Goal: Task Accomplishment & Management: Manage account settings

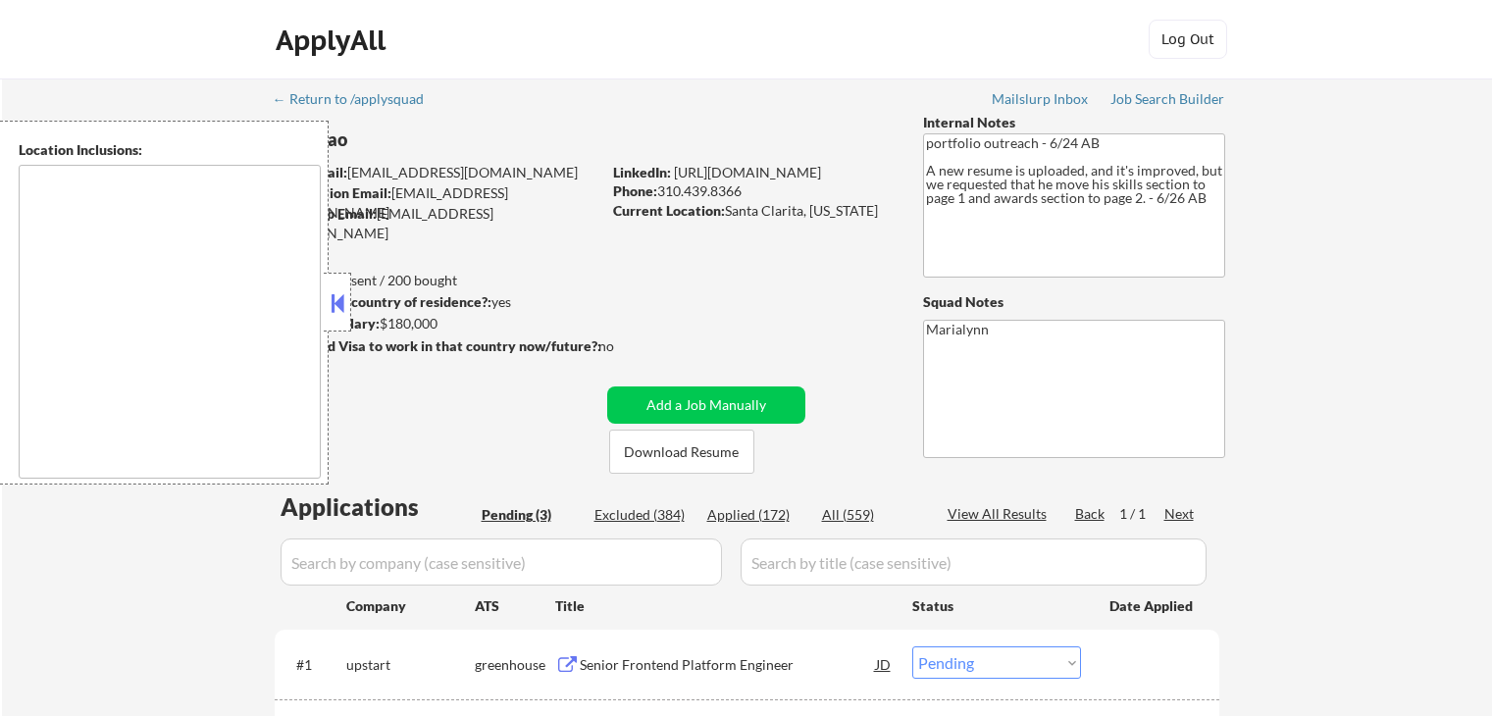
select select ""pending""
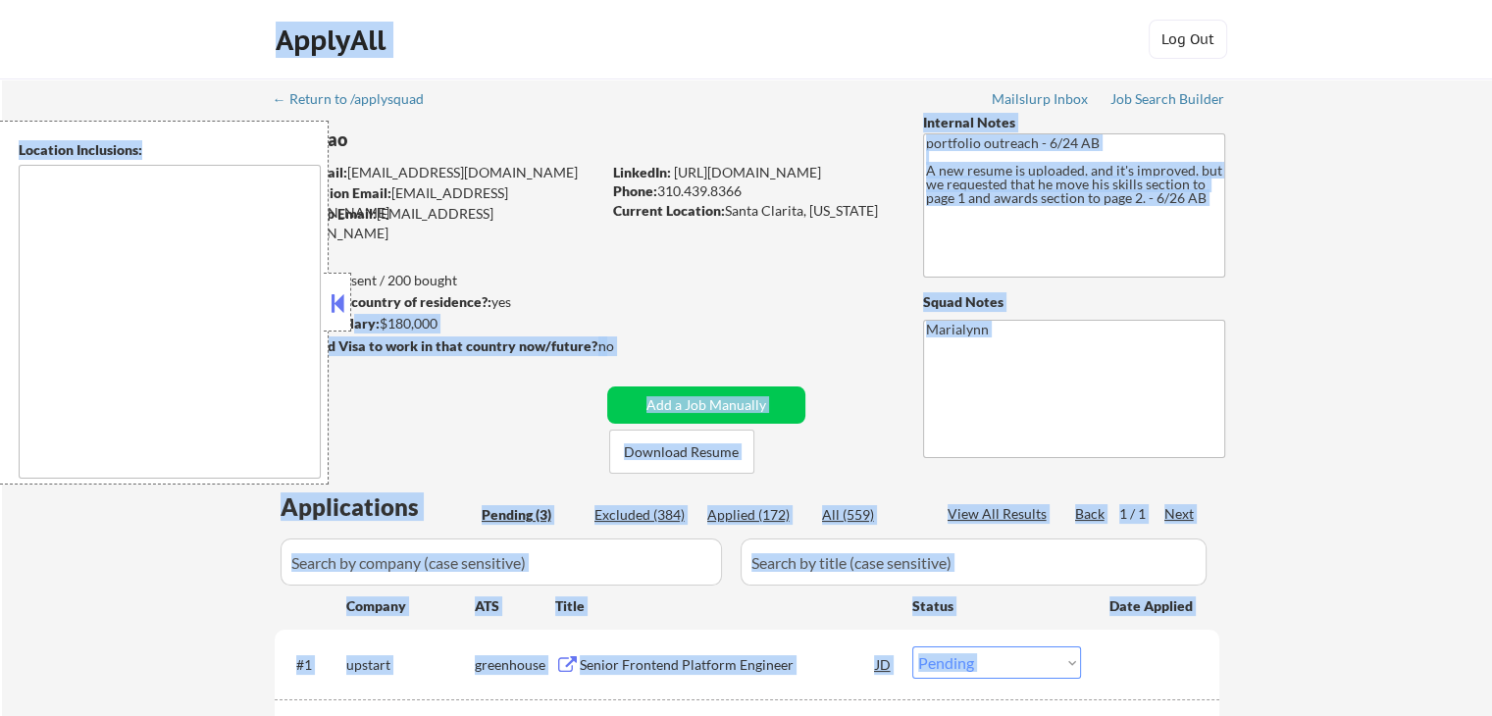
drag, startPoint x: 353, startPoint y: 316, endPoint x: 336, endPoint y: 309, distance: 18.9
click at [336, 309] on body "← Return to /applysquad Mailslurp Inbox Job Search Builder Long Dao User Email:…" at bounding box center [746, 358] width 1492 height 716
click at [336, 309] on button at bounding box center [338, 302] width 22 height 29
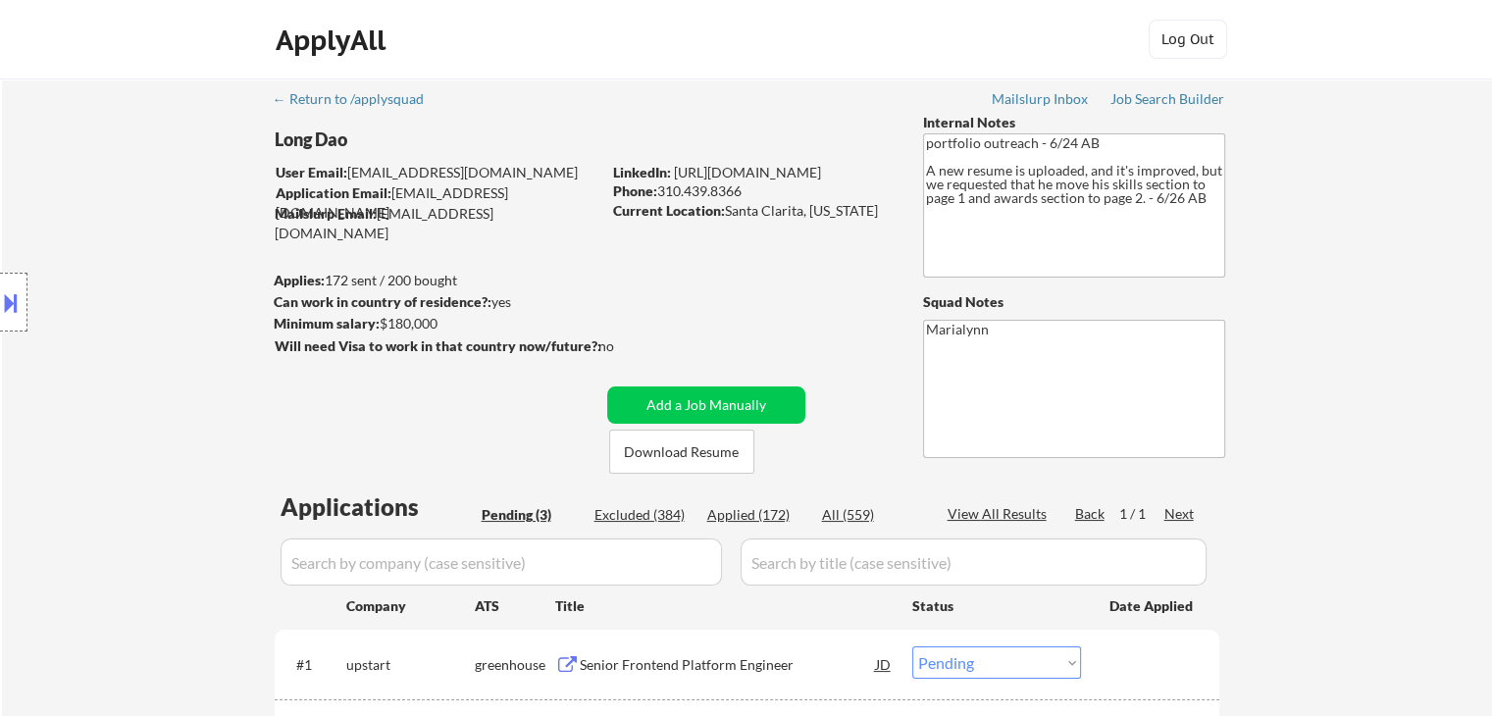
click at [581, 305] on div "Can work in country of residence?: yes" at bounding box center [434, 302] width 321 height 20
click at [664, 454] on button "Download Resume" at bounding box center [681, 452] width 145 height 44
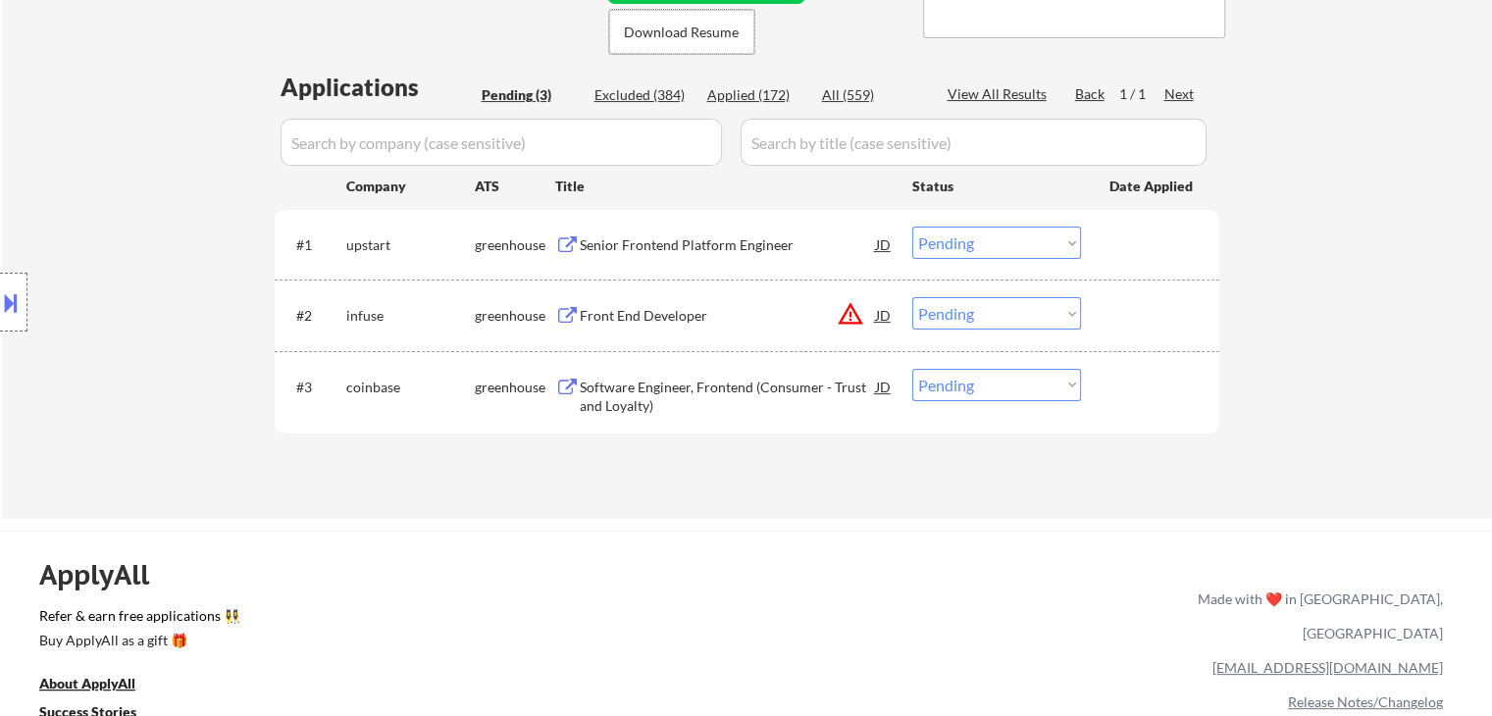
scroll to position [422, 0]
click at [659, 382] on div "Software Engineer, Frontend (Consumer - Trust and Loyalty)" at bounding box center [728, 395] width 296 height 38
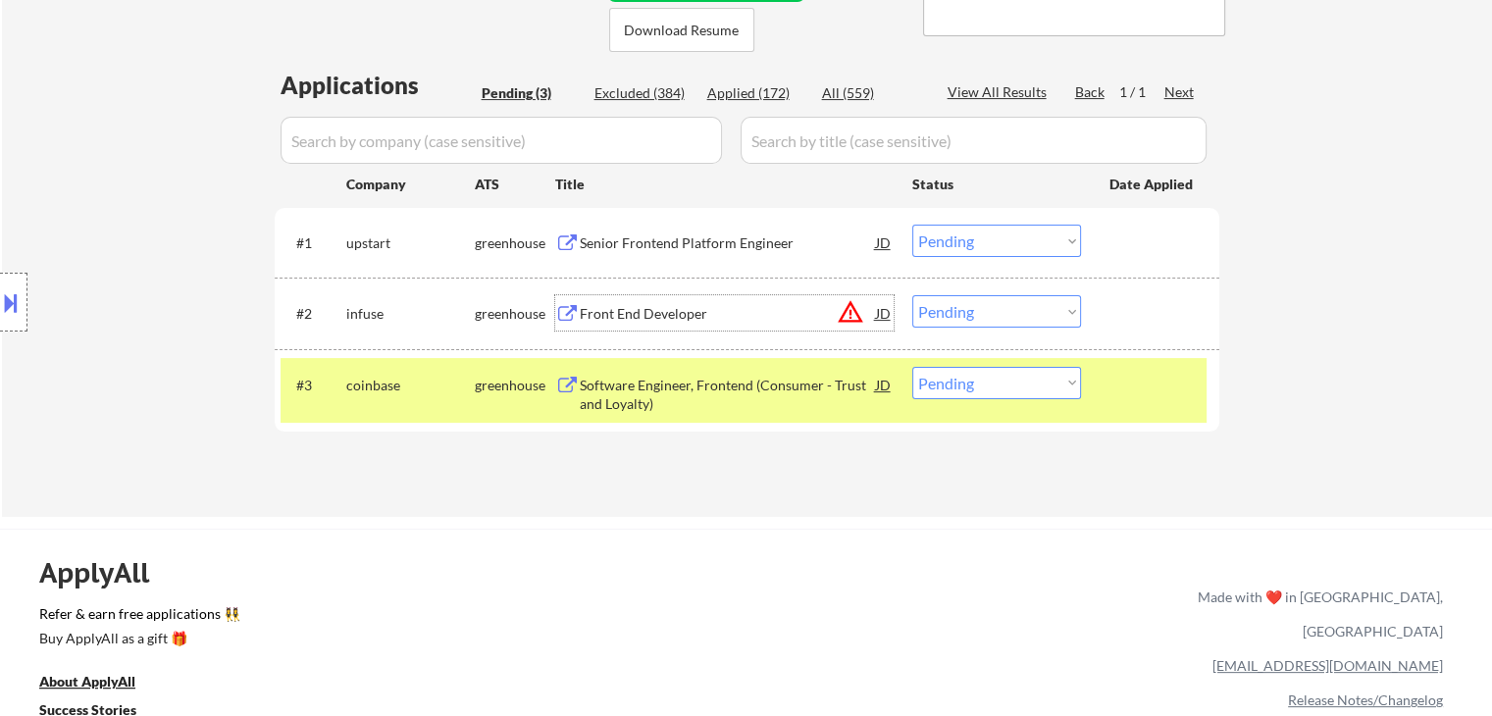
click at [621, 298] on div "Front End Developer" at bounding box center [728, 312] width 296 height 35
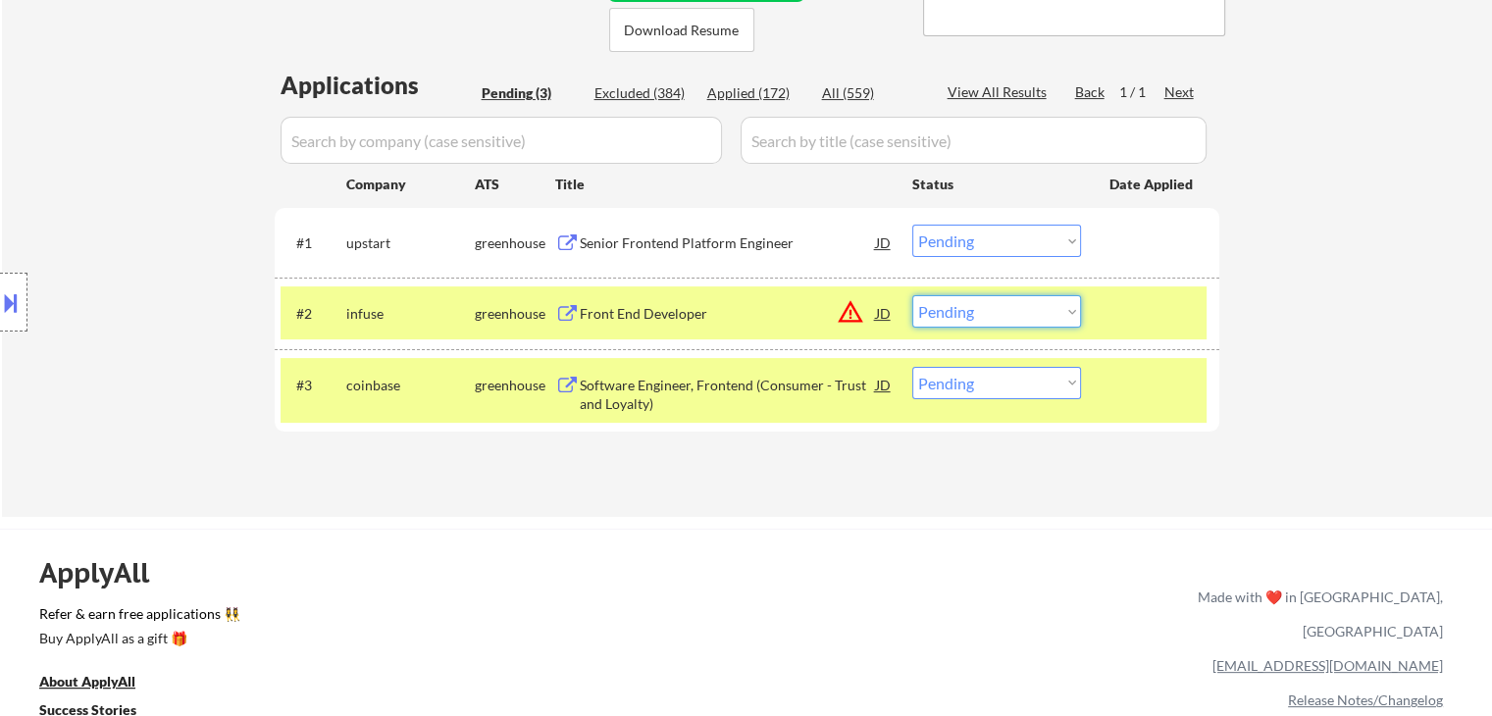
click at [1005, 318] on select "Choose an option... Pending Applied Excluded (Questions) Excluded (Expired) Exc…" at bounding box center [996, 311] width 169 height 32
click at [912, 295] on select "Choose an option... Pending Applied Excluded (Questions) Excluded (Expired) Exc…" at bounding box center [996, 311] width 169 height 32
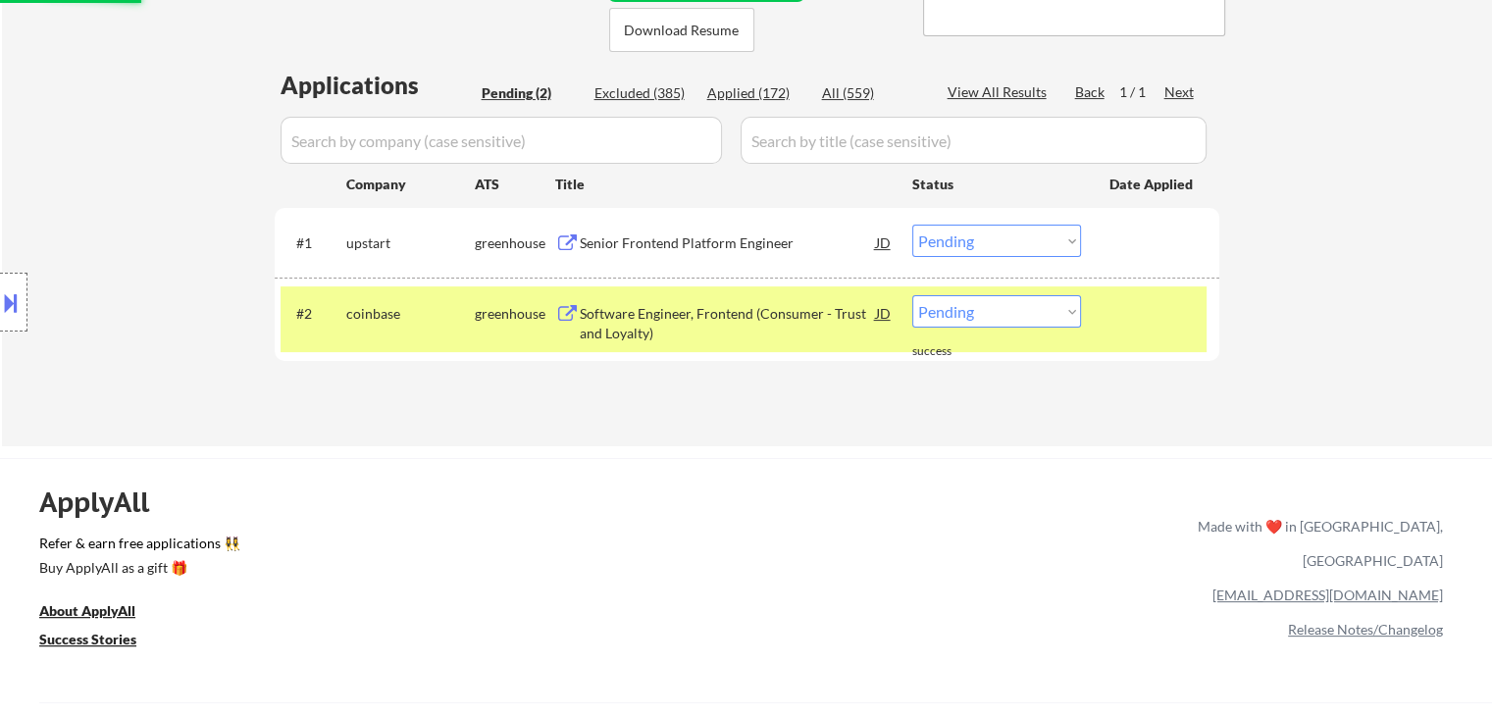
click at [1030, 382] on div "Applications Pending (2) Excluded (385) Applied (172) All (559) View All Result…" at bounding box center [747, 239] width 945 height 340
click at [1020, 324] on select "Choose an option... Pending Applied Excluded (Questions) Excluded (Expired) Exc…" at bounding box center [996, 311] width 169 height 32
select select ""excluded__expired_""
click at [912, 295] on select "Choose an option... Pending Applied Excluded (Questions) Excluded (Expired) Exc…" at bounding box center [996, 311] width 169 height 32
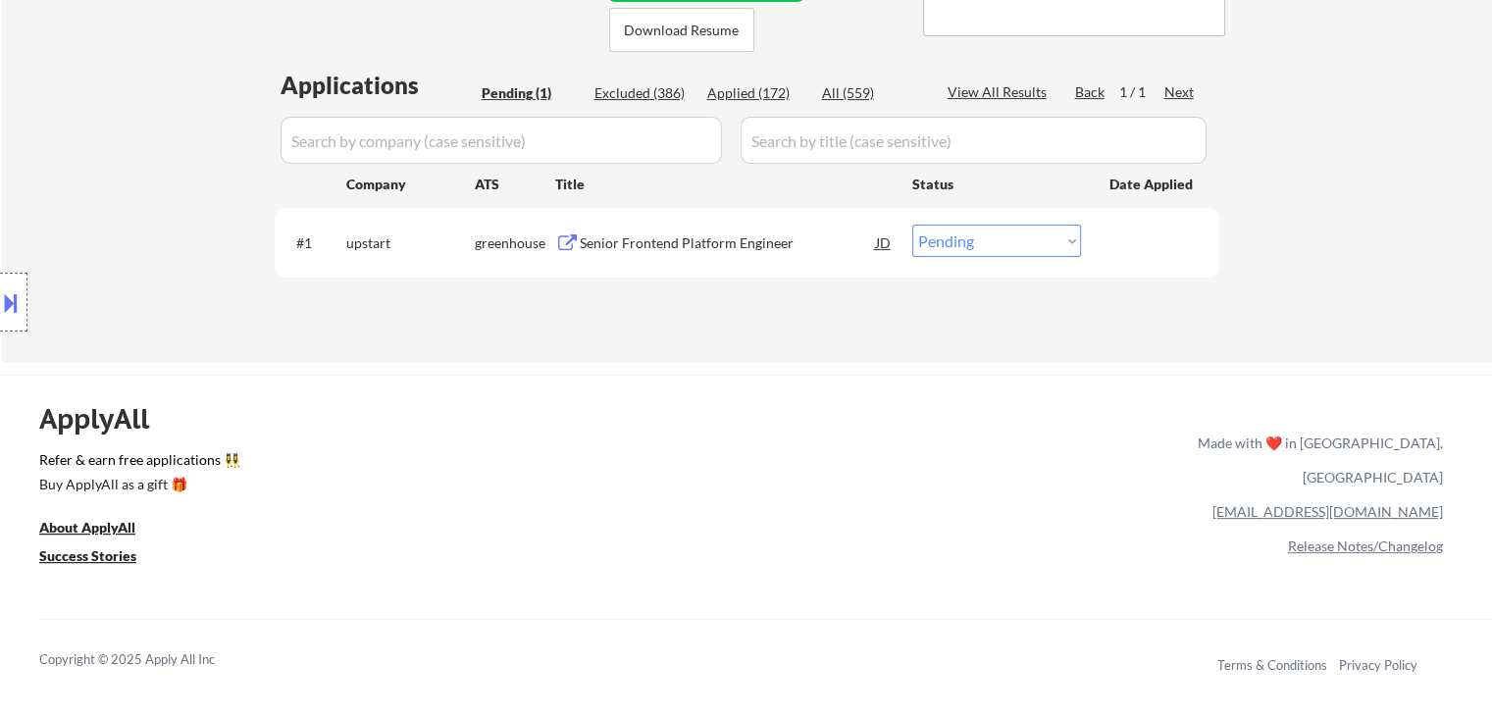
click at [1030, 569] on div "ApplyAll Refer & earn free applications 👯‍♀️ Buy ApplyAll as a gift 🎁 About App…" at bounding box center [746, 543] width 1492 height 311
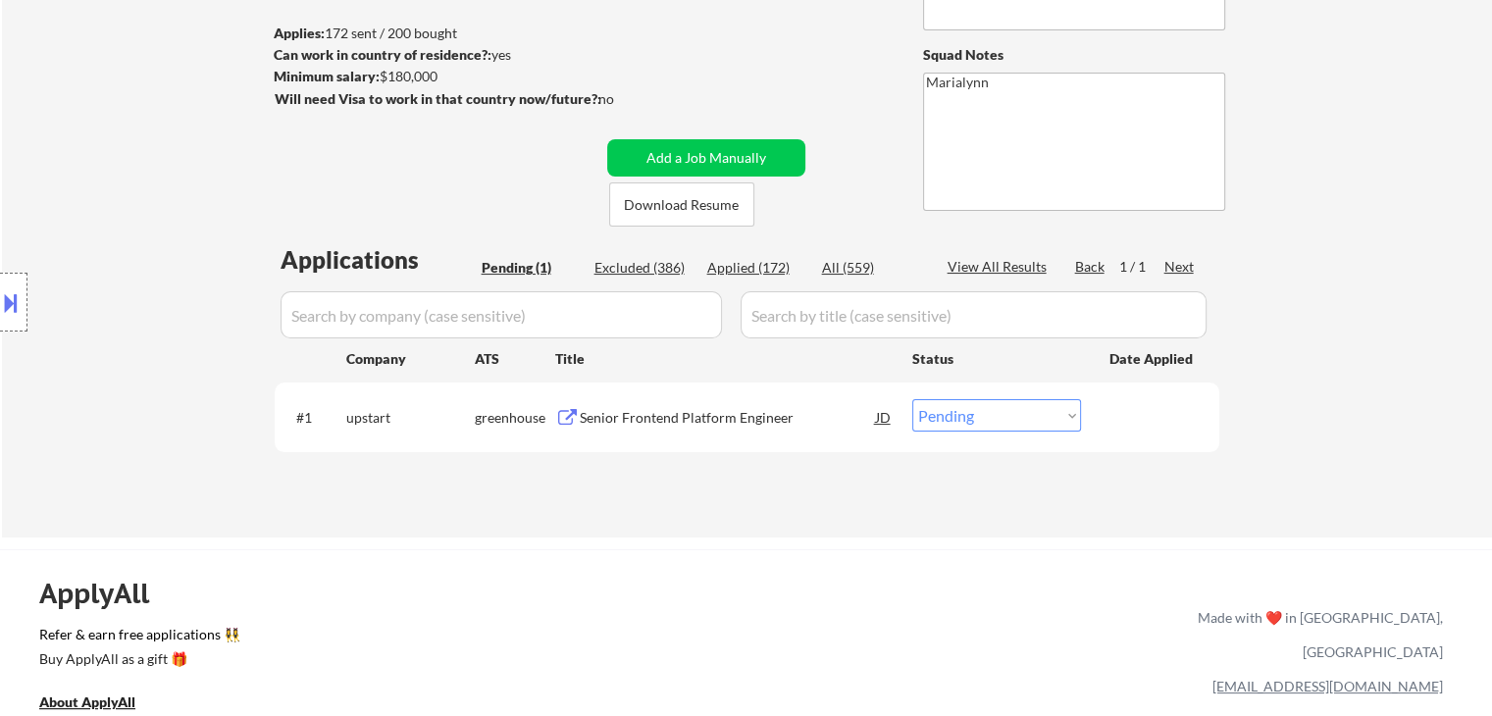
scroll to position [243, 0]
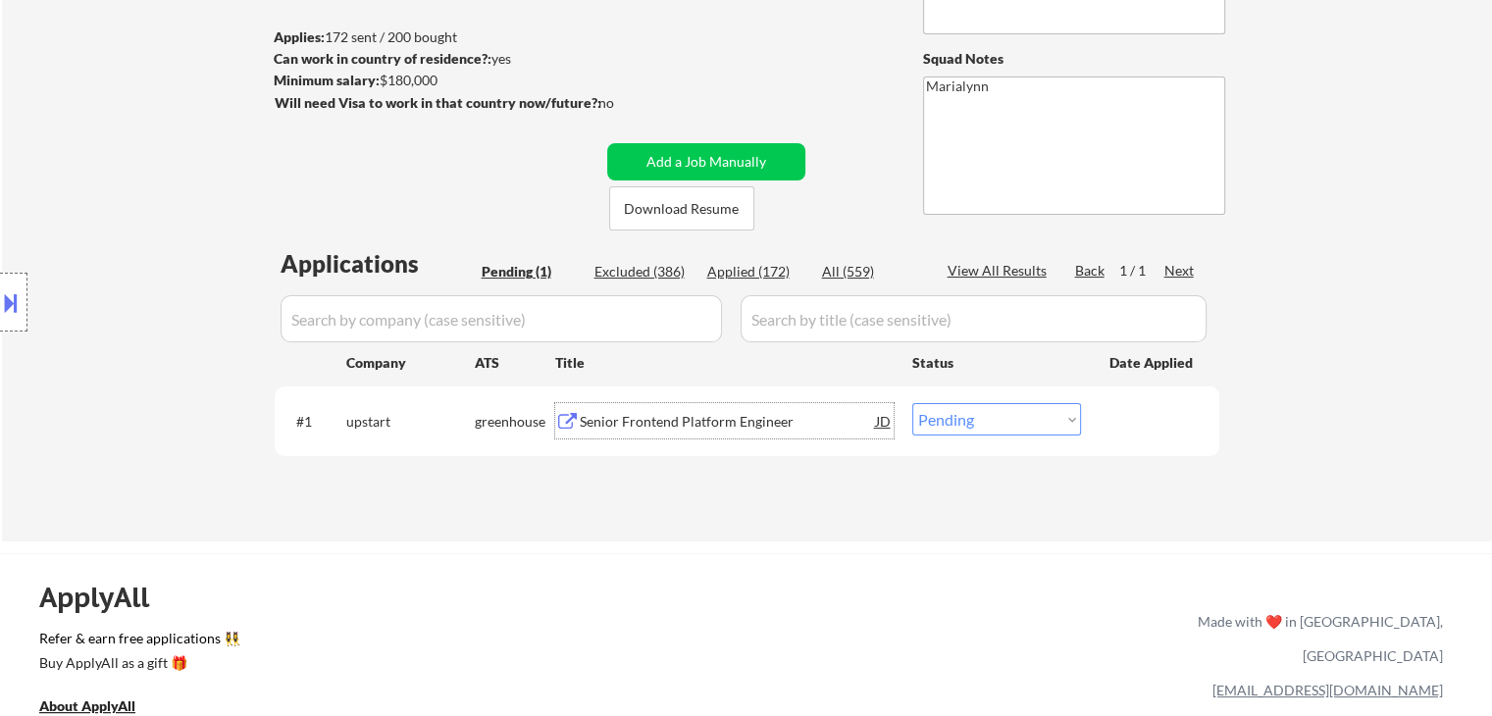
click at [745, 415] on div "Senior Frontend Platform Engineer" at bounding box center [728, 422] width 296 height 20
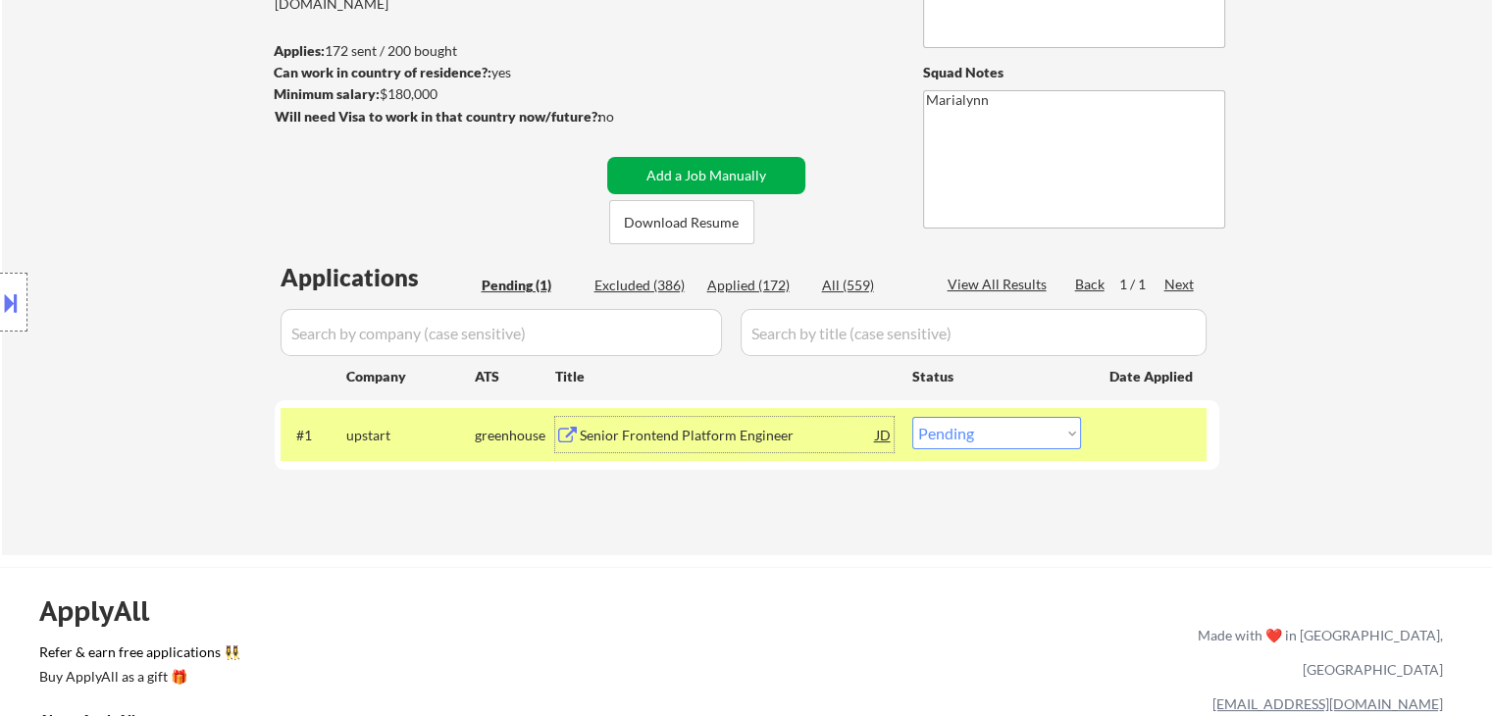
scroll to position [267, 0]
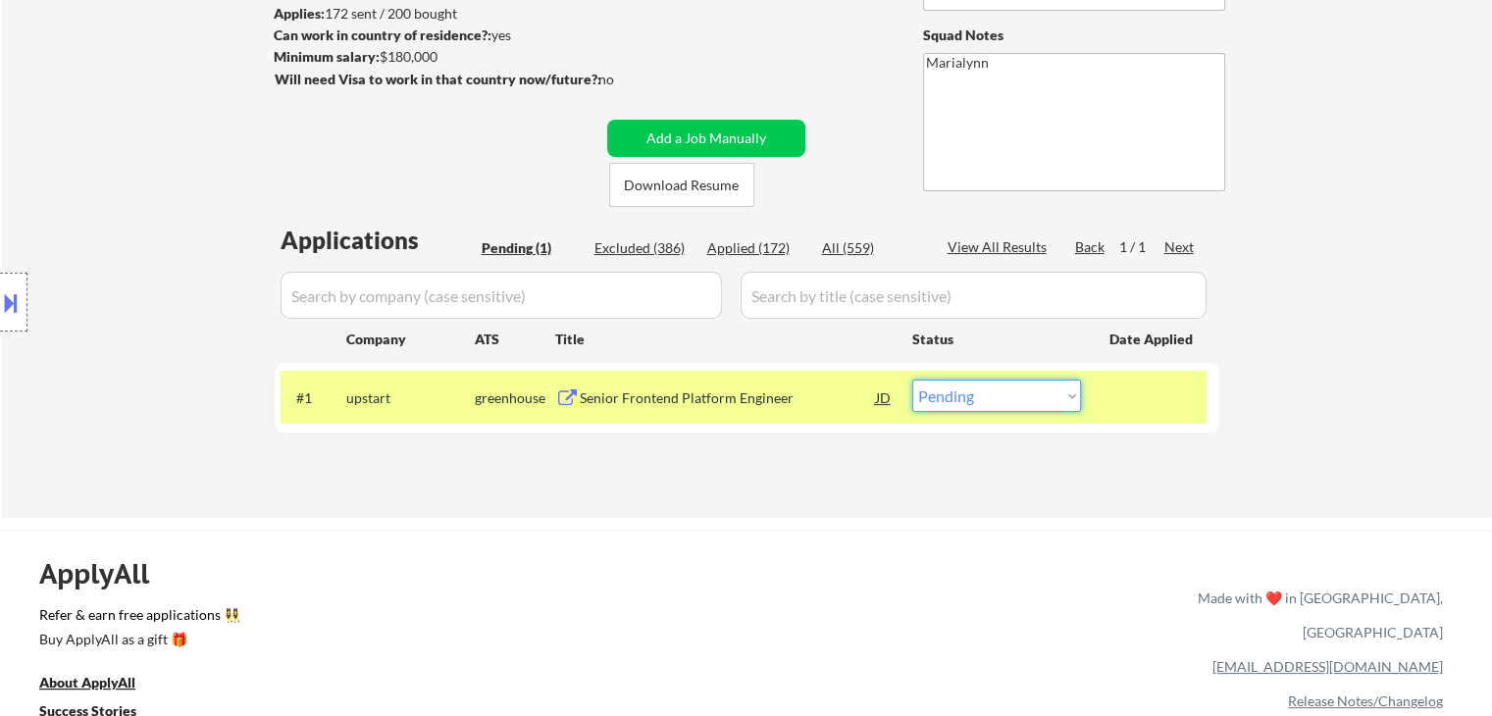
click at [1038, 393] on select "Choose an option... Pending Applied Excluded (Questions) Excluded (Expired) Exc…" at bounding box center [996, 396] width 169 height 32
select select ""applied""
click at [912, 380] on select "Choose an option... Pending Applied Excluded (Questions) Excluded (Expired) Exc…" at bounding box center [996, 396] width 169 height 32
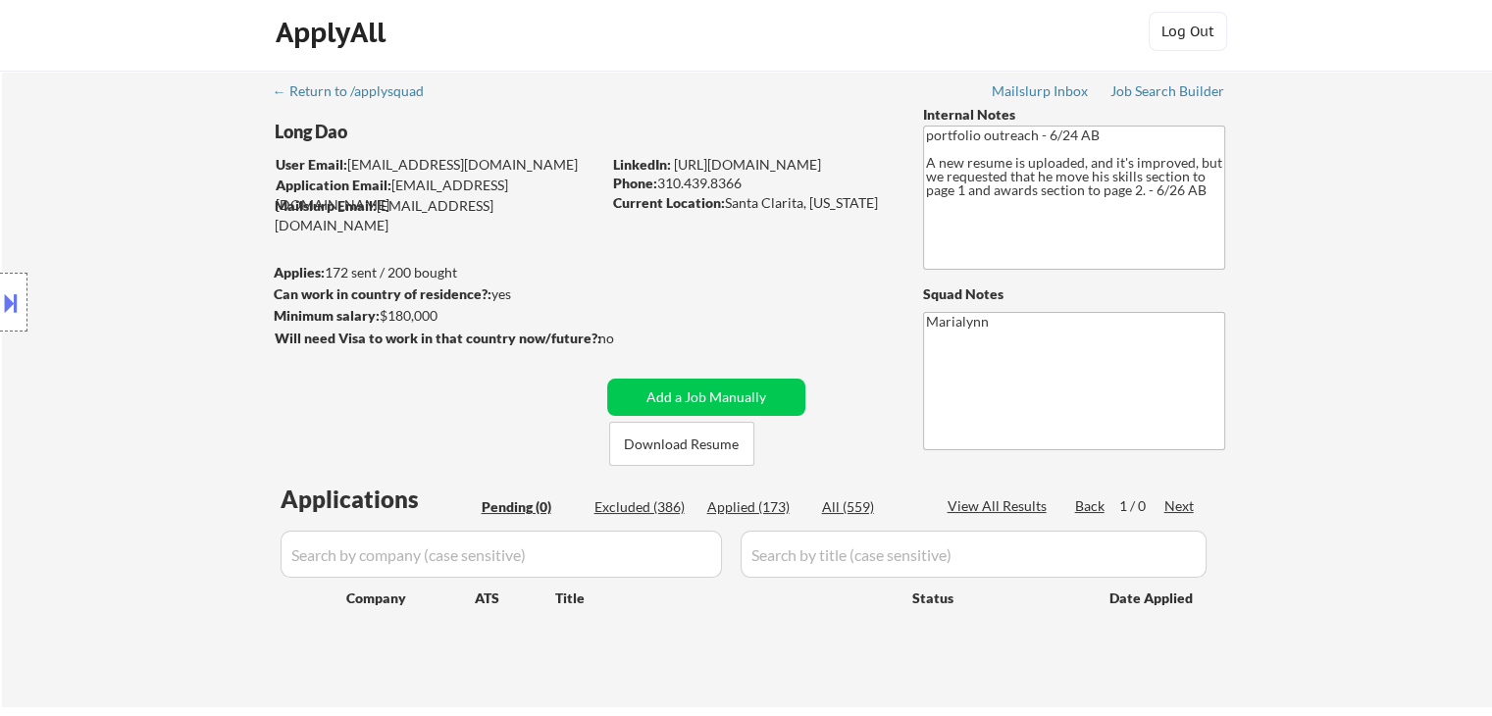
scroll to position [10, 0]
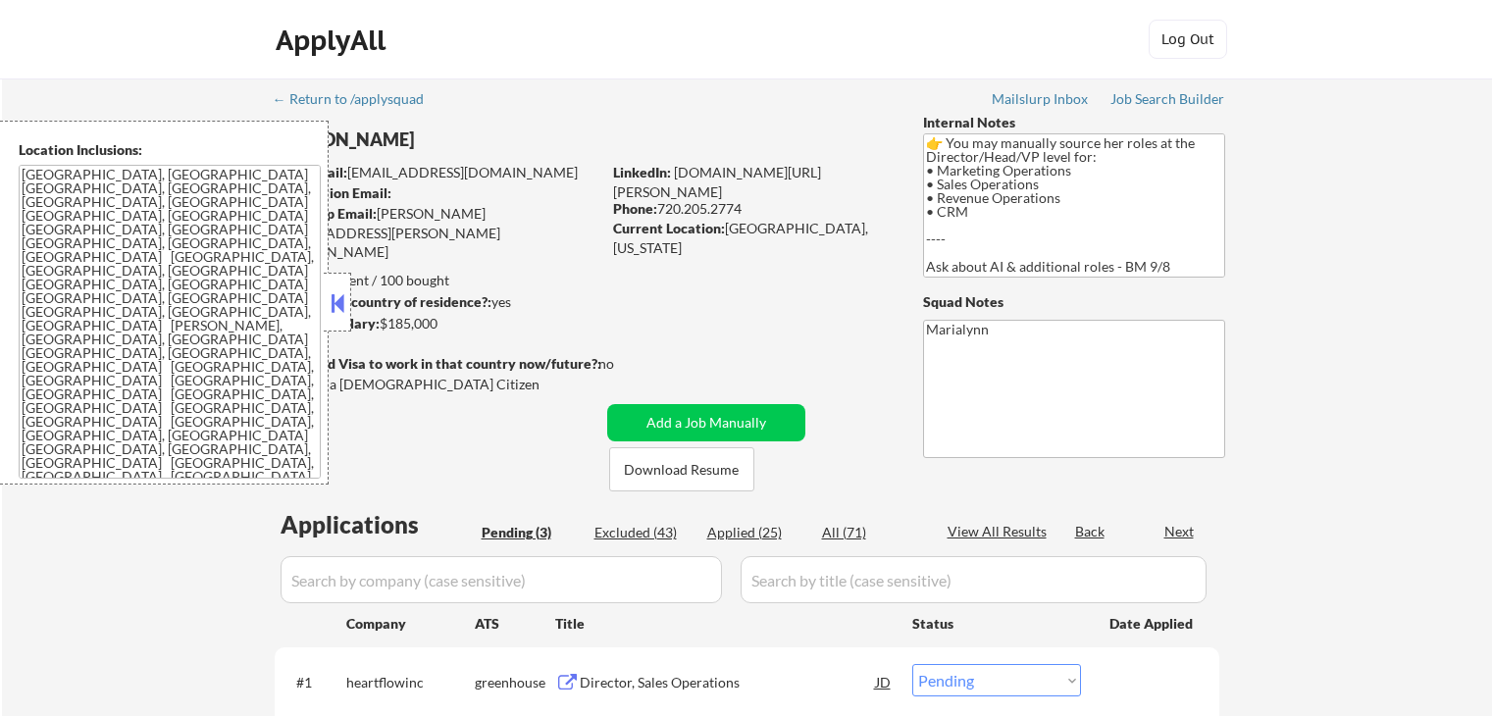
select select ""pending""
click at [341, 299] on button at bounding box center [338, 302] width 22 height 29
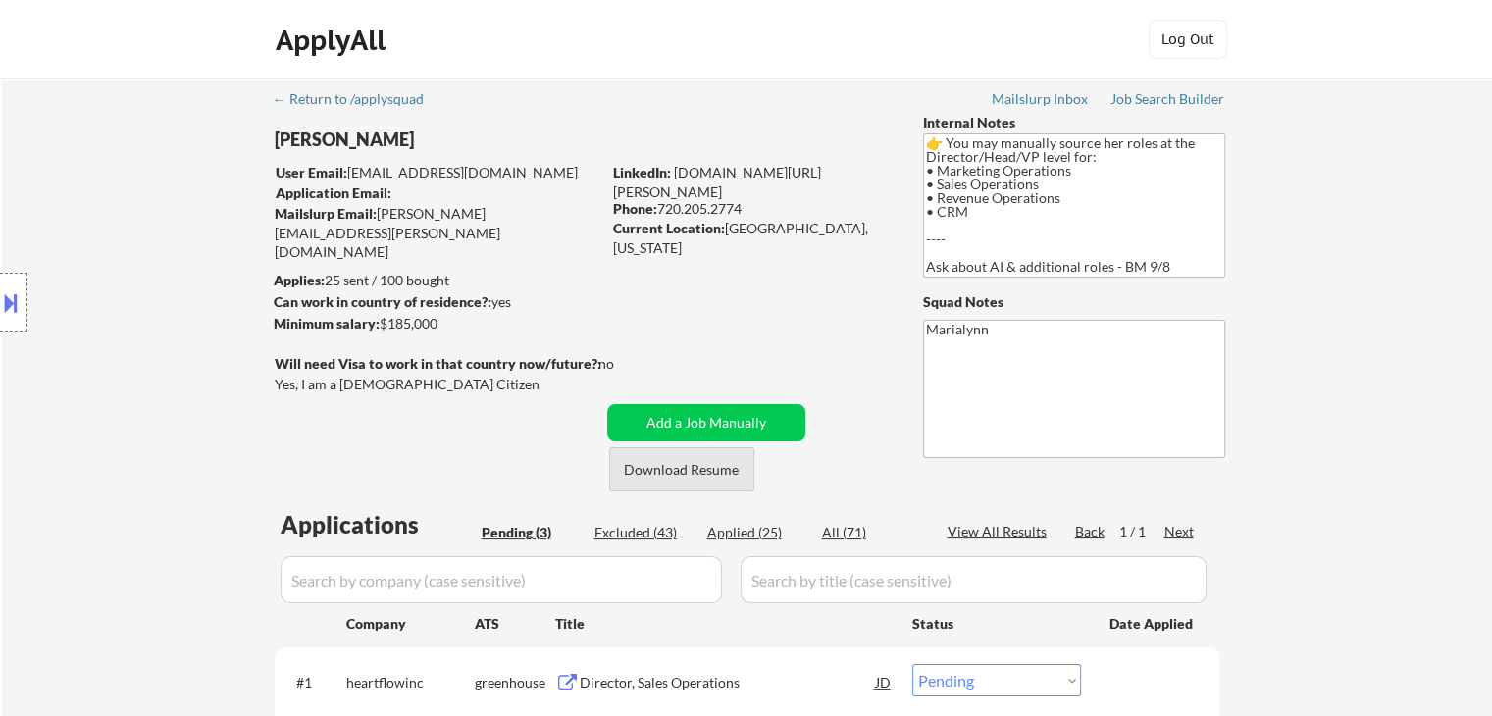
click at [663, 469] on button "Download Resume" at bounding box center [681, 469] width 145 height 44
click at [596, 671] on div "Director, Sales Operations" at bounding box center [728, 681] width 296 height 35
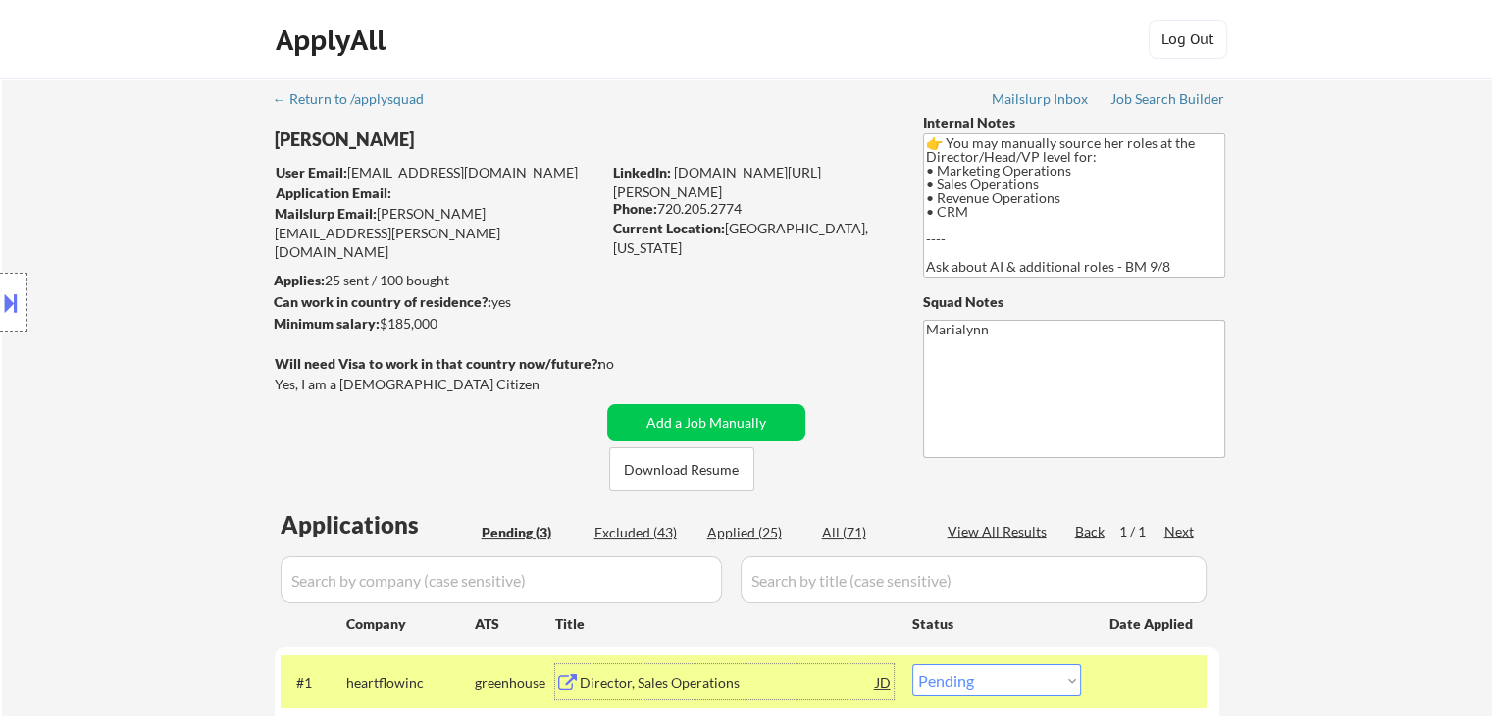
click at [27, 286] on div "Location Inclusions: Highlands Ranch, CO Littleton, CO Centennial, CO Lone Tree…" at bounding box center [175, 303] width 351 height 364
click at [8, 305] on button at bounding box center [11, 302] width 22 height 32
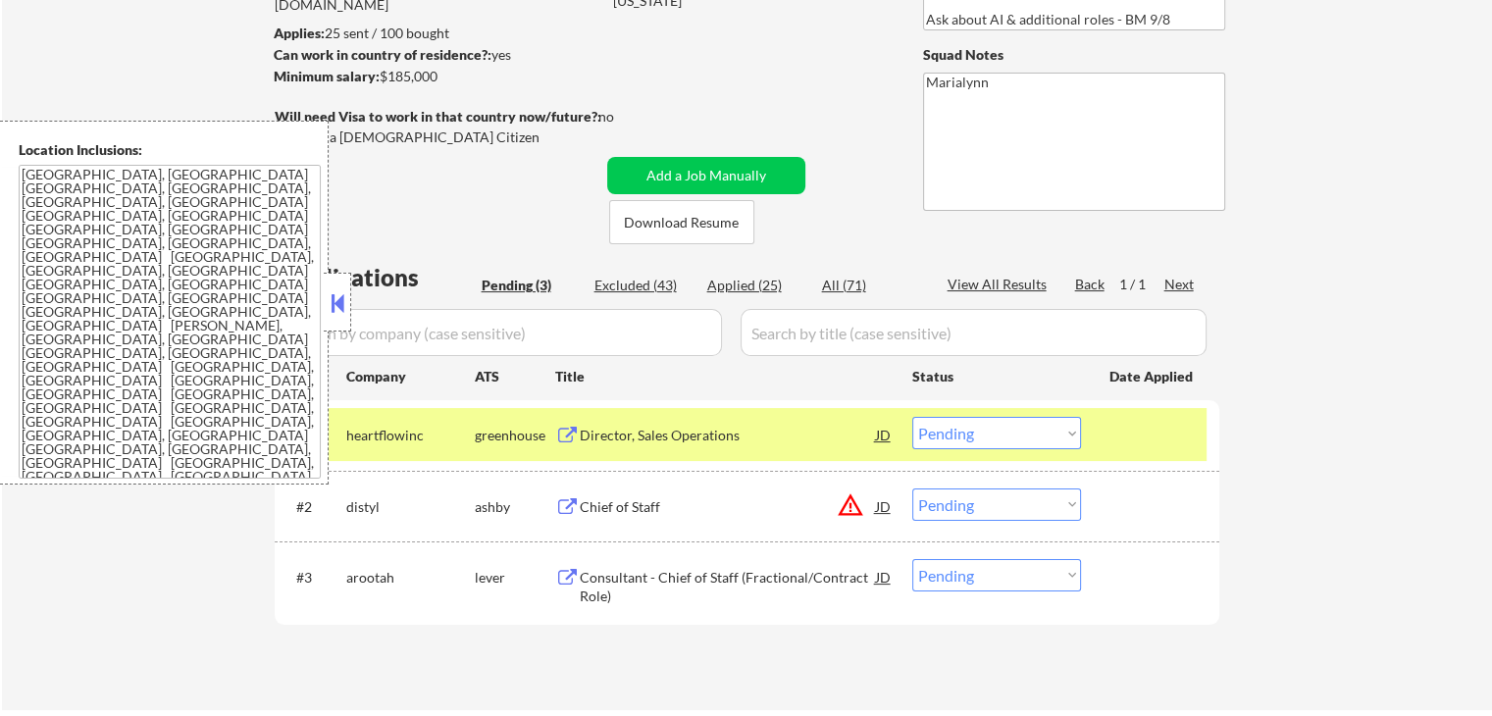
scroll to position [341, 0]
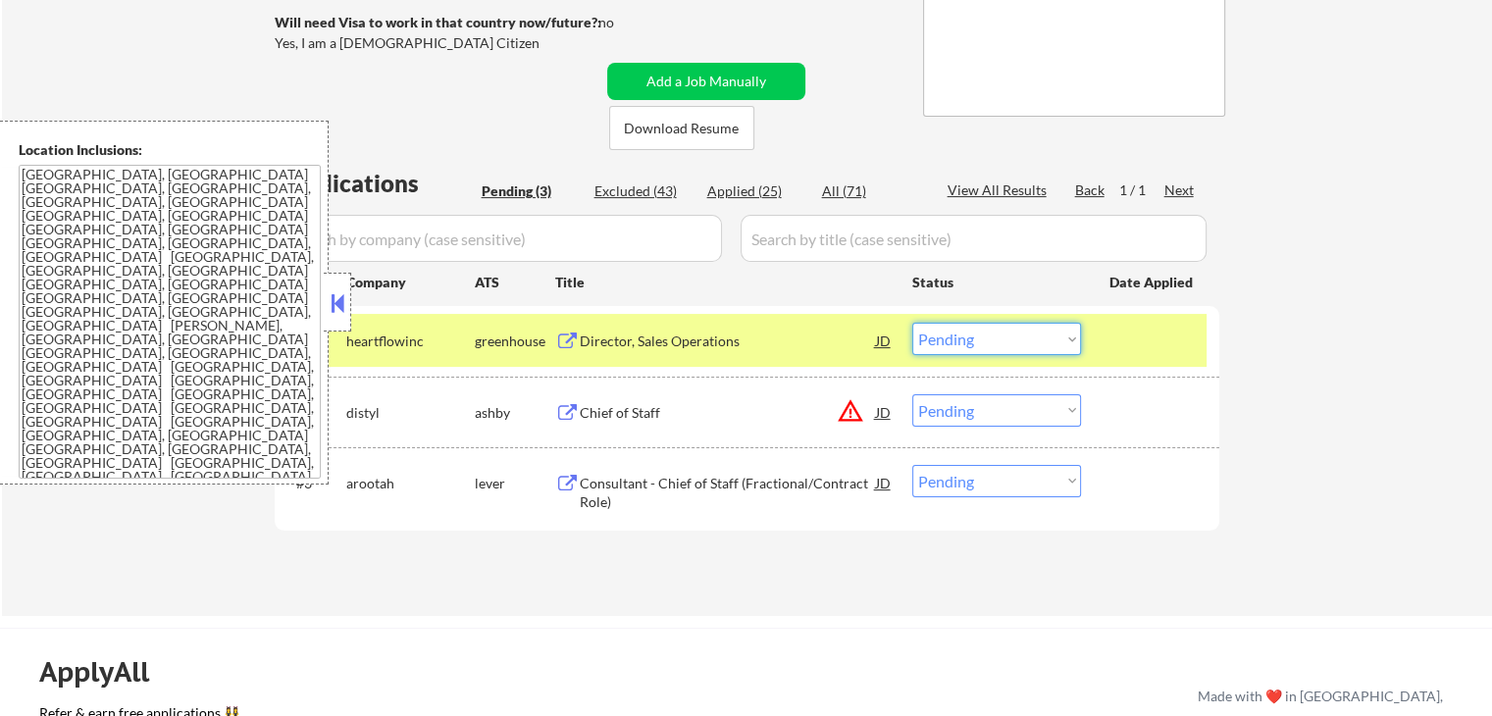
click at [1043, 336] on select "Choose an option... Pending Applied Excluded (Questions) Excluded (Expired) Exc…" at bounding box center [996, 339] width 169 height 32
click at [912, 323] on select "Choose an option... Pending Applied Excluded (Questions) Excluded (Expired) Exc…" at bounding box center [996, 339] width 169 height 32
click at [334, 306] on button at bounding box center [338, 302] width 22 height 29
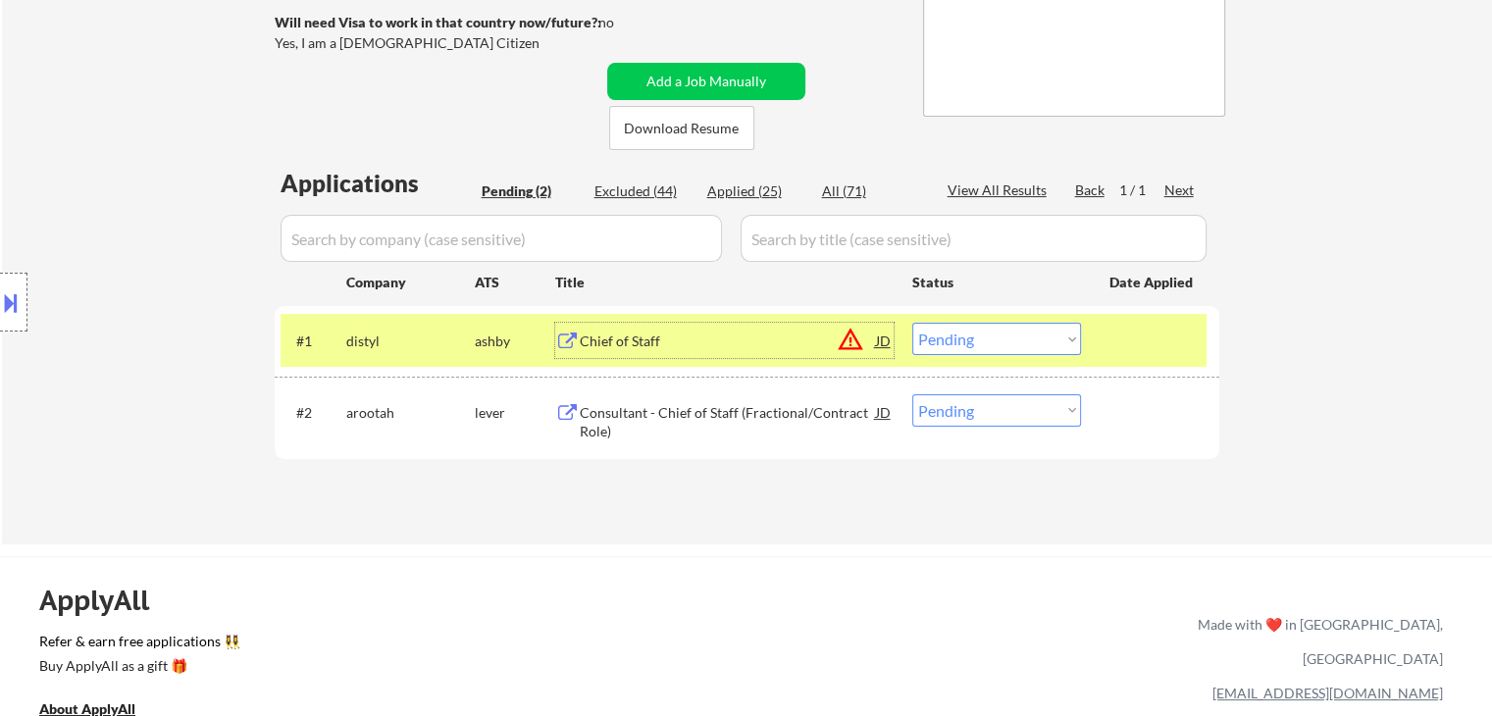
click at [582, 336] on div "Chief of Staff" at bounding box center [728, 342] width 296 height 20
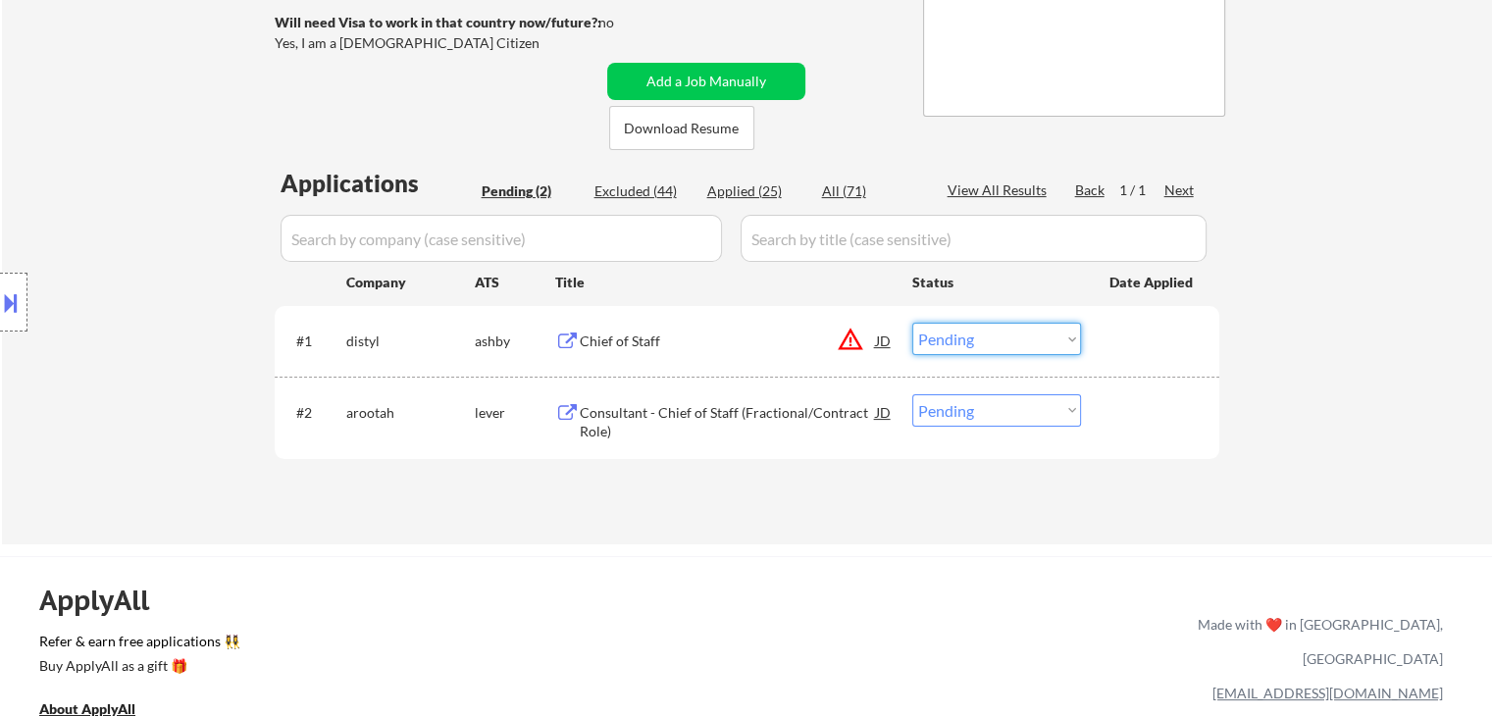
click at [974, 328] on select "Choose an option... Pending Applied Excluded (Questions) Excluded (Expired) Exc…" at bounding box center [996, 339] width 169 height 32
click at [912, 323] on select "Choose an option... Pending Applied Excluded (Questions) Excluded (Expired) Exc…" at bounding box center [996, 339] width 169 height 32
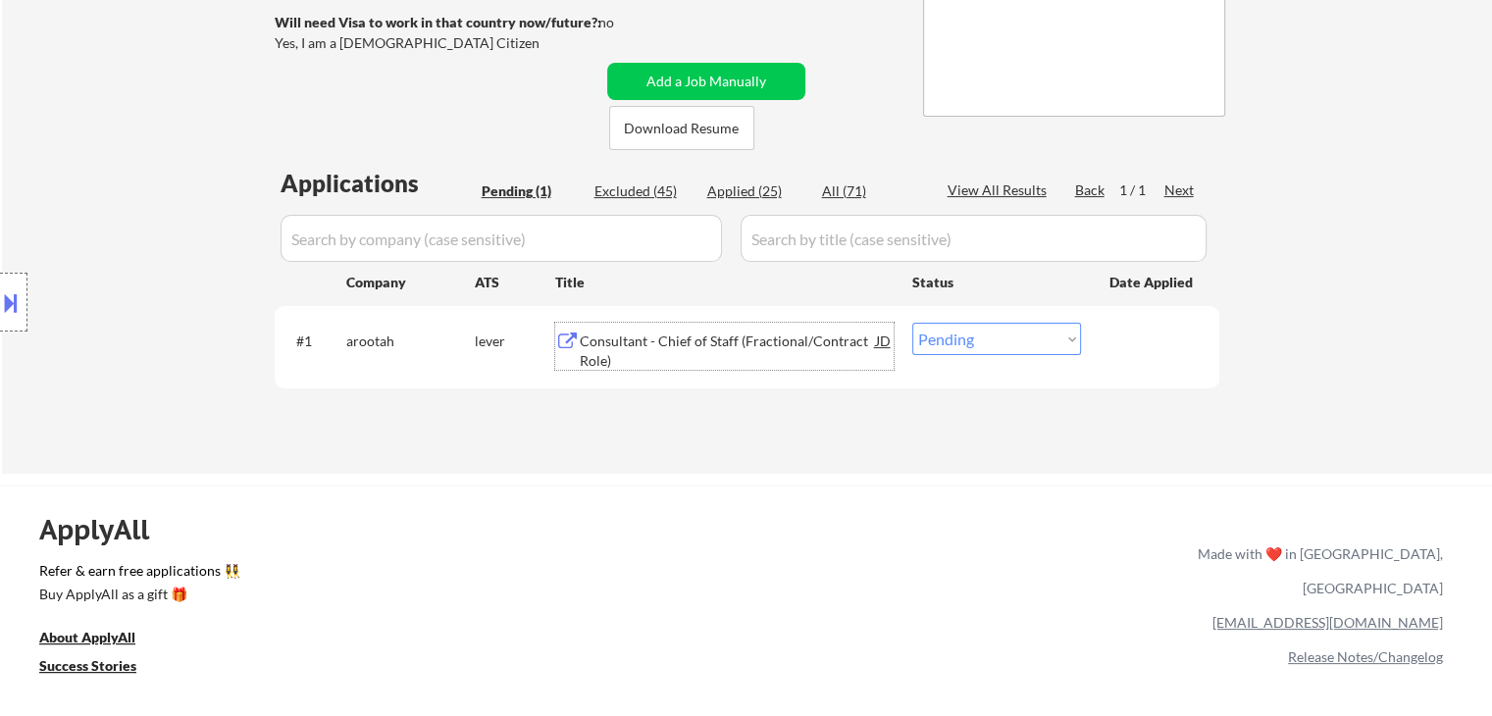
click at [663, 335] on div "Consultant - Chief of Staff (Fractional/Contract Role)" at bounding box center [728, 351] width 296 height 38
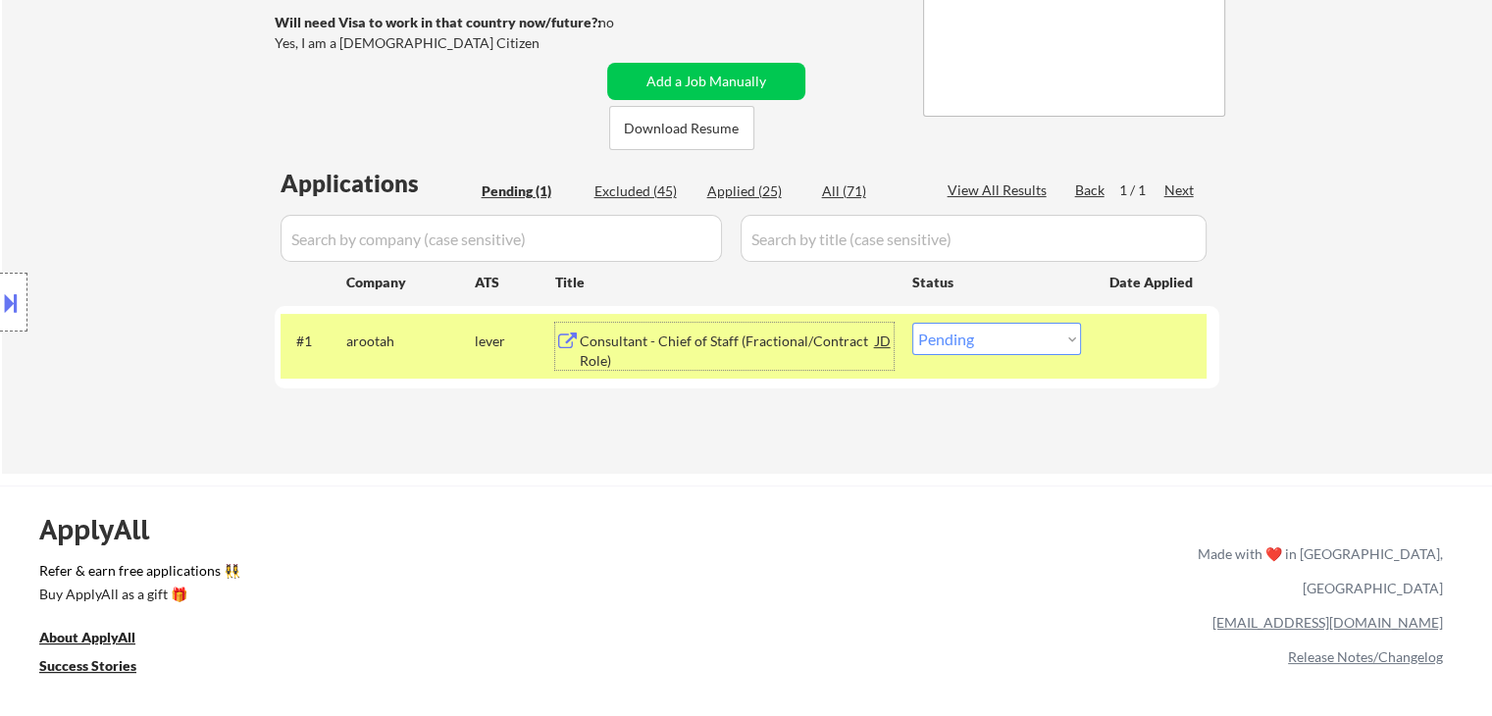
click at [975, 348] on select "Choose an option... Pending Applied Excluded (Questions) Excluded (Expired) Exc…" at bounding box center [996, 339] width 169 height 32
select select ""applied""
click at [912, 323] on select "Choose an option... Pending Applied Excluded (Questions) Excluded (Expired) Exc…" at bounding box center [996, 339] width 169 height 32
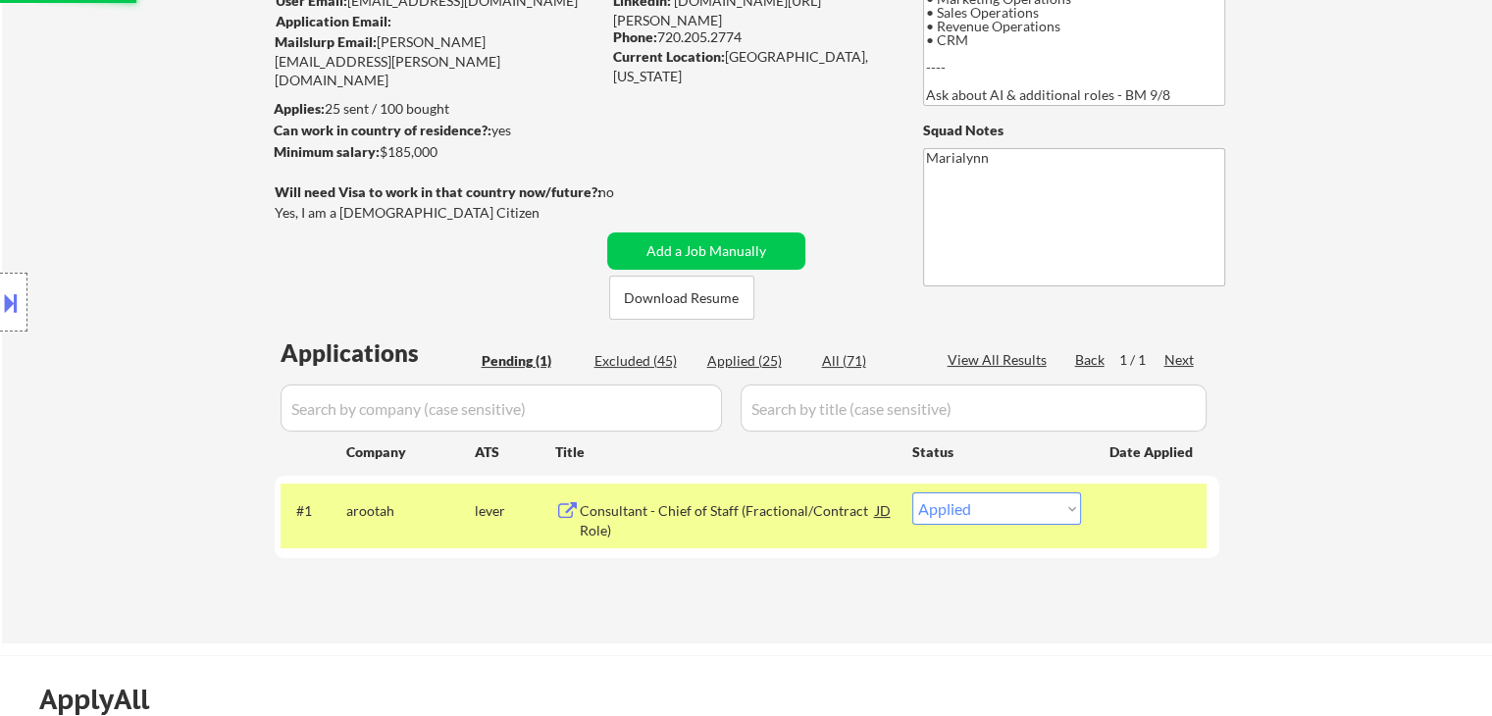
scroll to position [171, 0]
select select ""applied""
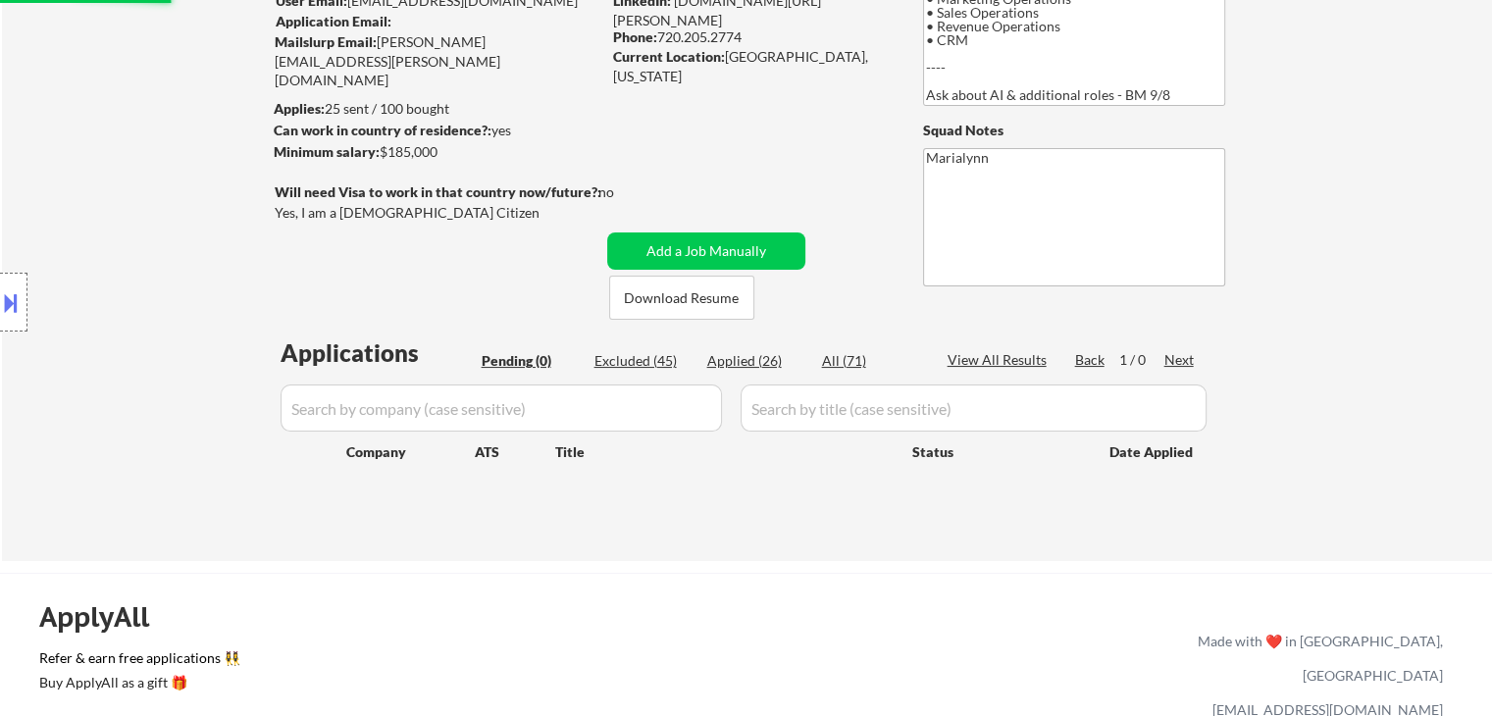
scroll to position [173, 0]
click at [757, 355] on div "Applied (26)" at bounding box center [756, 360] width 98 height 20
select select ""applied""
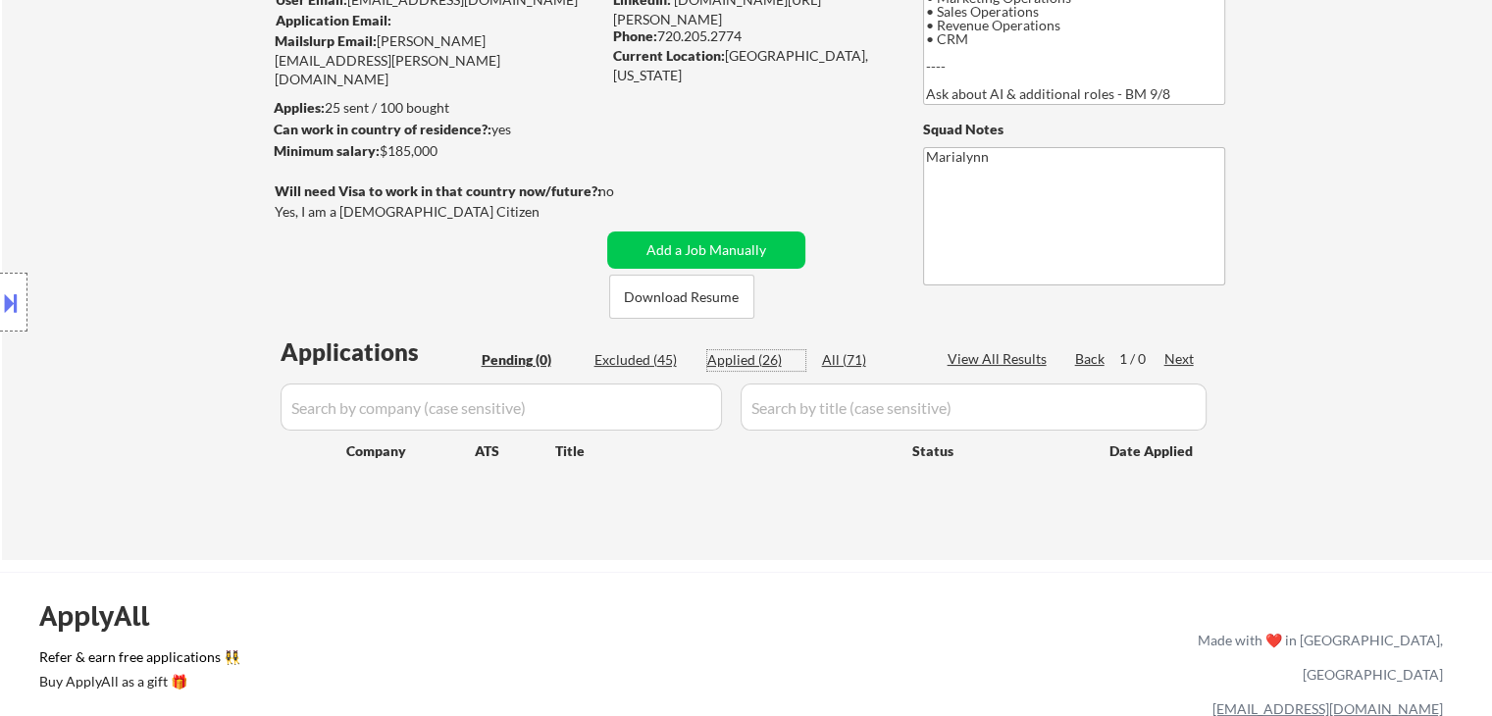
select select ""applied""
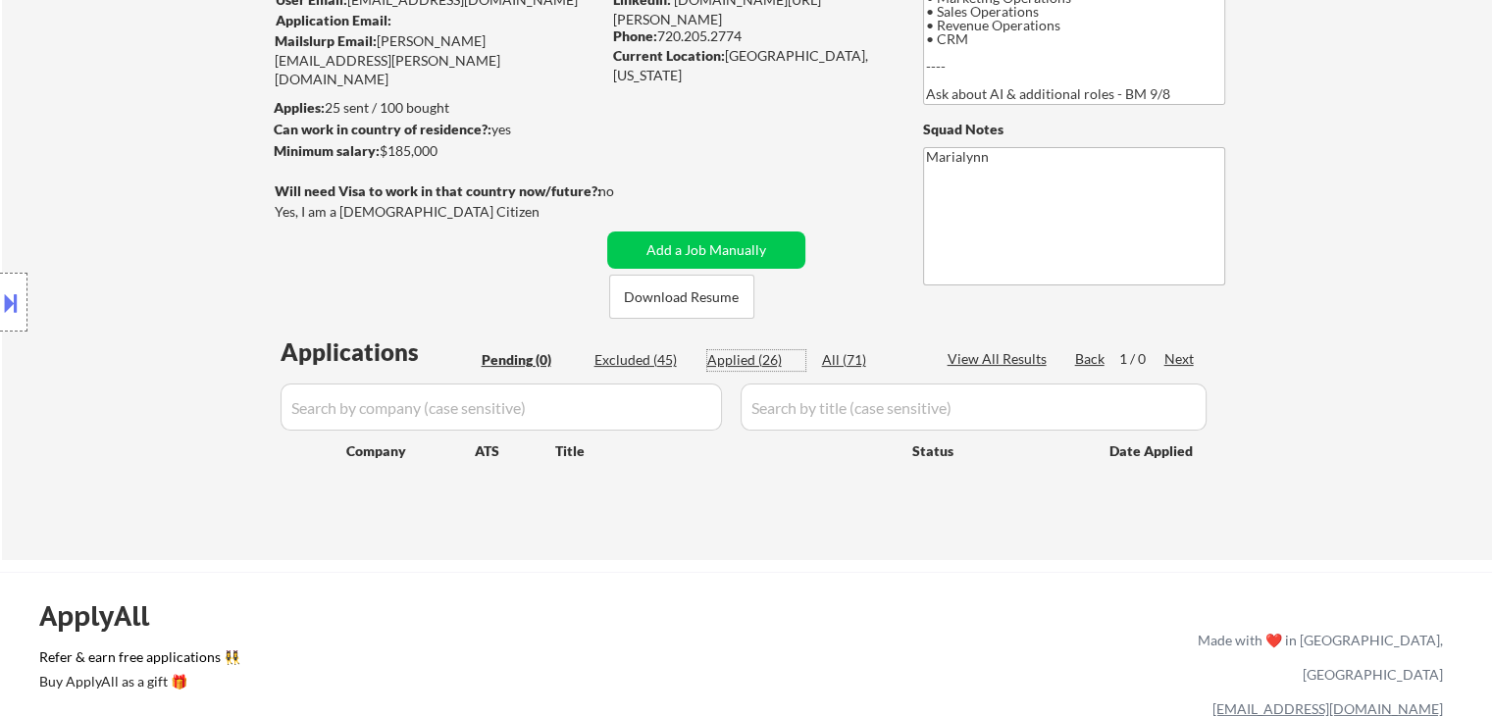
select select ""applied""
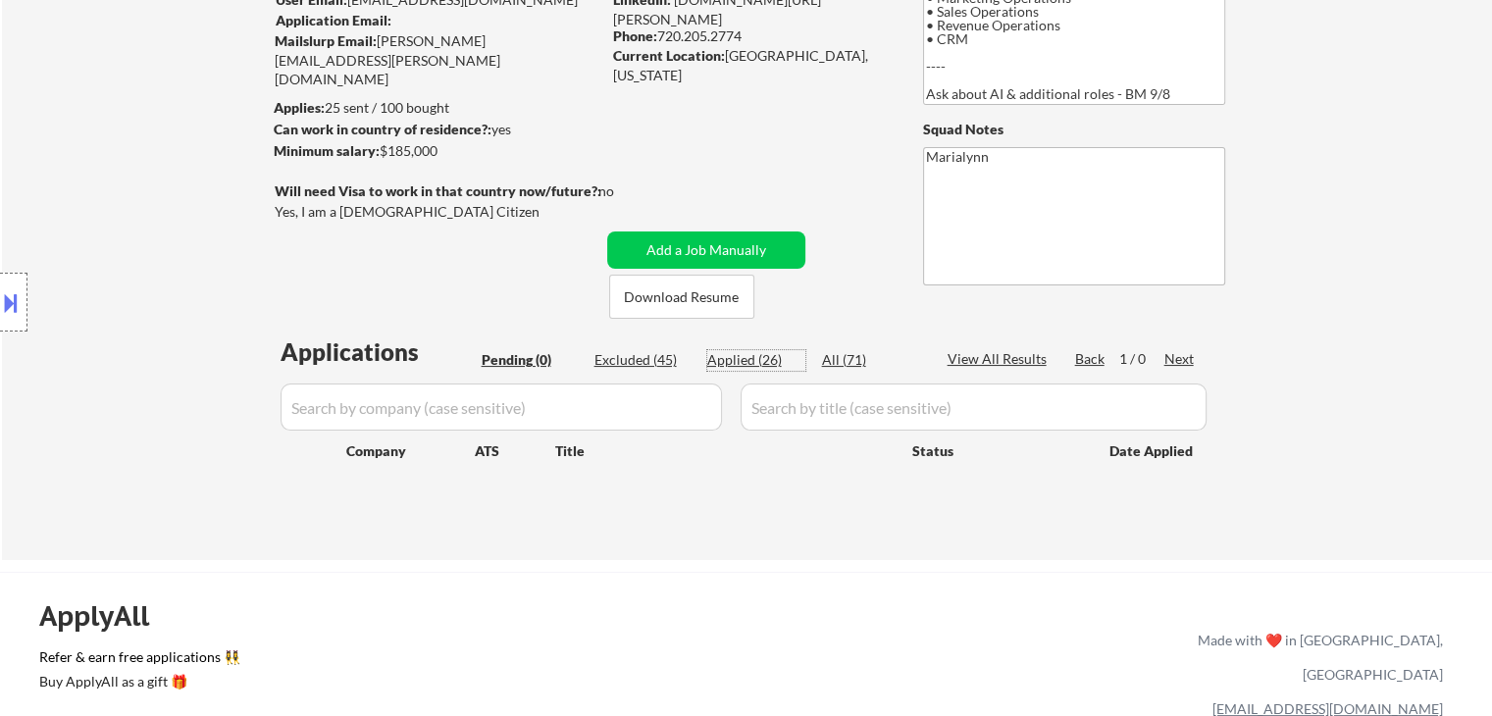
select select ""applied""
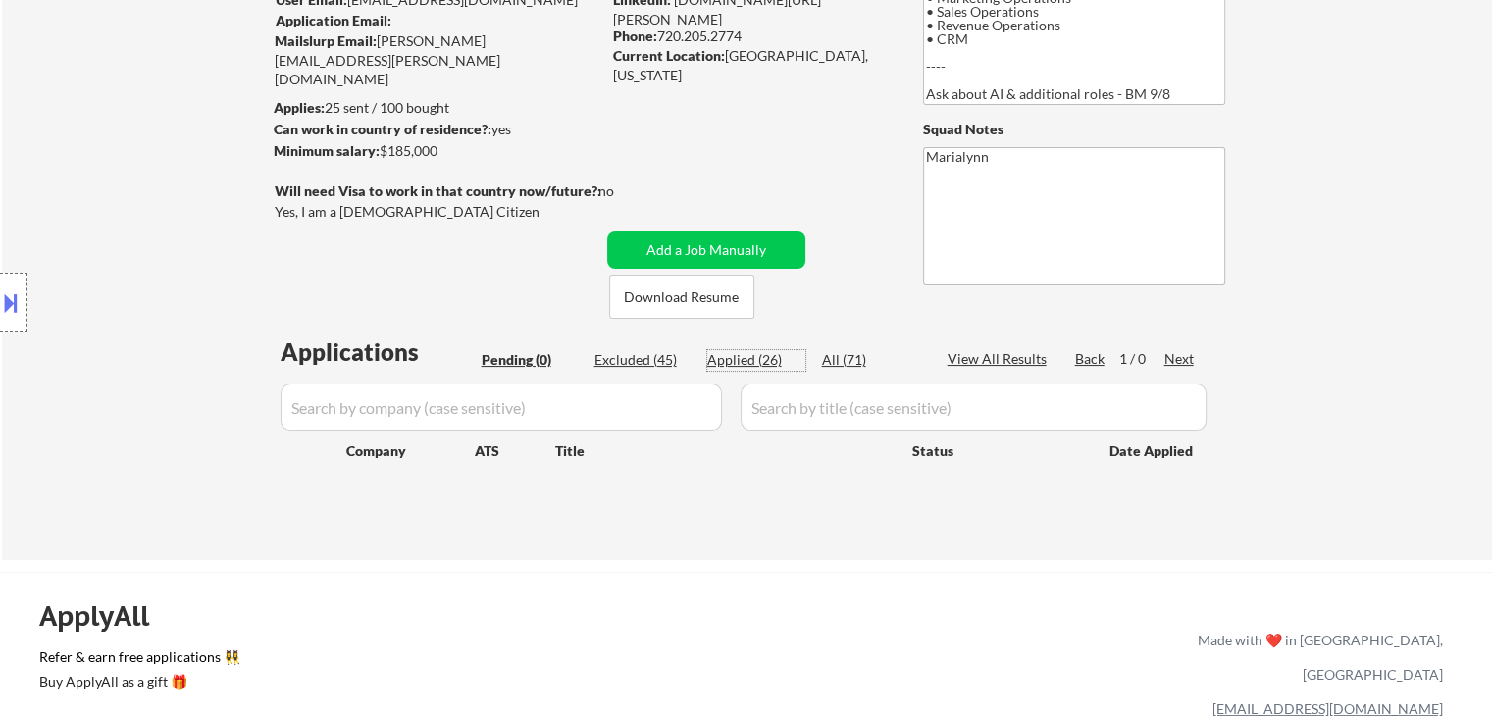
select select ""applied""
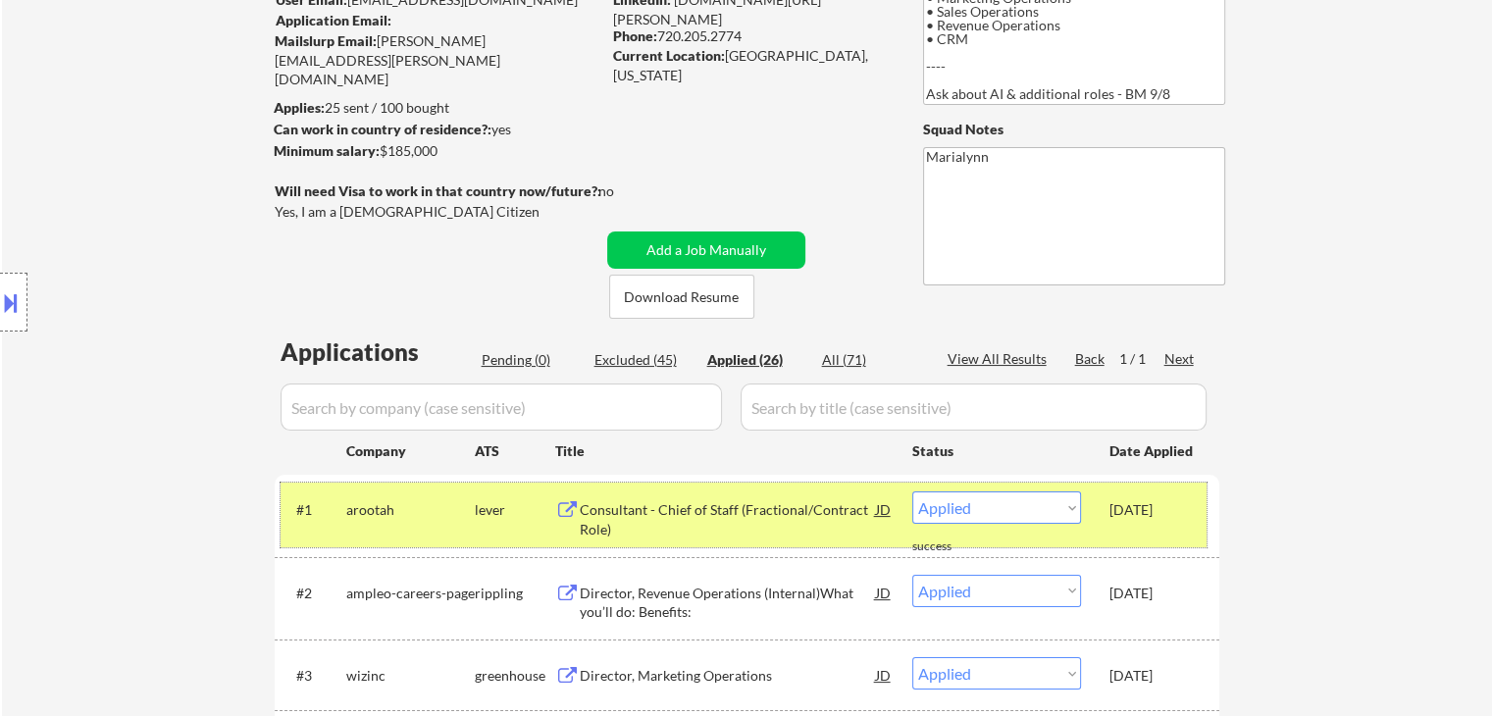
click at [483, 505] on div "lever" at bounding box center [515, 510] width 80 height 20
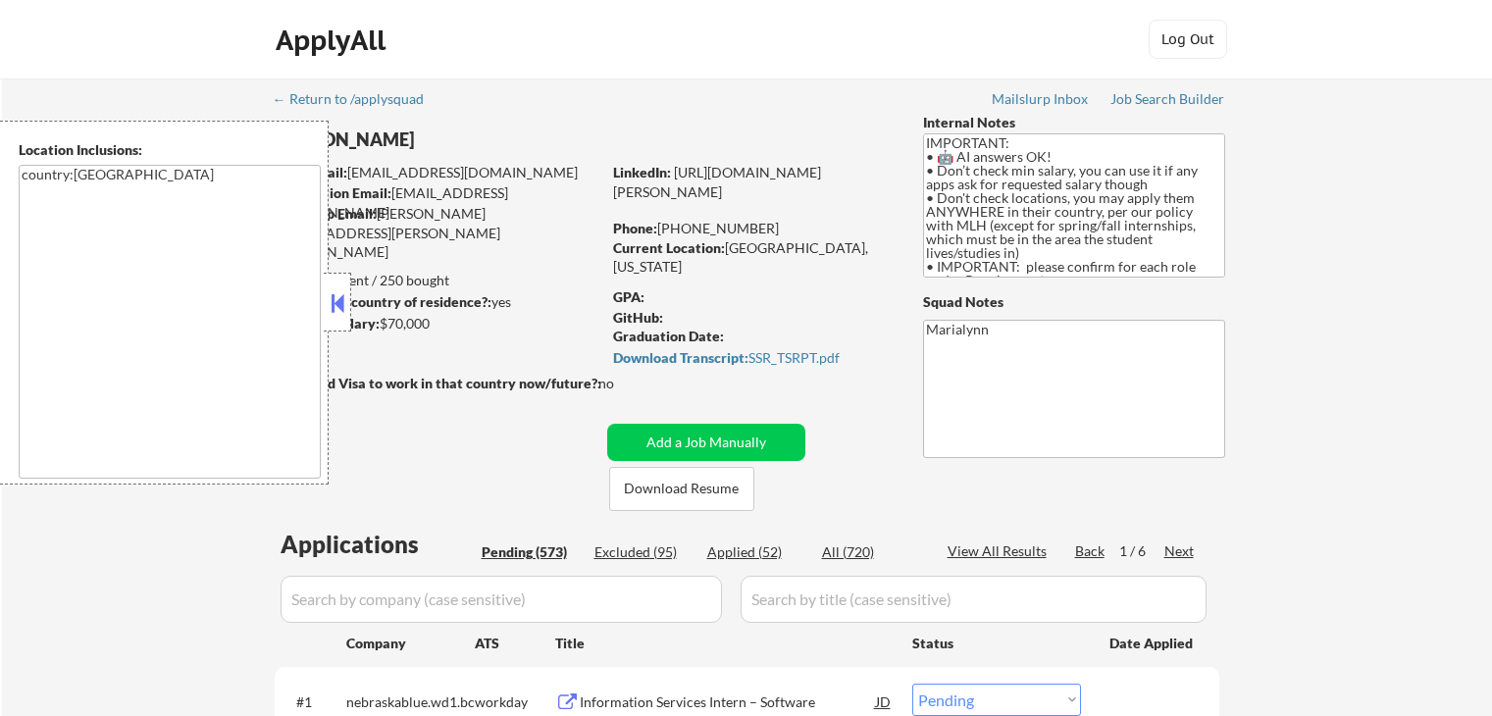
select select ""pending""
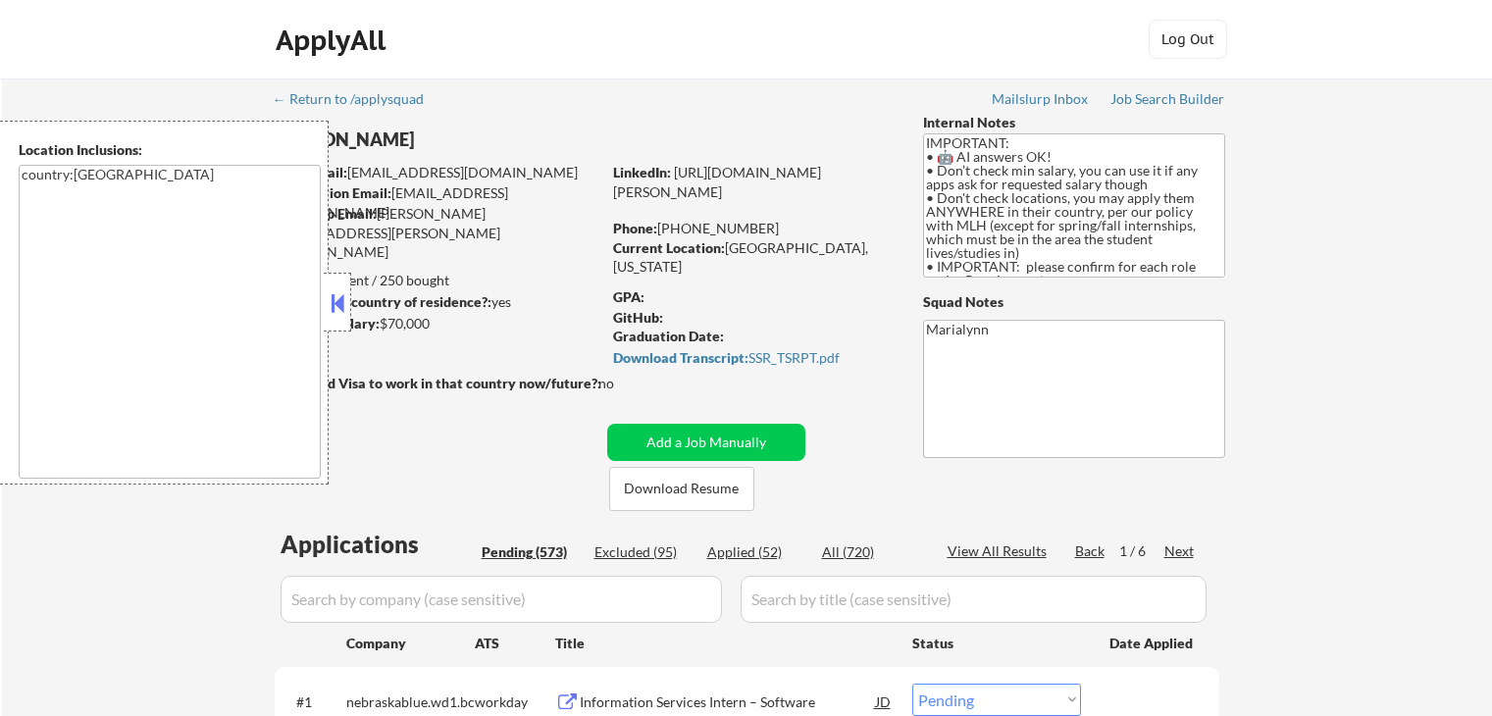
select select ""pending""
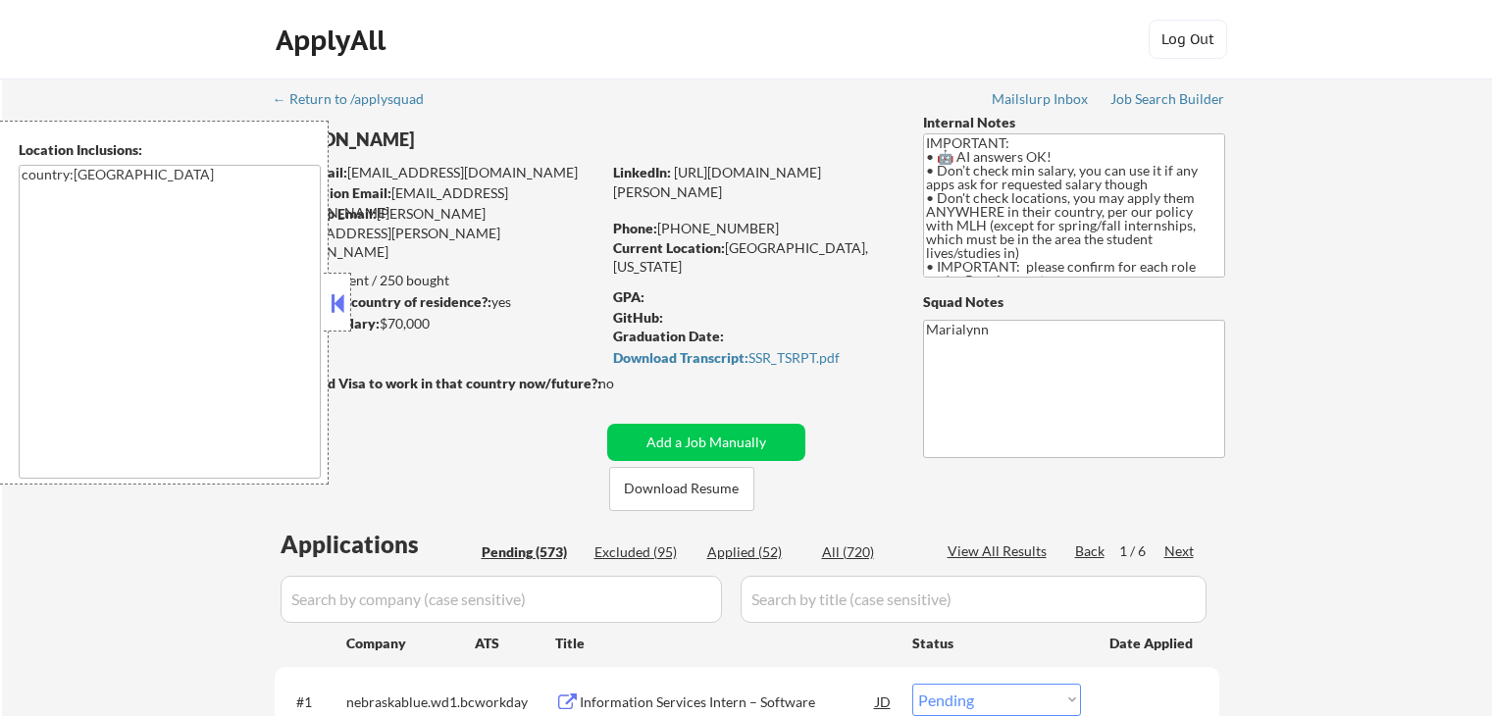
select select ""pending""
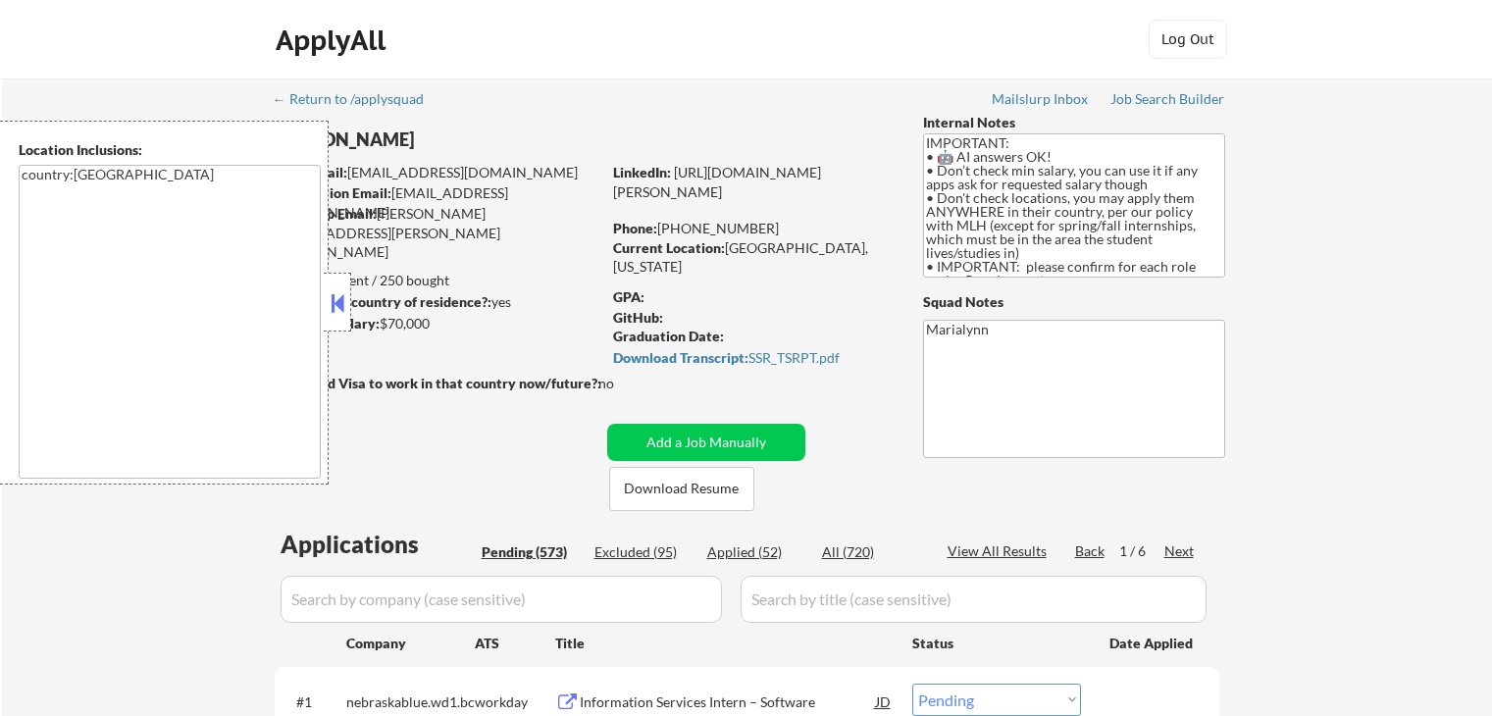
select select ""pending""
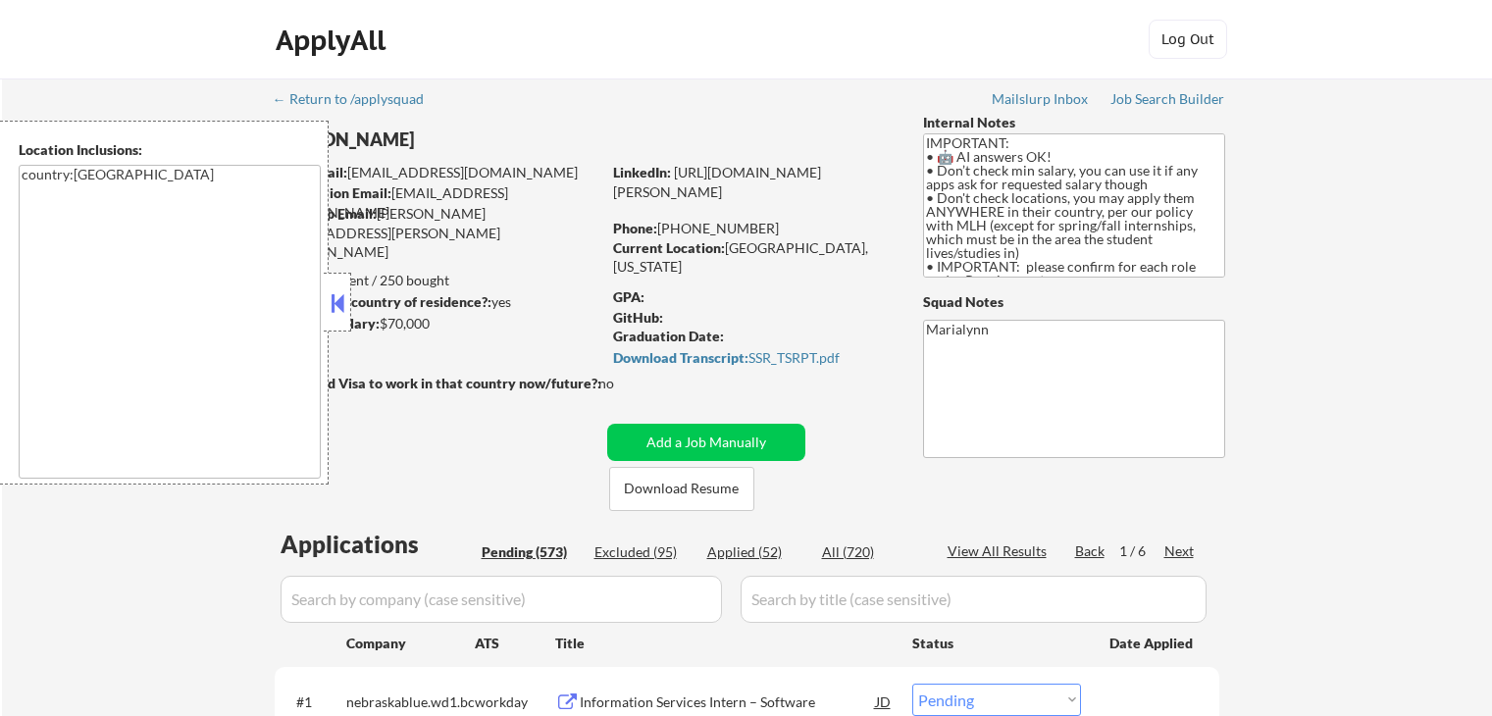
select select ""pending""
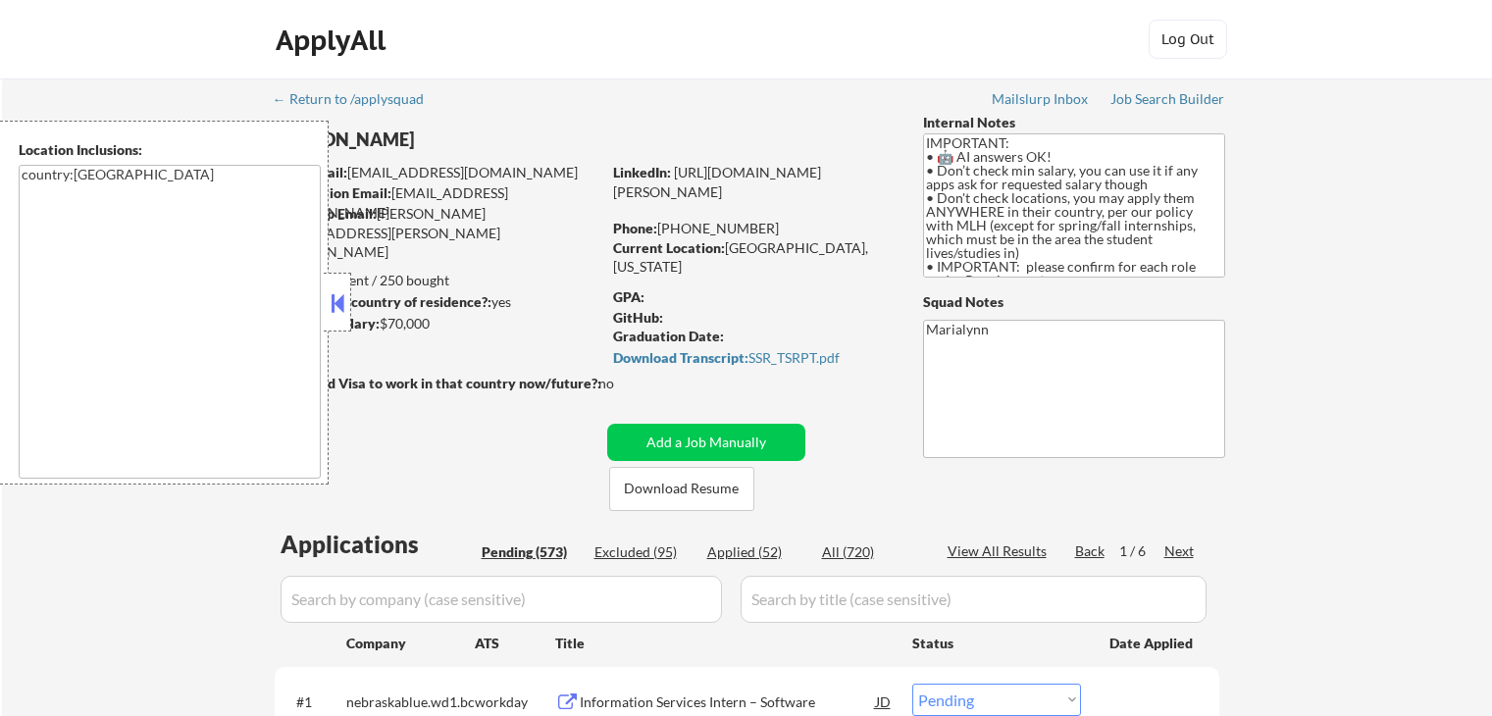
select select ""pending""
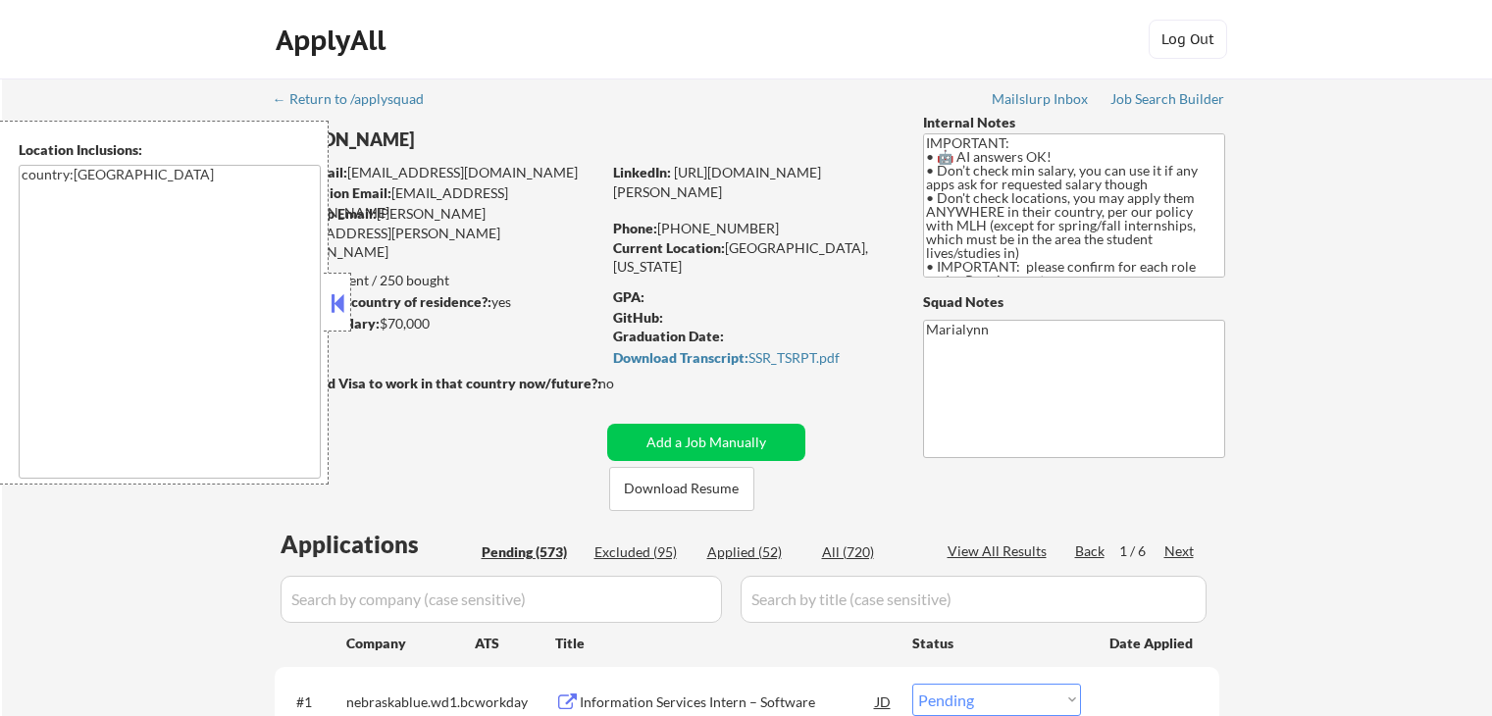
select select ""pending""
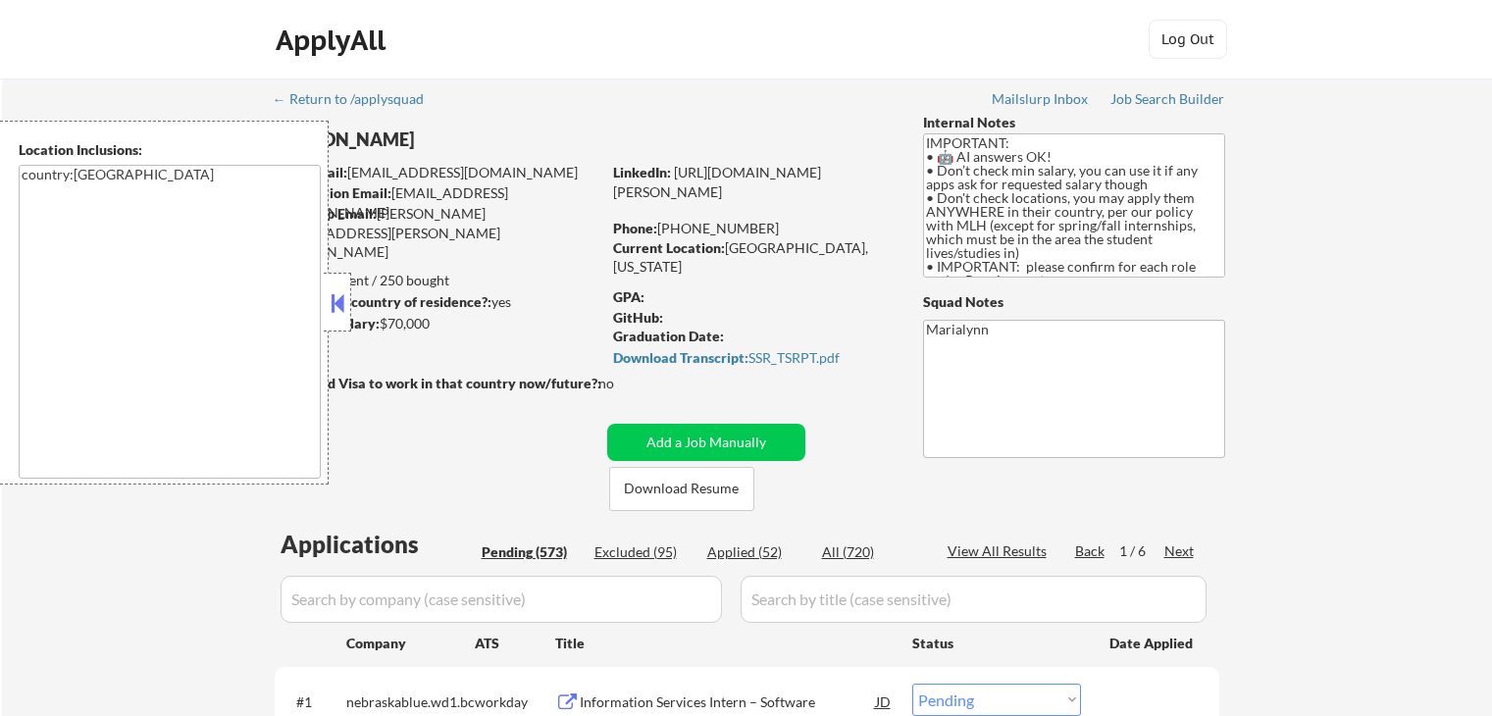
select select ""pending""
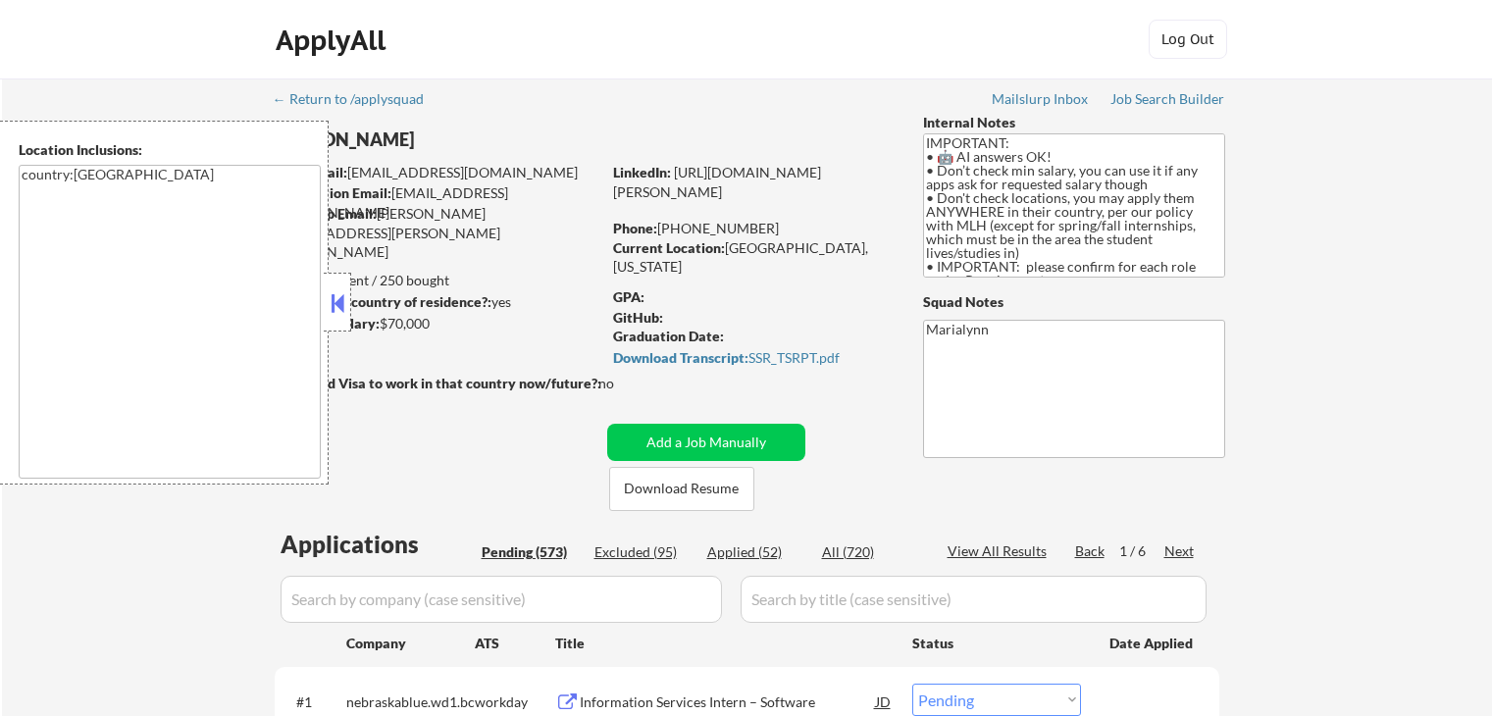
select select ""pending""
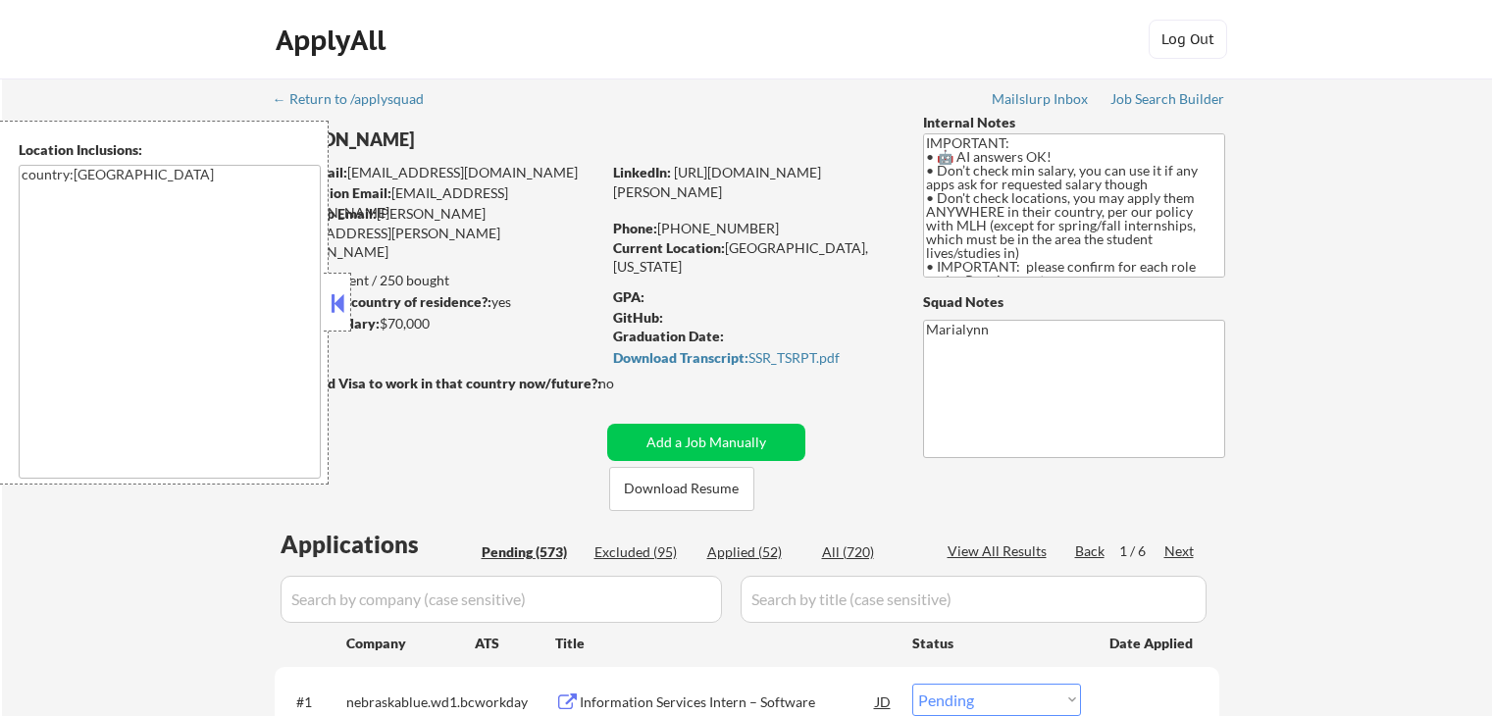
select select ""pending""
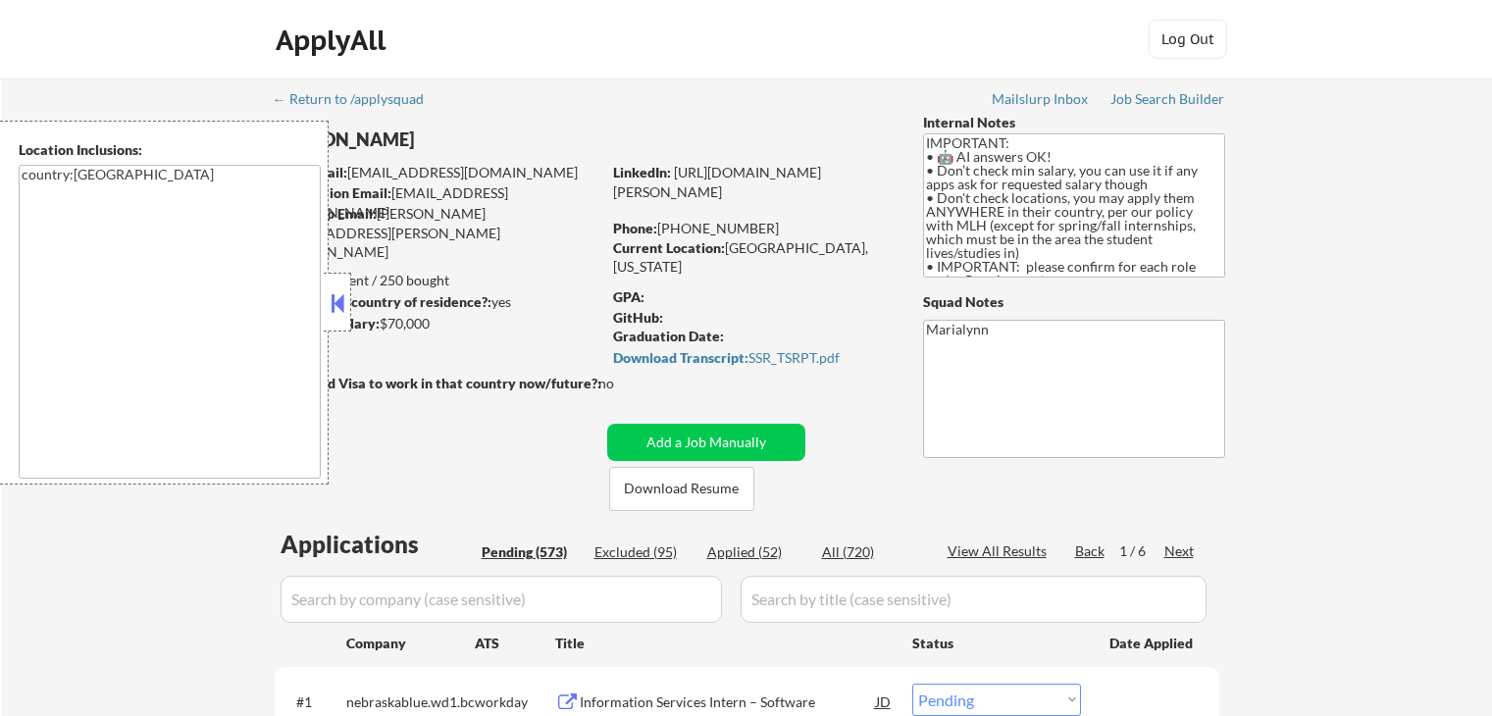
select select ""pending""
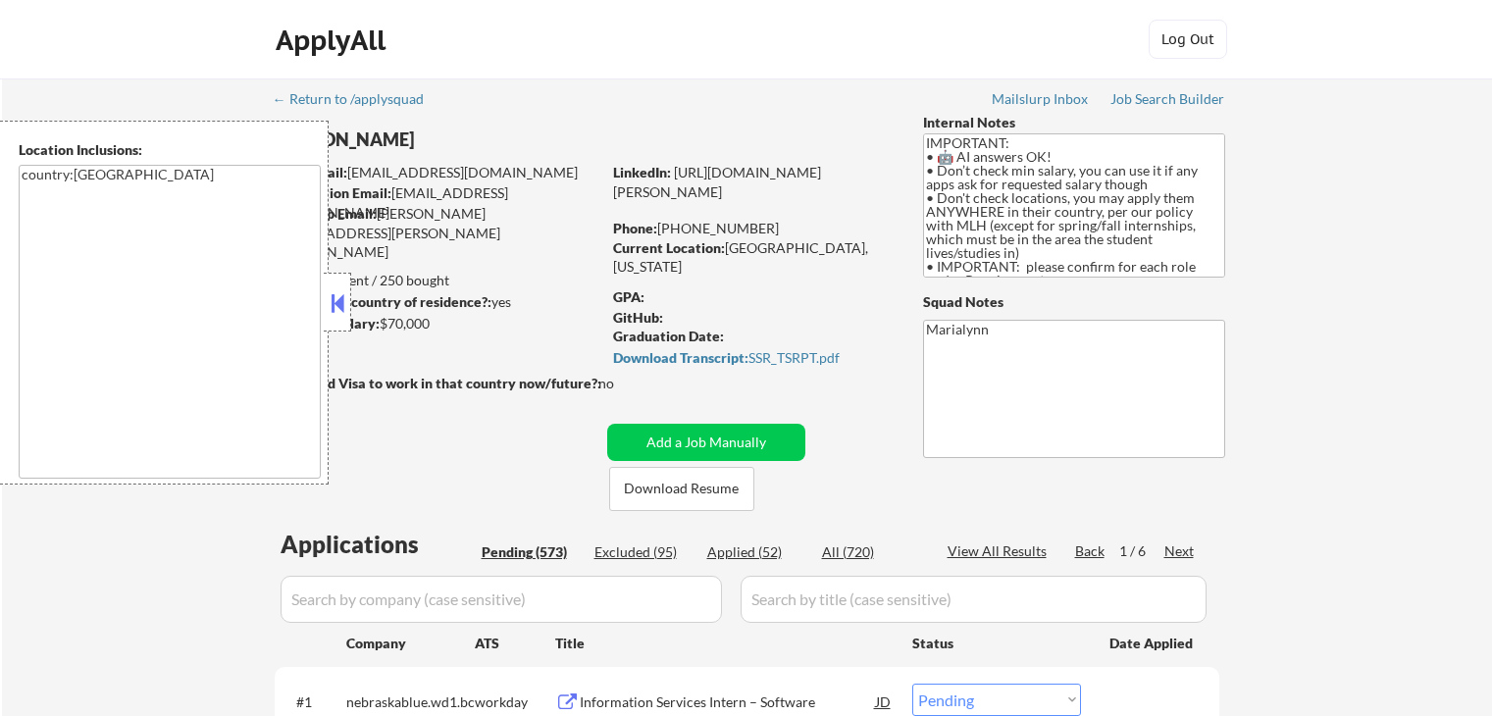
select select ""pending""
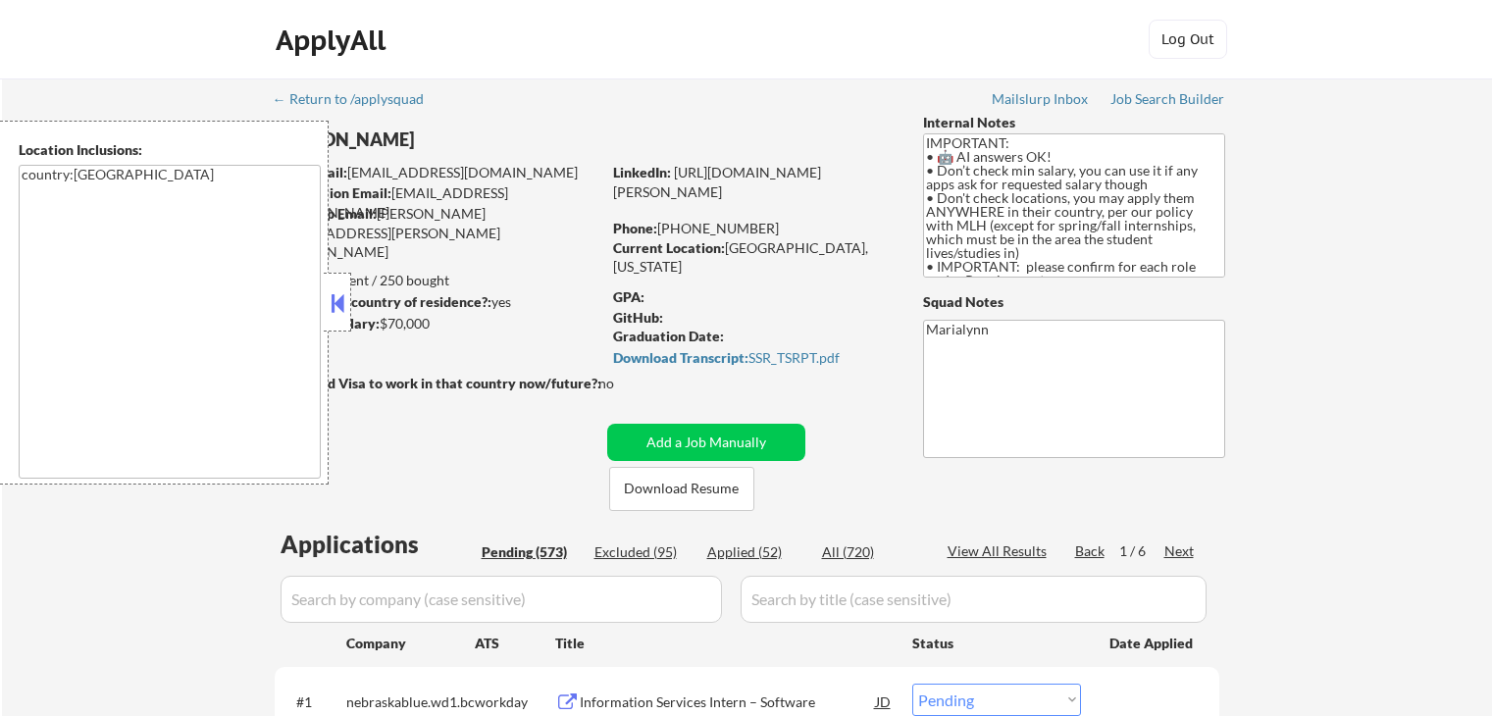
select select ""pending""
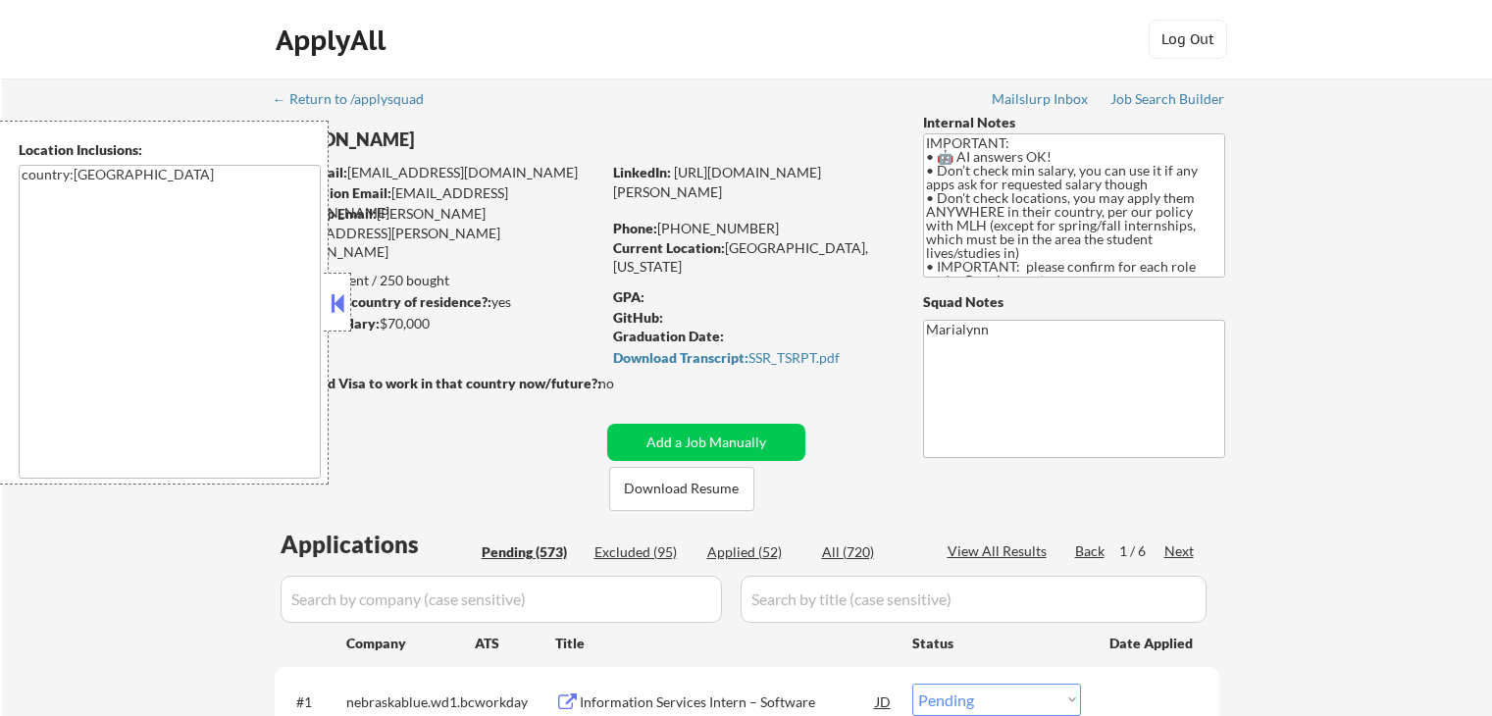
select select ""pending""
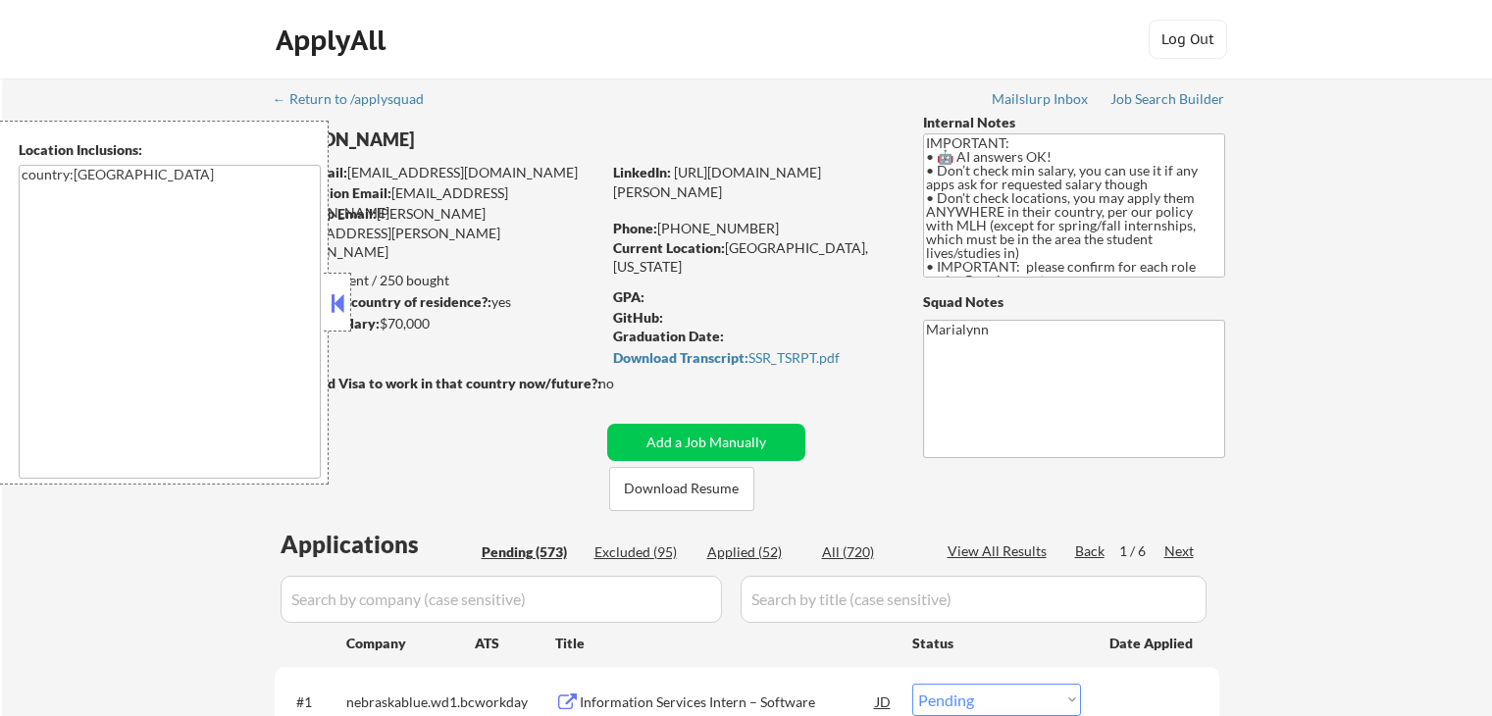
select select ""pending""
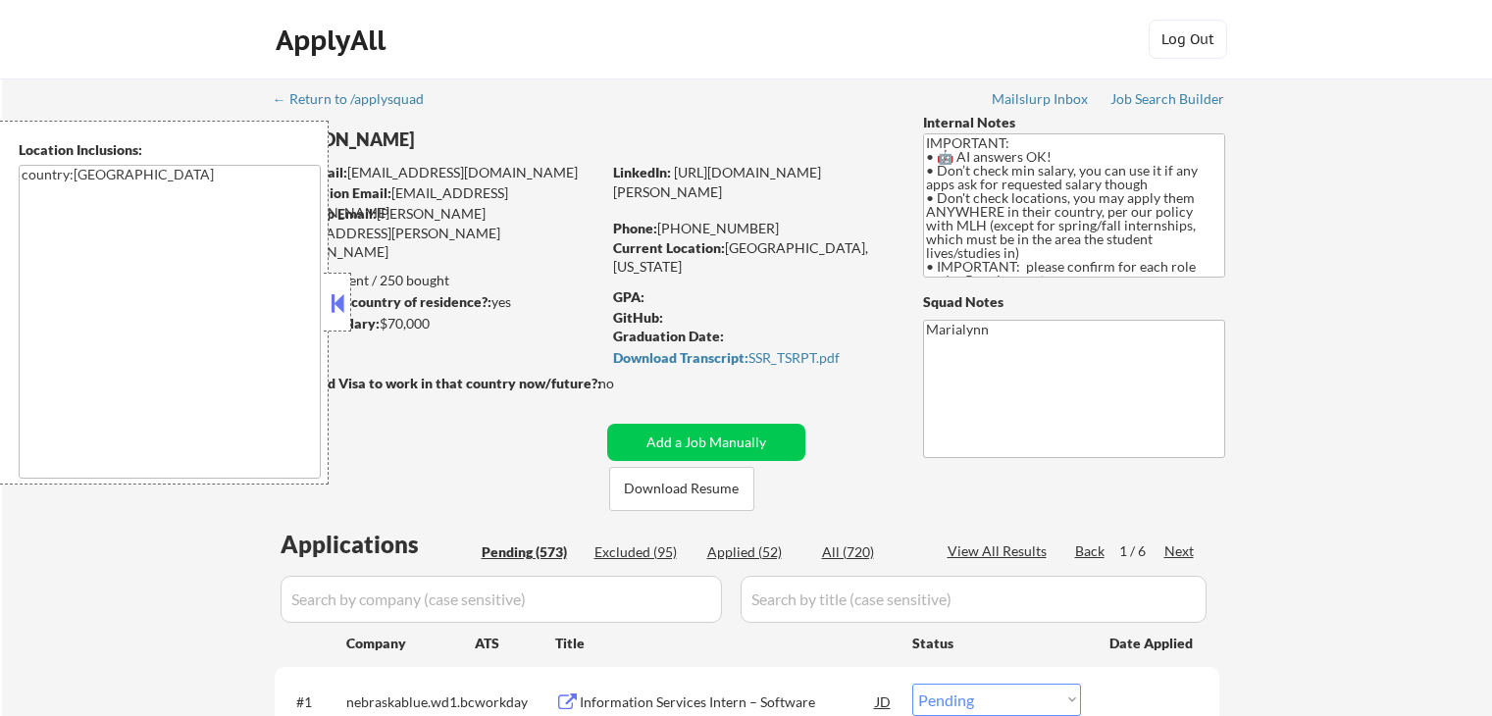
select select ""pending""
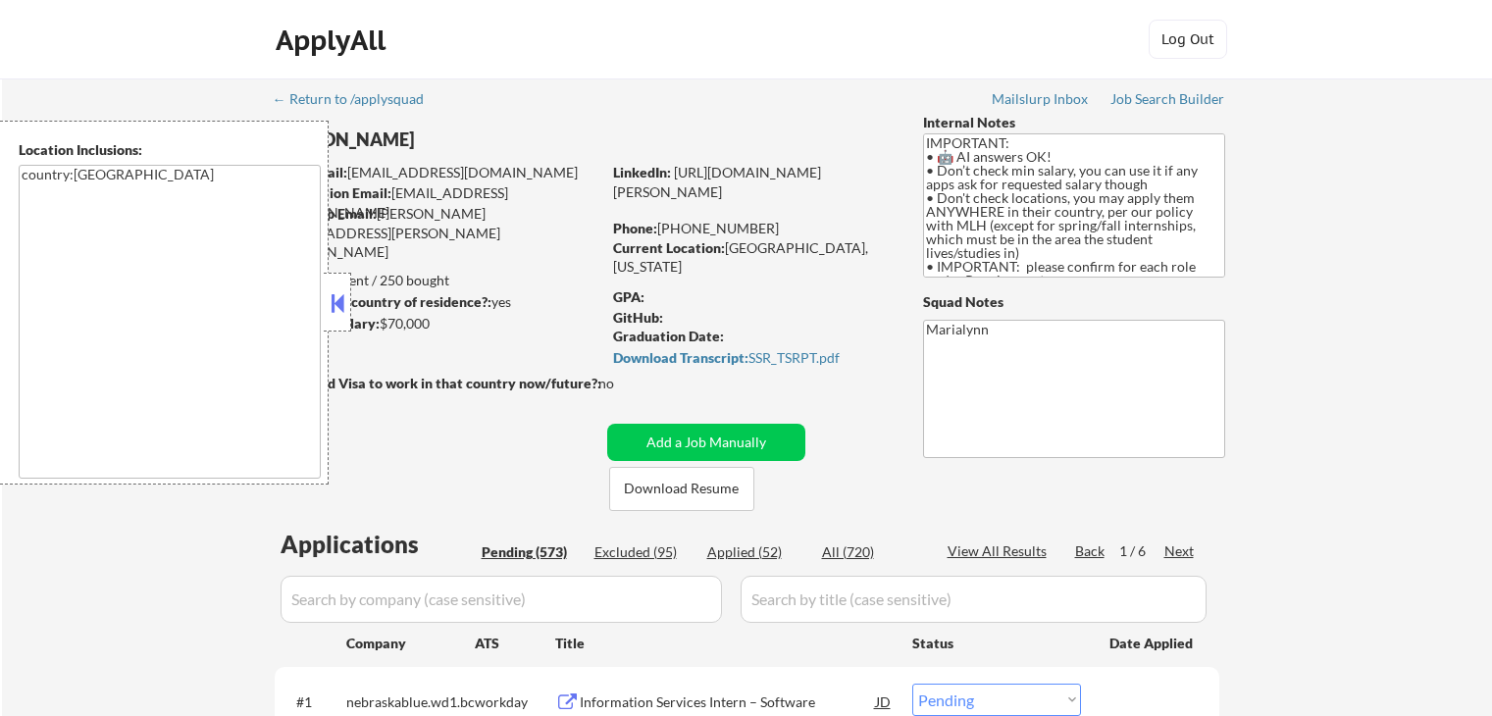
select select ""pending""
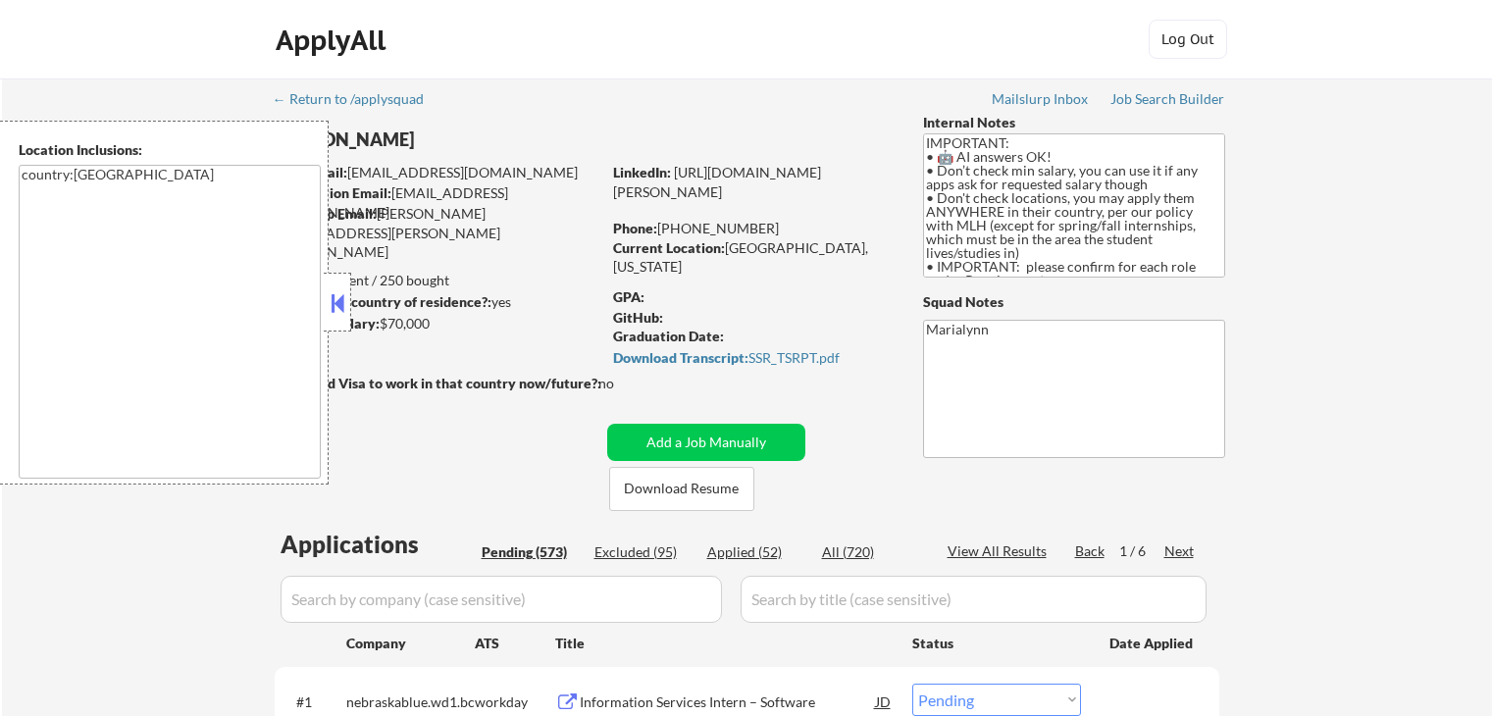
select select ""pending""
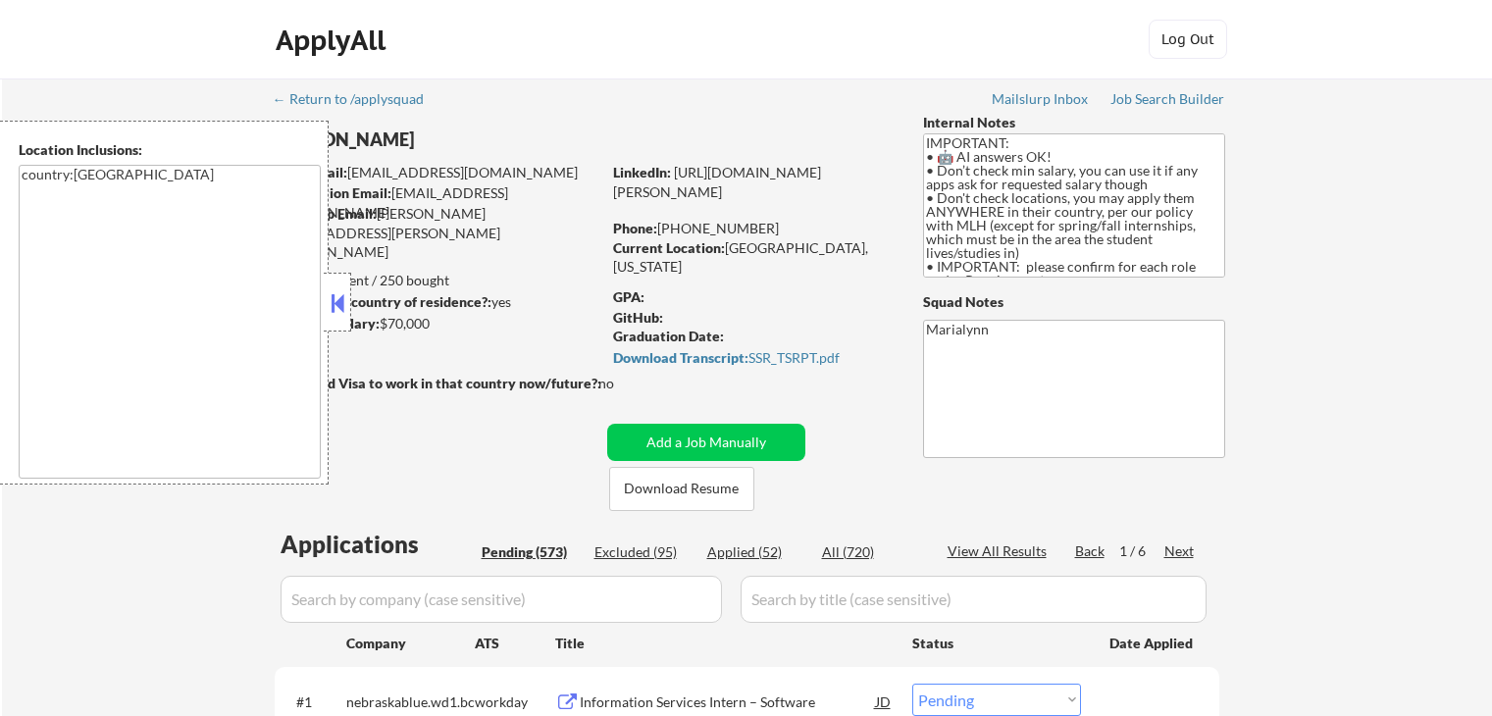
select select ""pending""
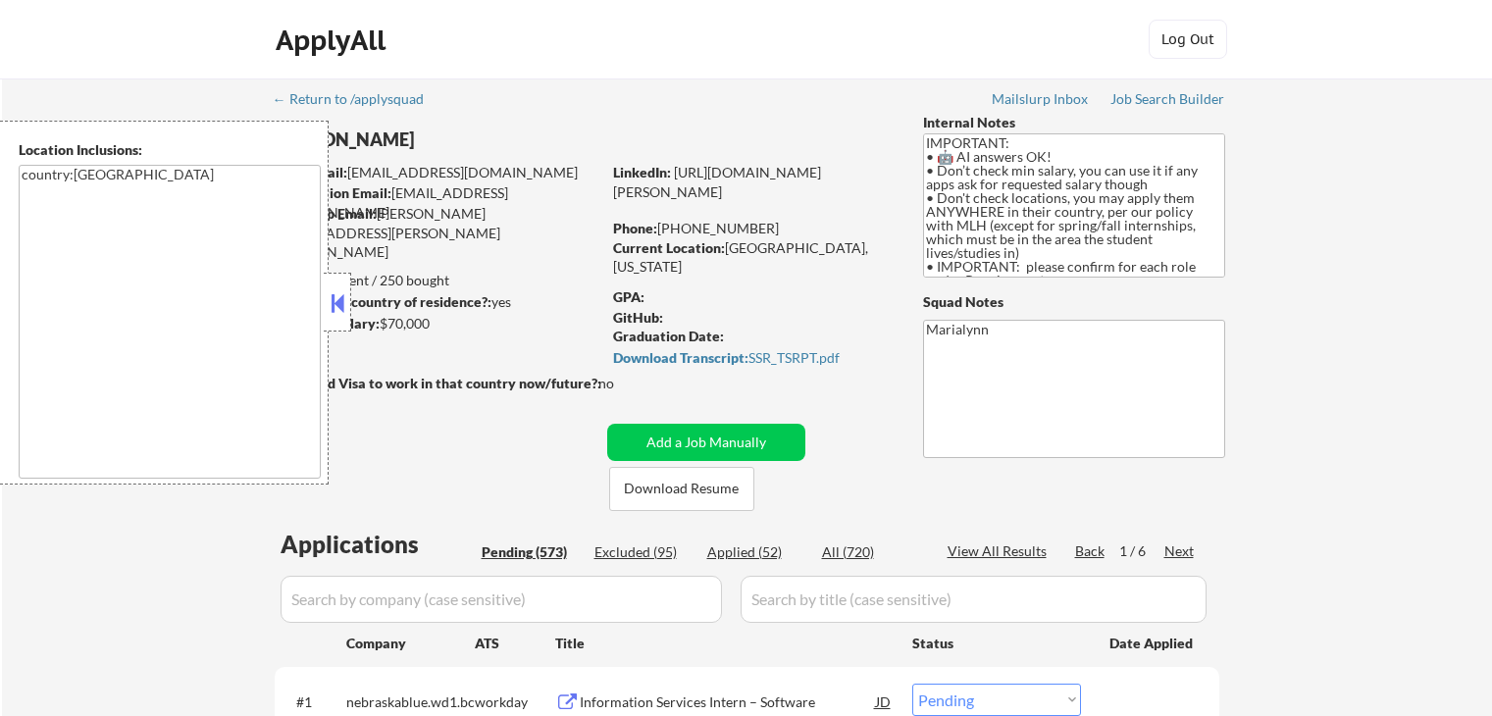
select select ""pending""
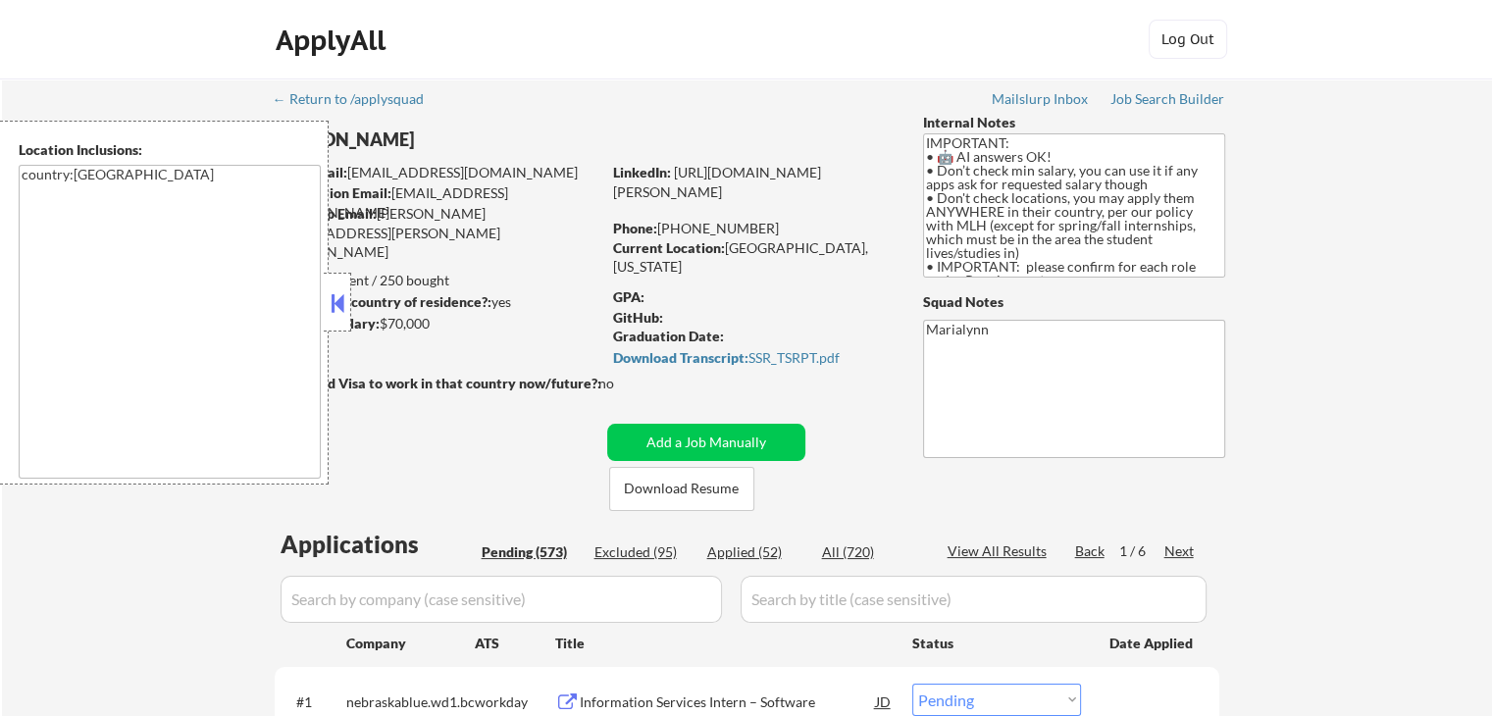
click at [334, 288] on button at bounding box center [338, 302] width 22 height 29
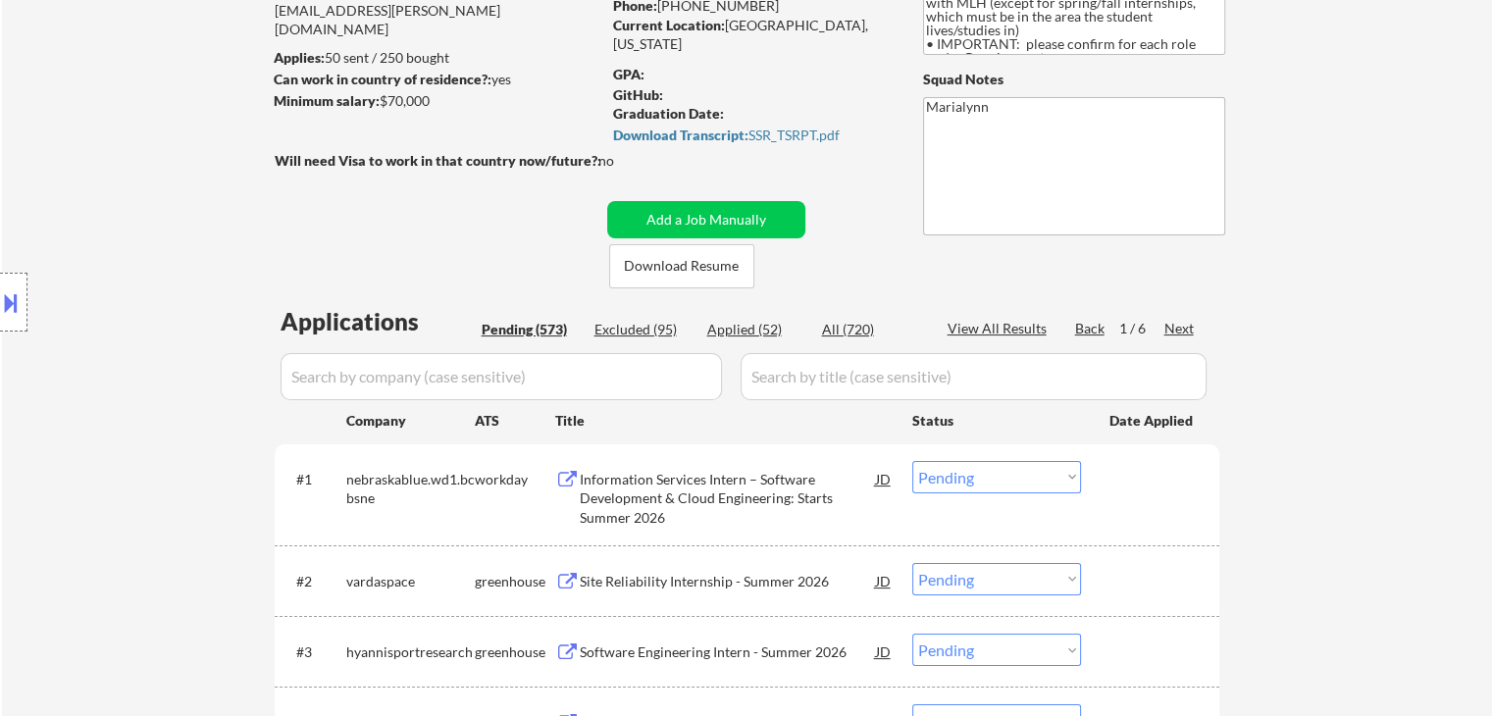
scroll to position [232, 0]
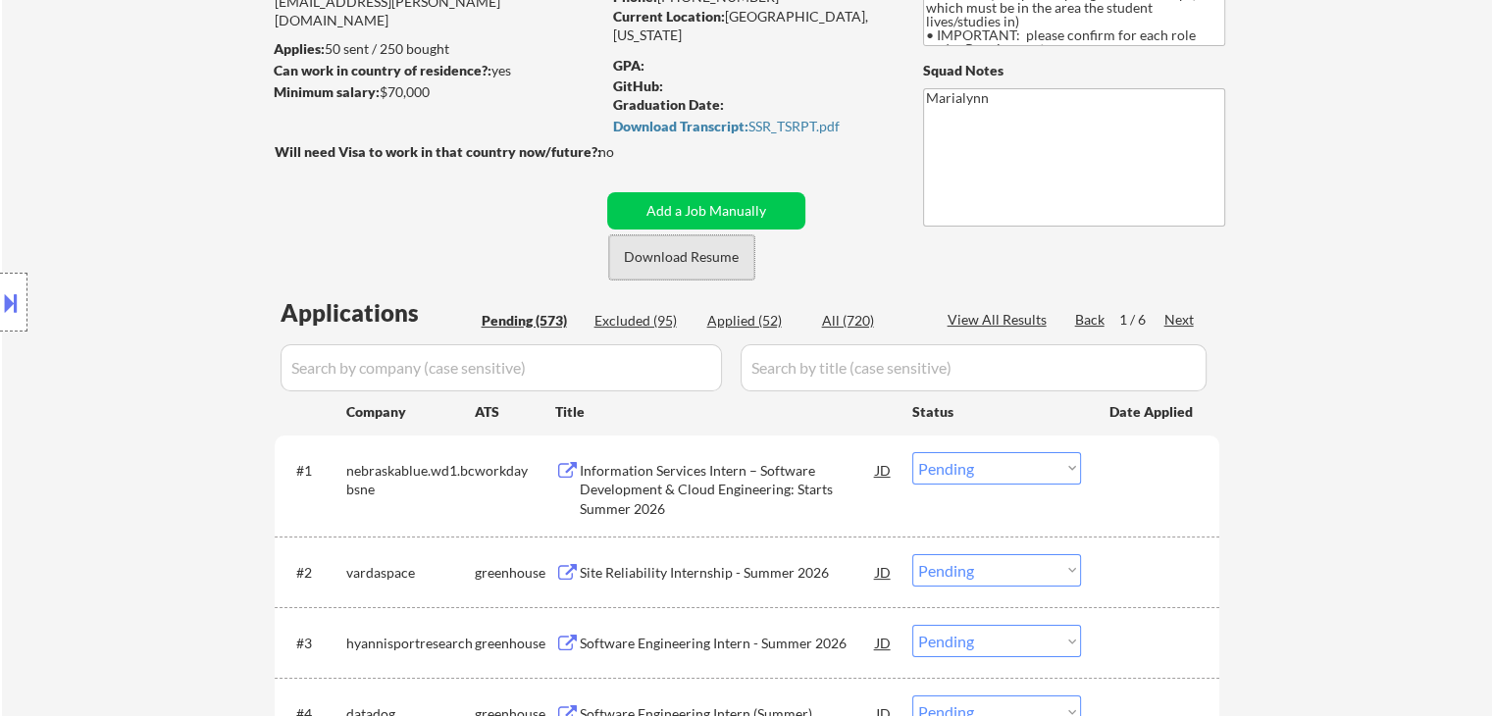
click at [691, 267] on button "Download Resume" at bounding box center [681, 257] width 145 height 44
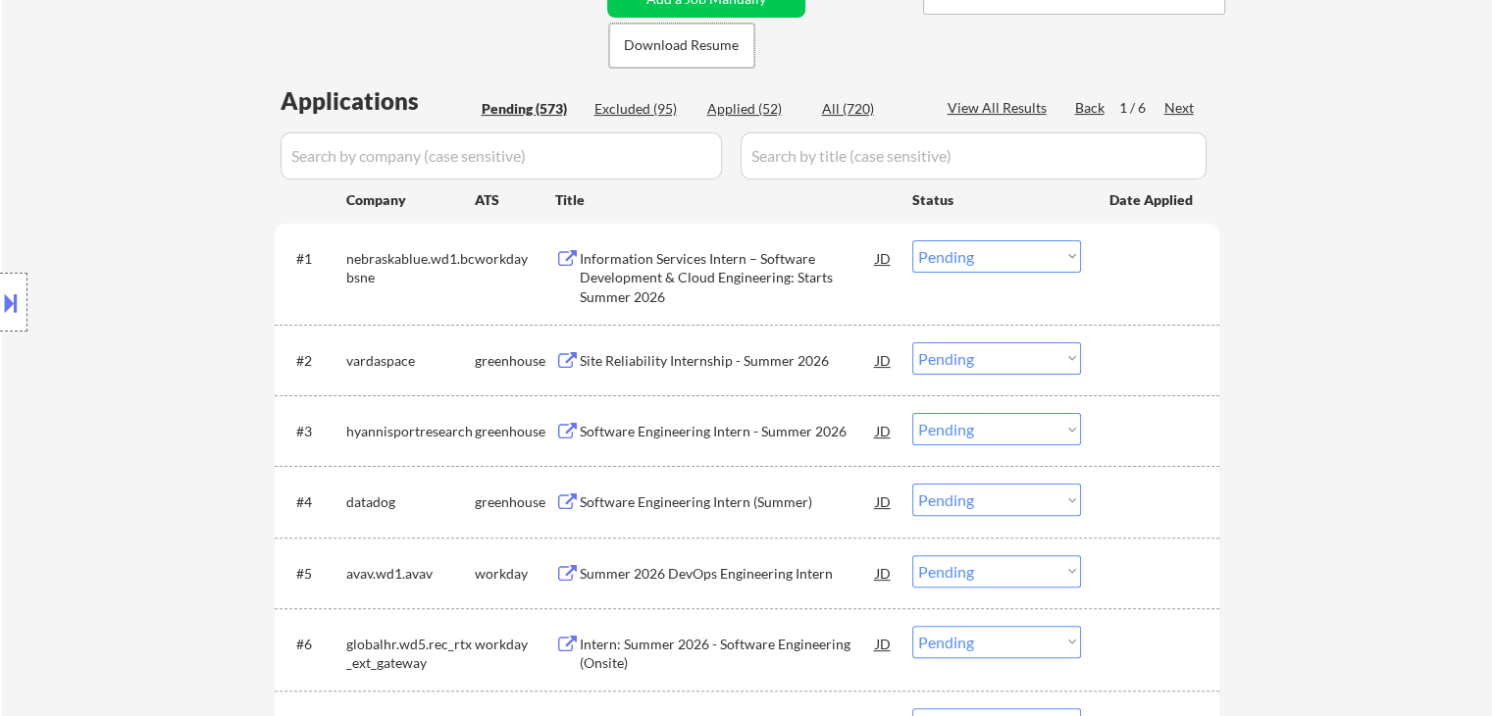
scroll to position [459, 0]
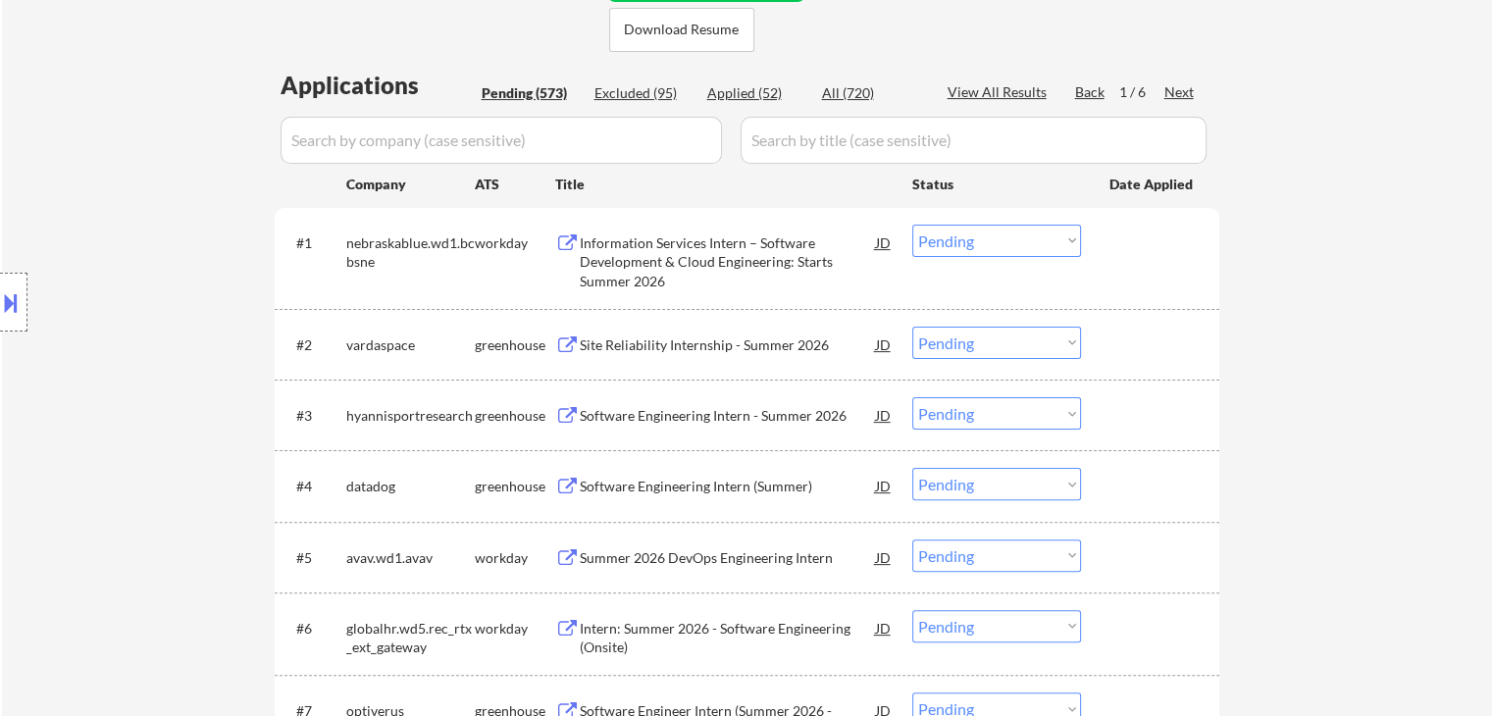
click at [1181, 95] on div "Next" at bounding box center [1179, 92] width 31 height 20
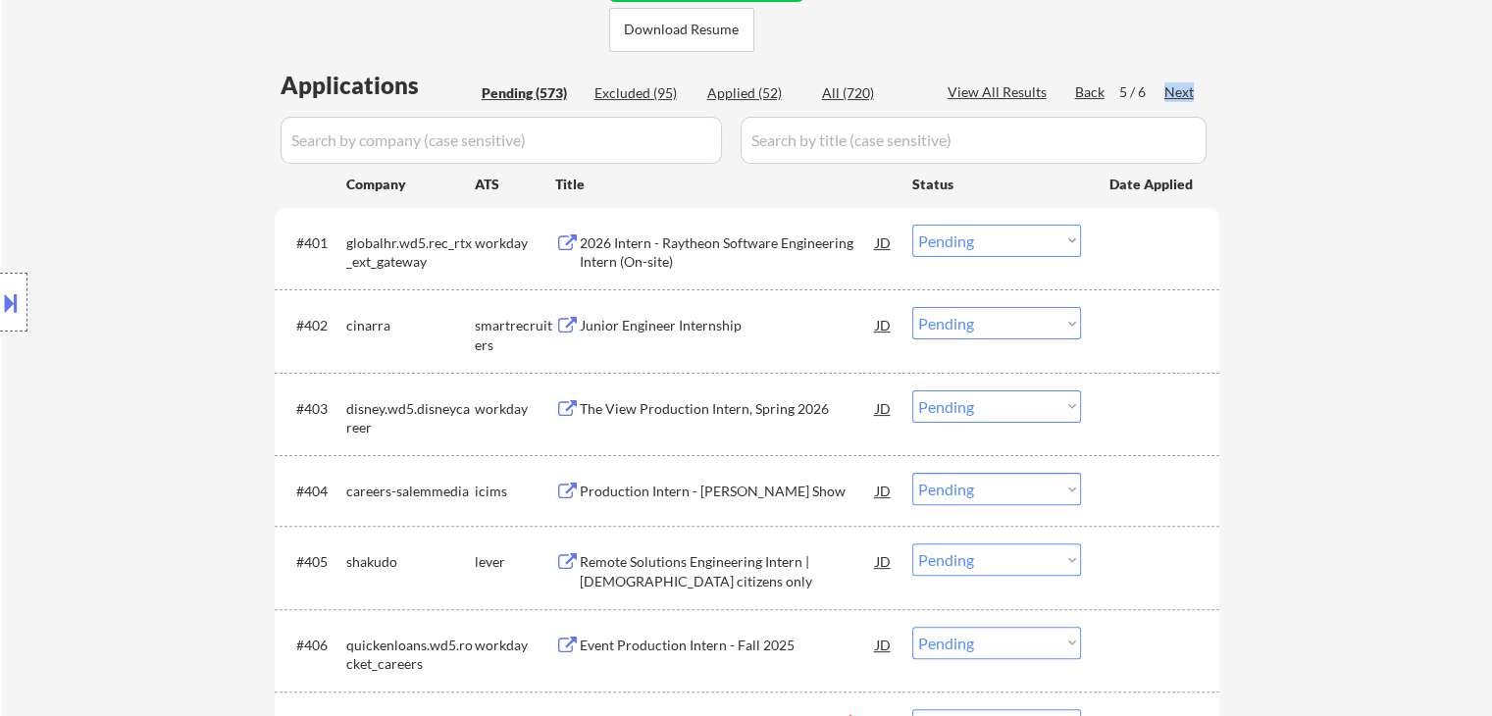
click at [1181, 95] on div "Next" at bounding box center [1179, 92] width 31 height 20
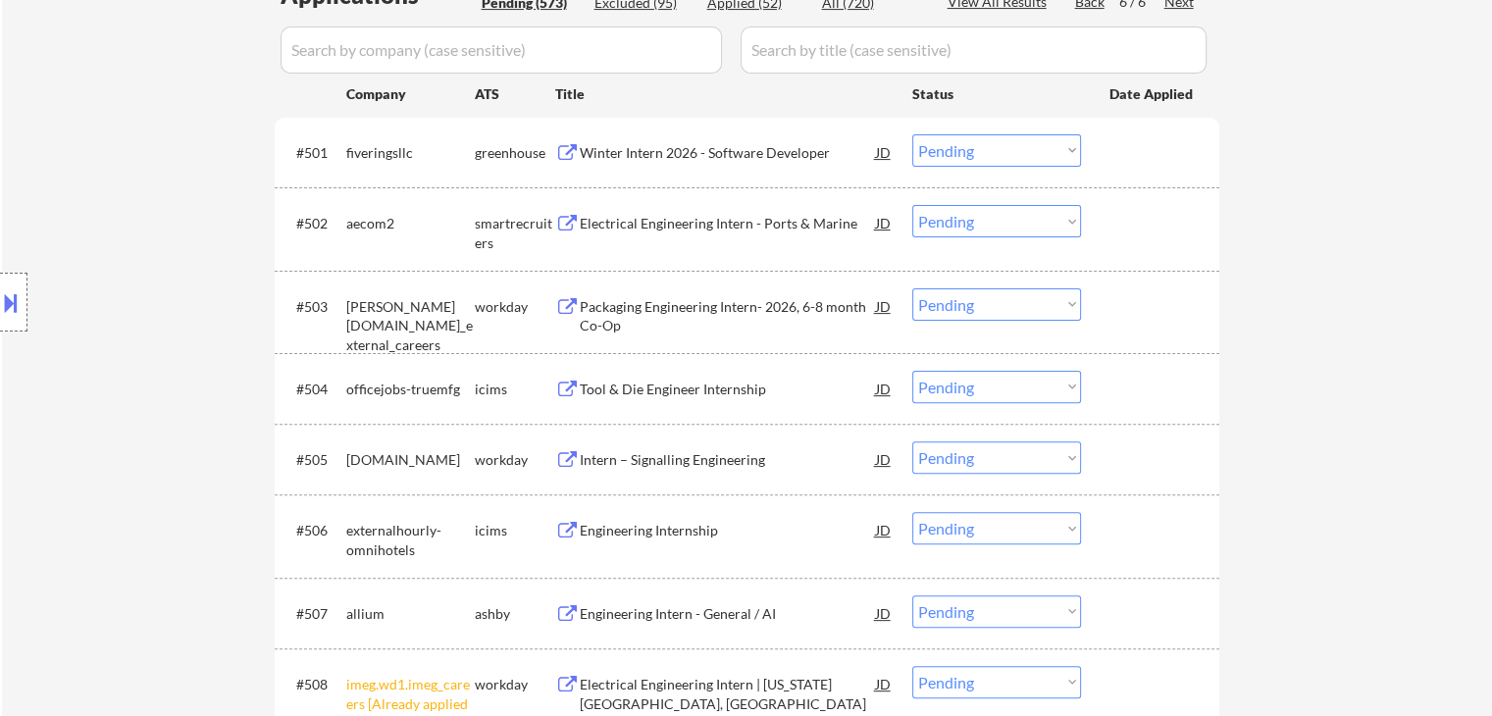
scroll to position [553, 0]
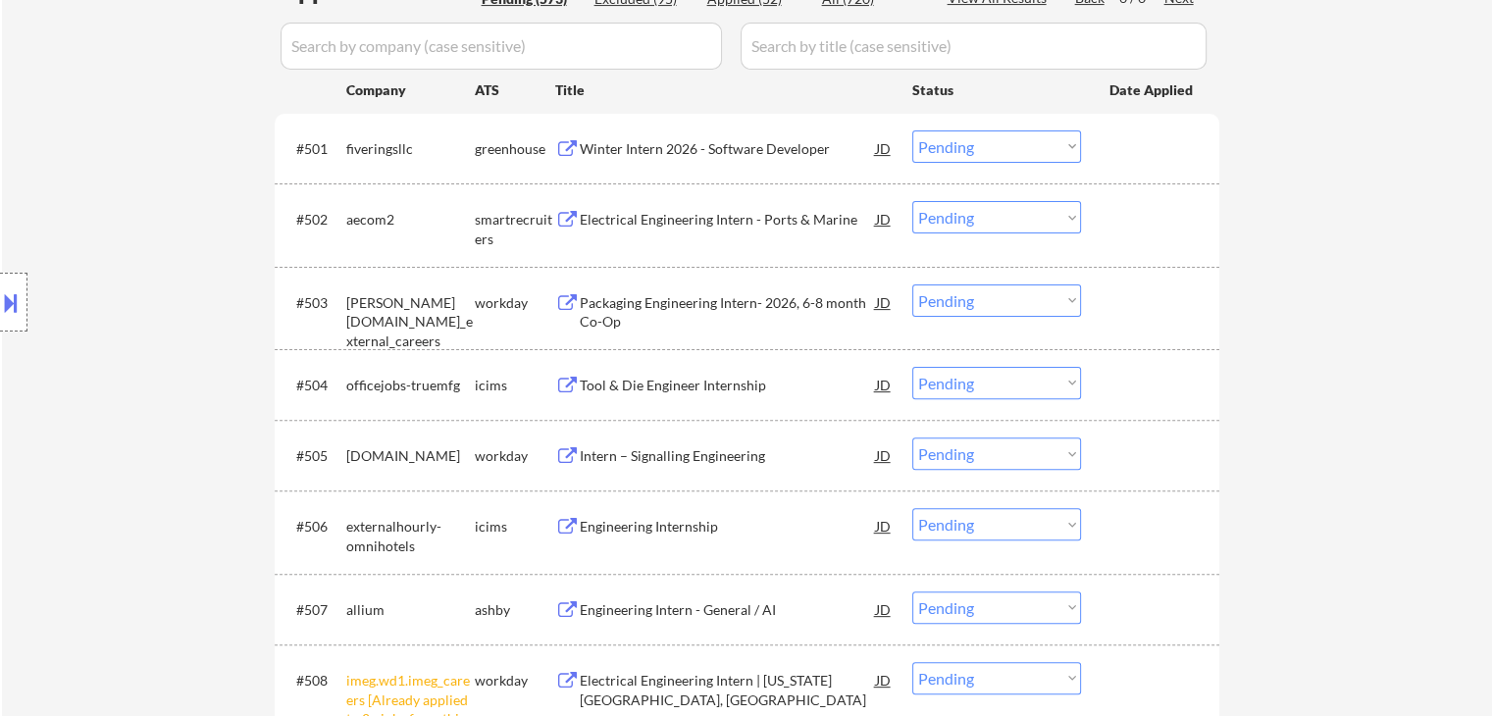
click at [721, 386] on div "Tool & Die Engineer Internship" at bounding box center [728, 386] width 296 height 20
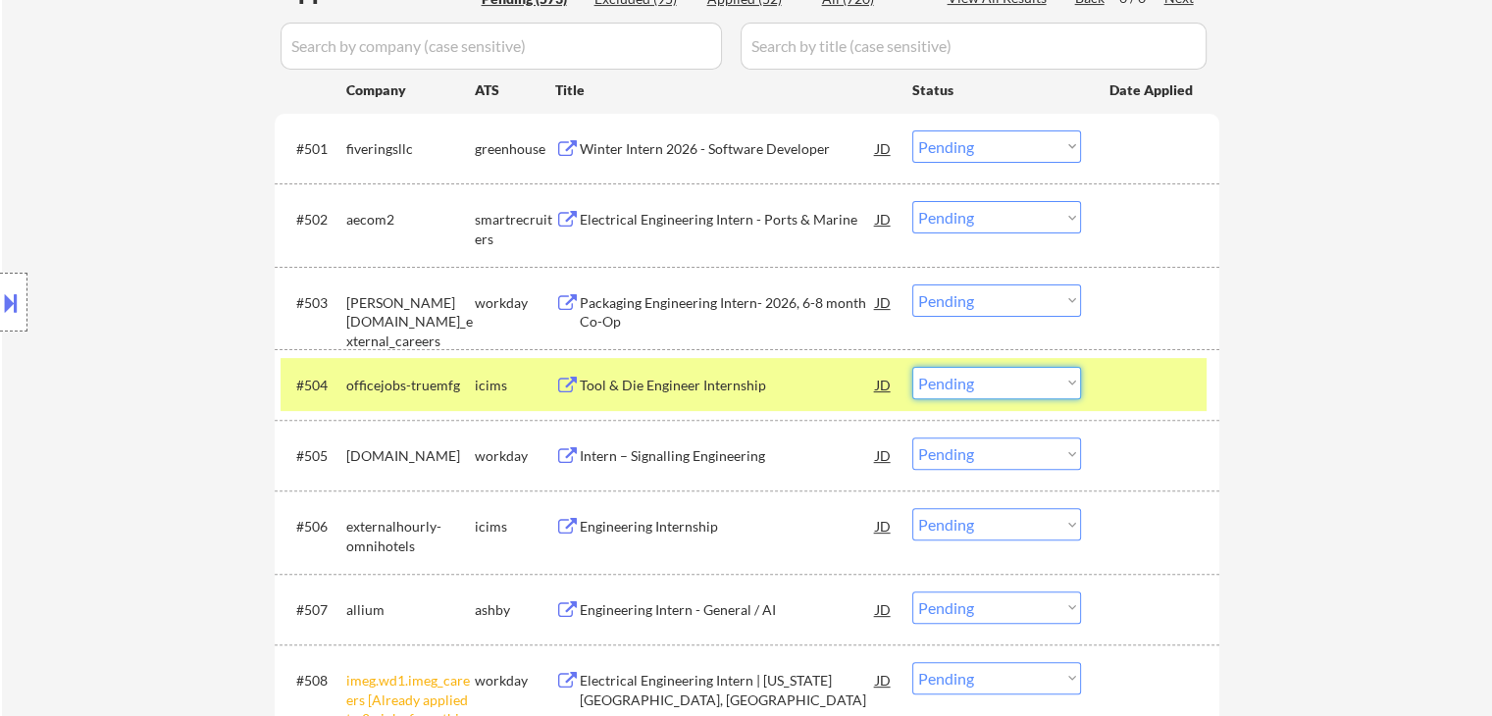
click at [1024, 380] on select "Choose an option... Pending Applied Excluded (Questions) Excluded (Expired) Exc…" at bounding box center [996, 383] width 169 height 32
click at [912, 367] on select "Choose an option... Pending Applied Excluded (Questions) Excluded (Expired) Exc…" at bounding box center [996, 383] width 169 height 32
select select ""pending""
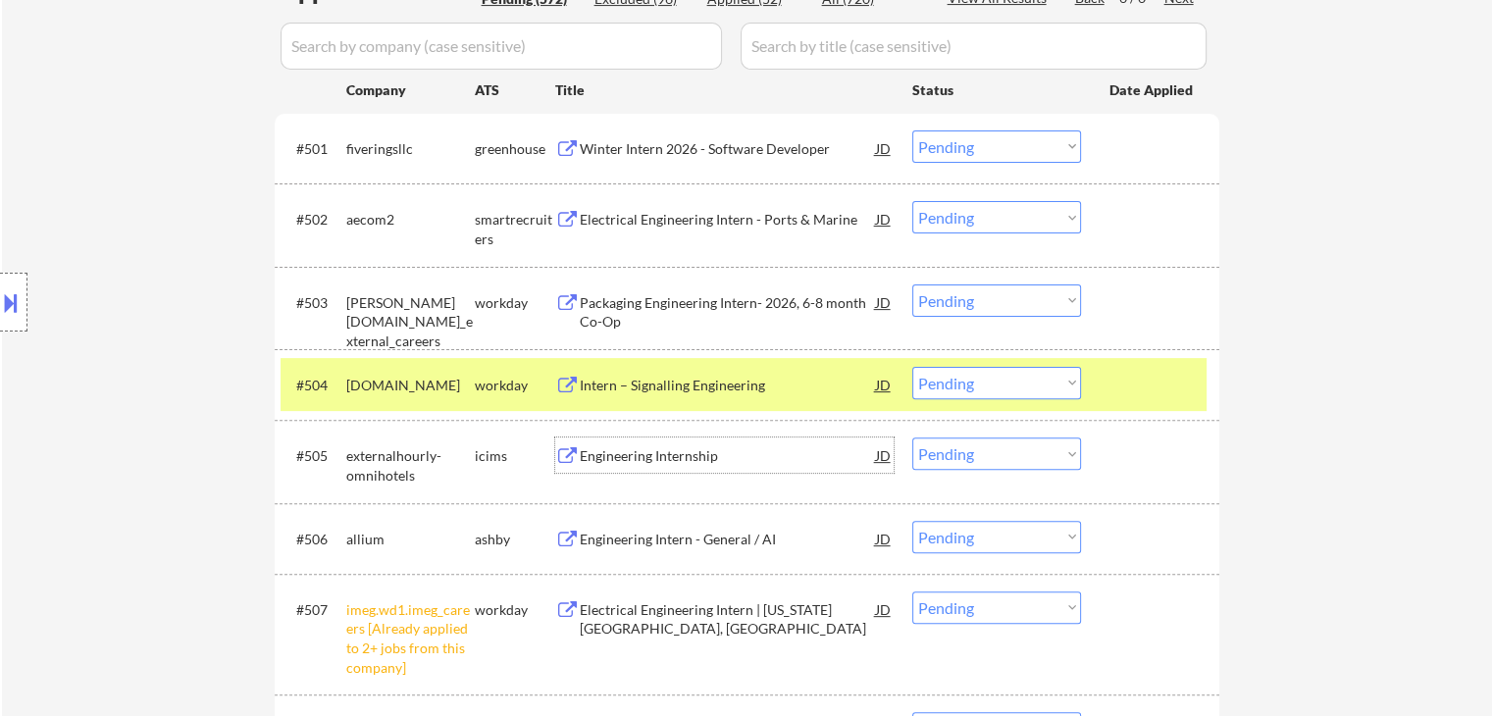
click at [713, 453] on div "Engineering Internship" at bounding box center [728, 456] width 296 height 20
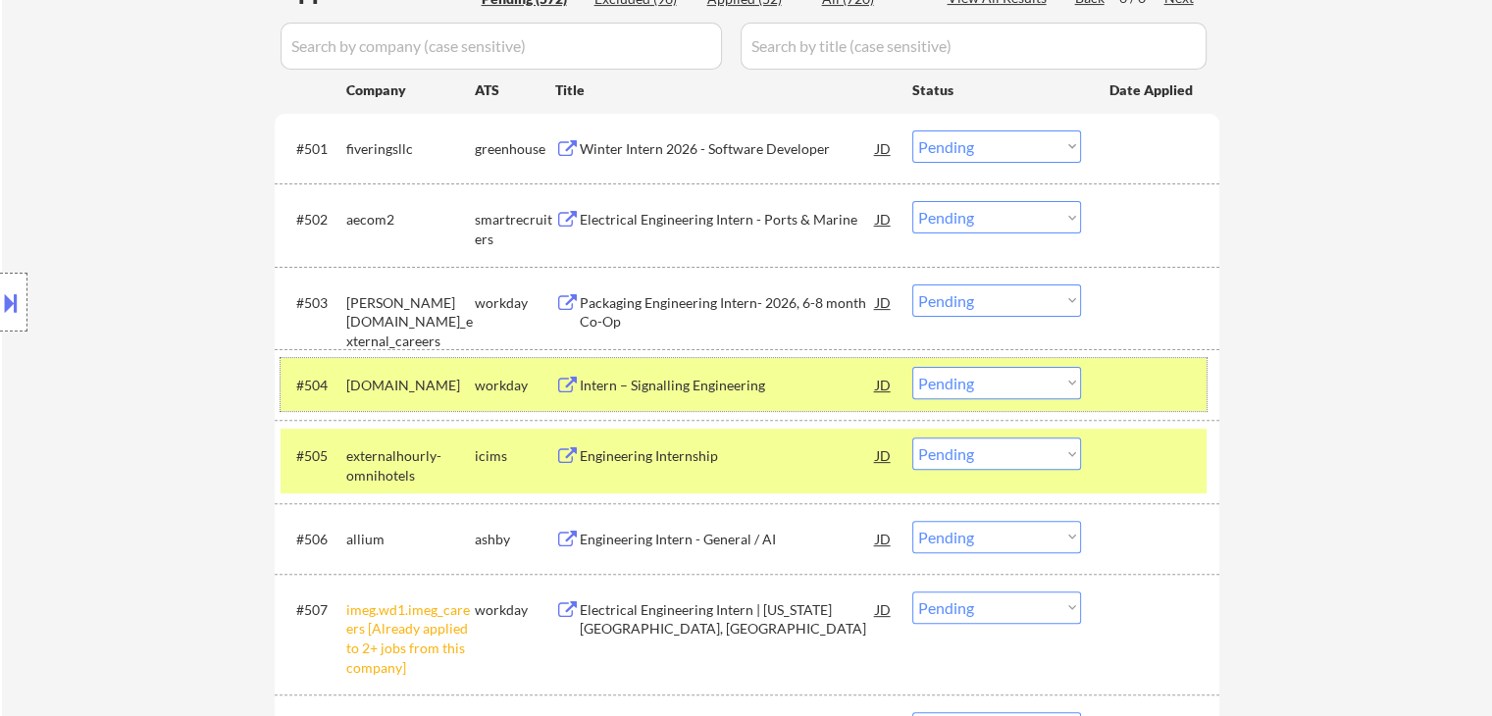
click at [487, 386] on div "workday" at bounding box center [515, 386] width 80 height 20
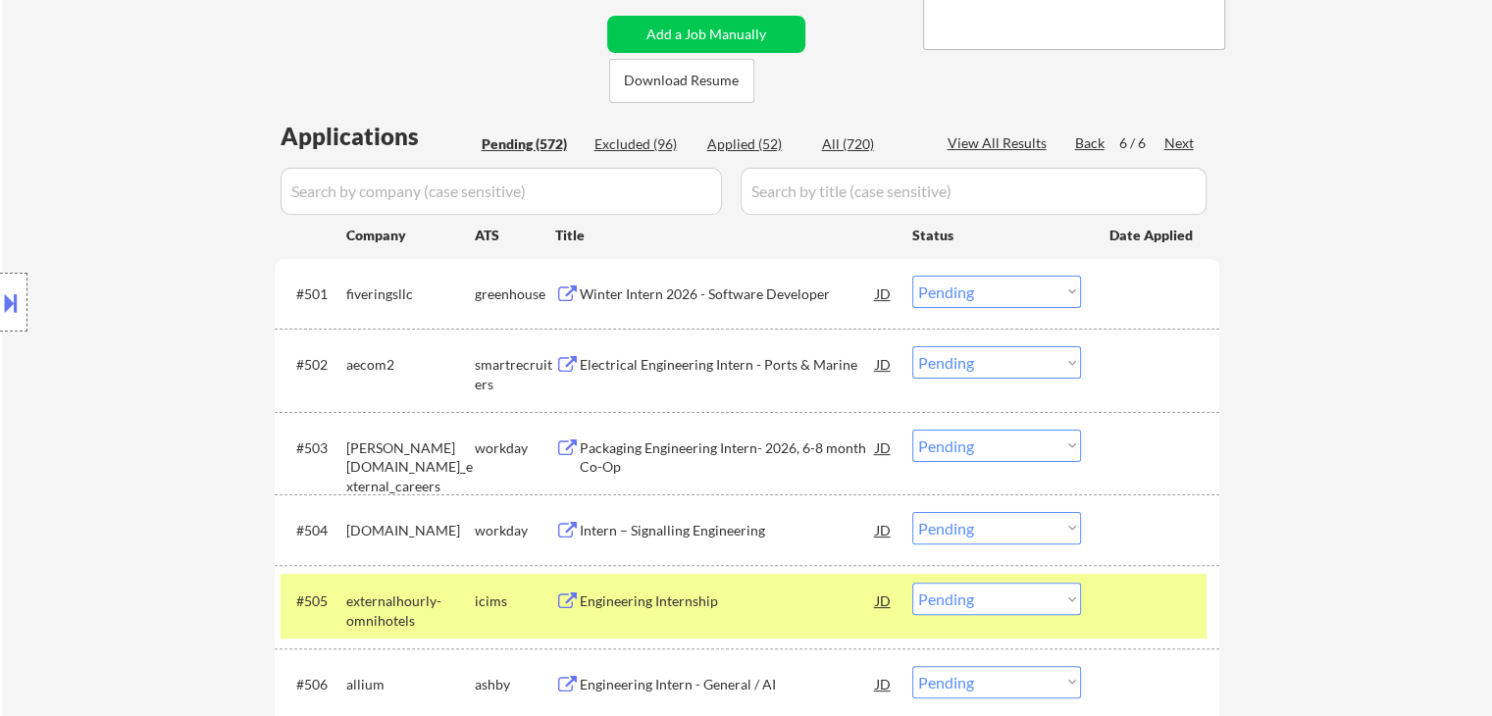
scroll to position [408, 0]
click at [670, 289] on div "Winter Intern 2026 - Software Developer" at bounding box center [728, 294] width 296 height 20
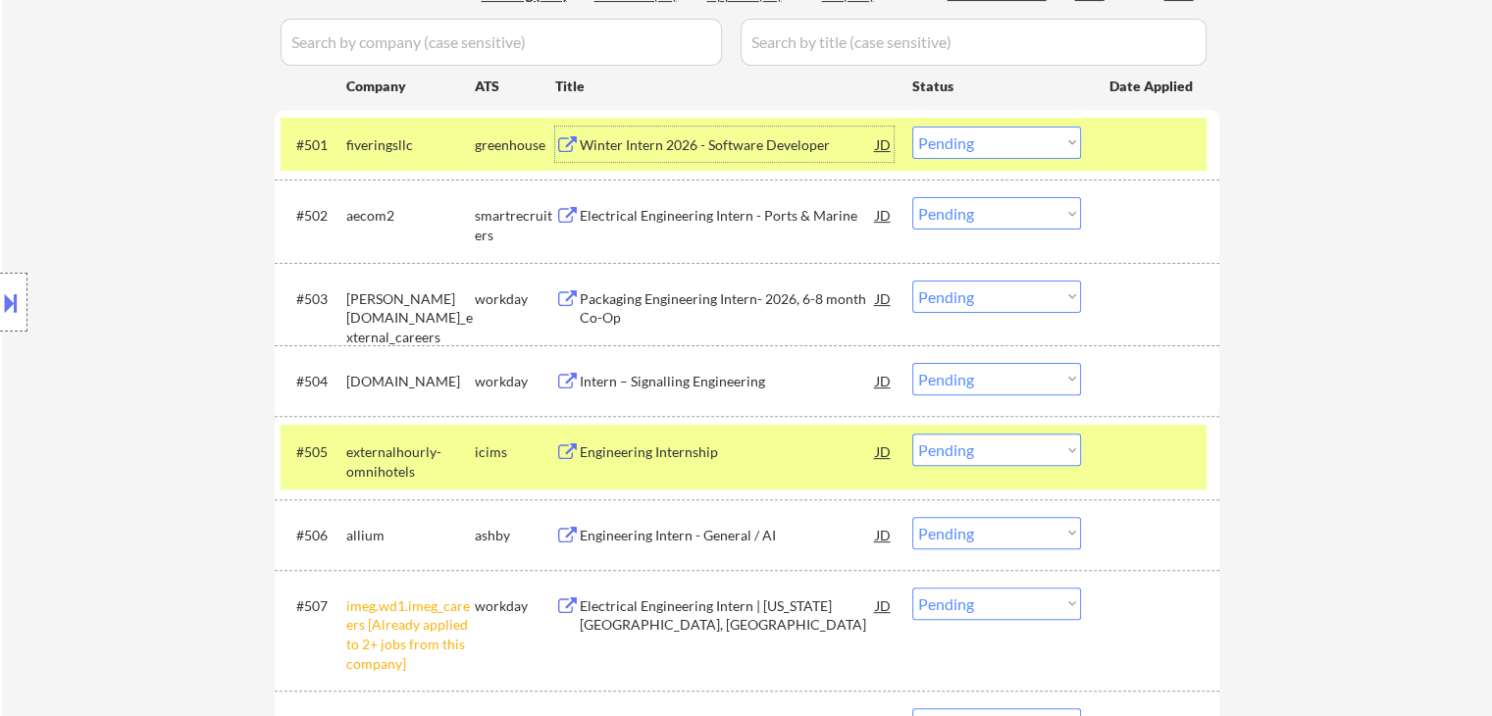
scroll to position [567, 0]
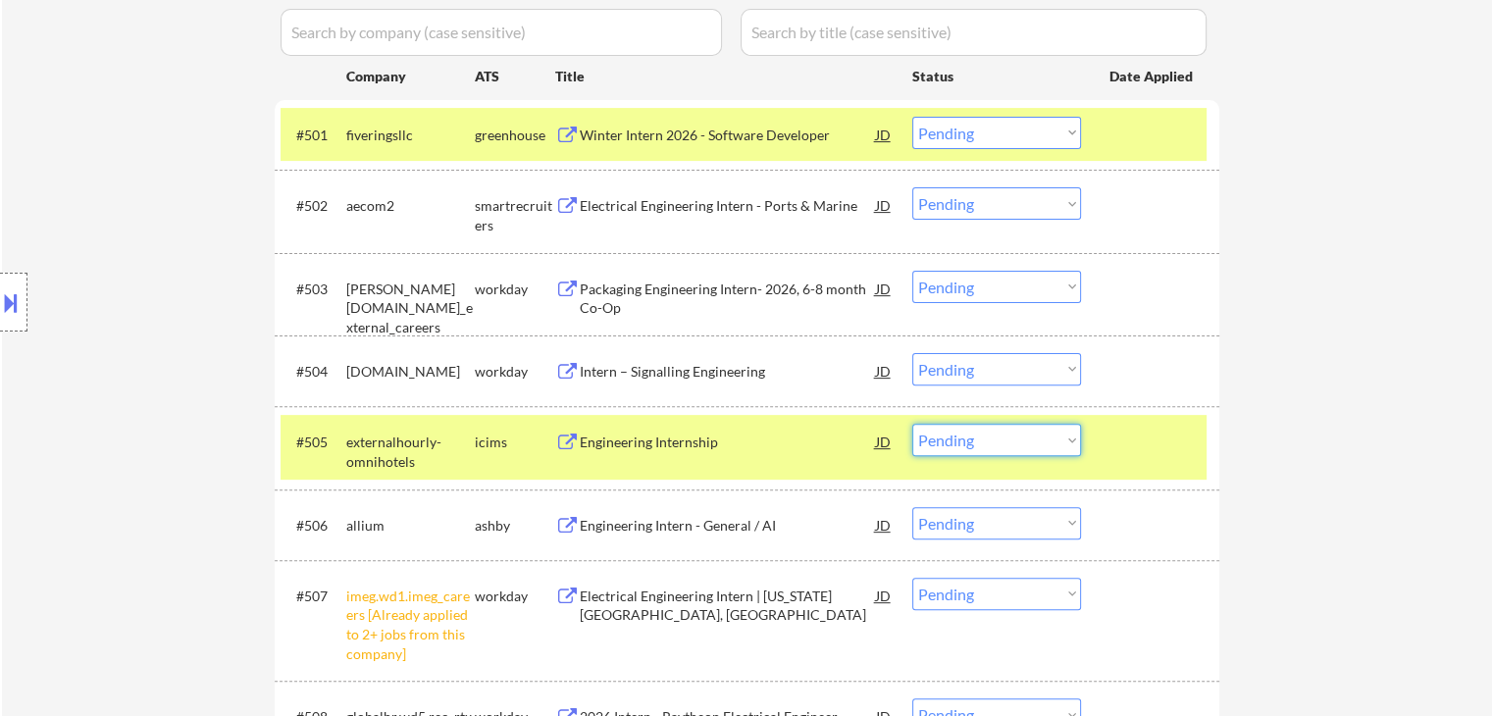
click at [973, 443] on select "Choose an option... Pending Applied Excluded (Questions) Excluded (Expired) Exc…" at bounding box center [996, 440] width 169 height 32
click at [912, 424] on select "Choose an option... Pending Applied Excluded (Questions) Excluded (Expired) Exc…" at bounding box center [996, 440] width 169 height 32
click at [455, 446] on div "externalhourly-omnihotels" at bounding box center [410, 452] width 129 height 38
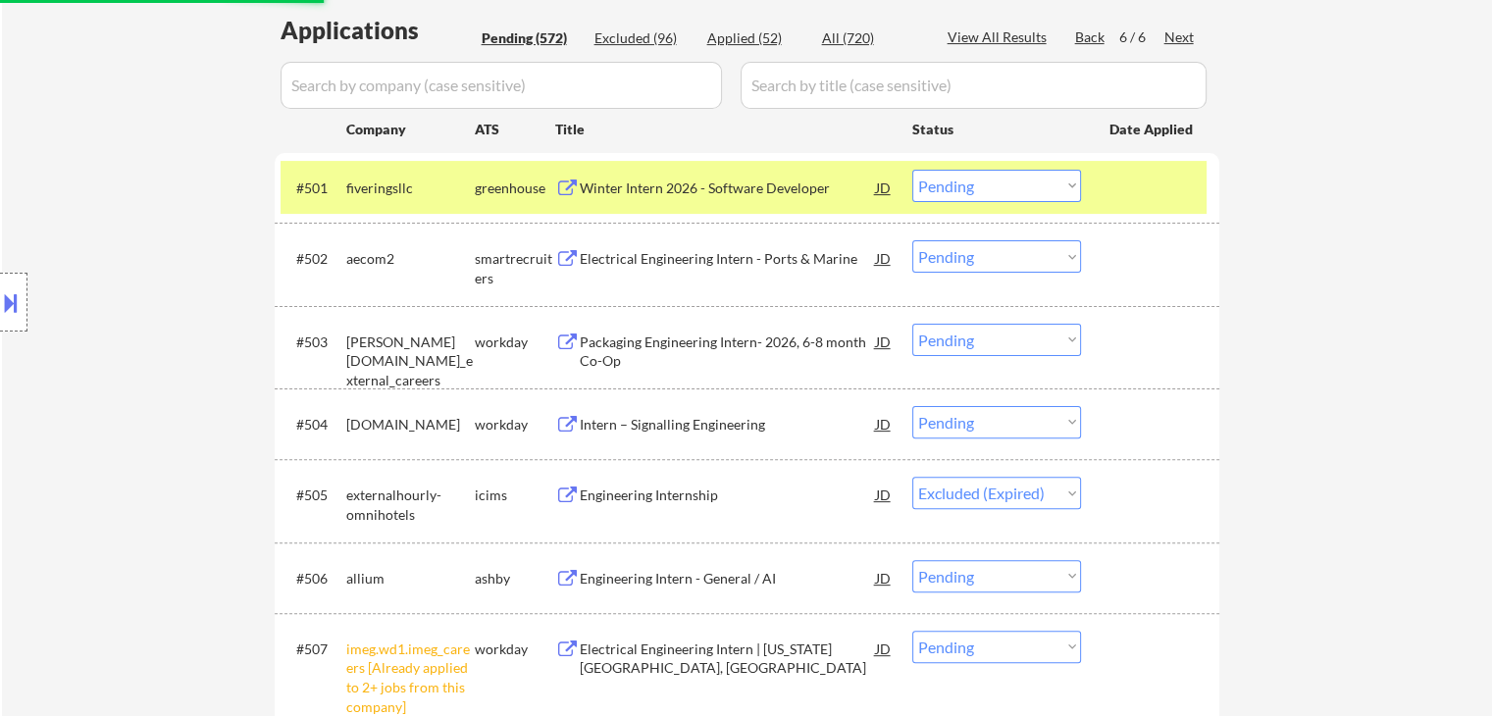
scroll to position [506, 0]
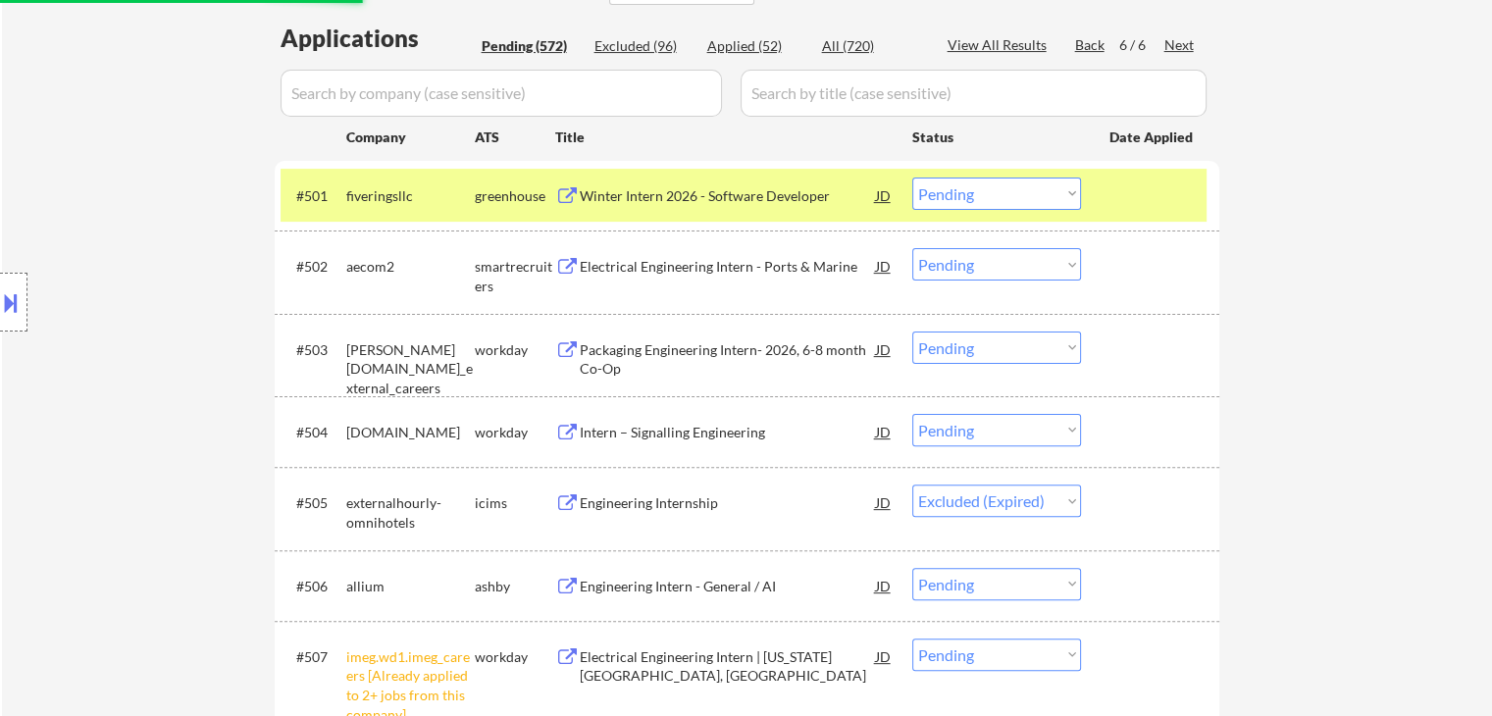
select select ""pending""
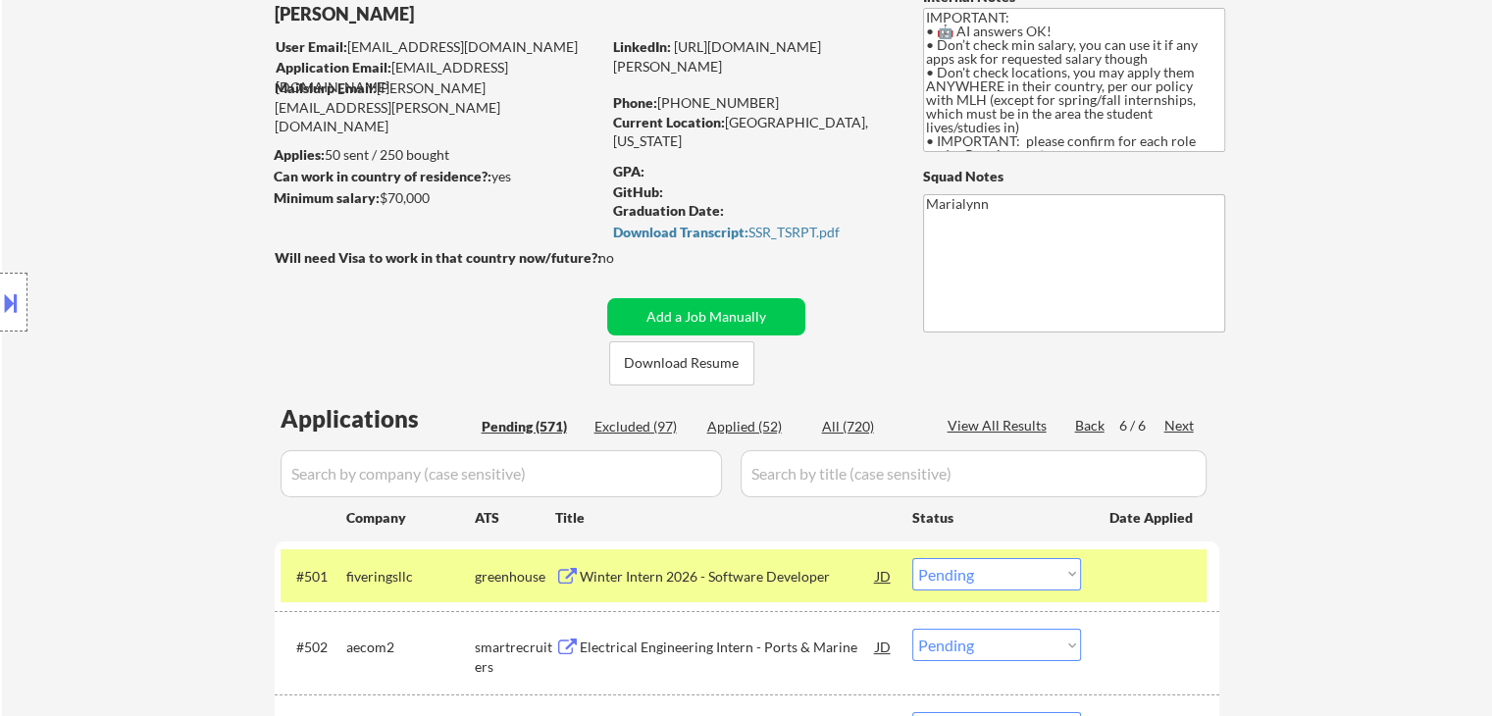
scroll to position [126, 0]
click at [730, 62] on link "[URL][DOMAIN_NAME][PERSON_NAME]" at bounding box center [717, 56] width 208 height 36
click at [787, 227] on div "Download Transcript: SSR_TSRPT.pdf" at bounding box center [749, 233] width 273 height 14
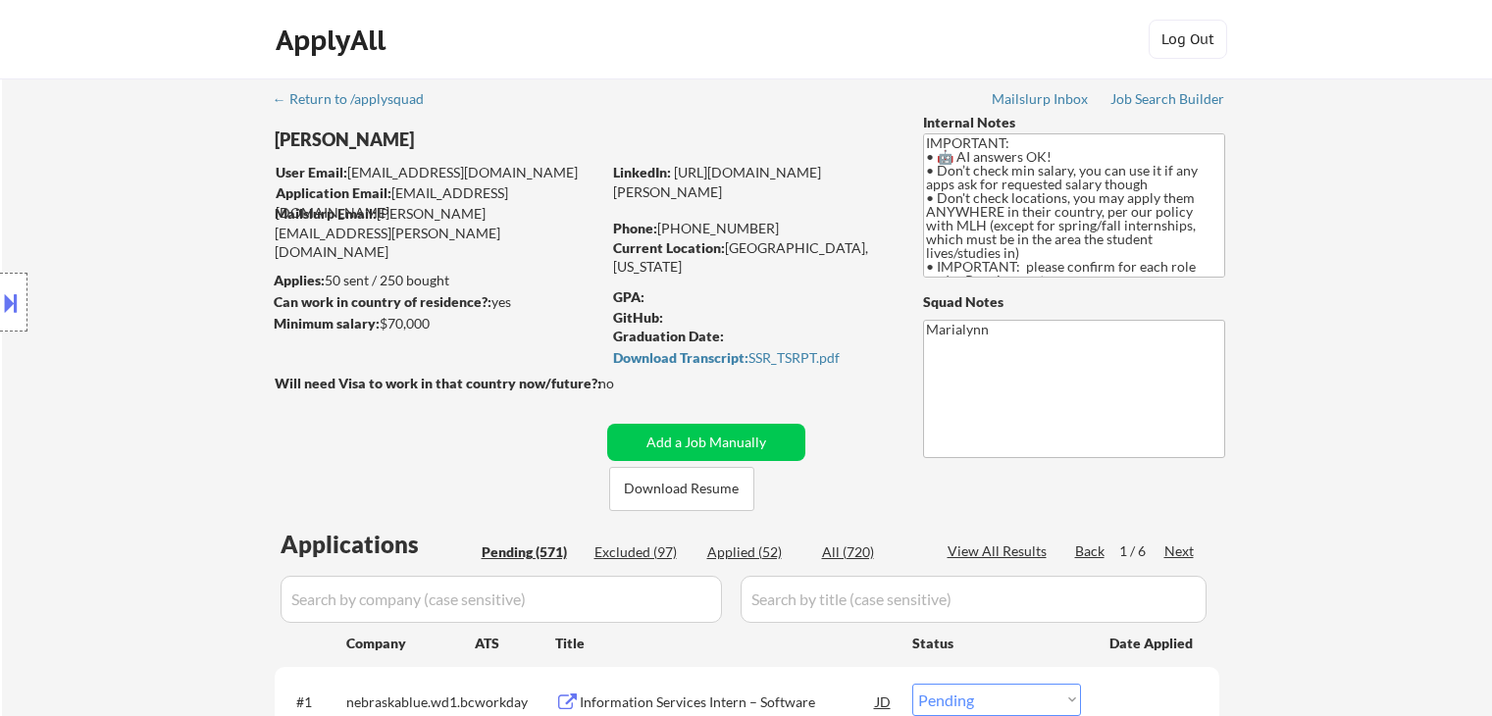
select select ""pending""
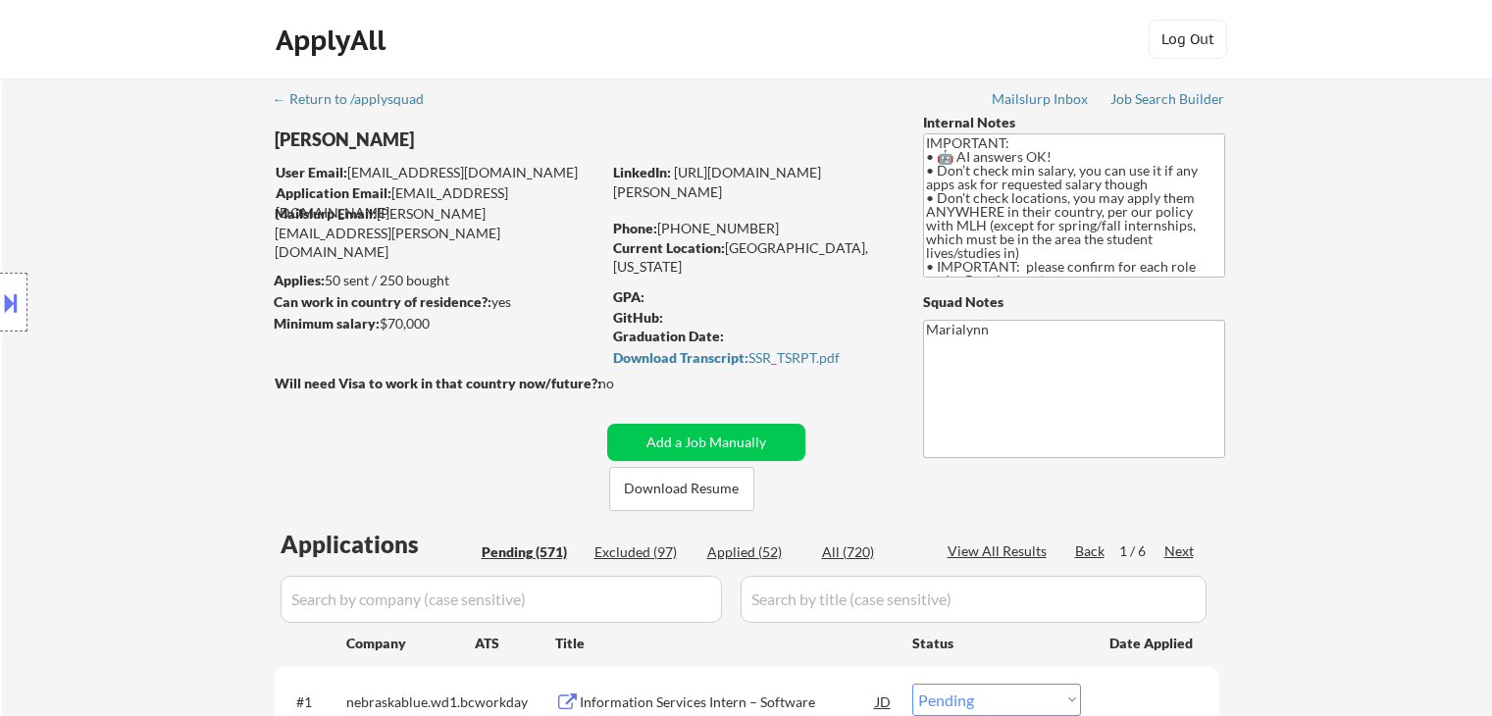
select select ""pending""
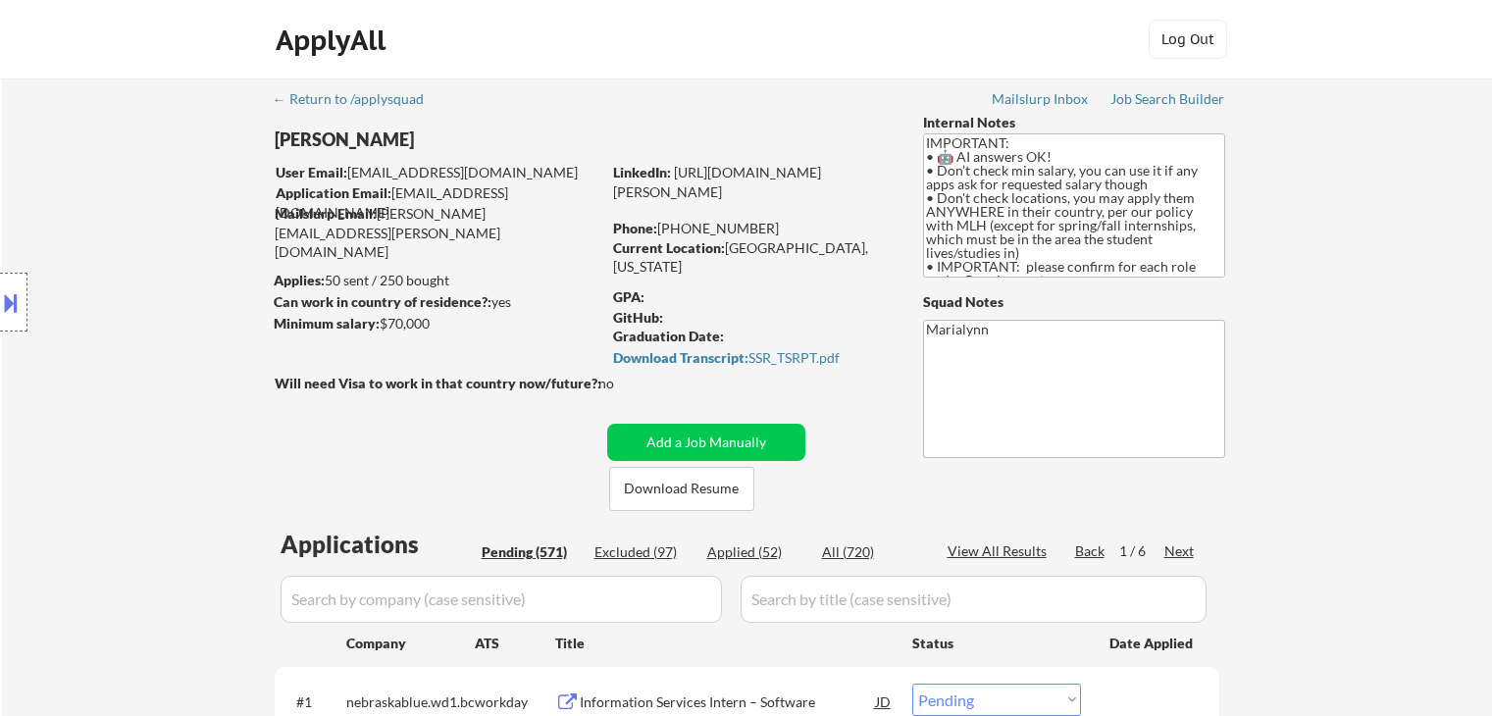
select select ""pending""
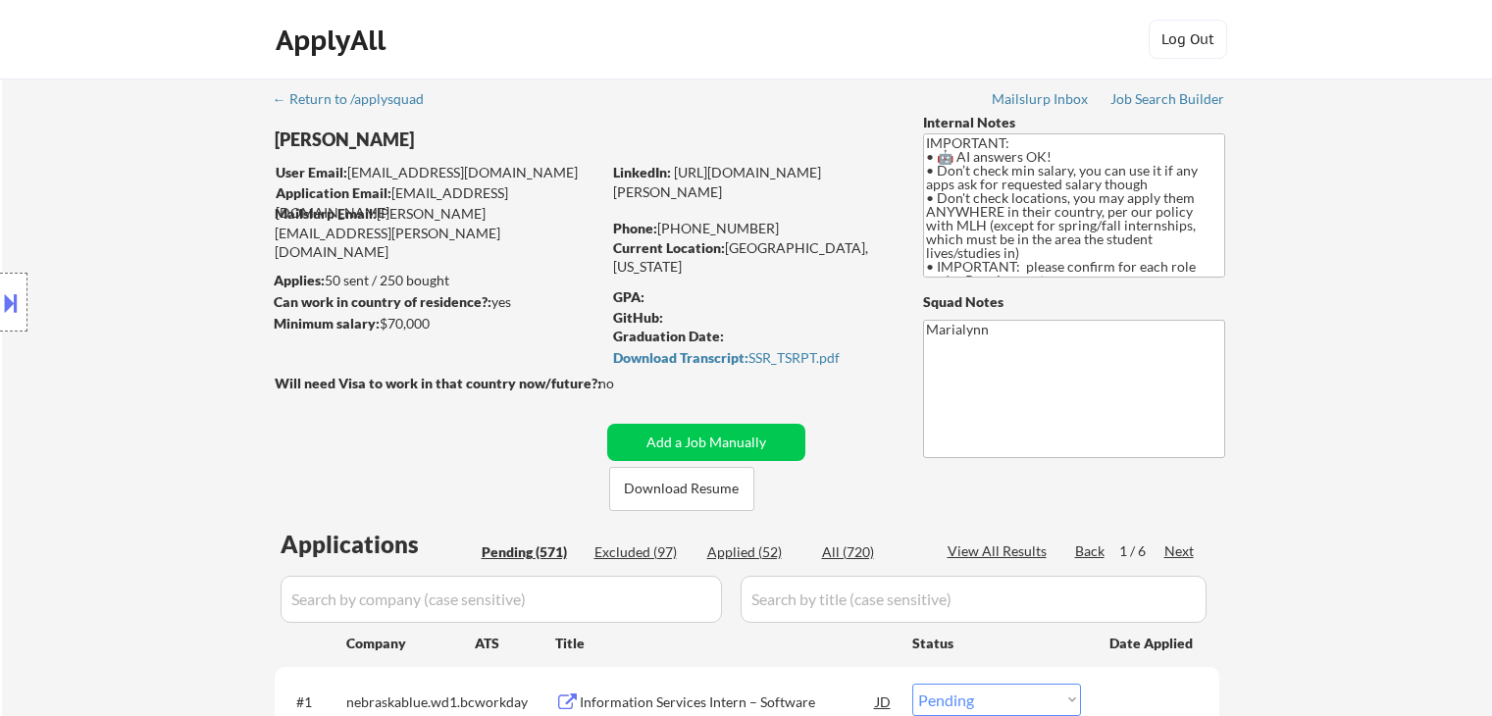
select select ""pending""
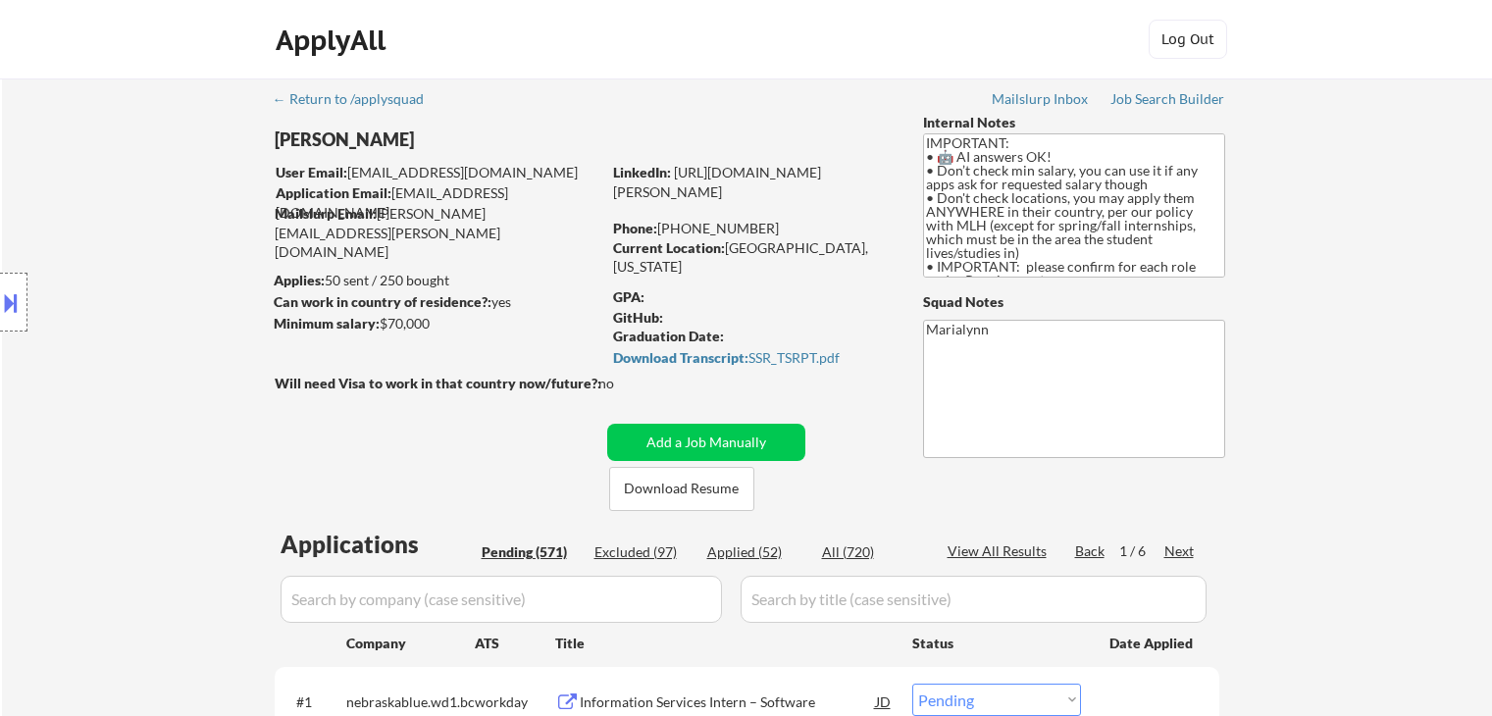
select select ""pending""
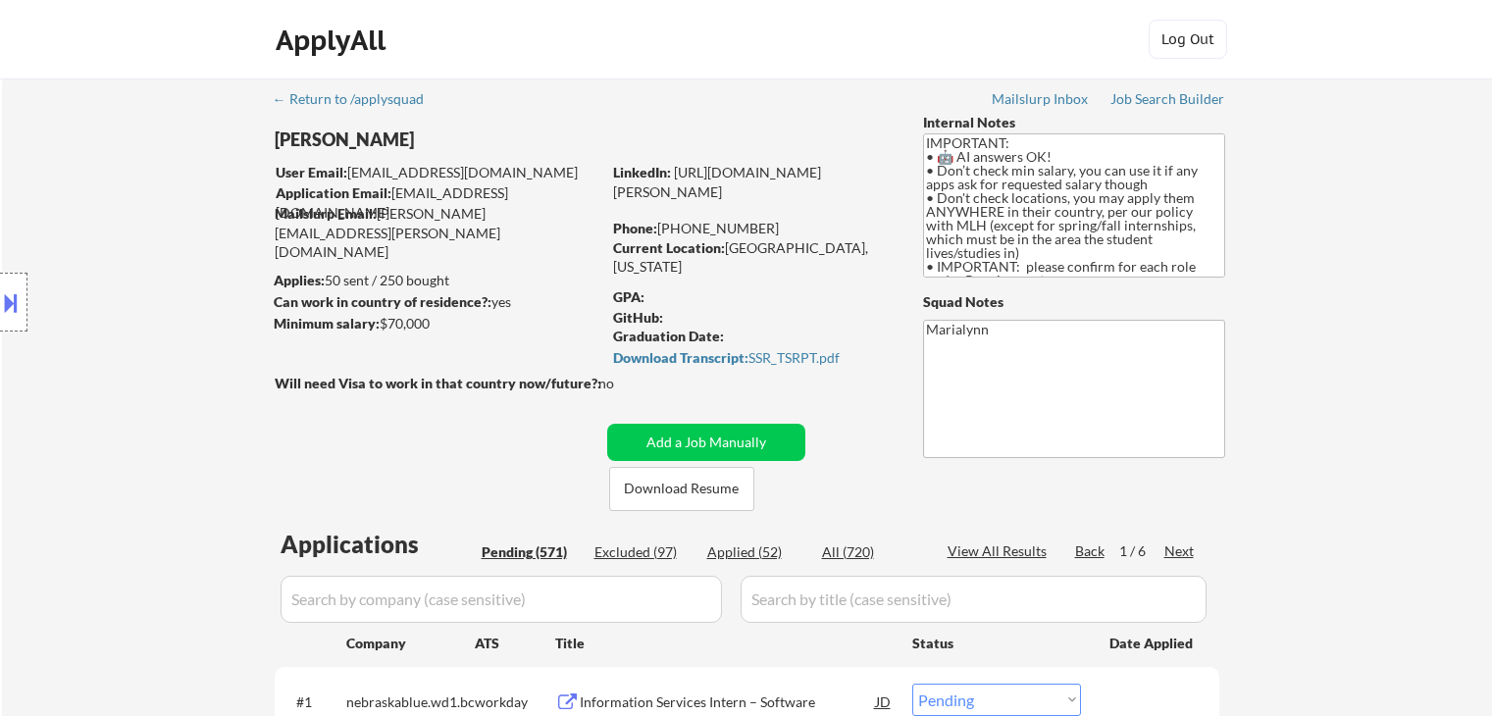
select select ""pending""
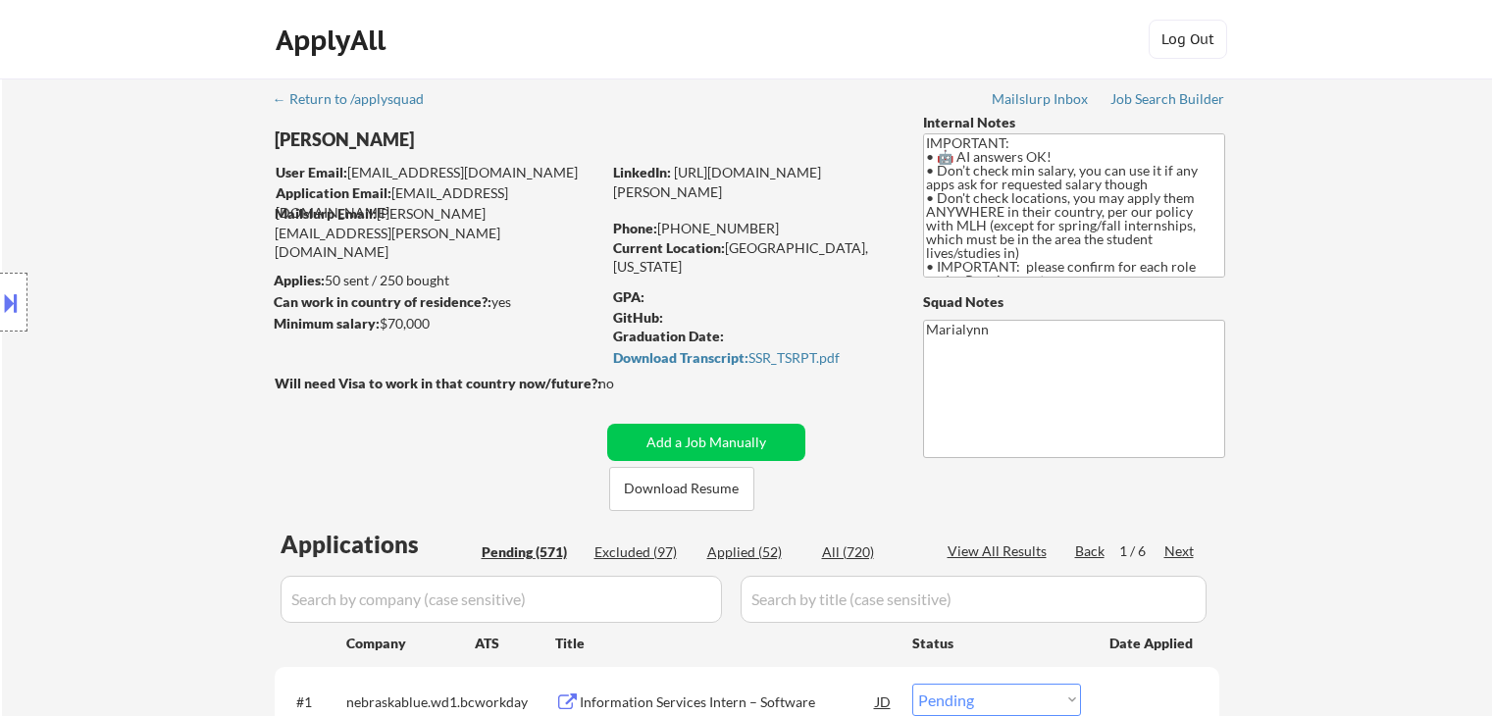
select select ""pending""
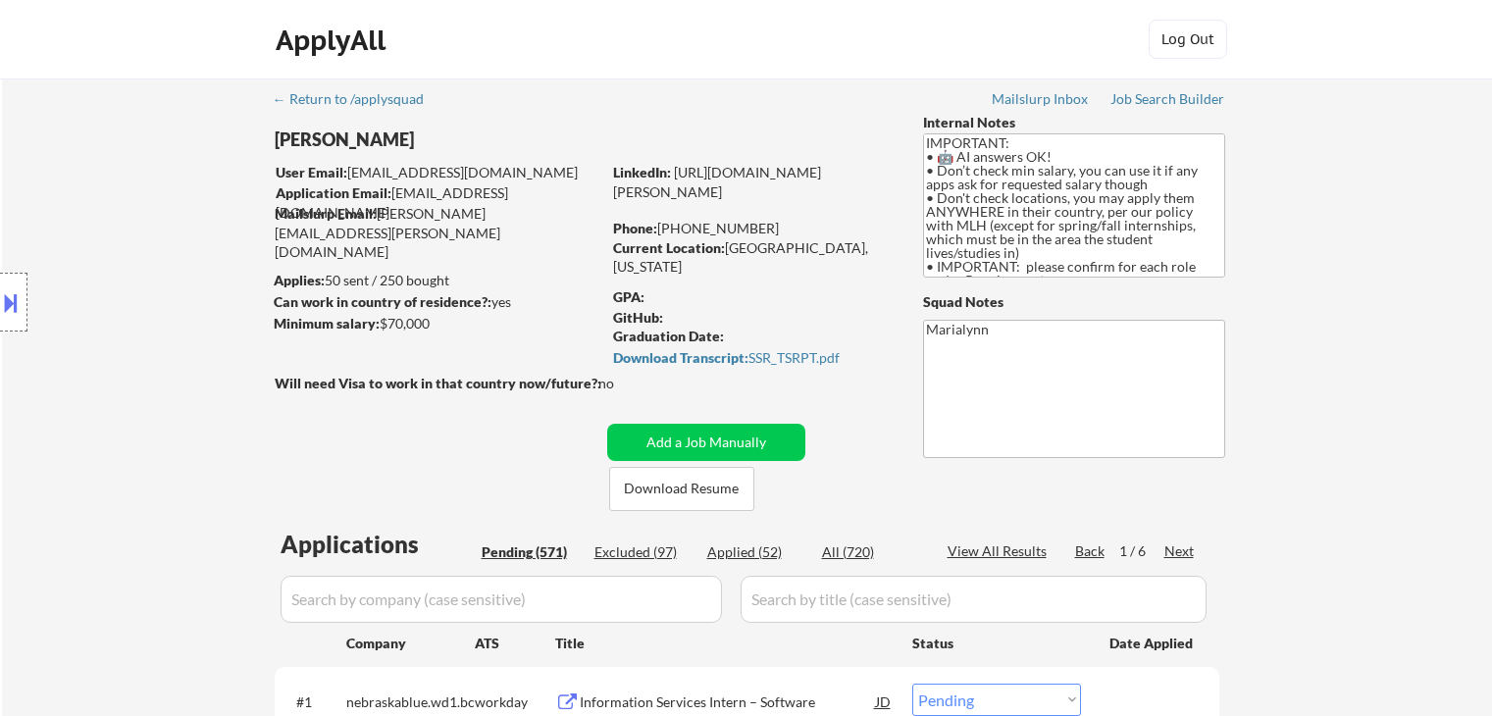
select select ""pending""
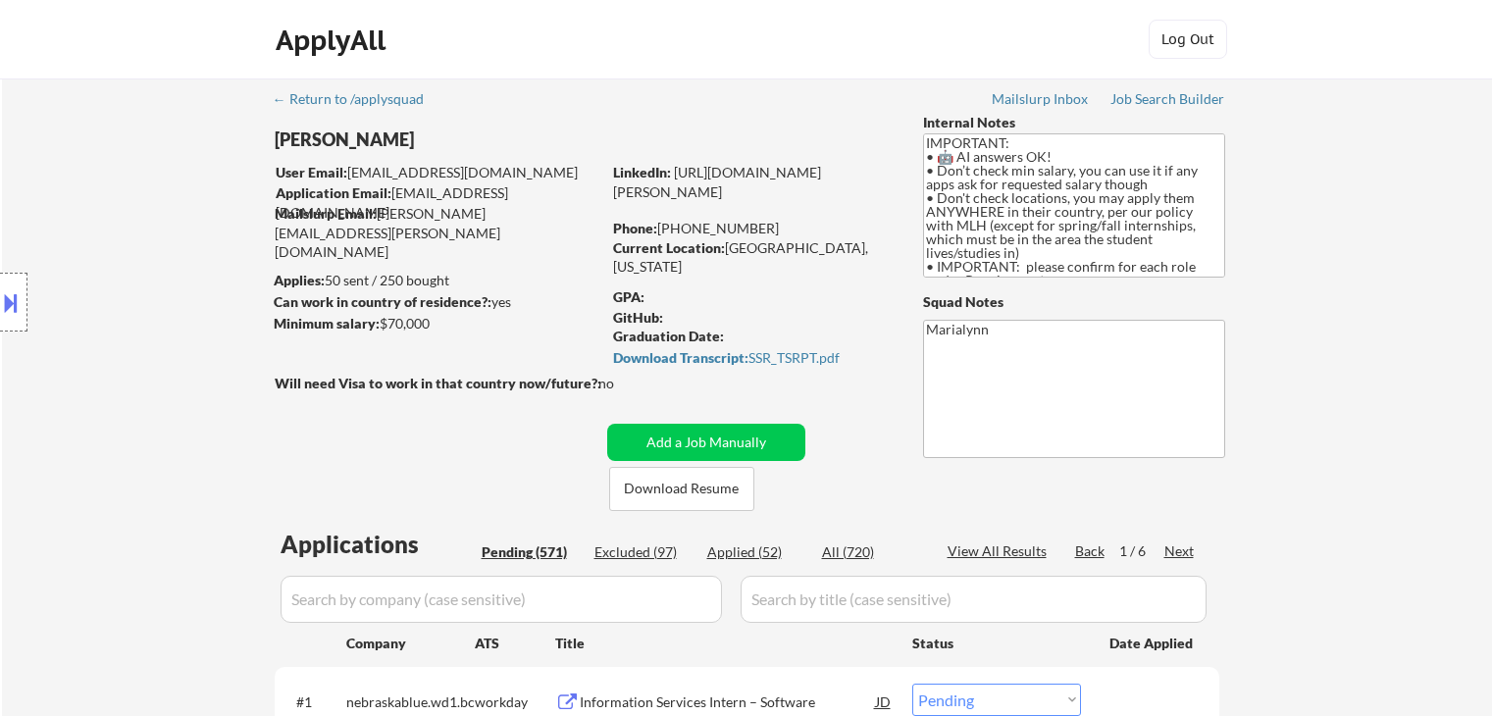
select select ""pending""
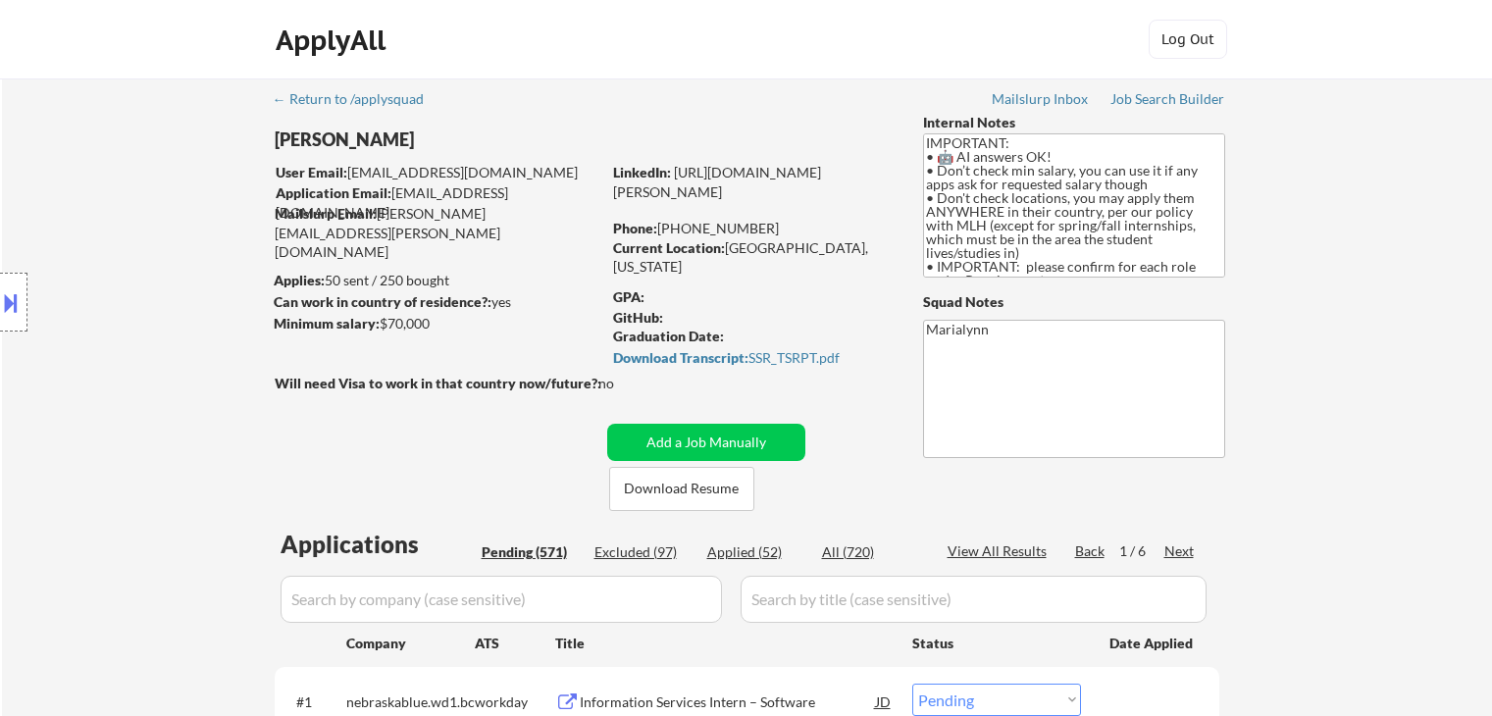
select select ""pending""
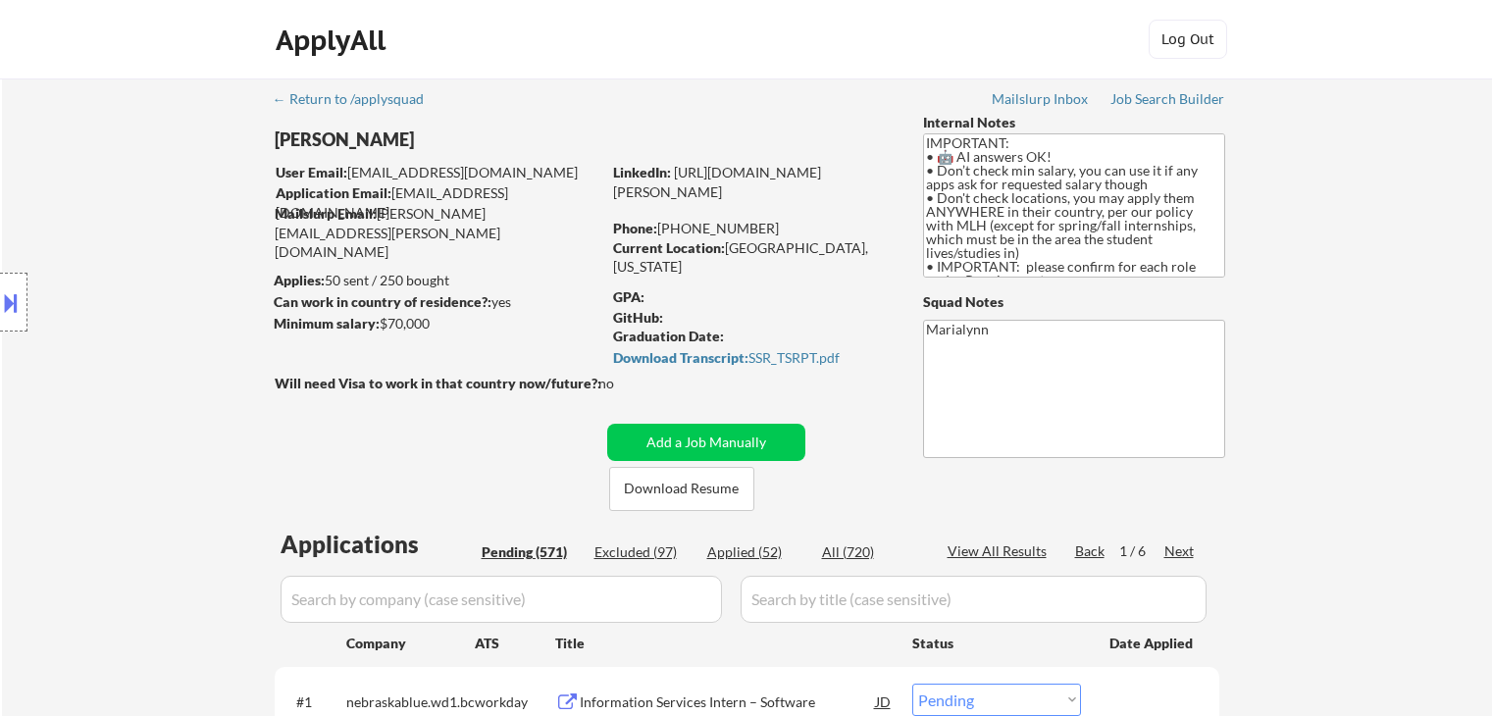
select select ""pending""
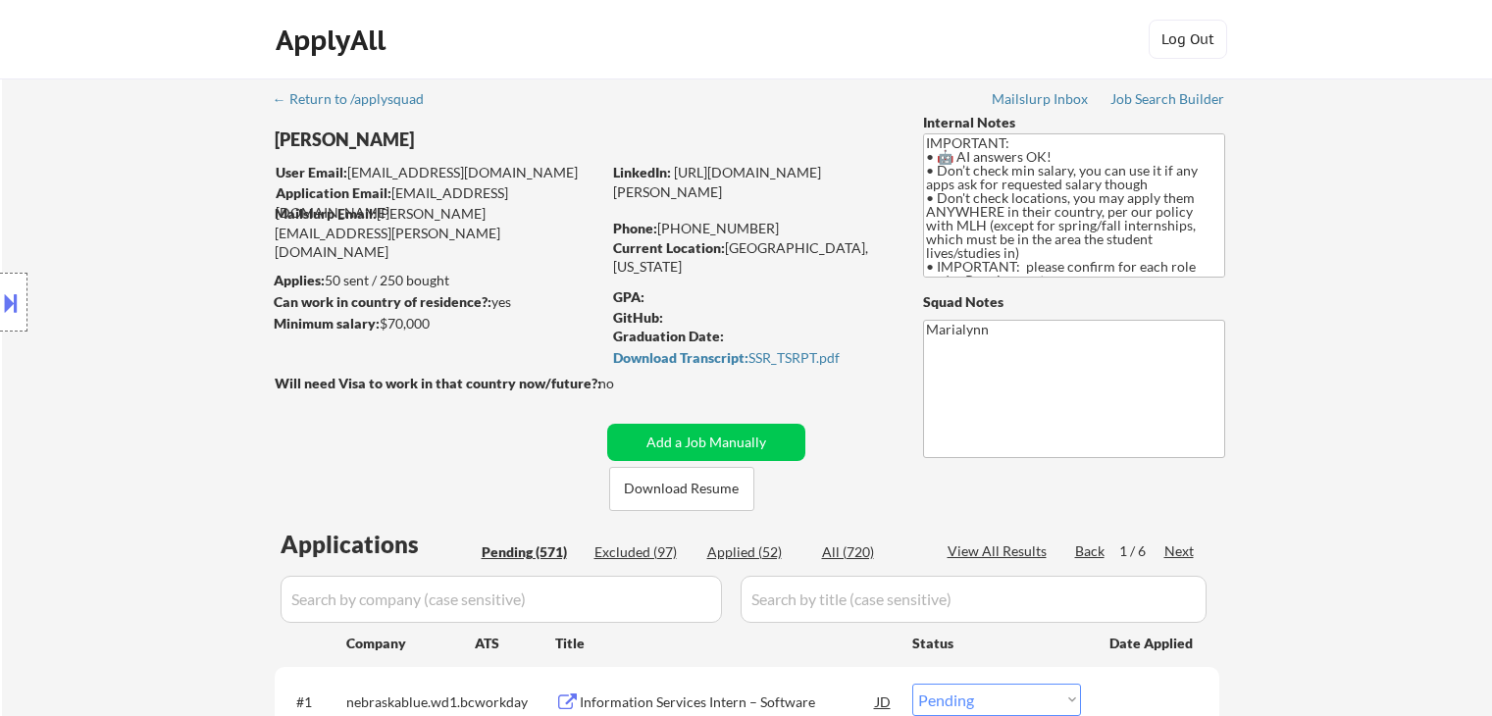
select select ""pending""
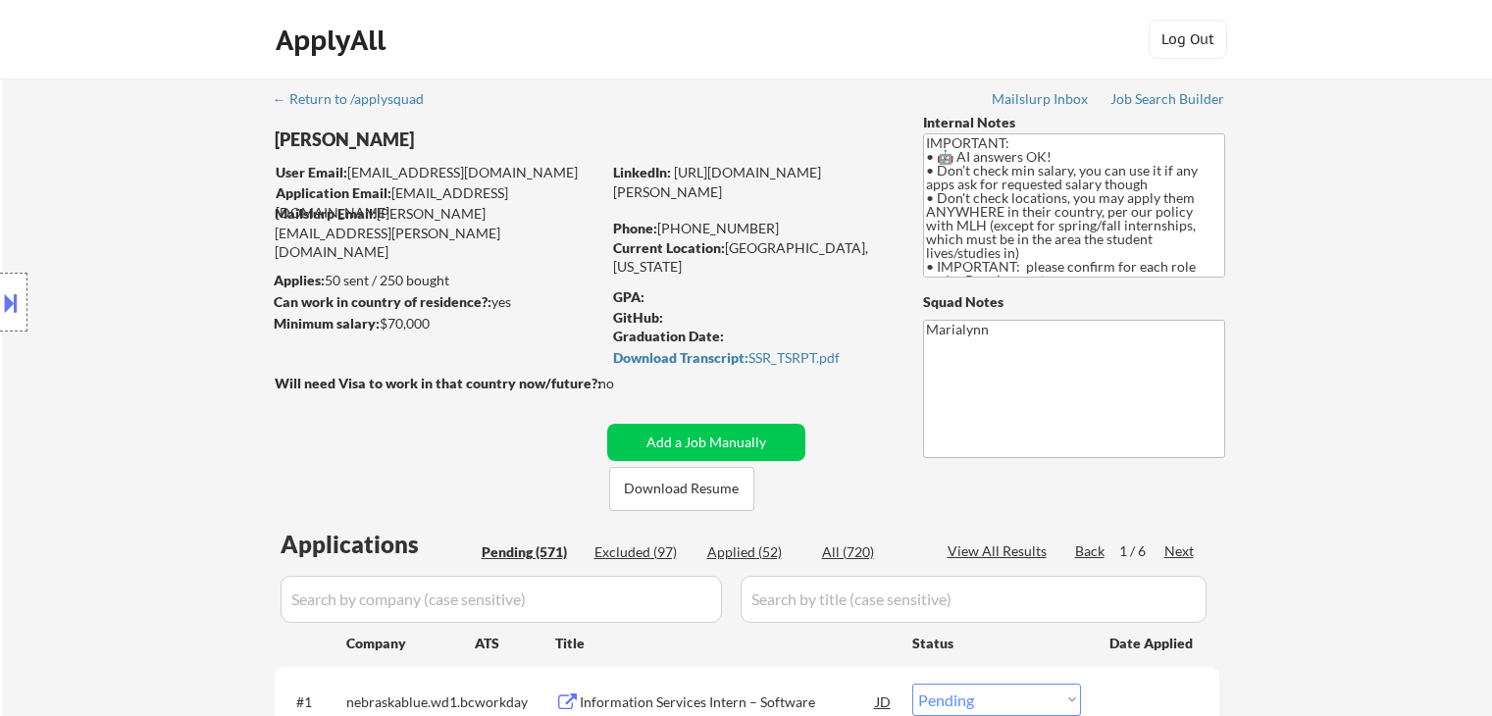
select select ""pending""
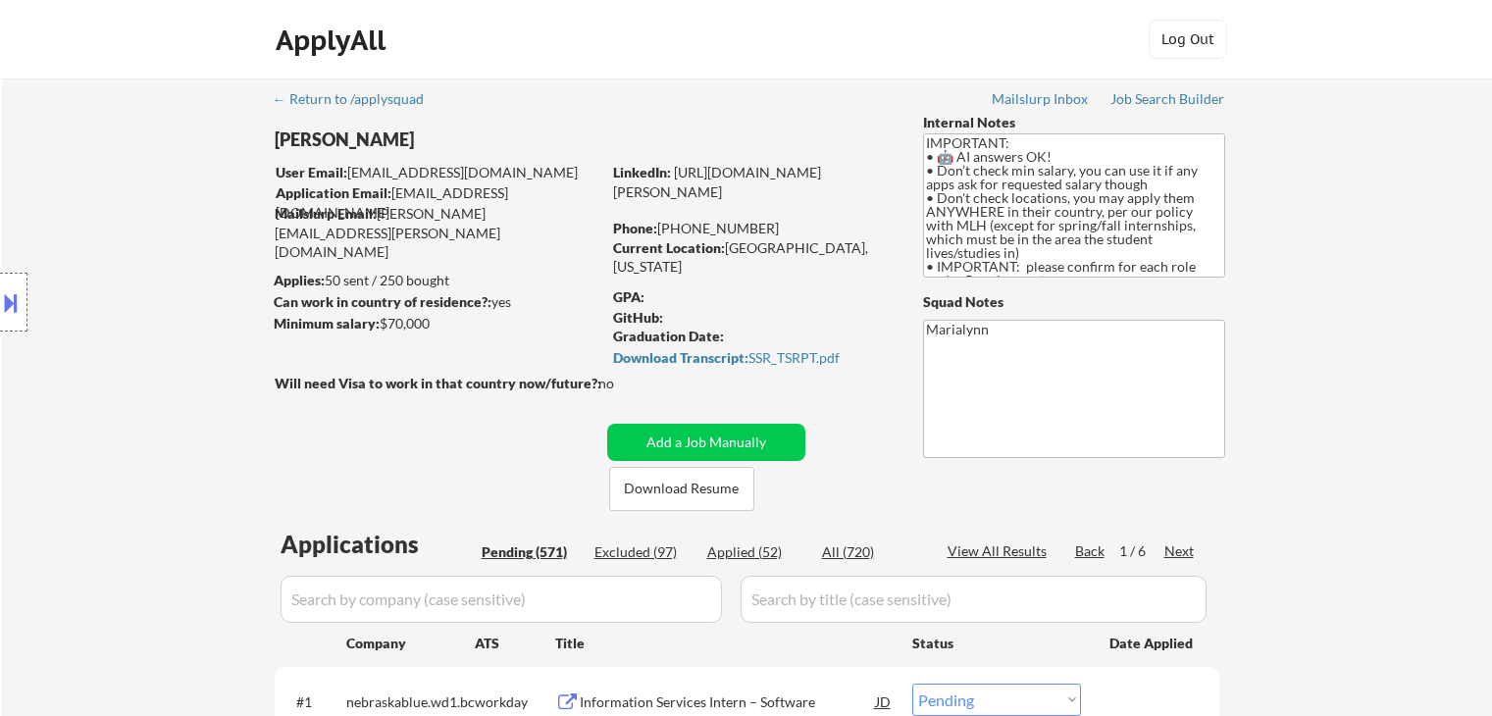
select select ""pending""
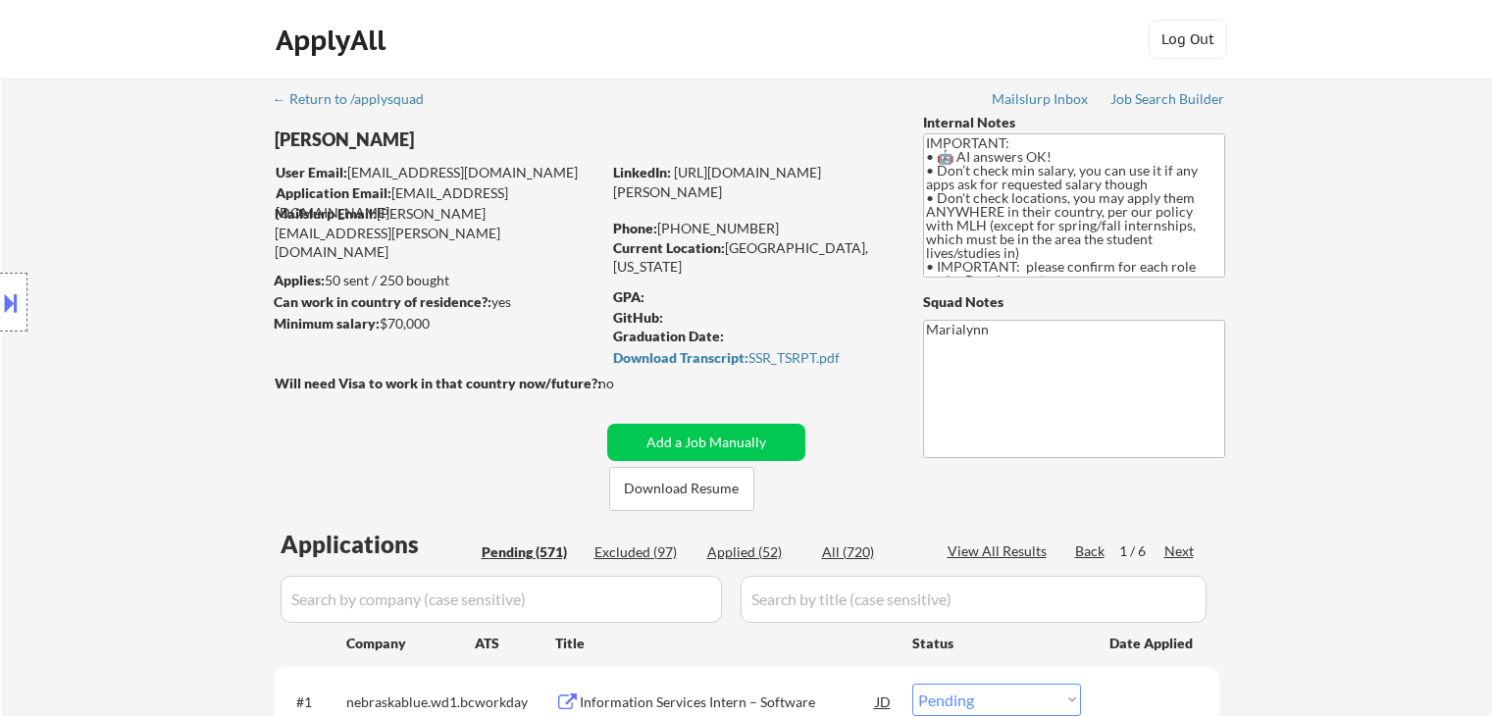
select select ""pending""
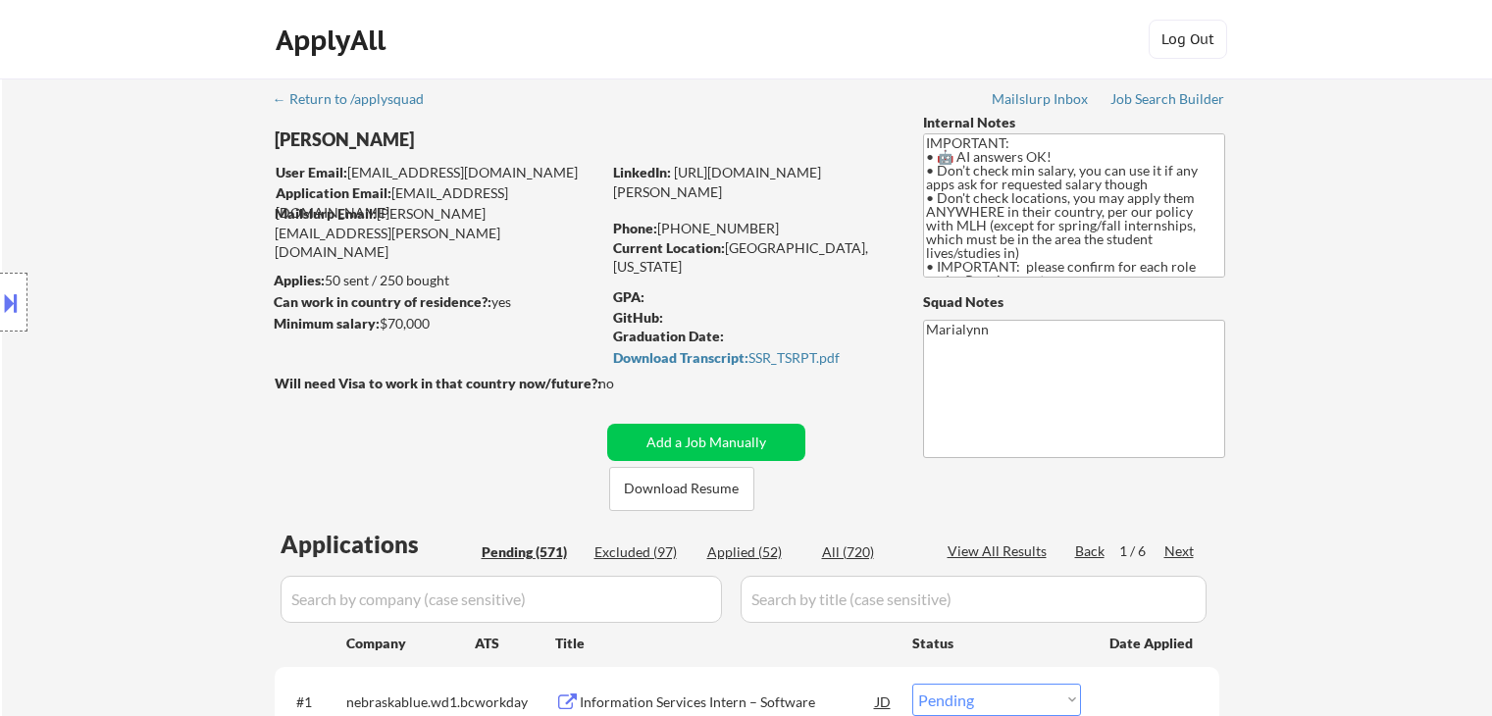
select select ""pending""
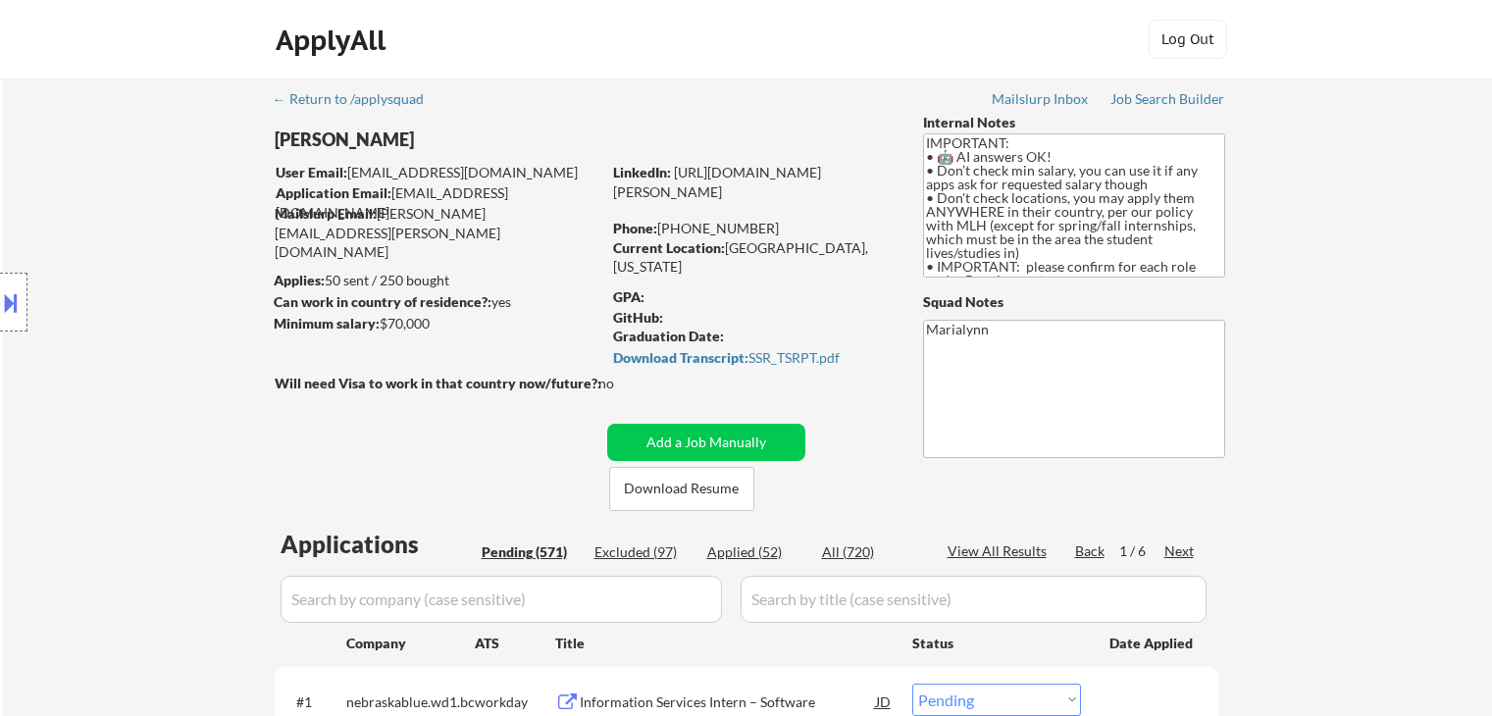
select select ""pending""
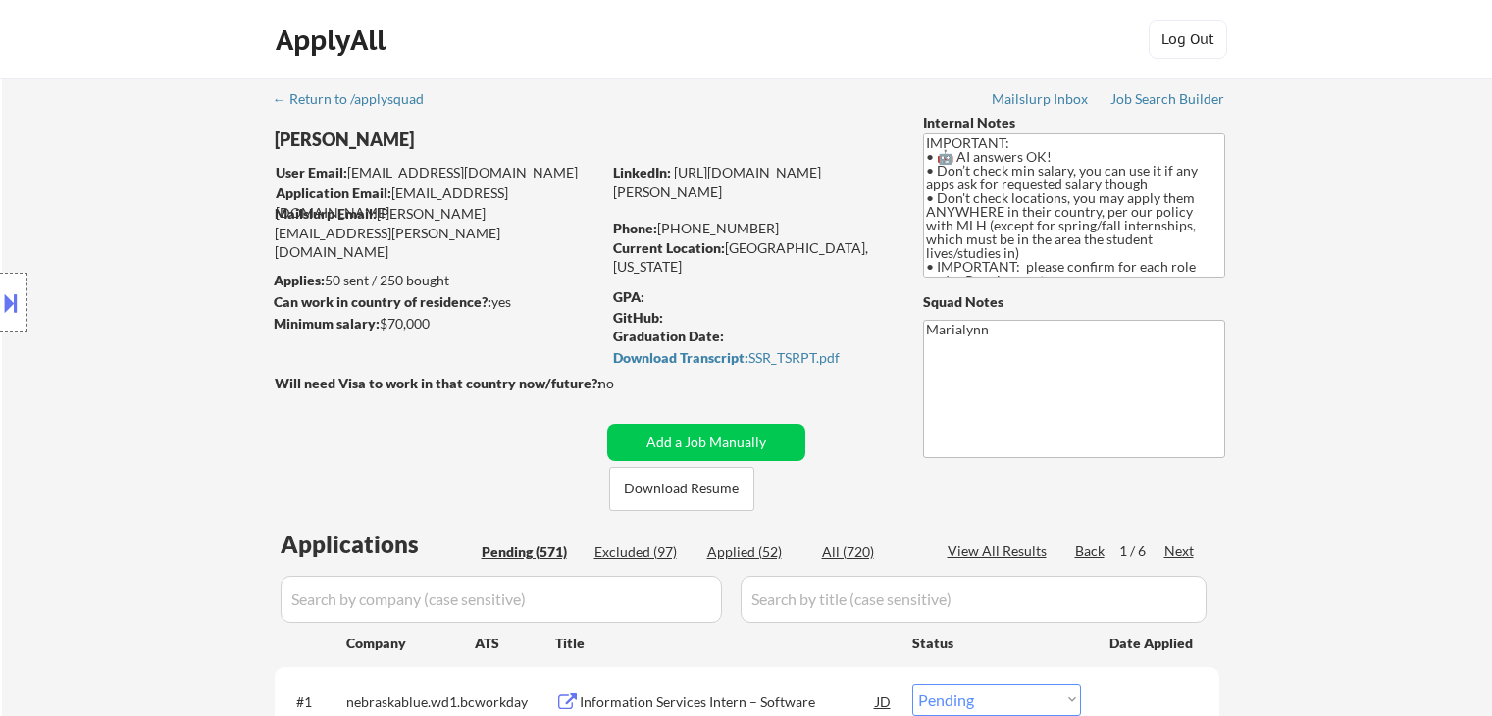
select select ""pending""
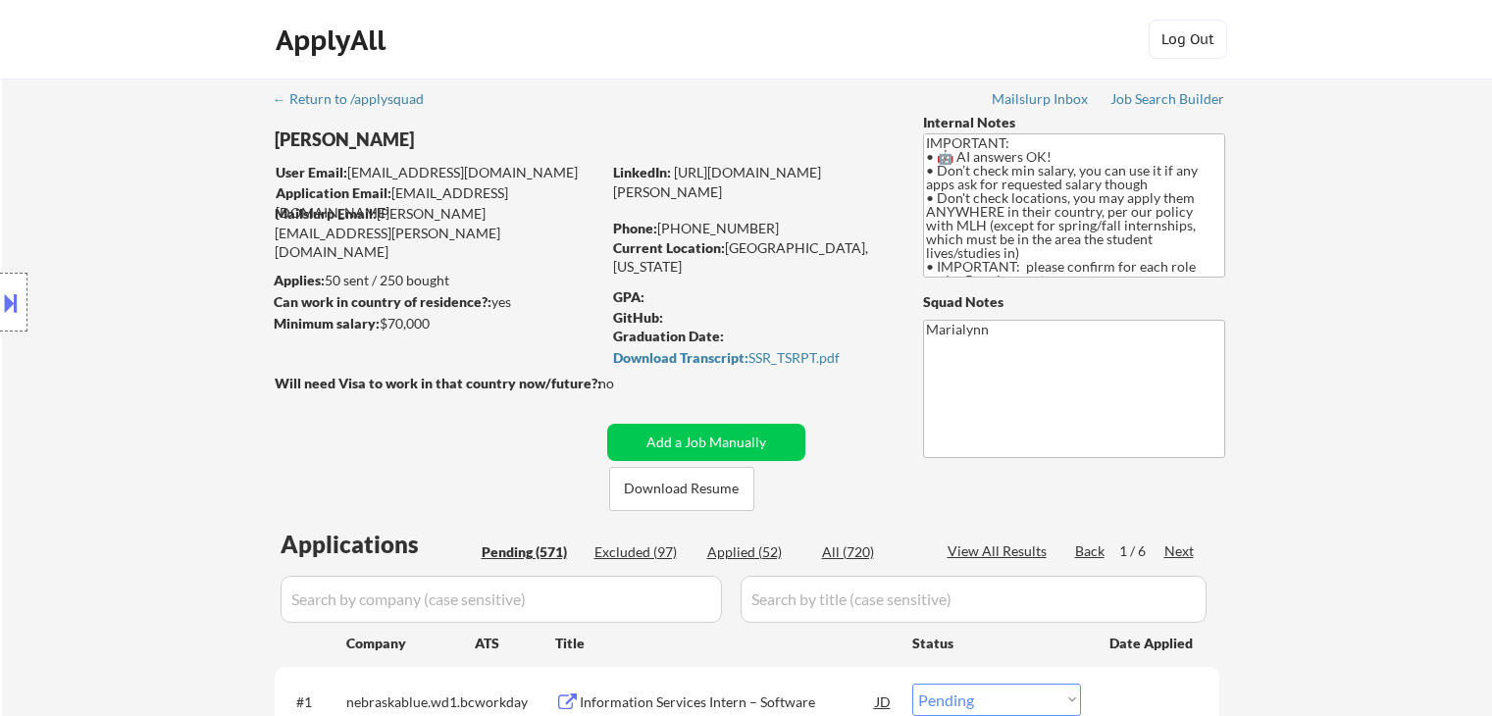
select select ""pending""
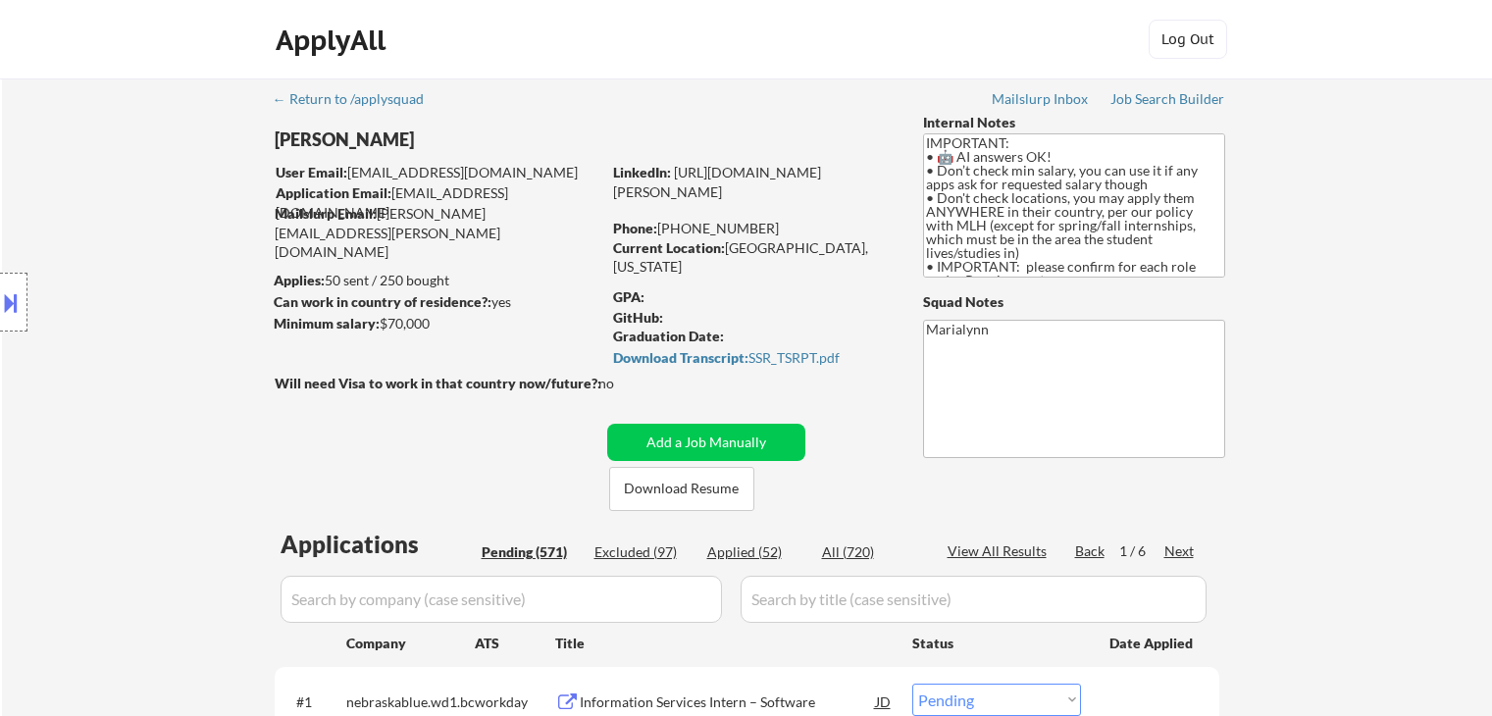
select select ""pending""
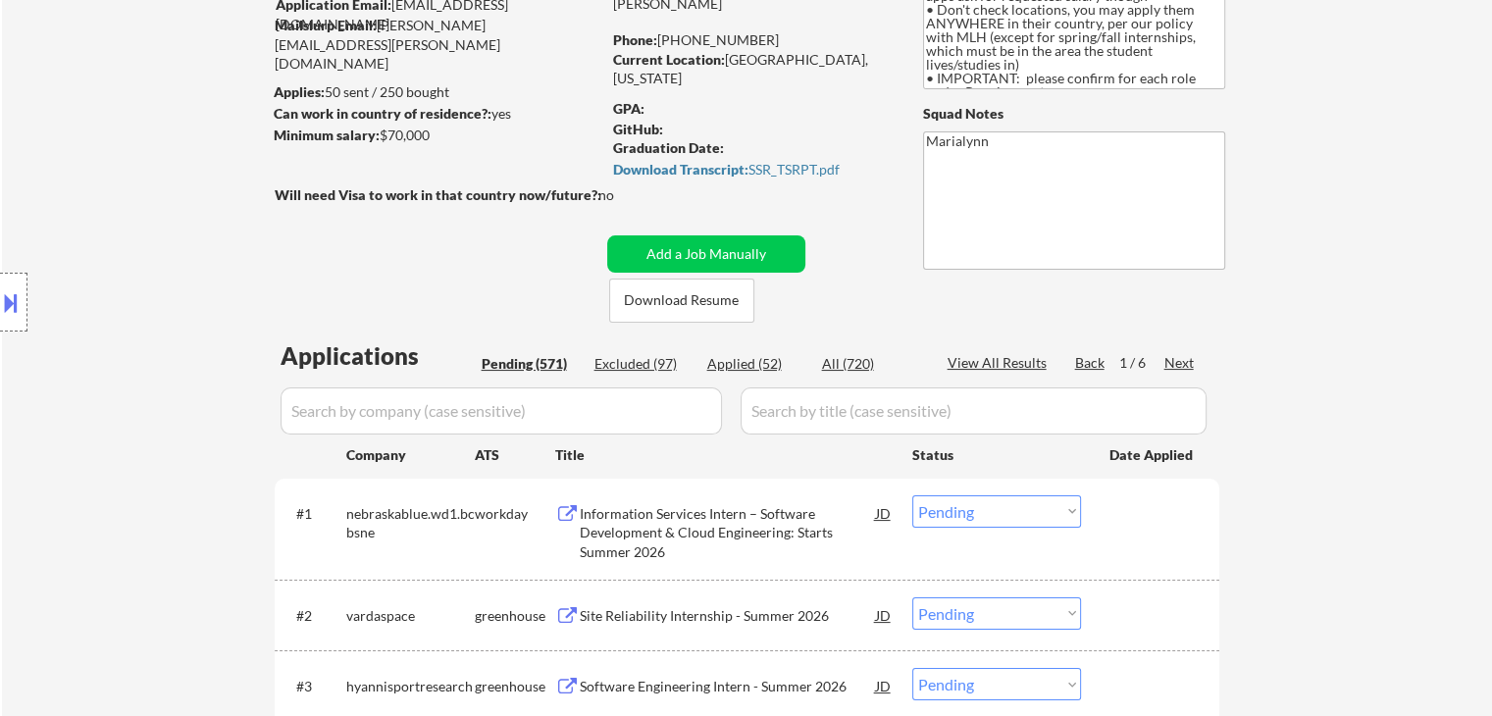
scroll to position [188, 0]
click at [1173, 366] on div "Next" at bounding box center [1179, 363] width 31 height 20
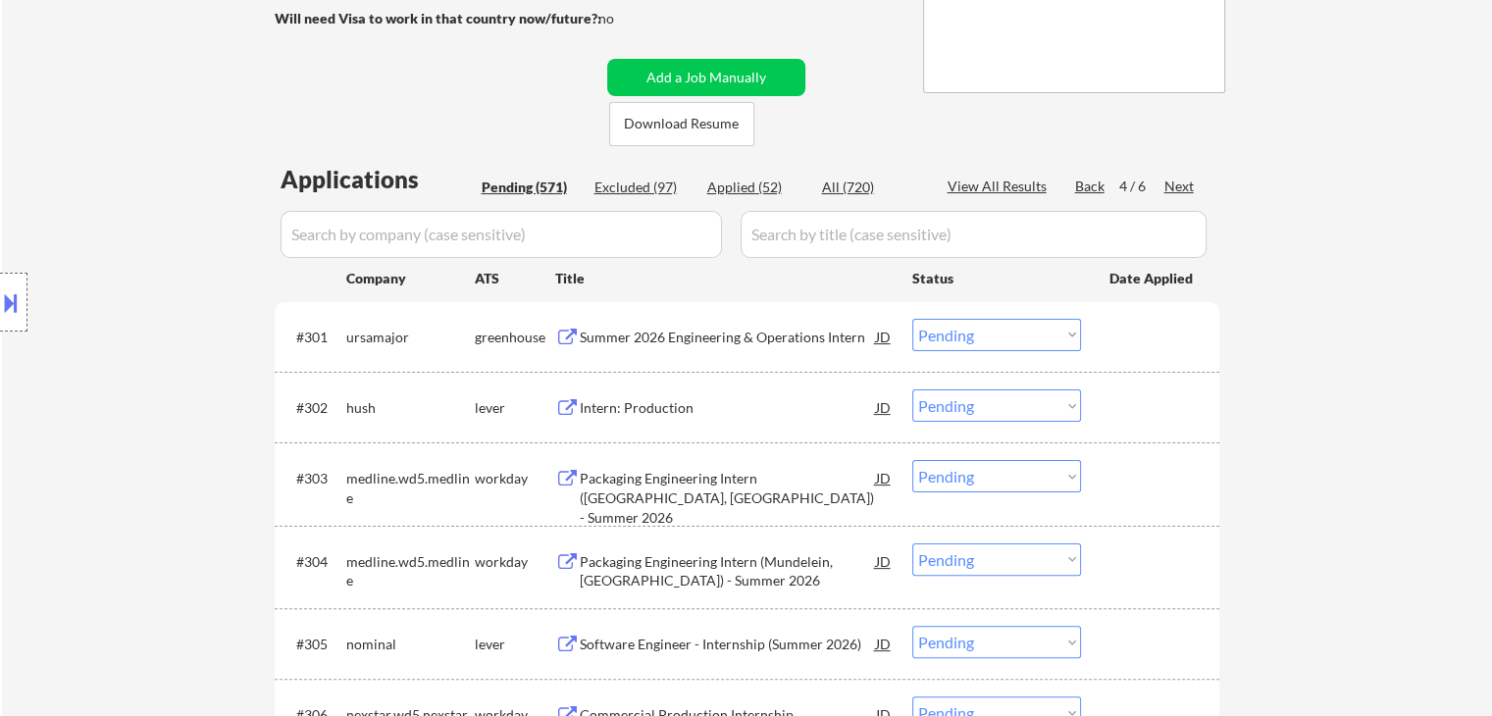
scroll to position [372, 0]
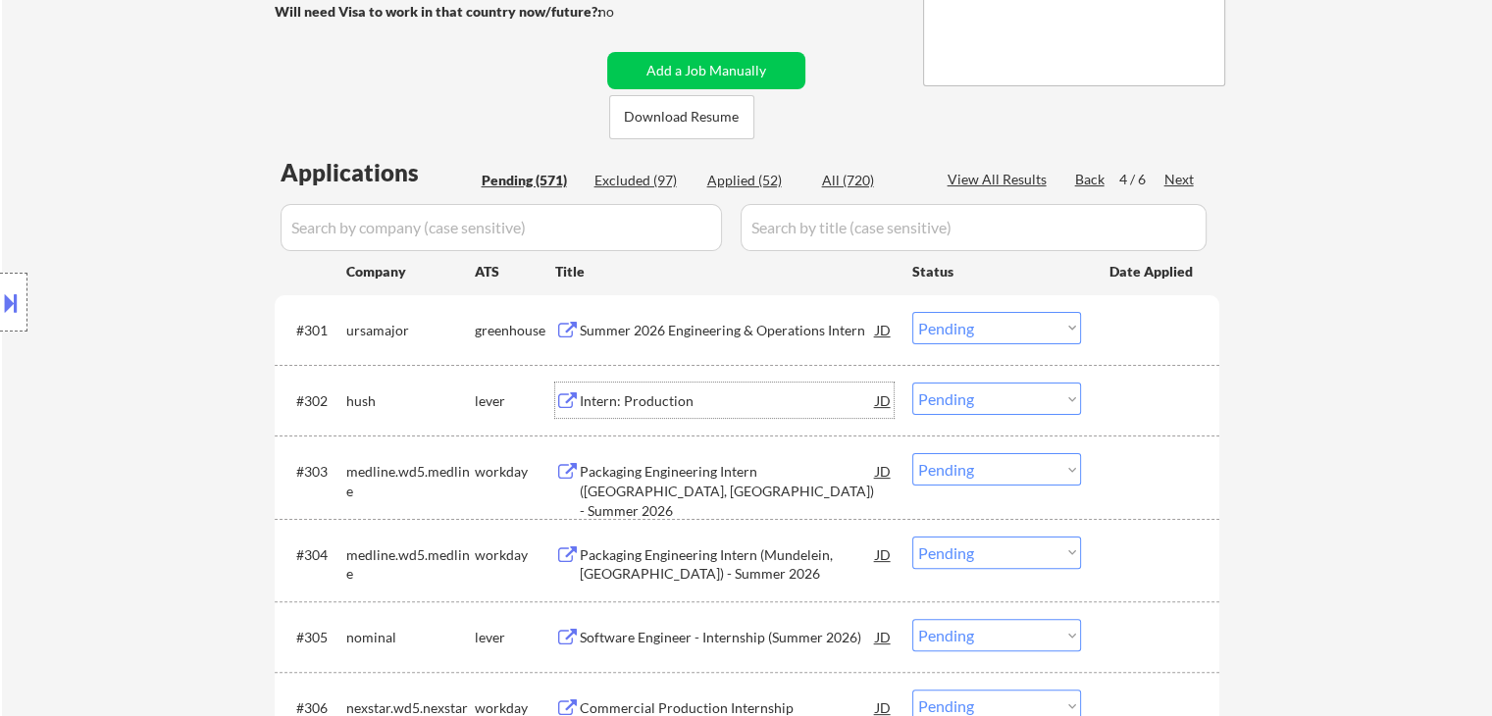
click at [645, 399] on div "Intern: Production" at bounding box center [728, 401] width 296 height 20
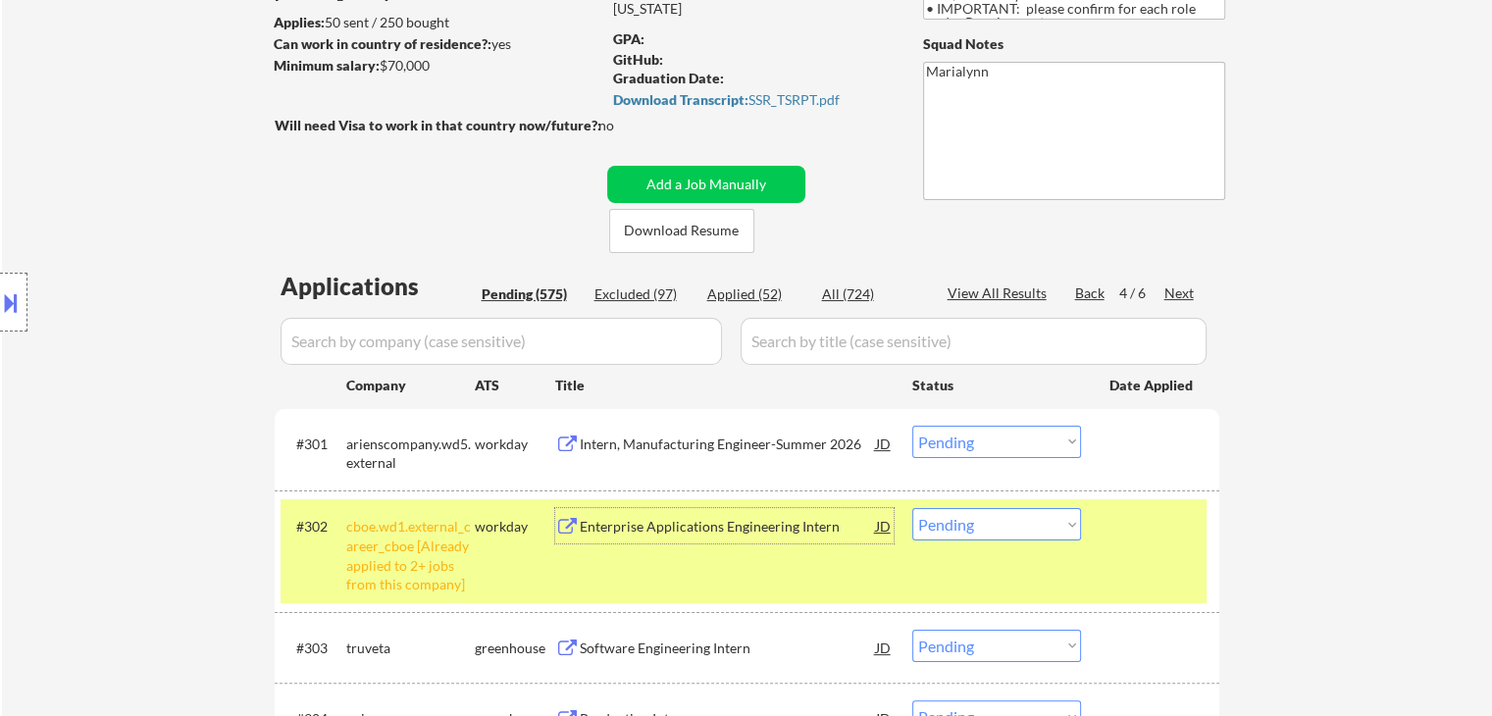
scroll to position [278, 0]
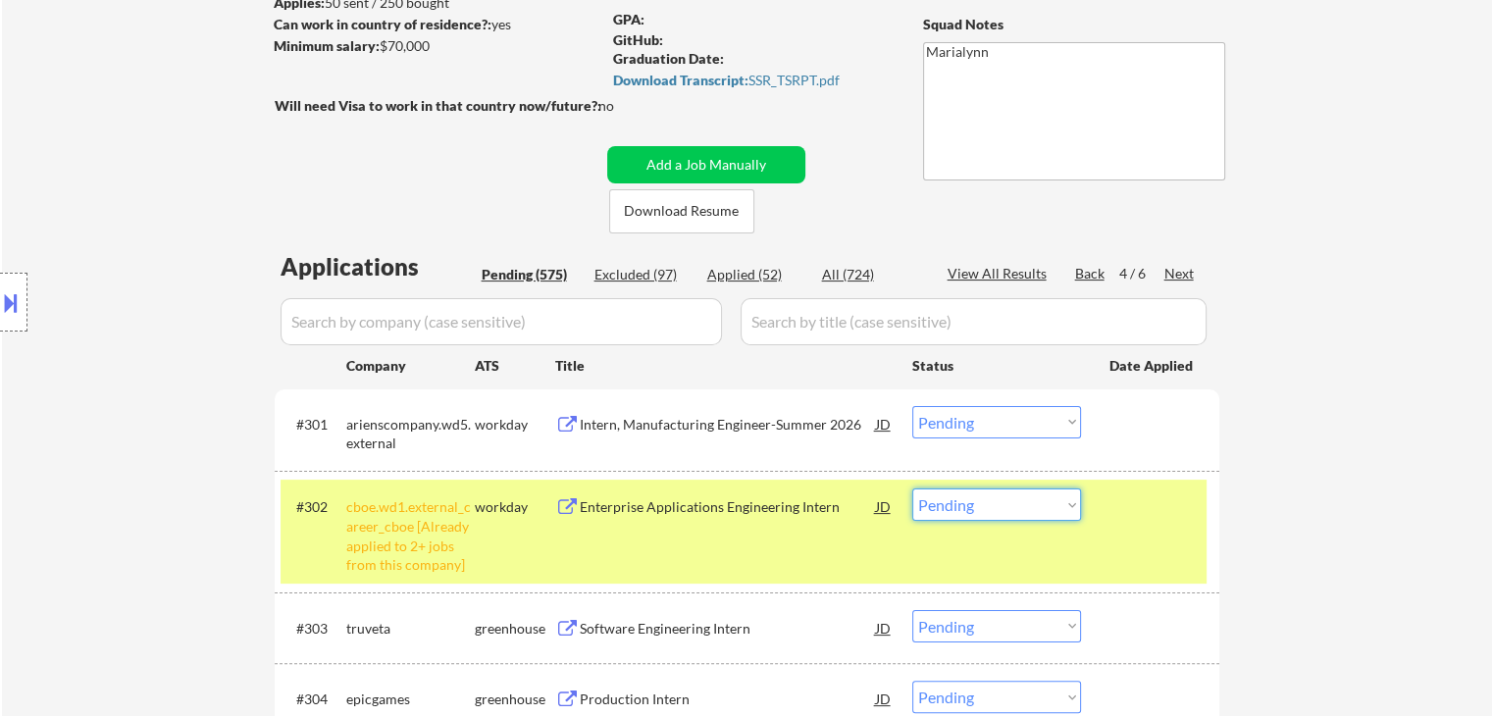
click at [1018, 514] on select "Choose an option... Pending Applied Excluded (Questions) Excluded (Expired) Exc…" at bounding box center [996, 505] width 169 height 32
click at [912, 489] on select "Choose an option... Pending Applied Excluded (Questions) Excluded (Expired) Exc…" at bounding box center [996, 505] width 169 height 32
click at [473, 503] on div "cboe.wd1.external_career_cboe [Already applied to 2+ jobs from this company]" at bounding box center [410, 535] width 129 height 77
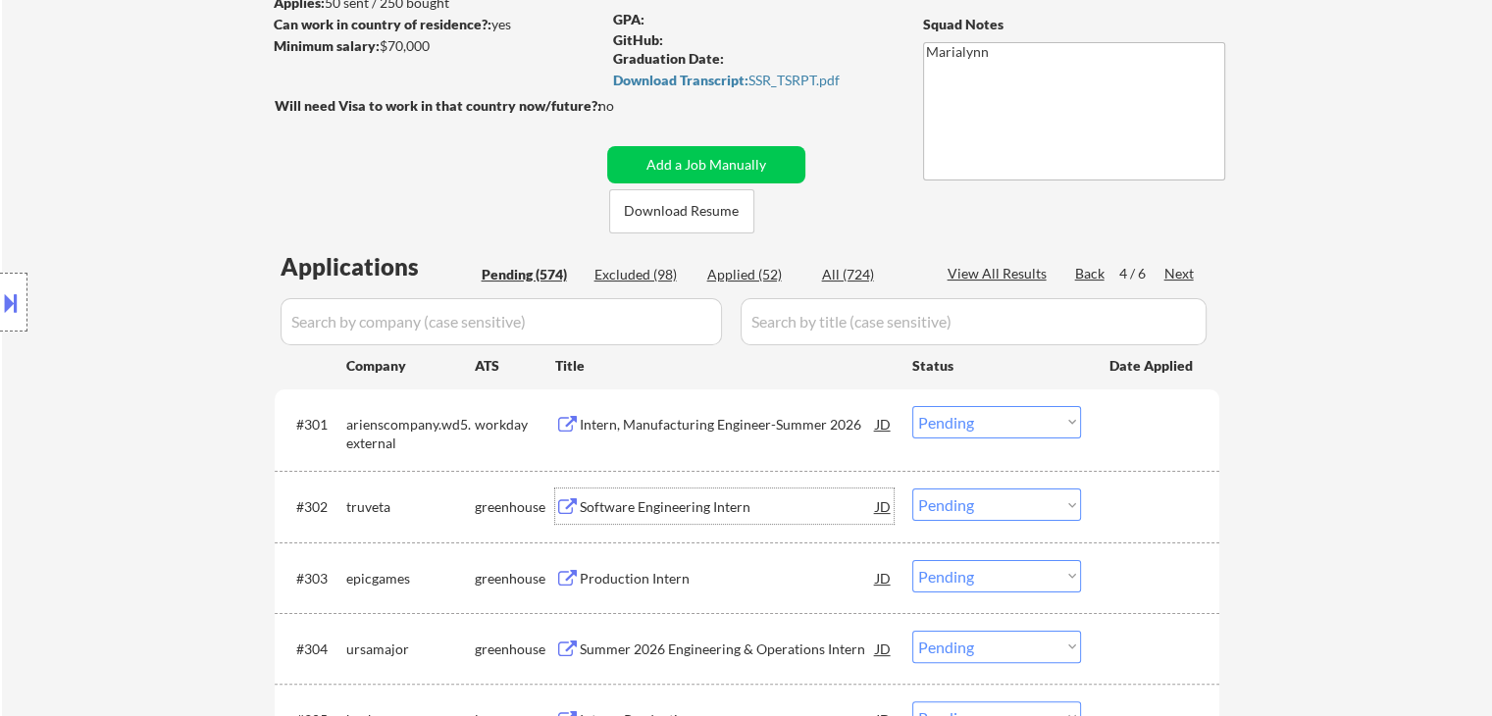
click at [695, 507] on div "Software Engineering Intern" at bounding box center [728, 507] width 296 height 20
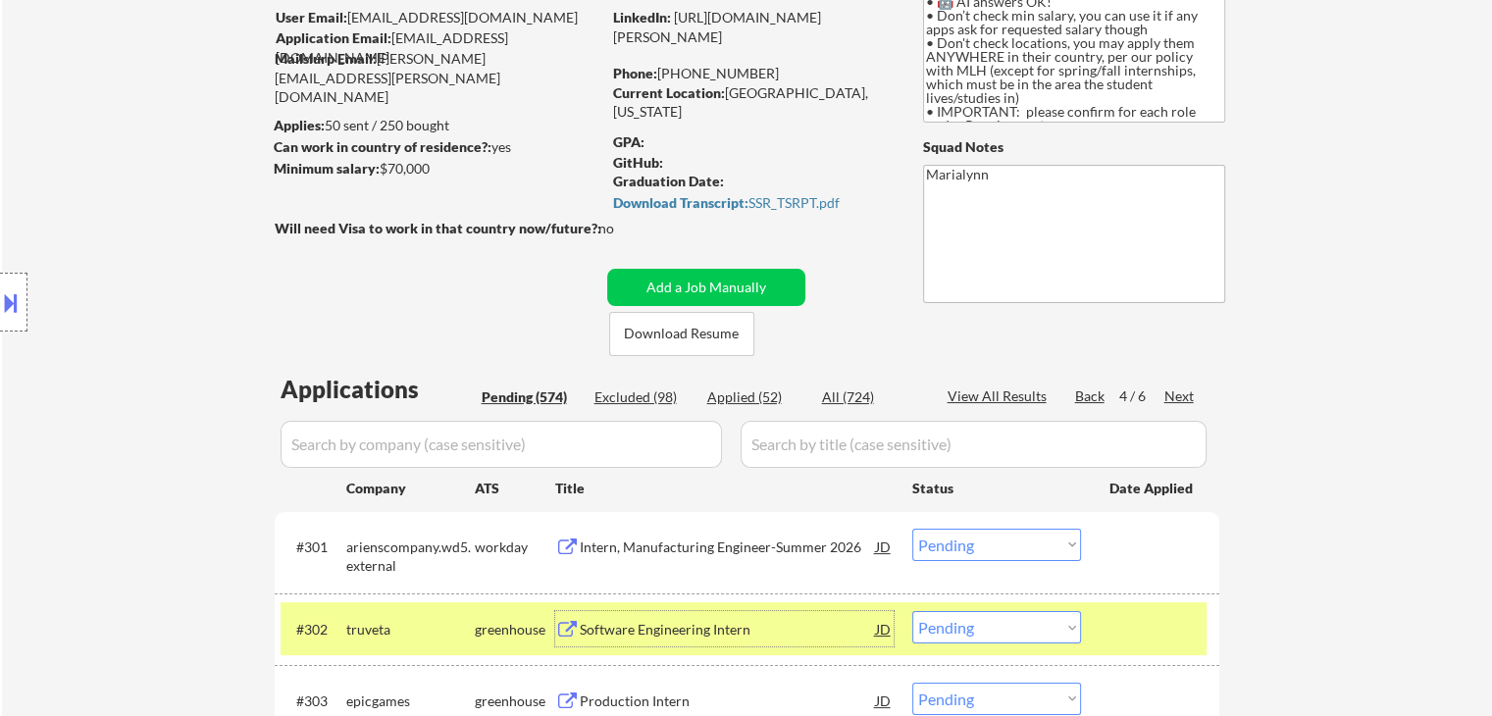
scroll to position [102, 0]
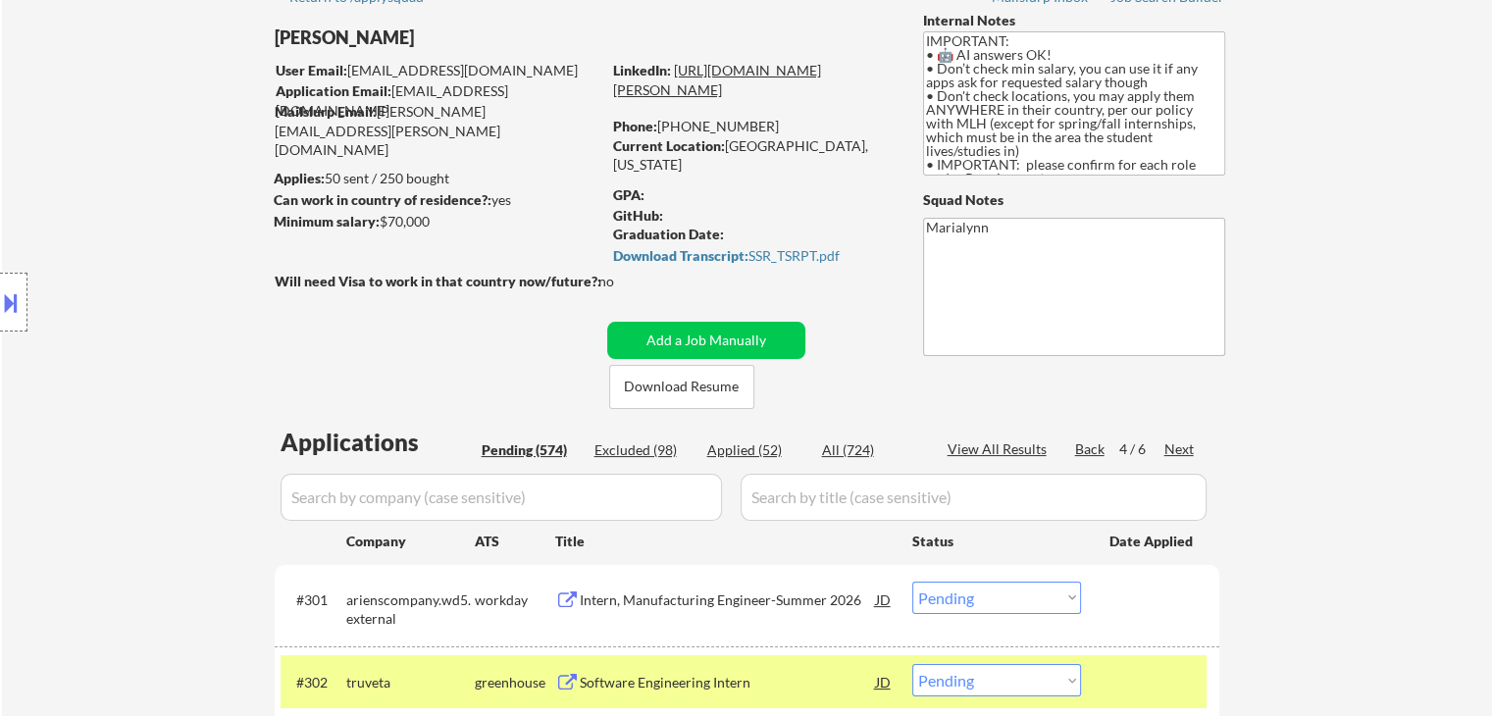
click at [785, 81] on link "[URL][DOMAIN_NAME][PERSON_NAME]" at bounding box center [717, 80] width 208 height 36
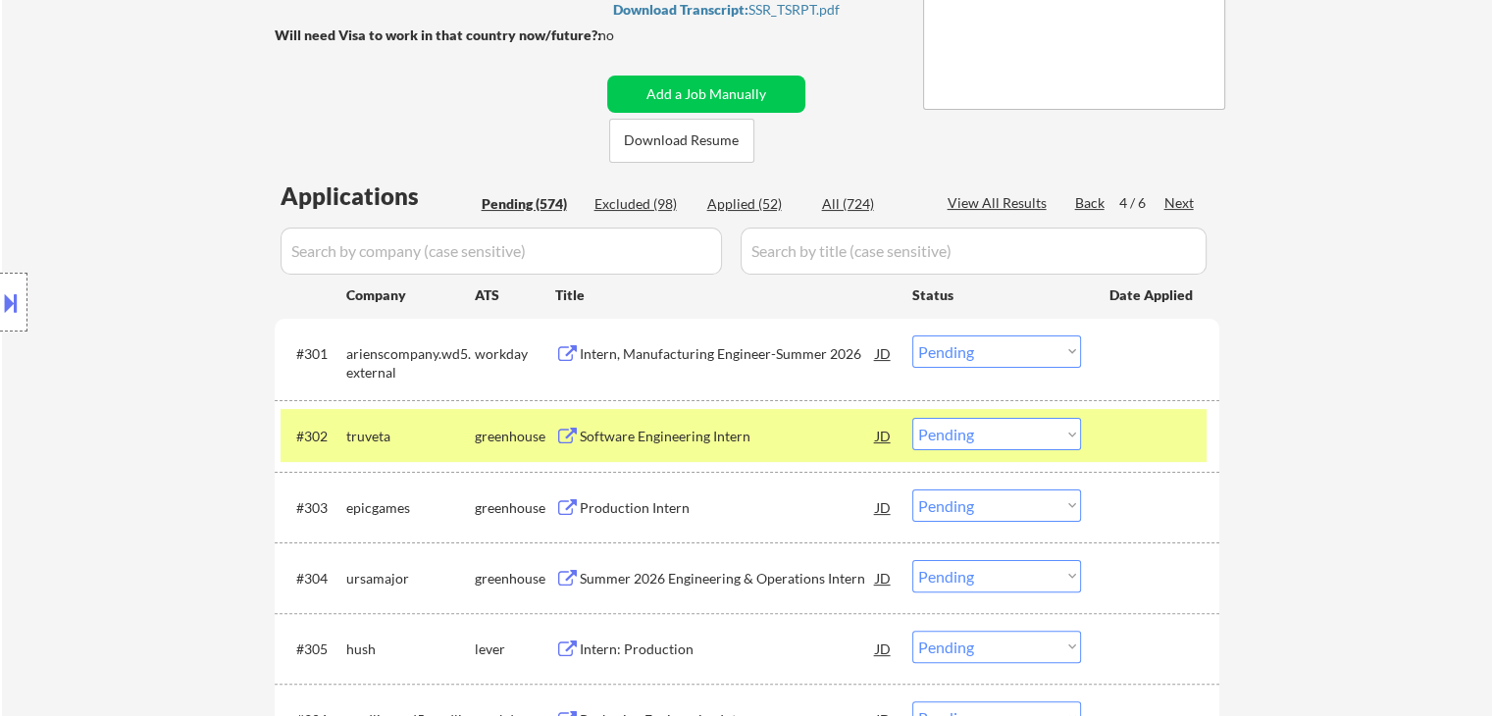
scroll to position [353, 0]
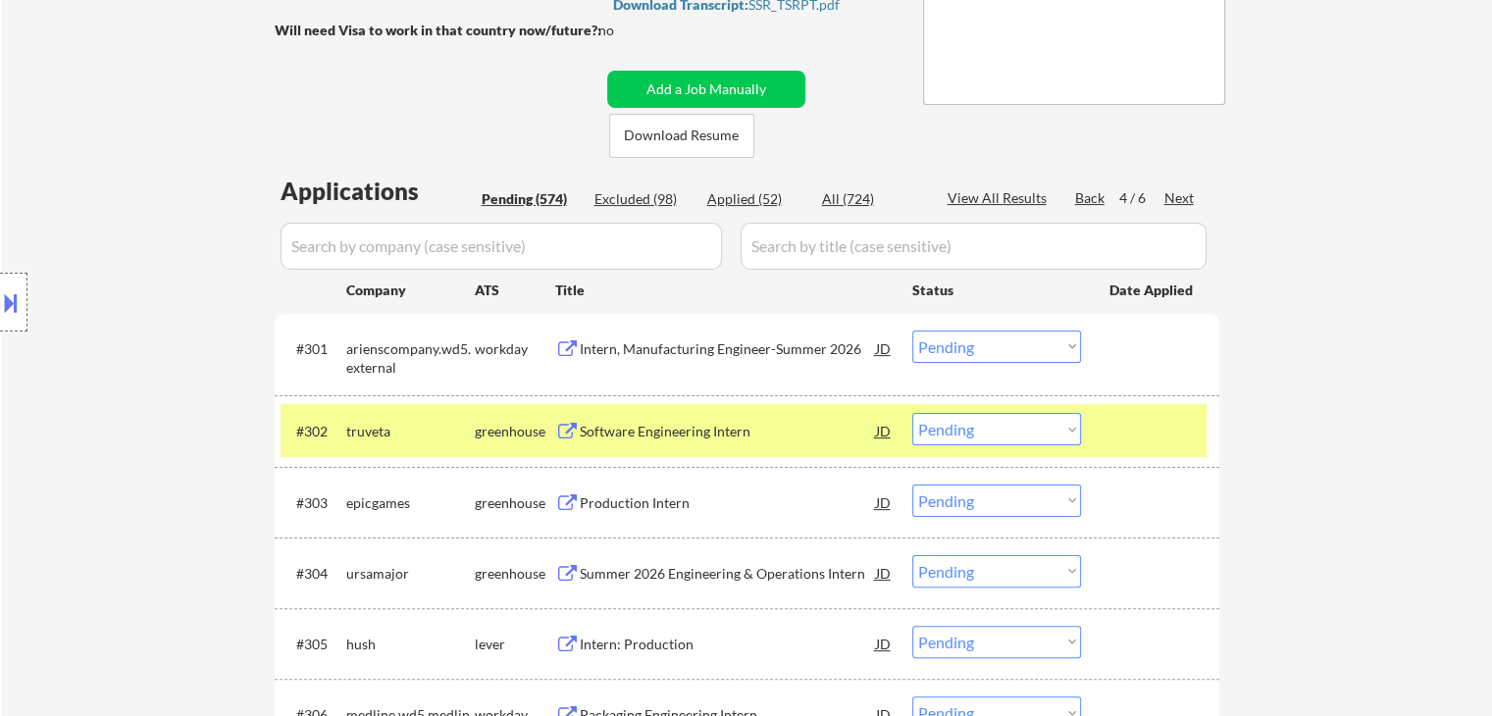
click at [1057, 428] on select "Choose an option... Pending Applied Excluded (Questions) Excluded (Expired) Exc…" at bounding box center [996, 429] width 169 height 32
click at [912, 413] on select "Choose an option... Pending Applied Excluded (Questions) Excluded (Expired) Exc…" at bounding box center [996, 429] width 169 height 32
select select ""pending""
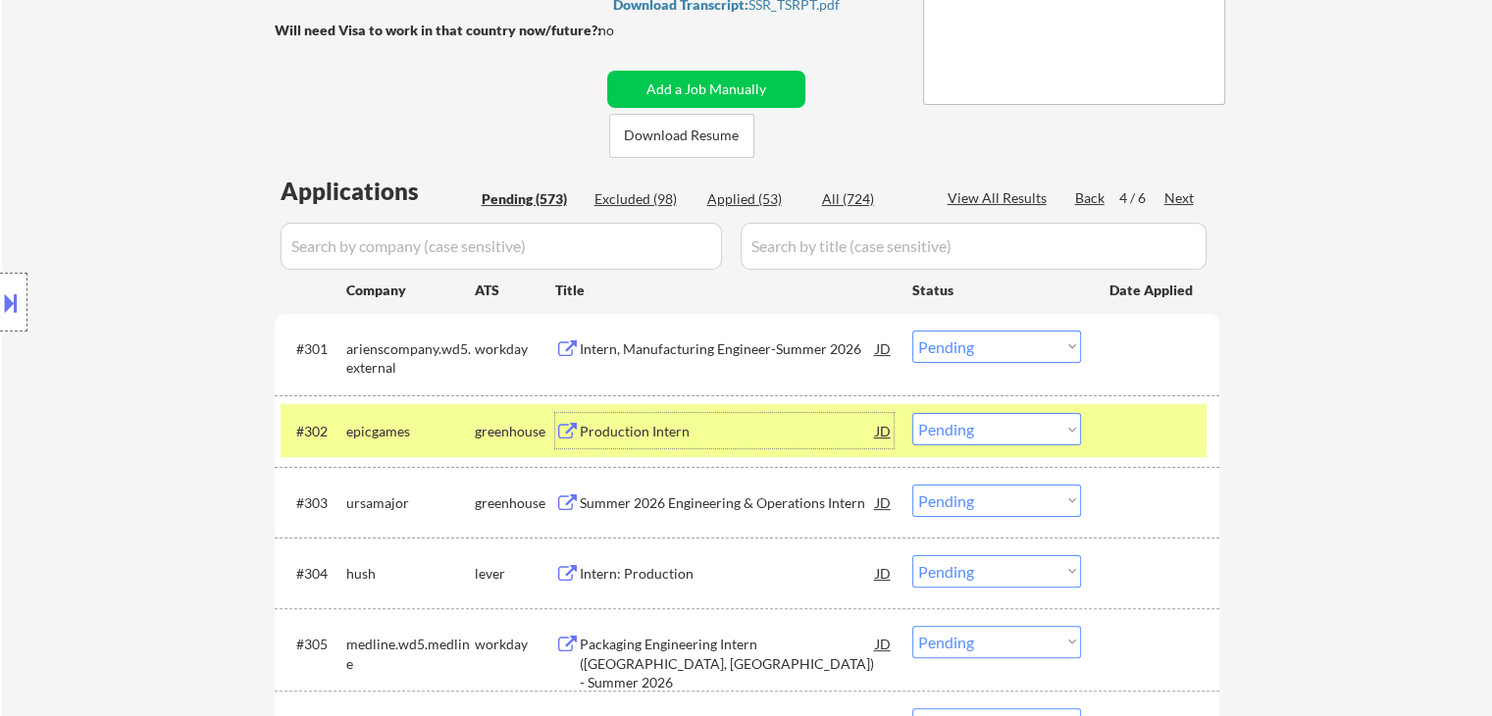
click at [800, 437] on div "Production Intern" at bounding box center [728, 432] width 296 height 20
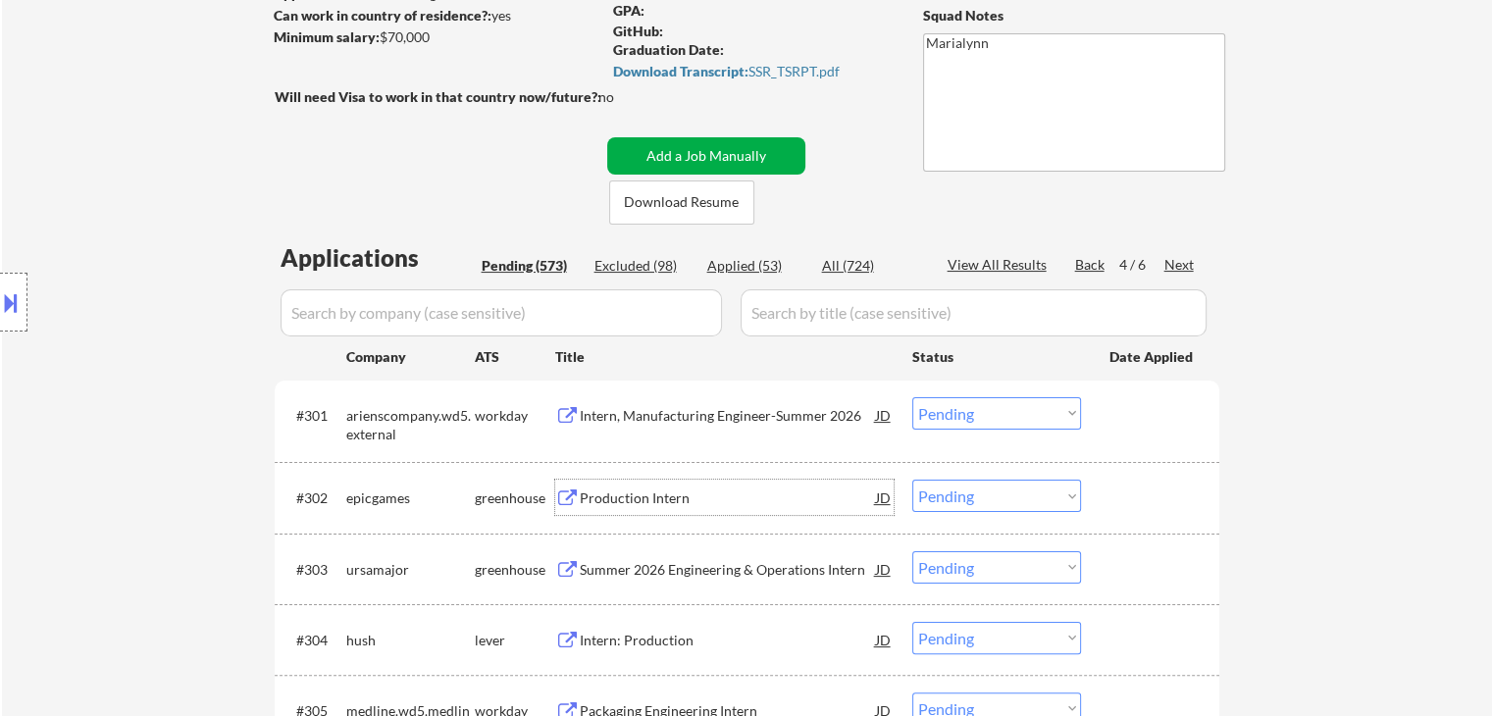
scroll to position [289, 0]
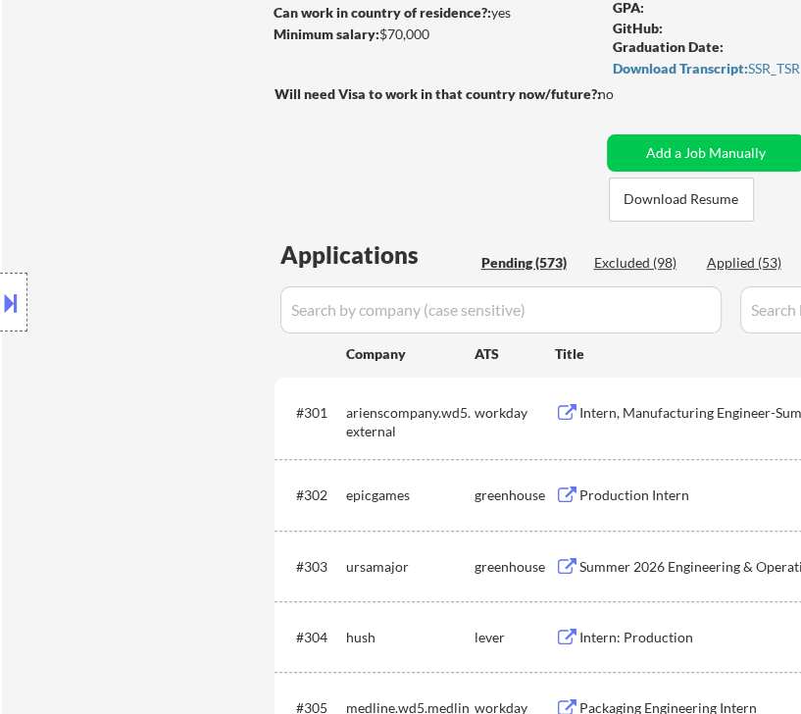
select select ""pending""
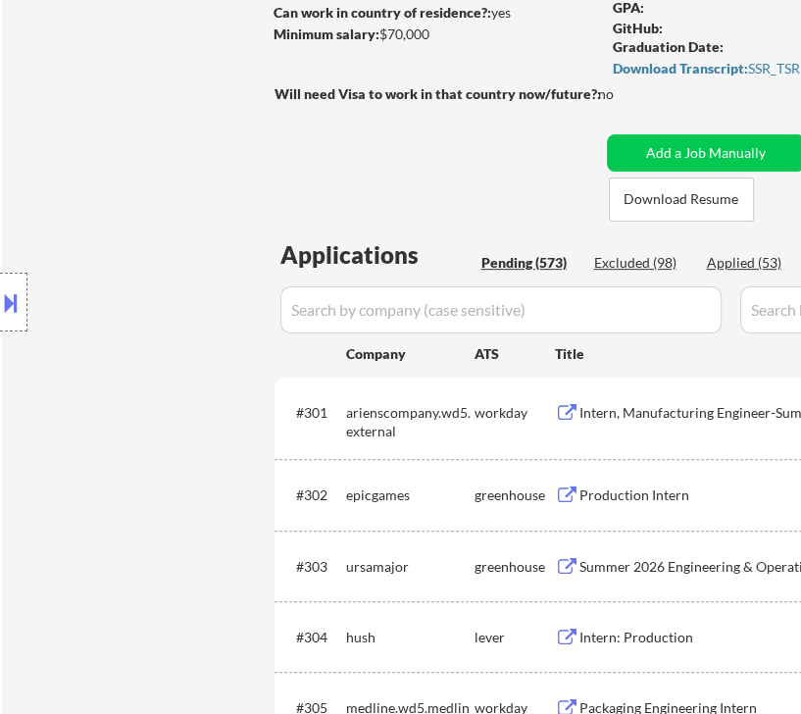
select select ""pending""
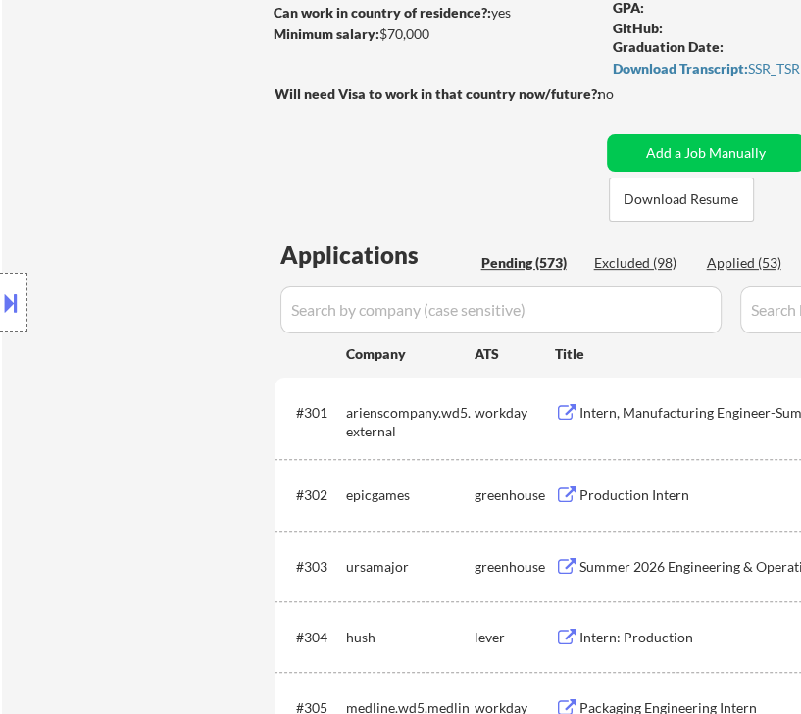
select select ""pending""
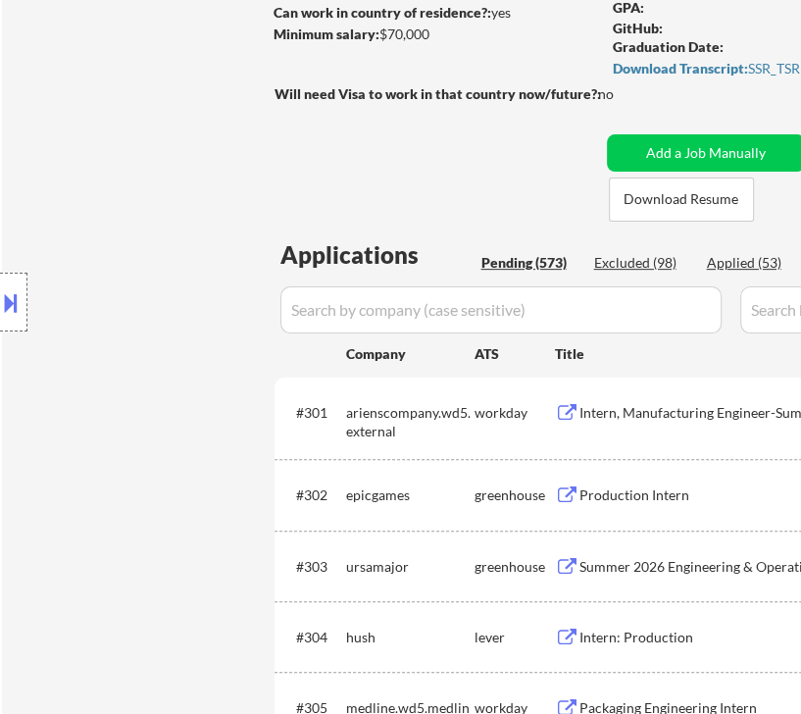
select select ""pending""
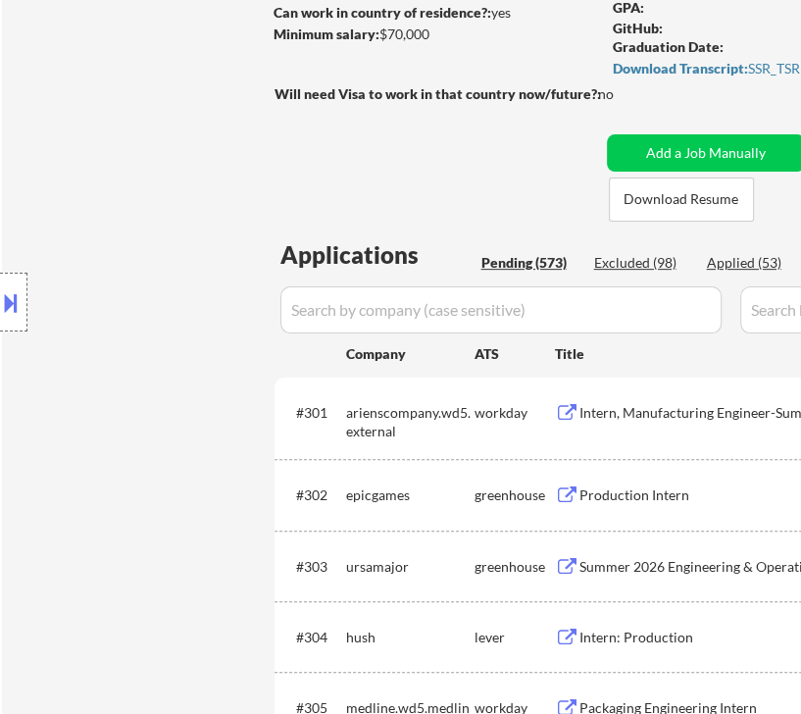
select select ""pending""
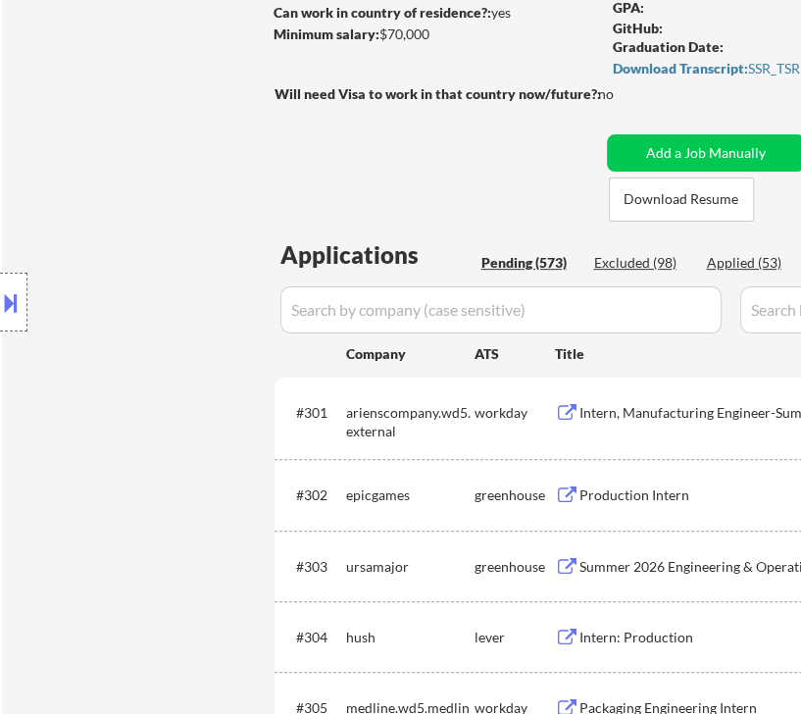
select select ""pending""
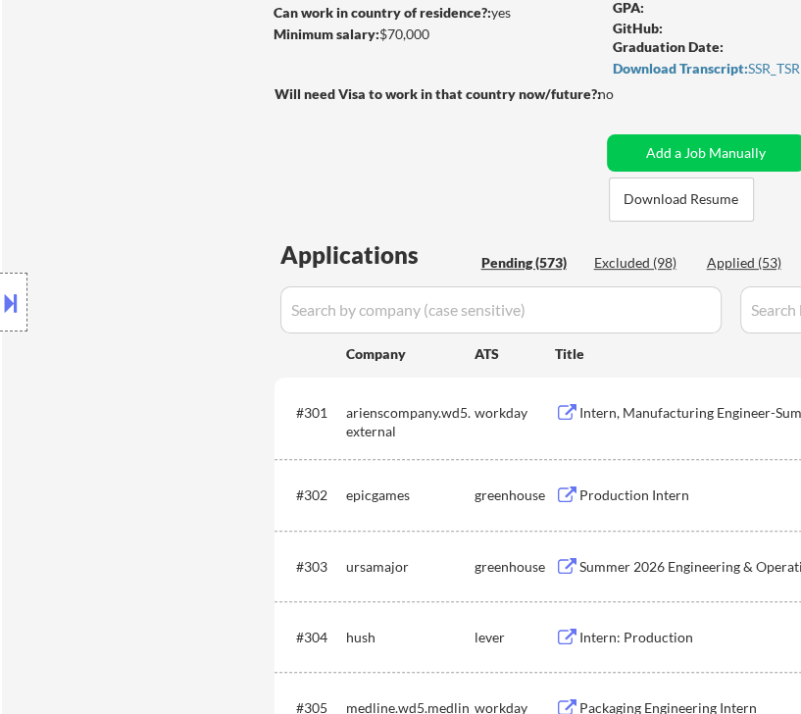
select select ""pending""
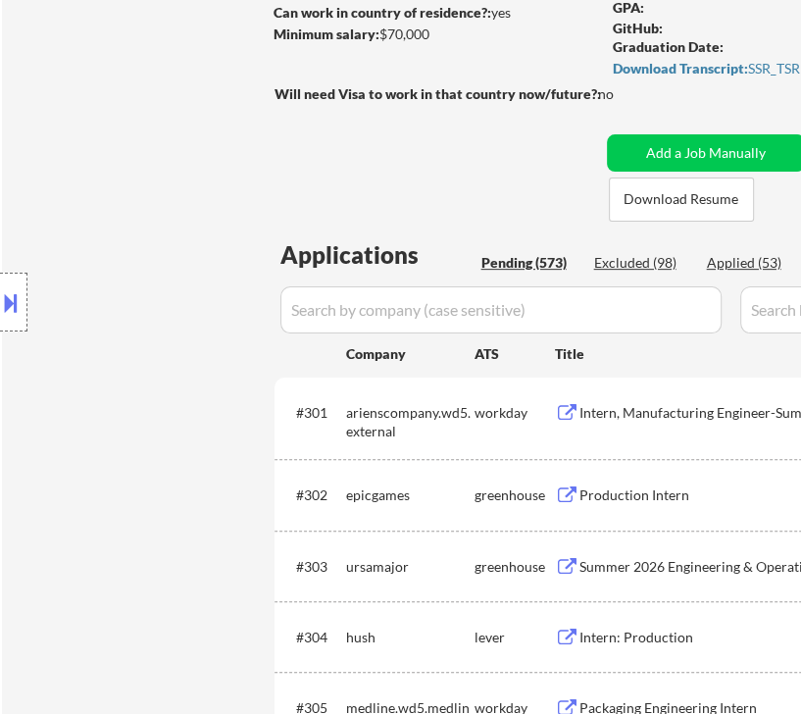
select select ""pending""
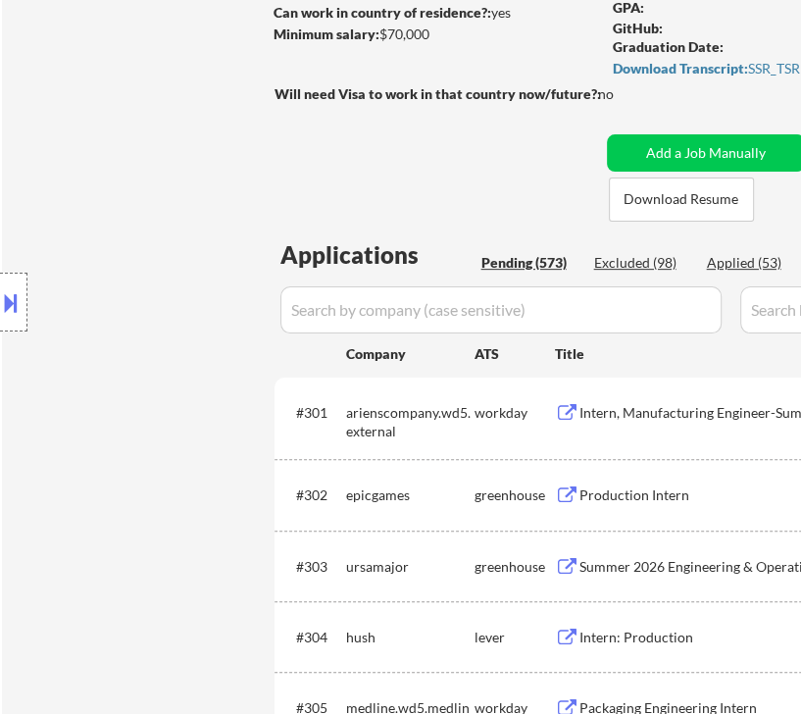
select select ""pending""
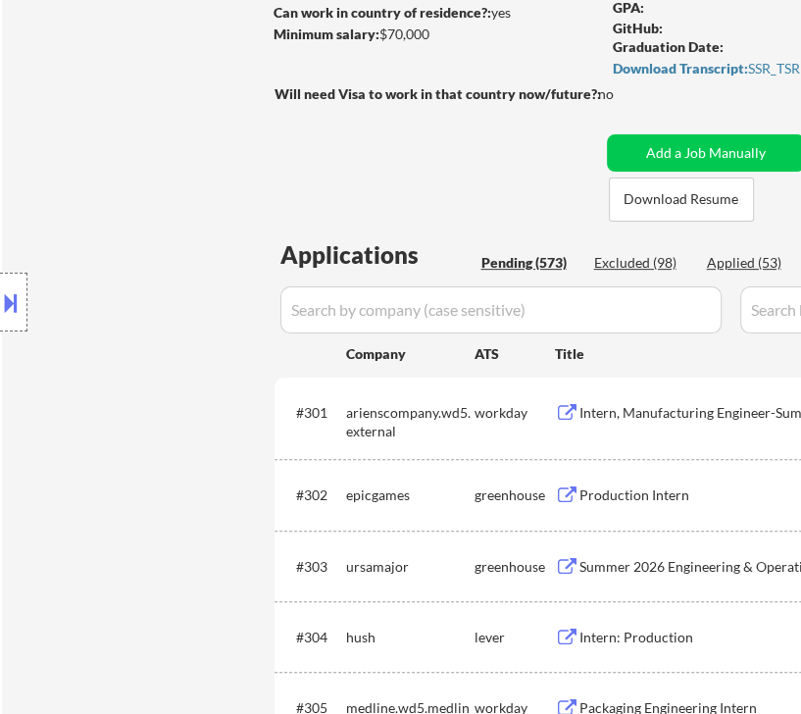
select select ""pending""
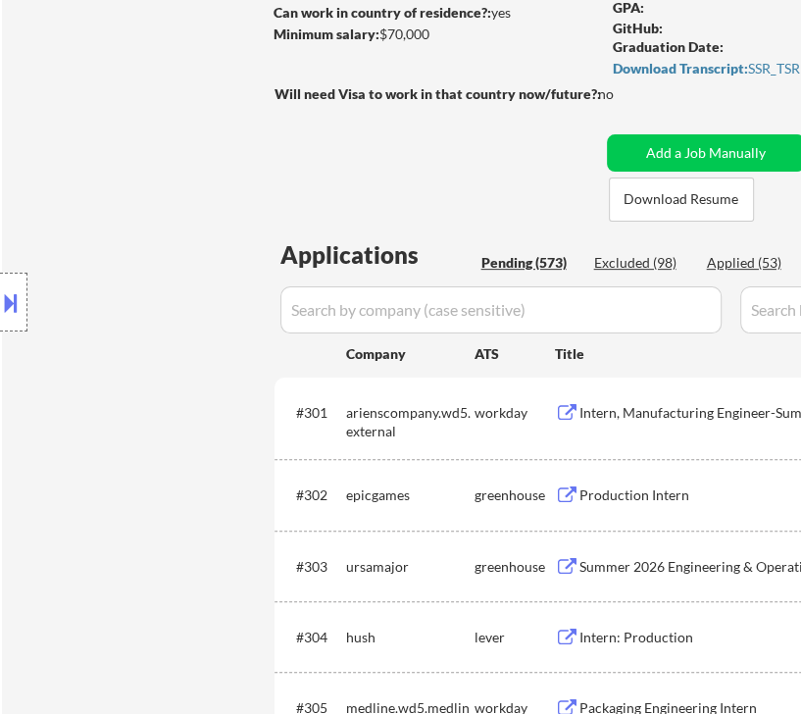
select select ""pending""
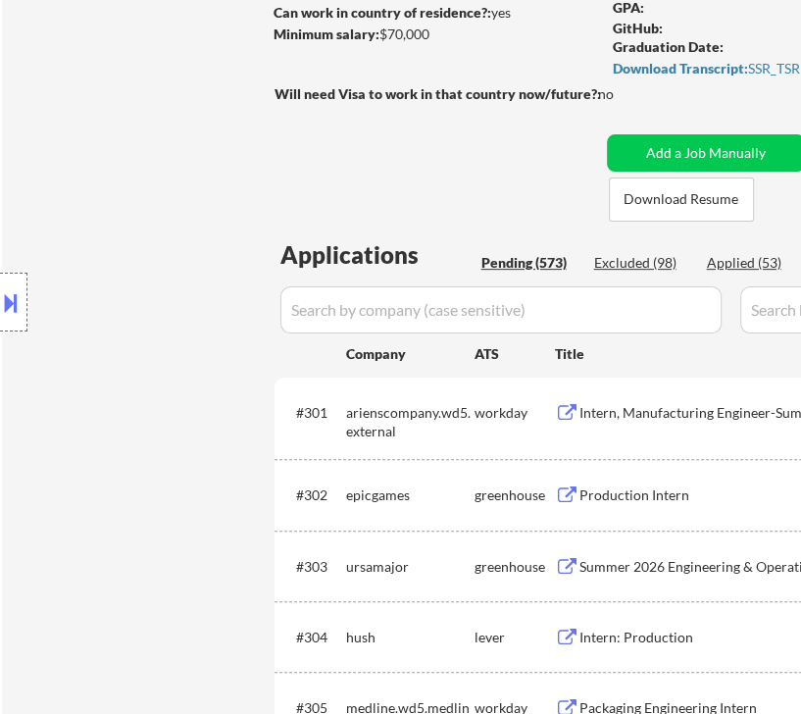
select select ""pending""
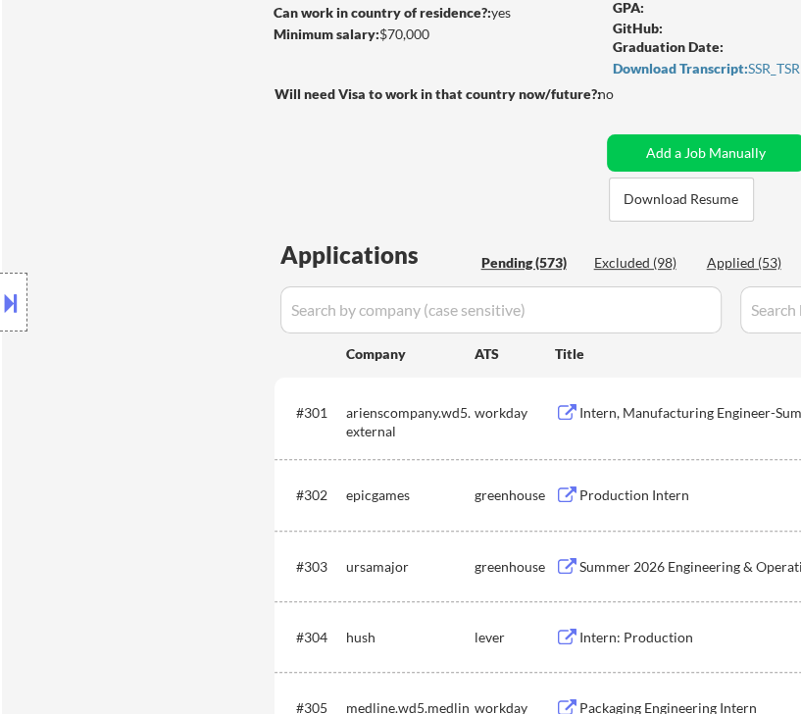
select select ""pending""
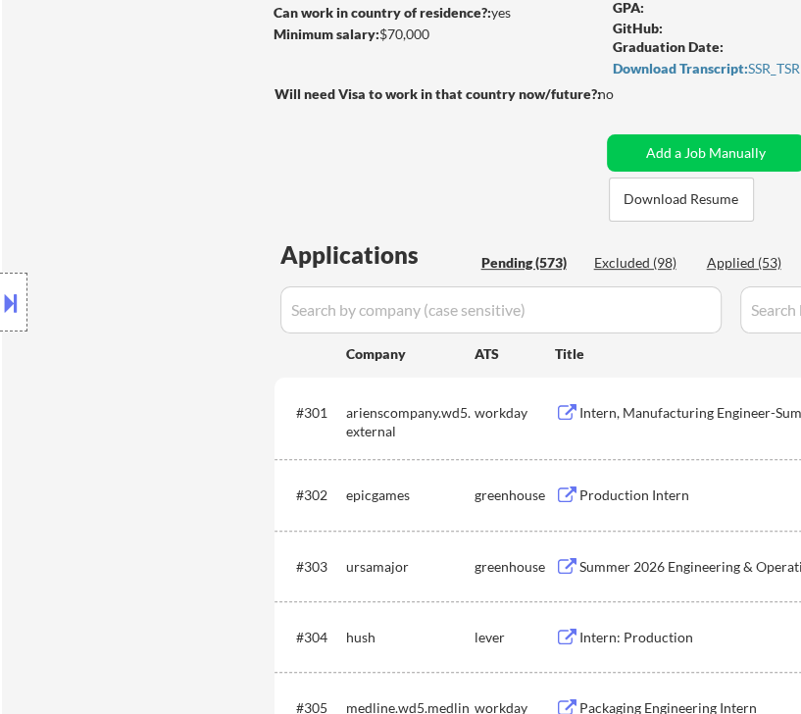
select select ""pending""
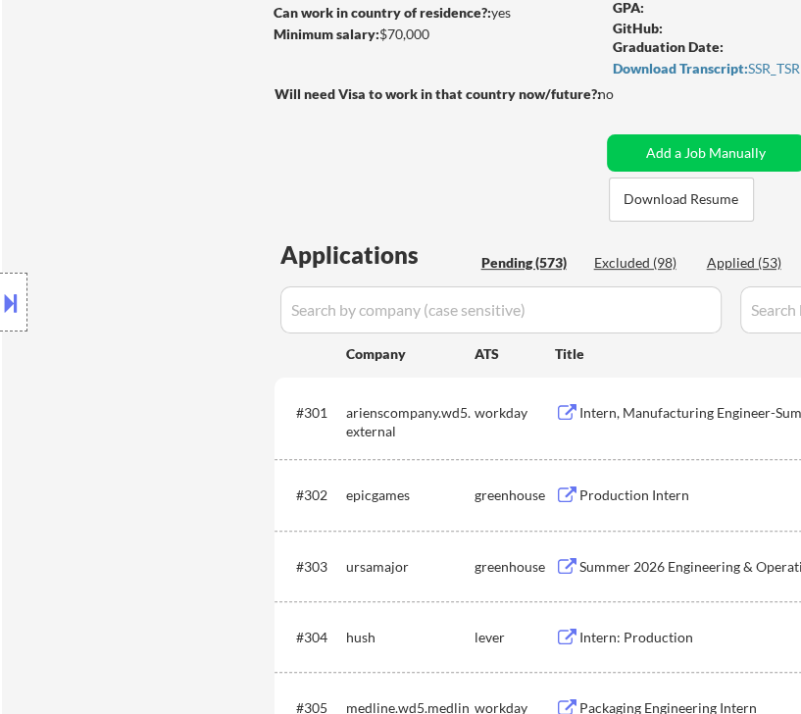
select select ""pending""
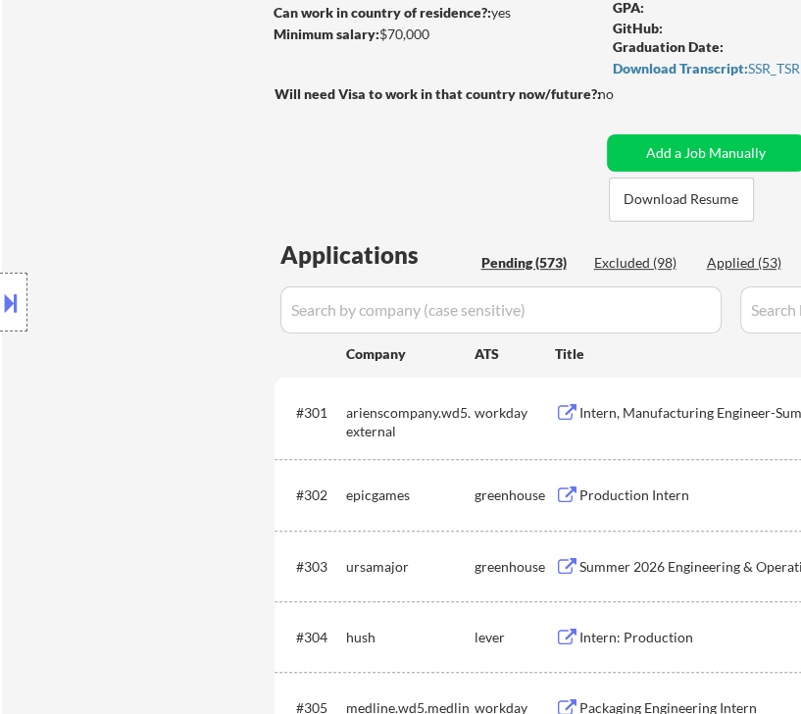
select select ""pending""
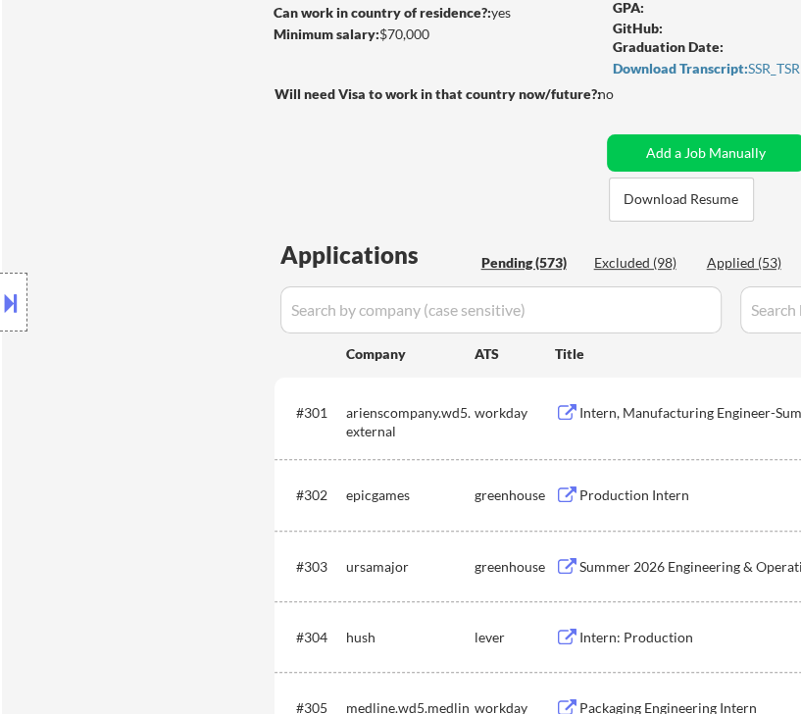
select select ""pending""
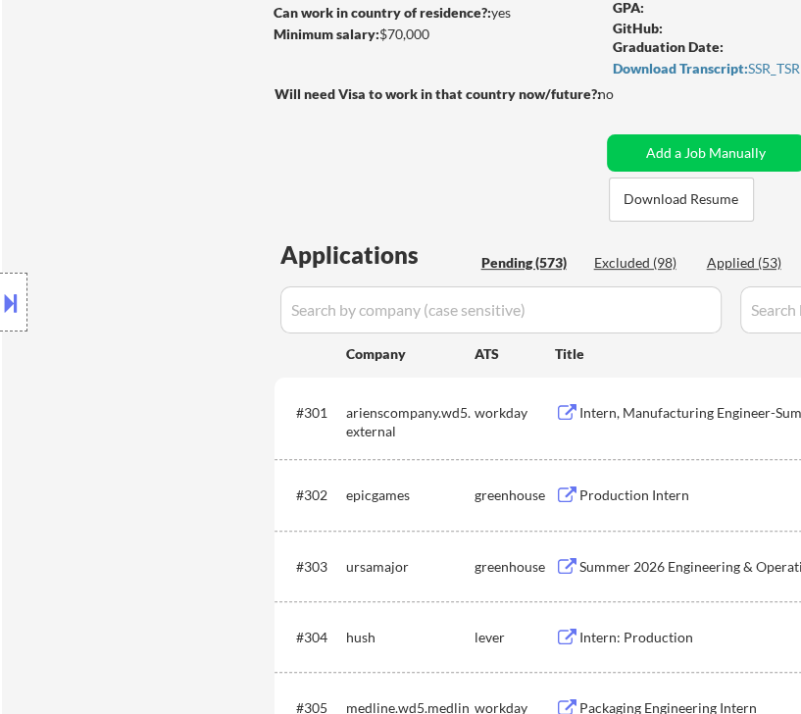
select select ""pending""
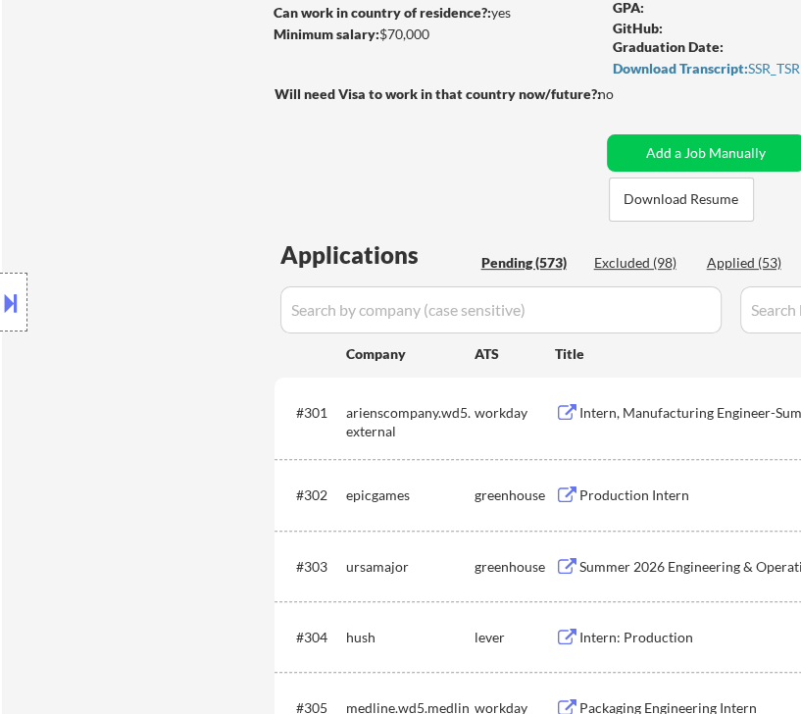
select select ""pending""
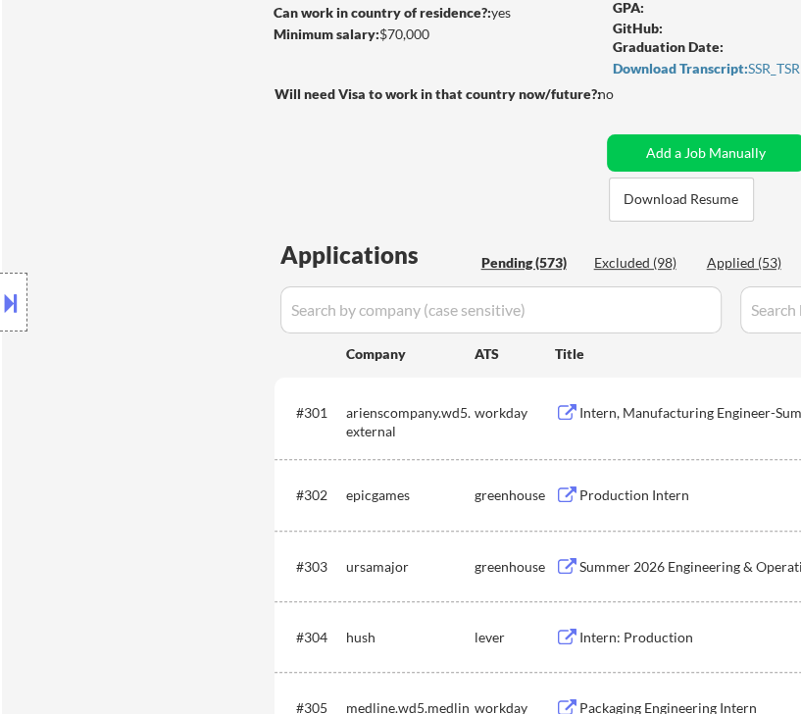
select select ""pending""
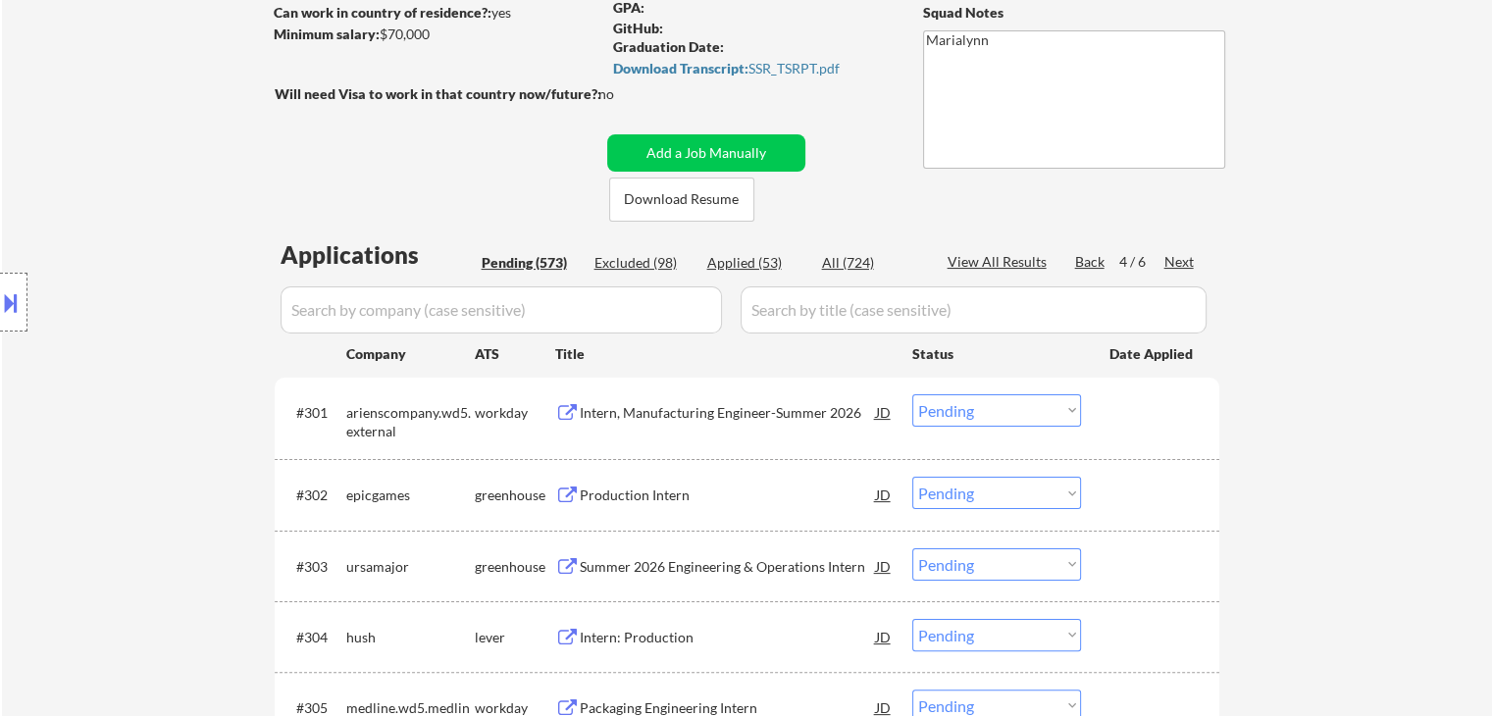
scroll to position [347, 0]
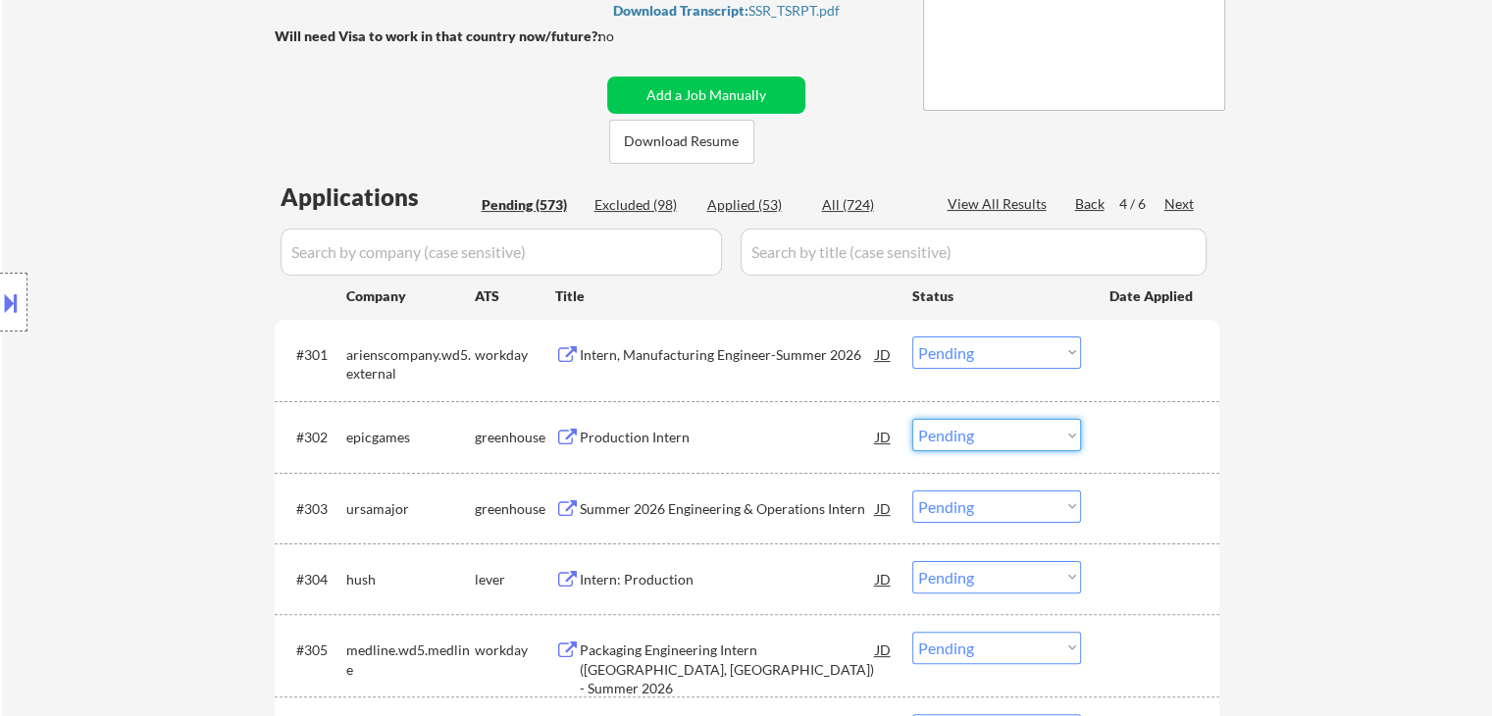
click at [977, 436] on select "Choose an option... Pending Applied Excluded (Questions) Excluded (Expired) Exc…" at bounding box center [996, 435] width 169 height 32
click at [912, 419] on select "Choose an option... Pending Applied Excluded (Questions) Excluded (Expired) Exc…" at bounding box center [996, 435] width 169 height 32
click at [691, 434] on div "Production Intern" at bounding box center [728, 438] width 296 height 20
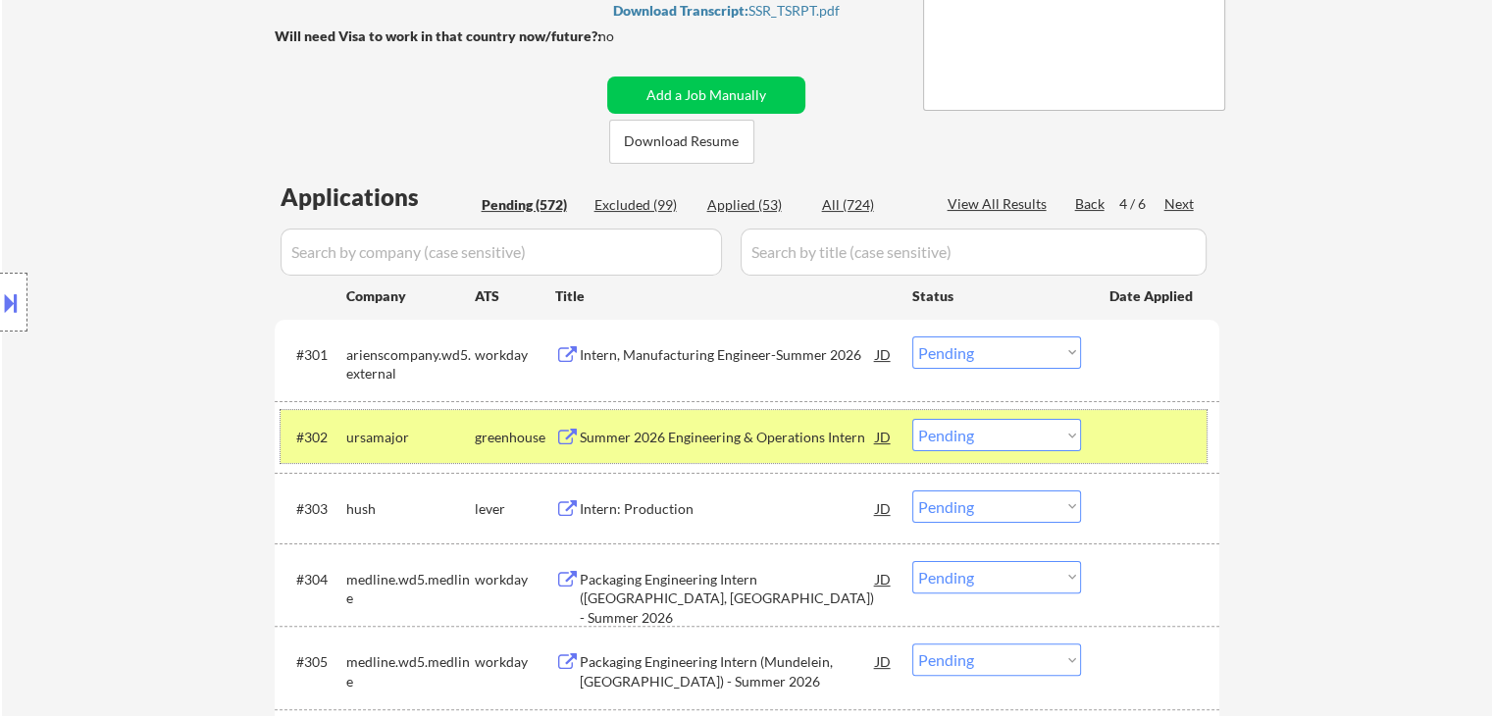
click at [461, 437] on div "ursamajor" at bounding box center [410, 438] width 129 height 20
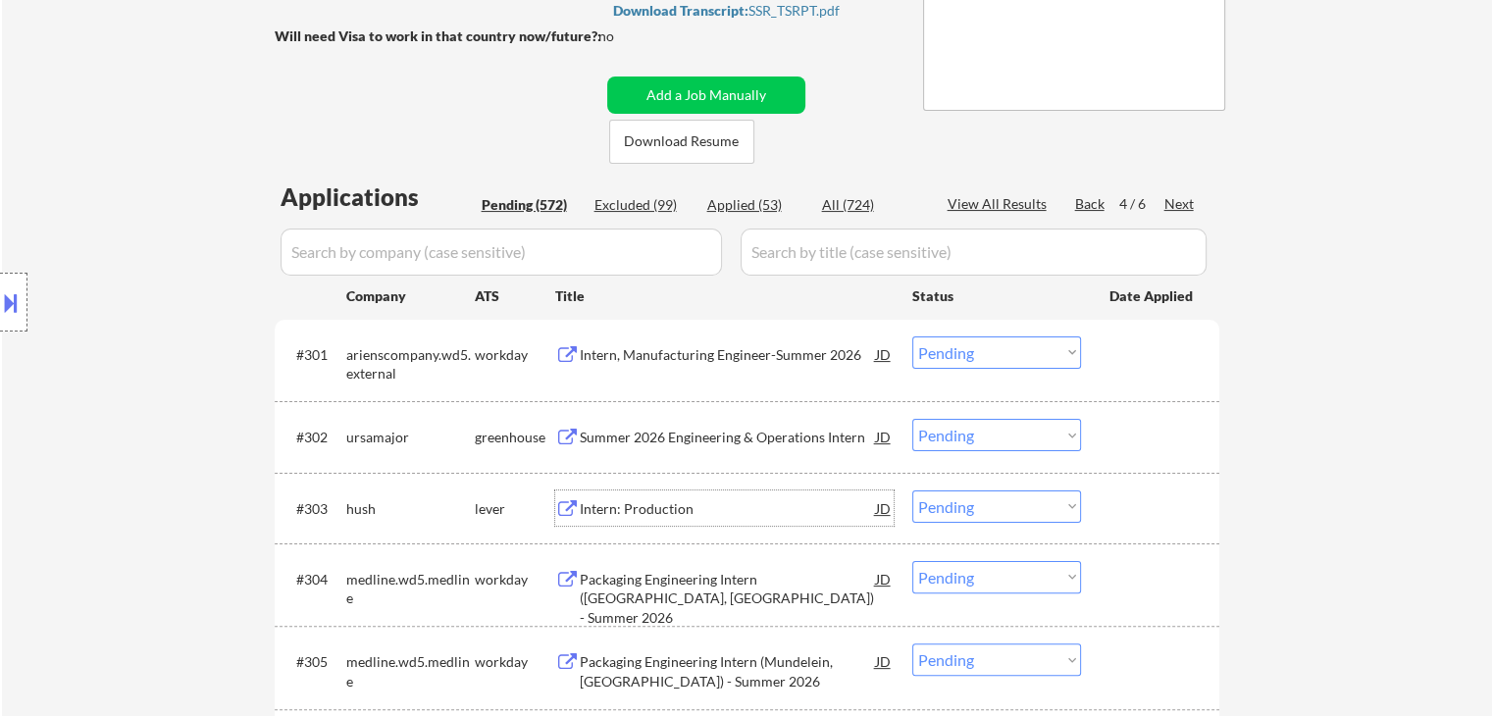
click at [644, 512] on div "Intern: Production" at bounding box center [728, 509] width 296 height 20
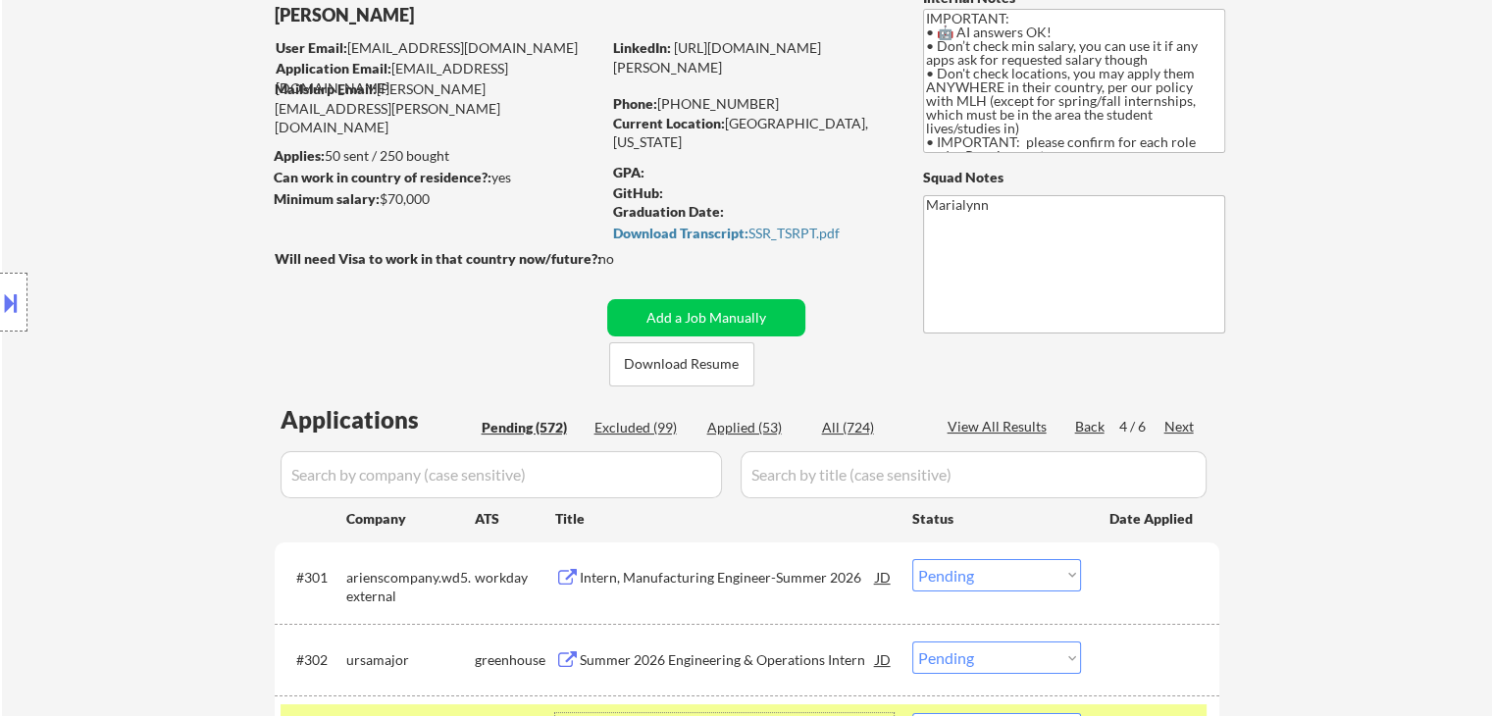
scroll to position [124, 0]
drag, startPoint x: 727, startPoint y: 128, endPoint x: 812, endPoint y: 127, distance: 85.4
click at [812, 127] on div "Current Location: Miami, Florida" at bounding box center [752, 134] width 278 height 38
copy div "[GEOGRAPHIC_DATA], [US_STATE]"
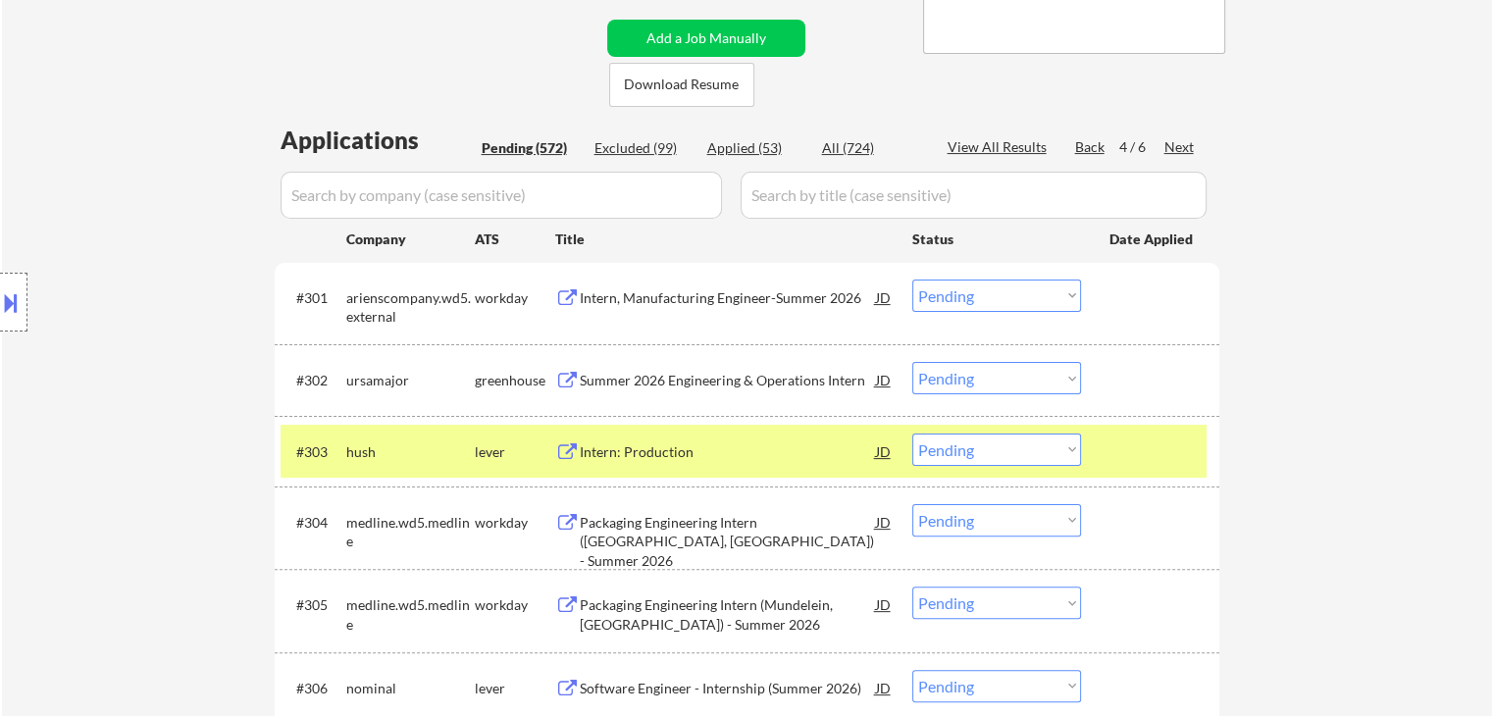
scroll to position [414, 0]
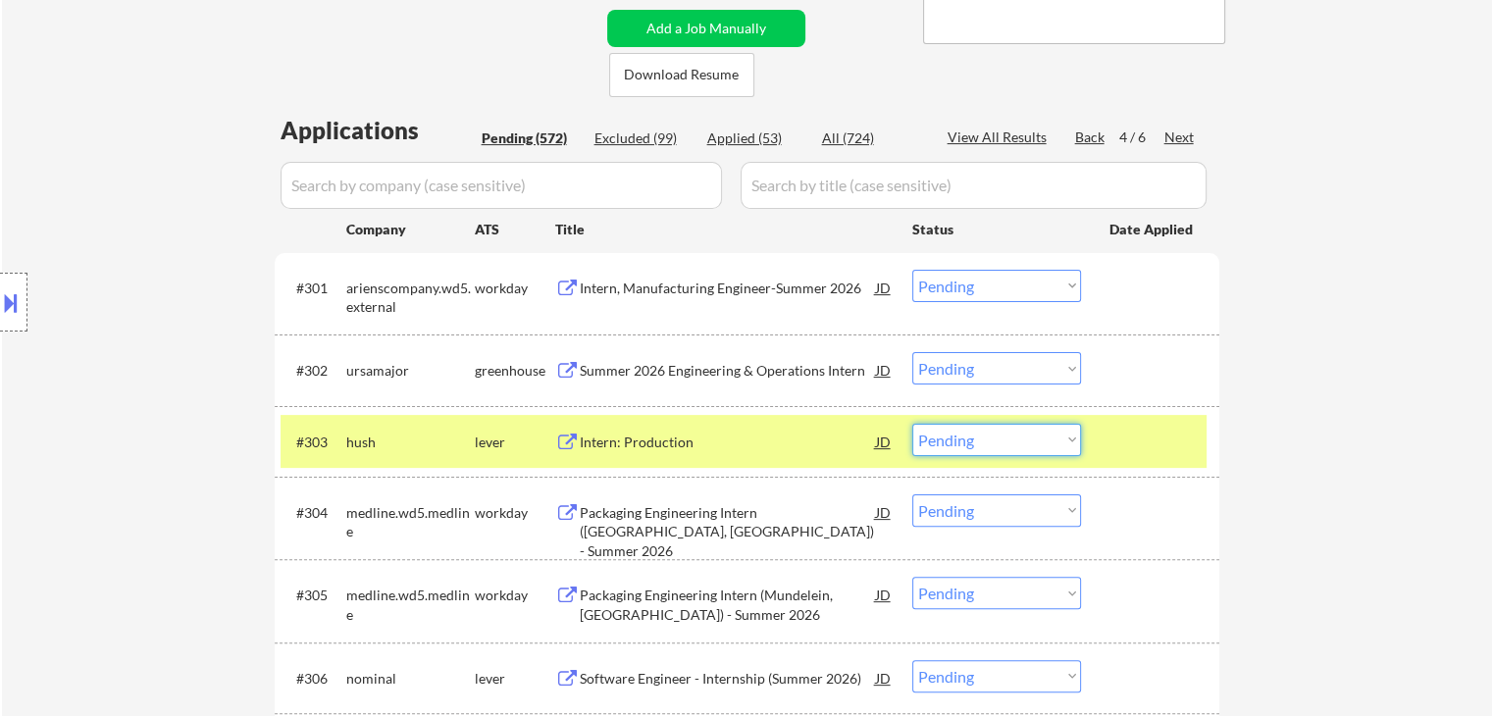
click at [974, 435] on select "Choose an option... Pending Applied Excluded (Questions) Excluded (Expired) Exc…" at bounding box center [996, 440] width 169 height 32
click at [912, 424] on select "Choose an option... Pending Applied Excluded (Questions) Excluded (Expired) Exc…" at bounding box center [996, 440] width 169 height 32
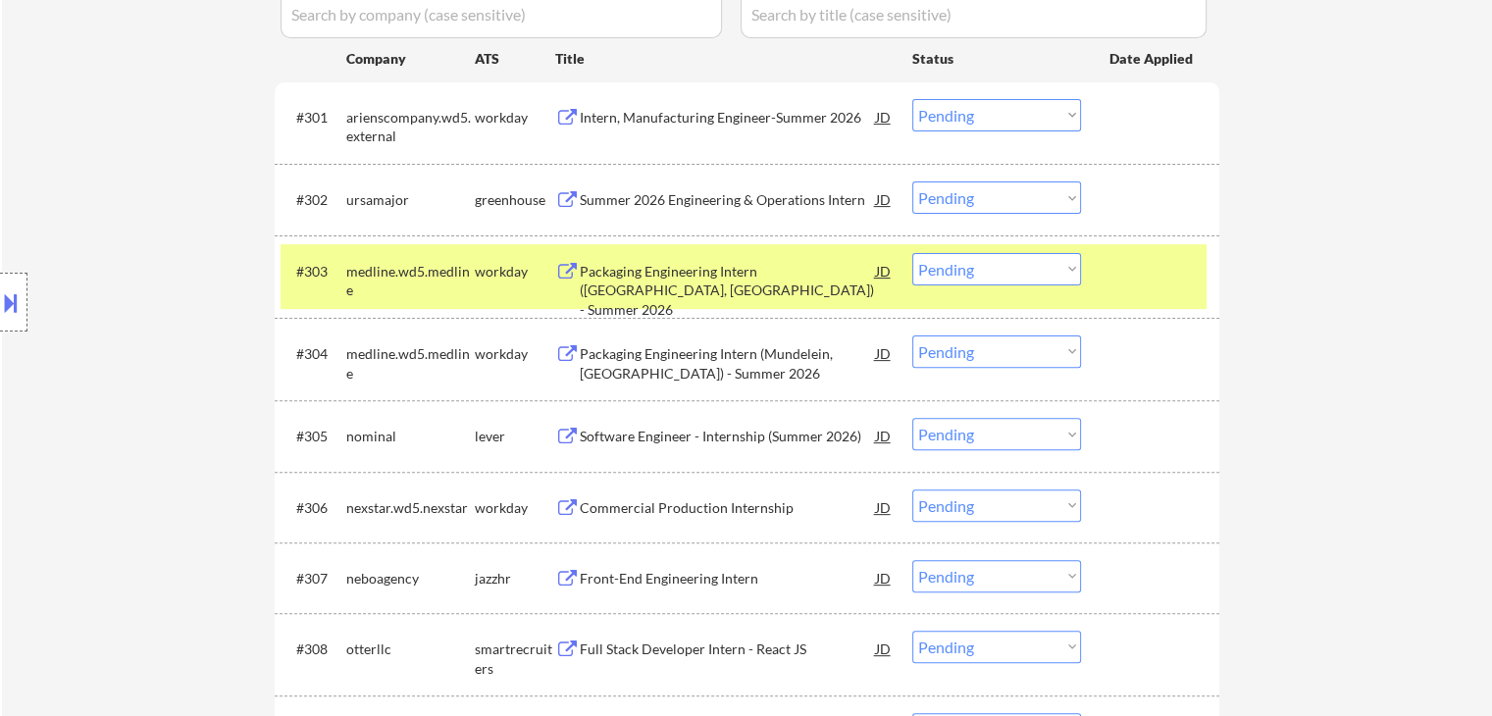
scroll to position [587, 0]
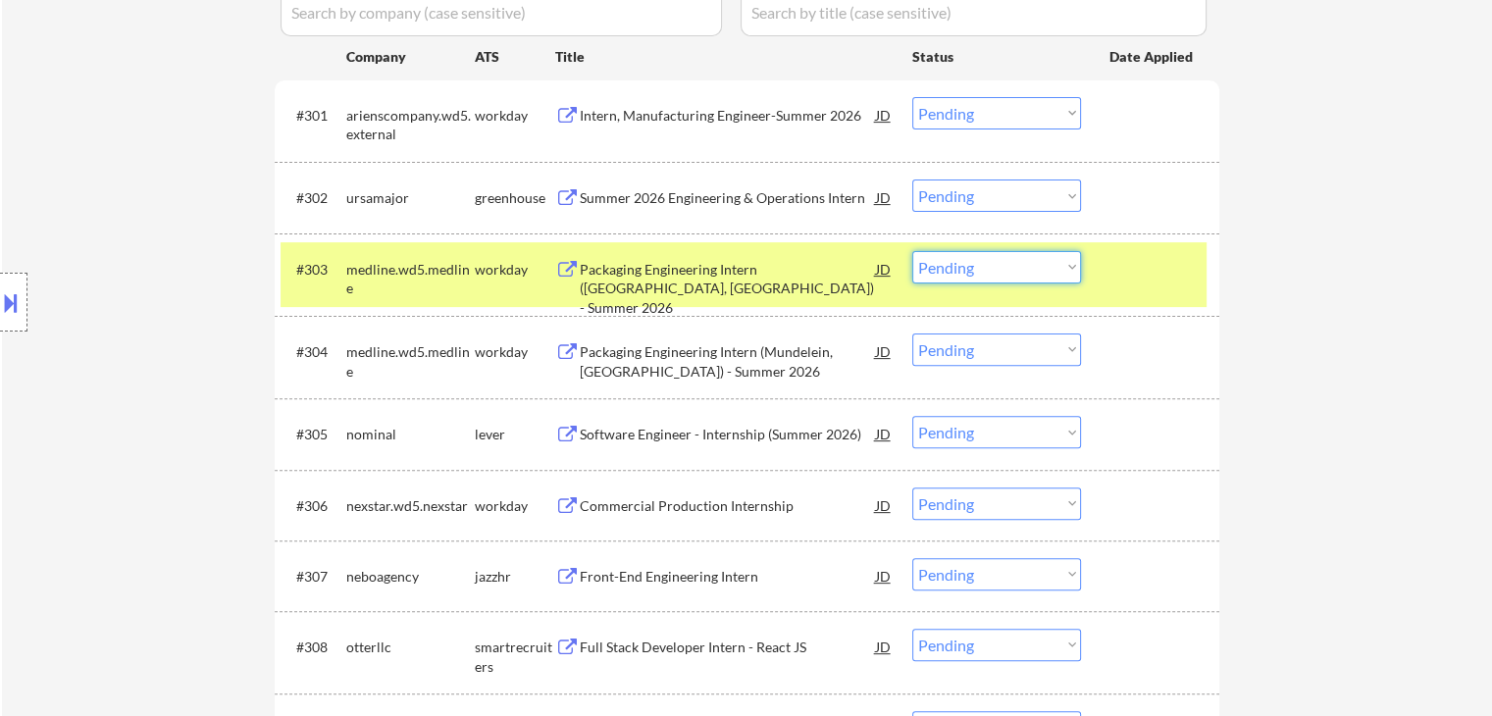
click at [1042, 264] on select "Choose an option... Pending Applied Excluded (Questions) Excluded (Expired) Exc…" at bounding box center [996, 267] width 169 height 32
click at [912, 251] on select "Choose an option... Pending Applied Excluded (Questions) Excluded (Expired) Exc…" at bounding box center [996, 267] width 169 height 32
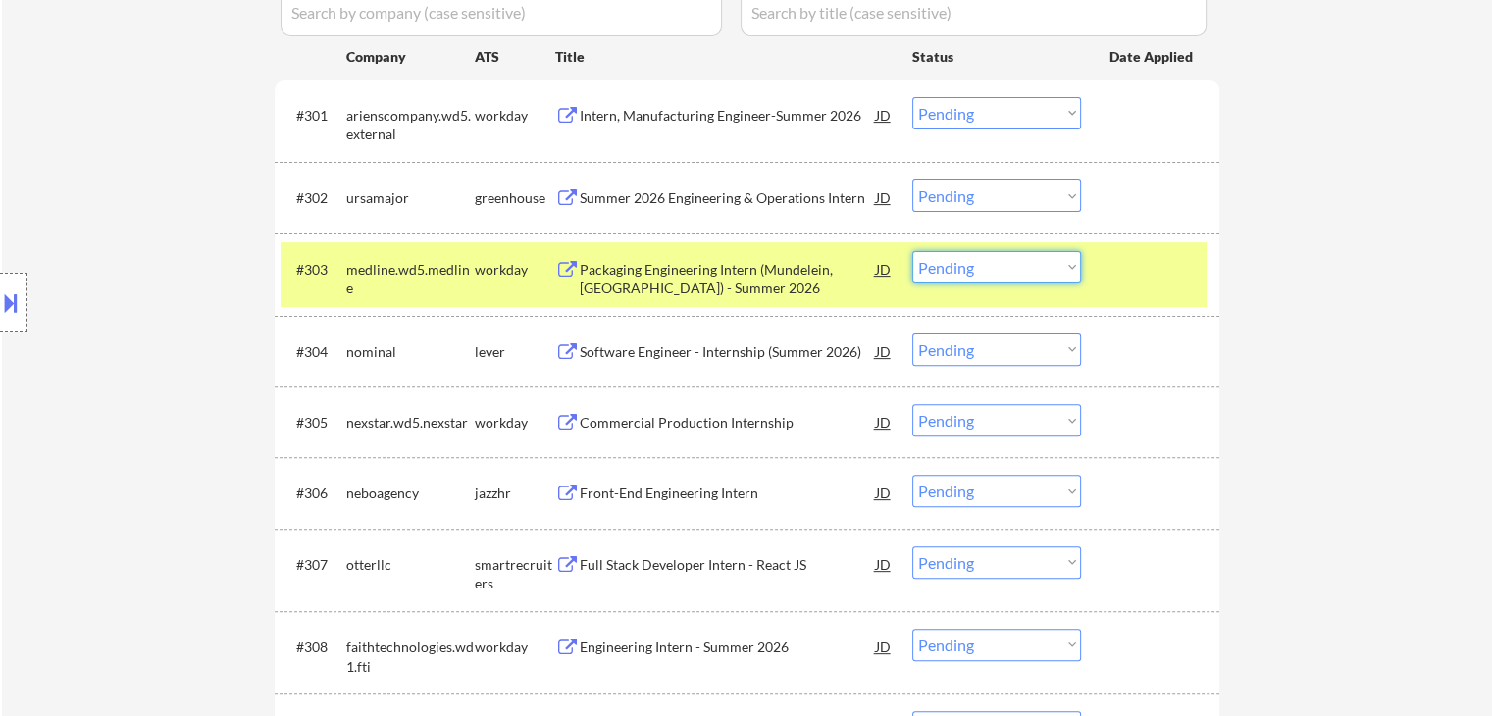
click at [1056, 269] on select "Choose an option... Pending Applied Excluded (Questions) Excluded (Expired) Exc…" at bounding box center [996, 267] width 169 height 32
click at [912, 251] on select "Choose an option... Pending Applied Excluded (Questions) Excluded (Expired) Exc…" at bounding box center [996, 267] width 169 height 32
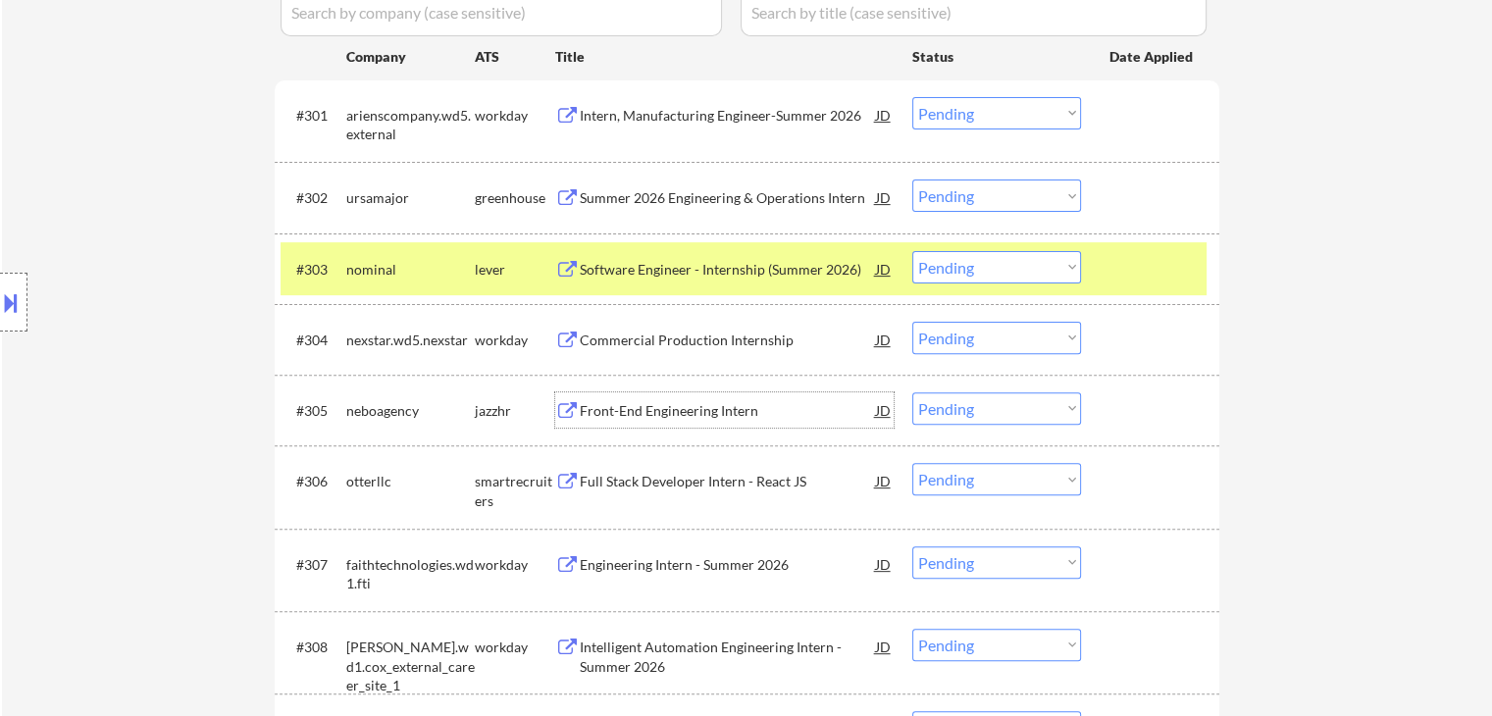
click at [703, 404] on div "Front-End Engineering Intern" at bounding box center [728, 411] width 296 height 20
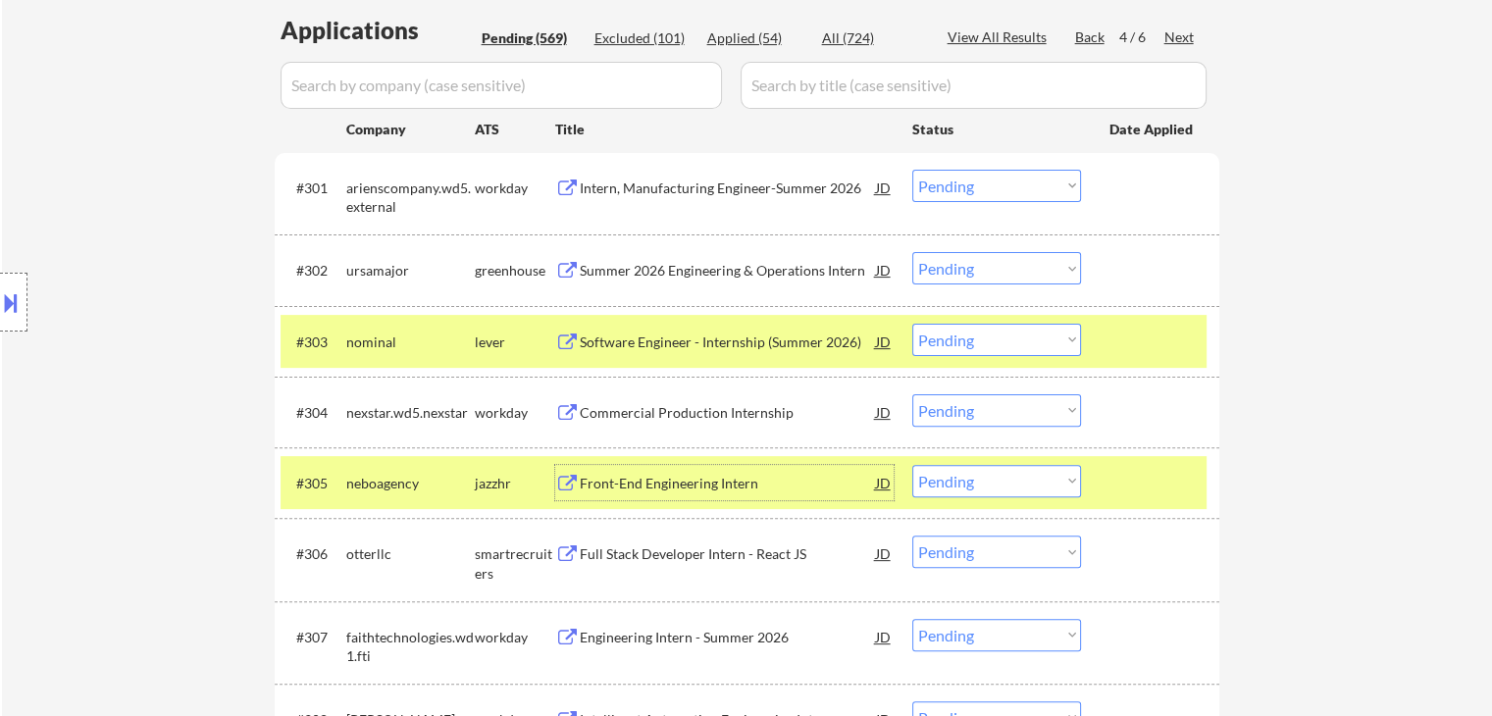
scroll to position [514, 0]
click at [495, 343] on div "lever" at bounding box center [515, 343] width 80 height 20
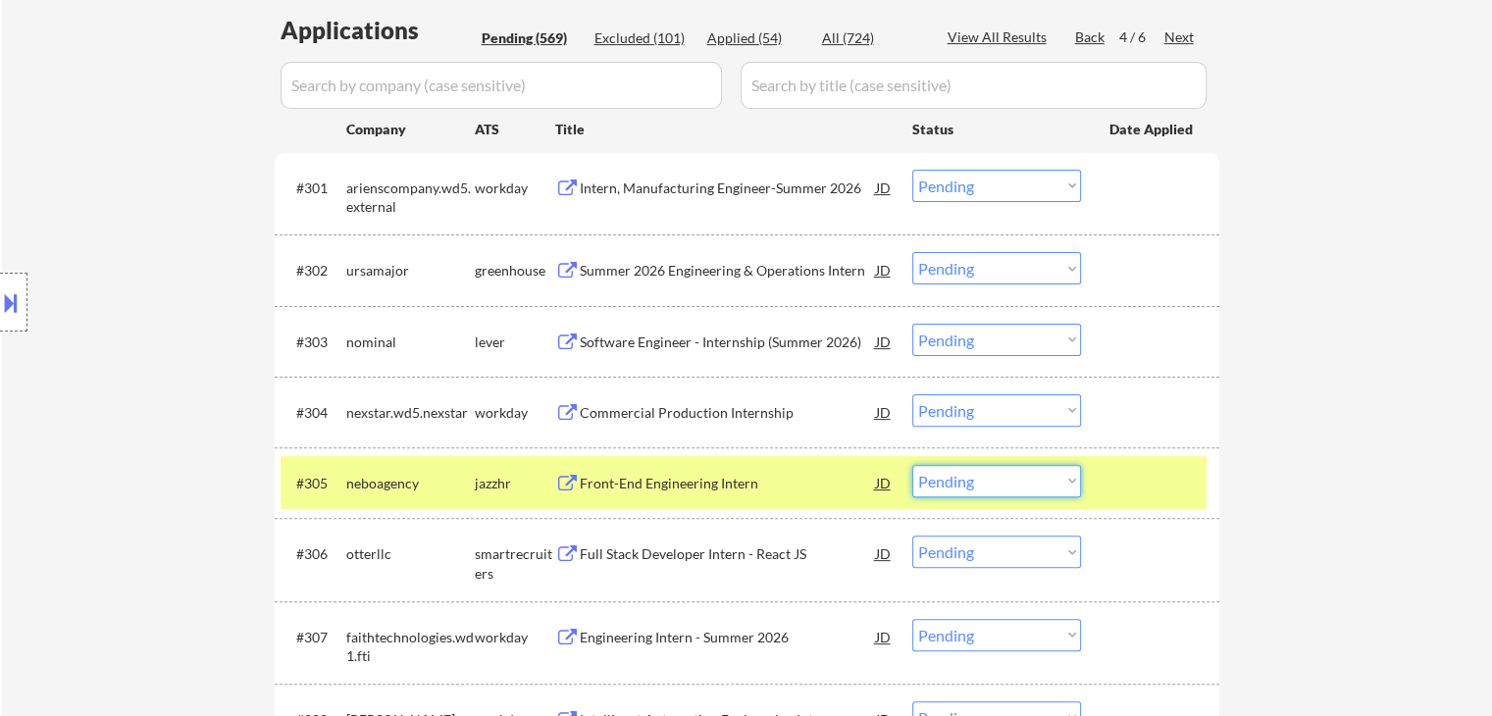
click at [1041, 490] on select "Choose an option... Pending Applied Excluded (Questions) Excluded (Expired) Exc…" at bounding box center [996, 481] width 169 height 32
click at [912, 465] on select "Choose an option... Pending Applied Excluded (Questions) Excluded (Expired) Exc…" at bounding box center [996, 481] width 169 height 32
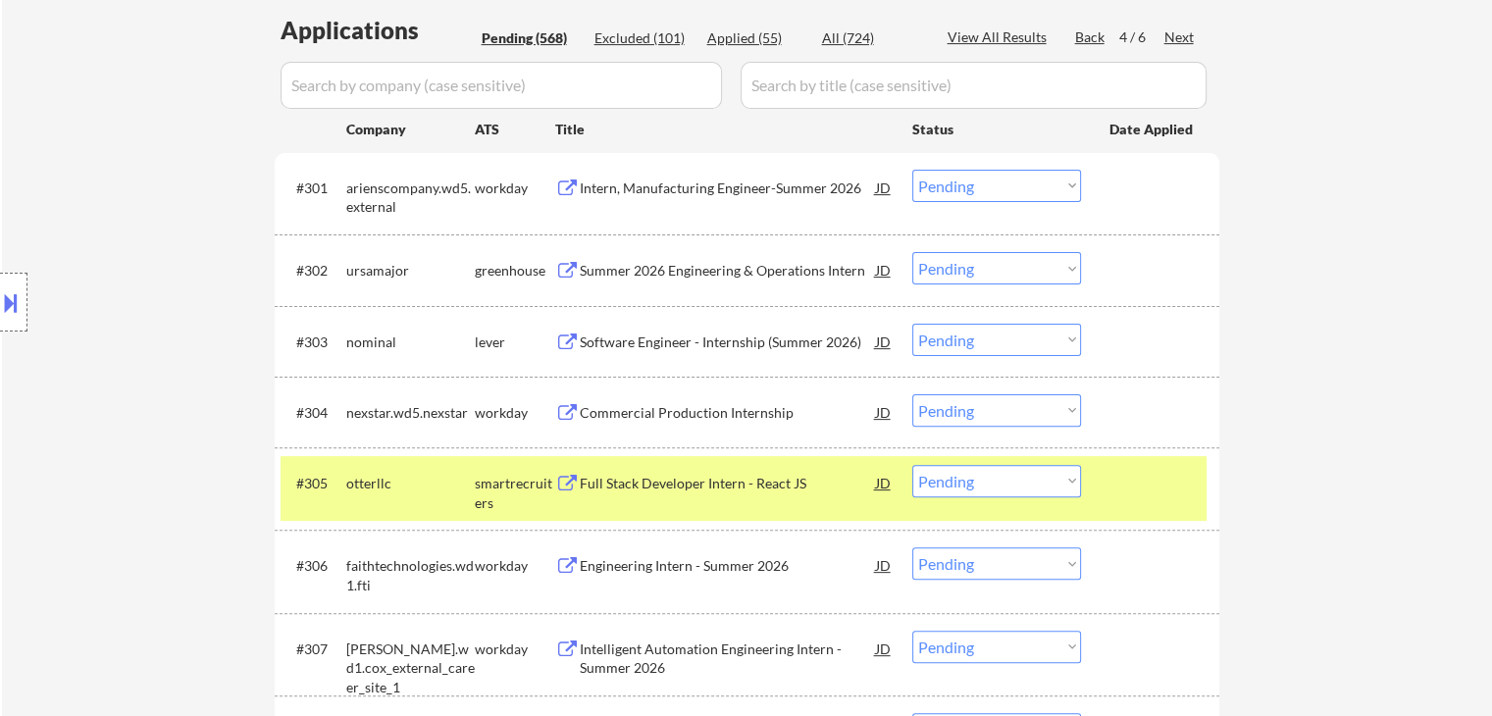
click at [718, 498] on div "Full Stack Developer Intern - React JS" at bounding box center [728, 482] width 296 height 35
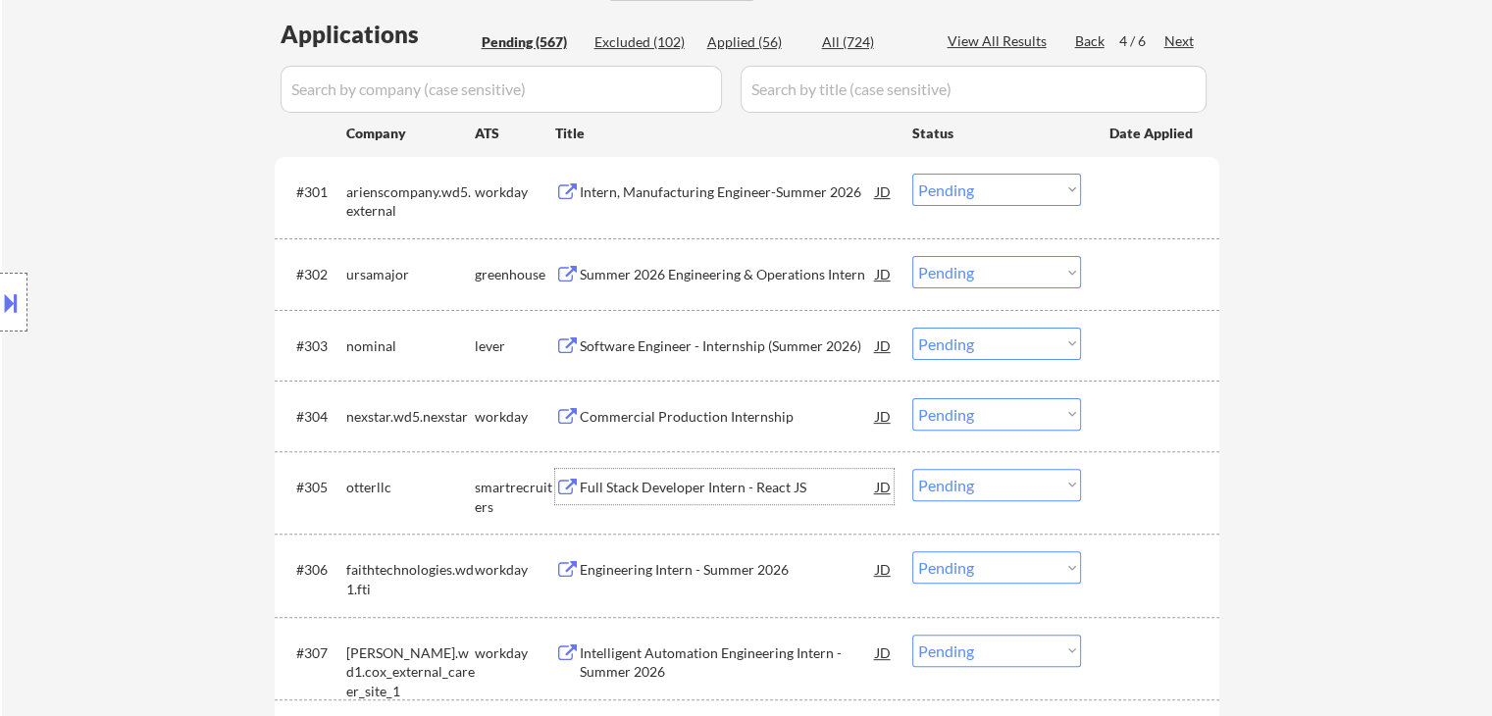
scroll to position [509, 0]
click at [971, 484] on select "Choose an option... Pending Applied Excluded (Questions) Excluded (Expired) Exc…" at bounding box center [996, 486] width 169 height 32
click at [912, 470] on select "Choose an option... Pending Applied Excluded (Questions) Excluded (Expired) Exc…" at bounding box center [996, 486] width 169 height 32
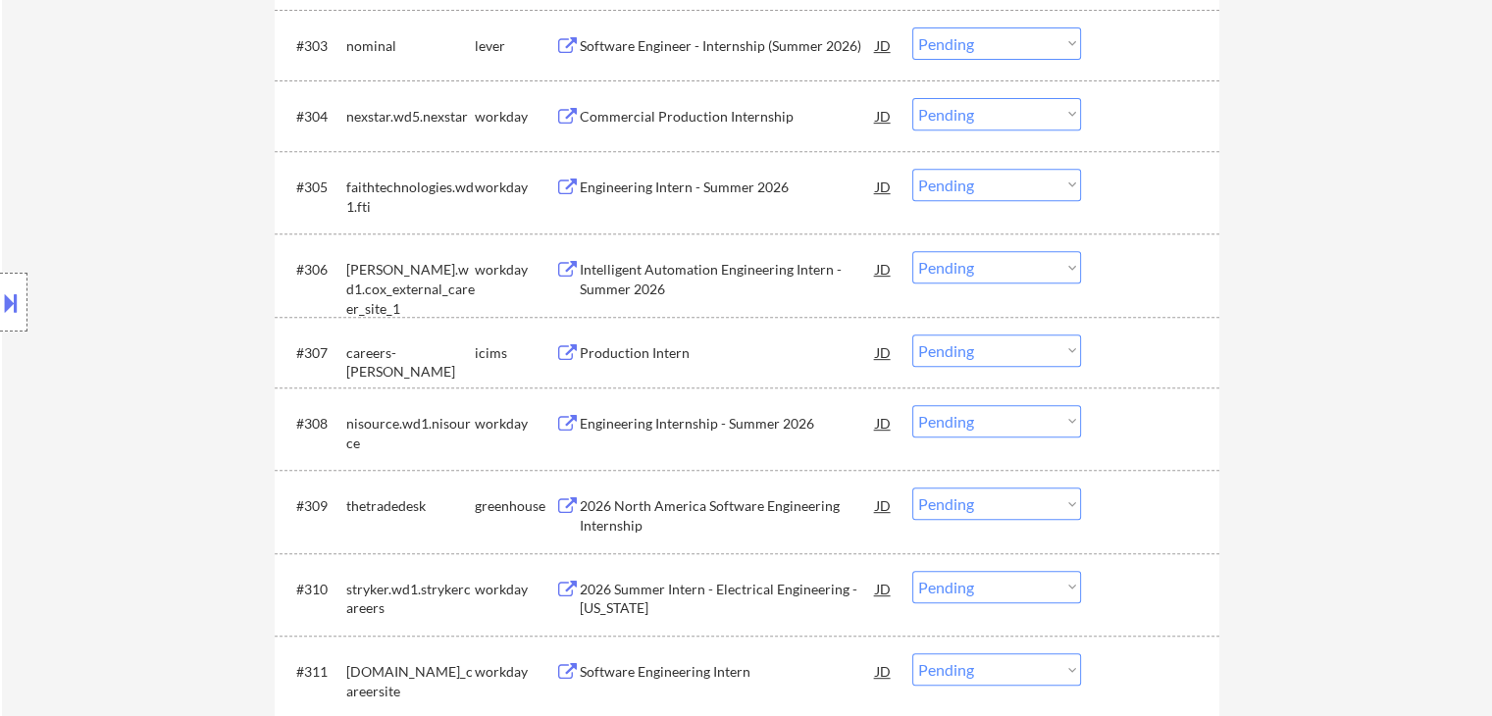
scroll to position [812, 0]
click at [731, 492] on div "2026 North America Software Engineering Internship" at bounding box center [728, 509] width 296 height 47
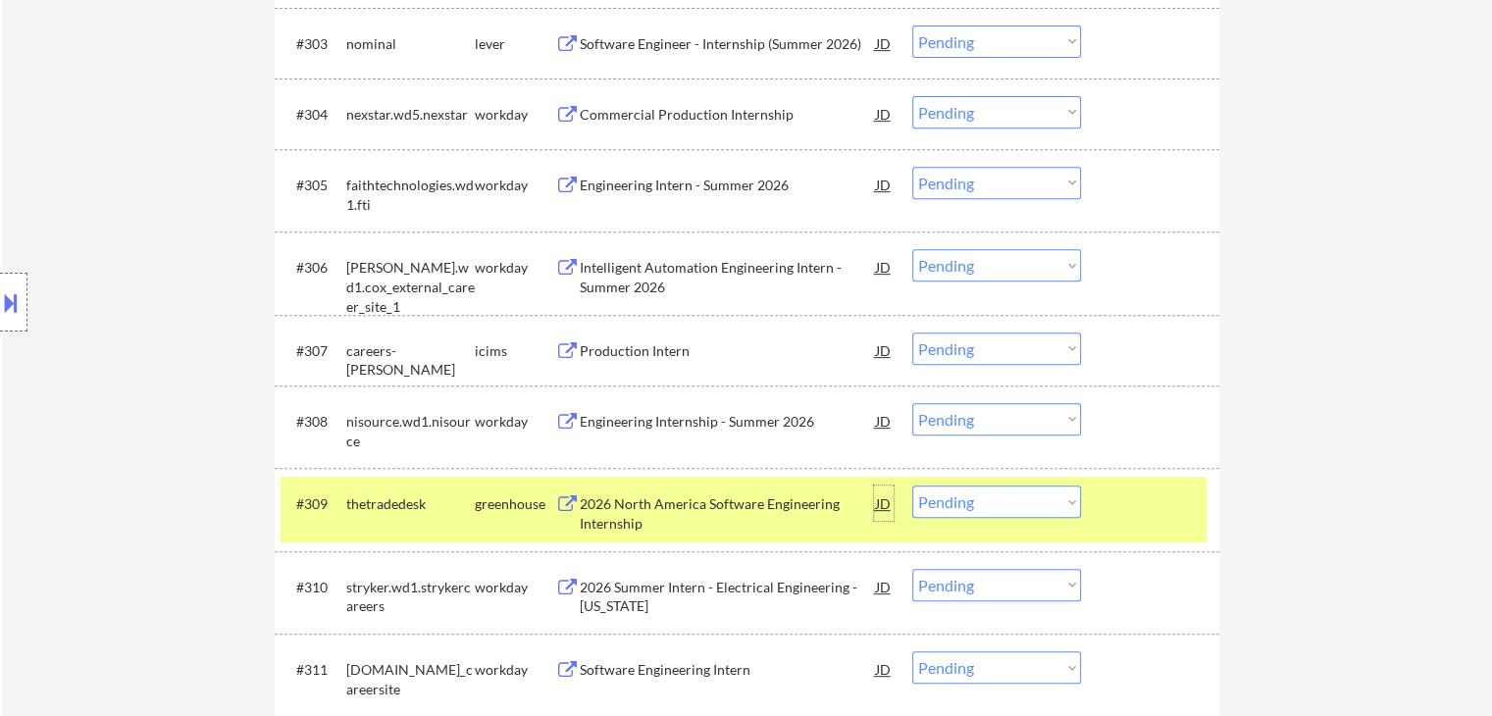
click at [886, 496] on div "JD" at bounding box center [884, 503] width 20 height 35
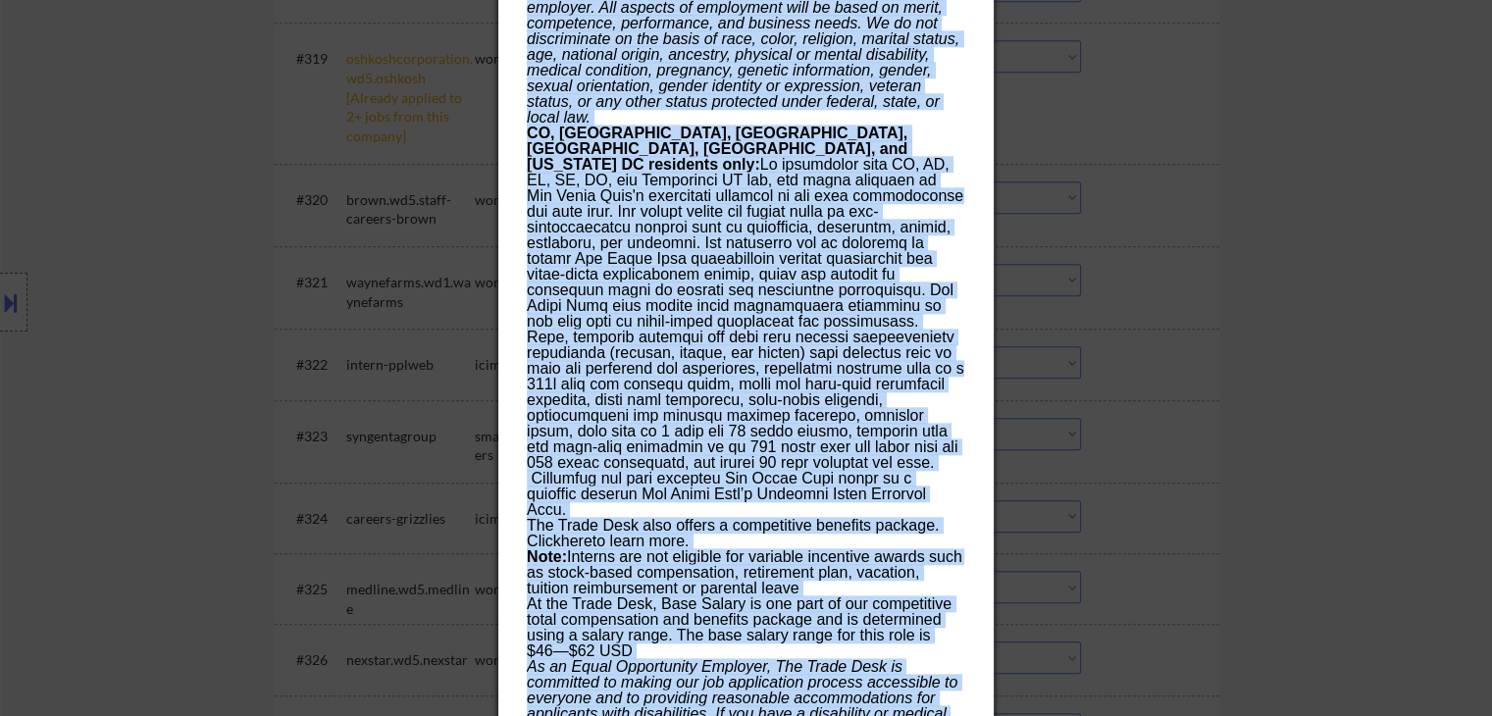
scroll to position [2314, 0]
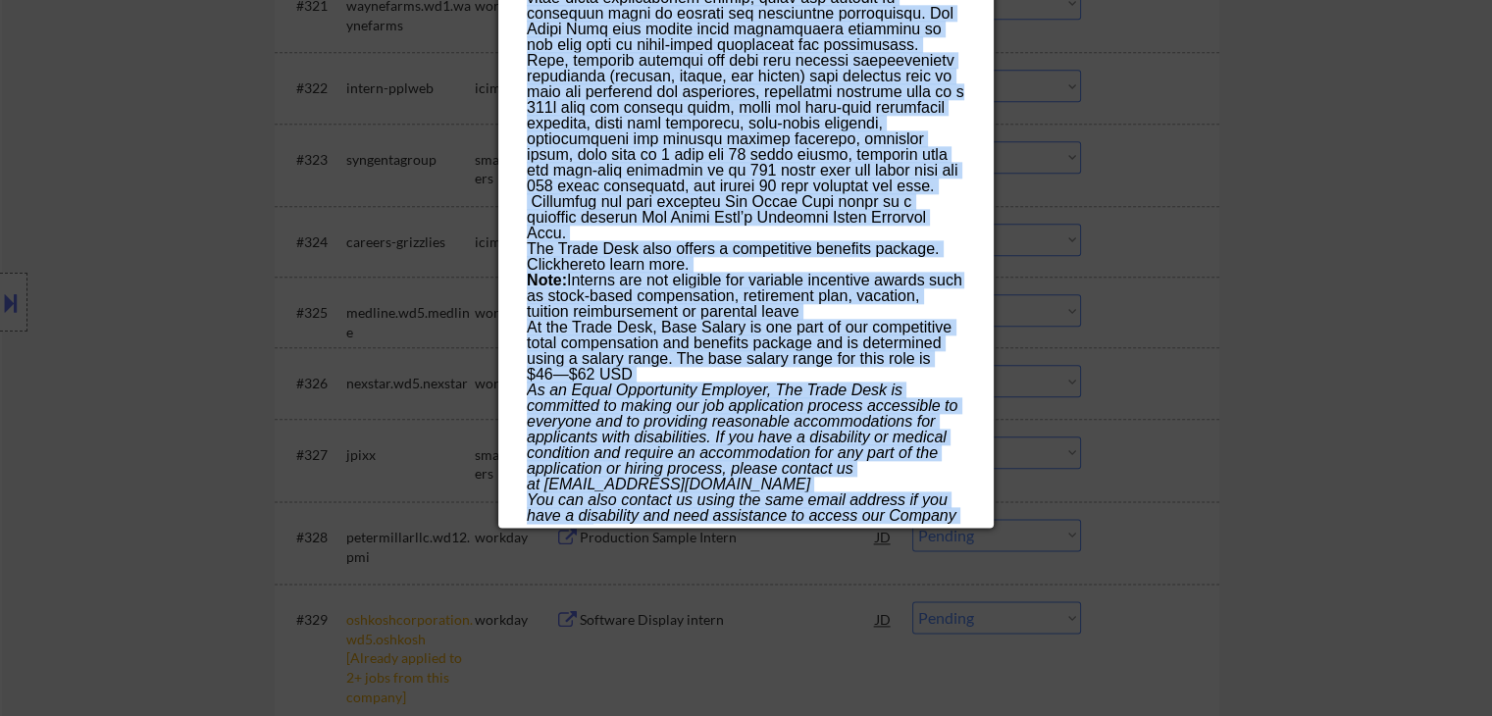
drag, startPoint x: 521, startPoint y: 69, endPoint x: 874, endPoint y: 518, distance: 571.5
copy div "AI Blocklist Check ✅: Not on the provided blocklist. **Please apply a single ti…"
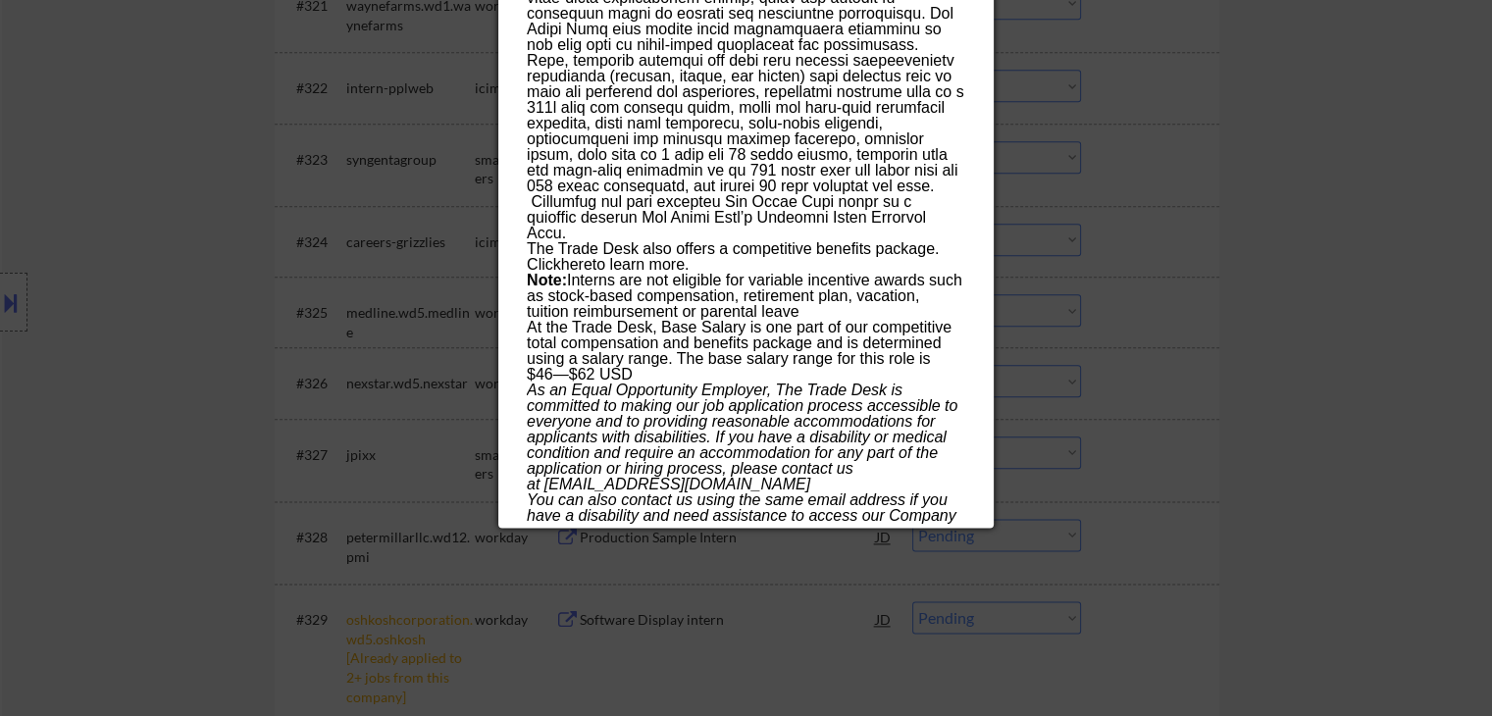
click at [232, 316] on div at bounding box center [746, 358] width 1492 height 716
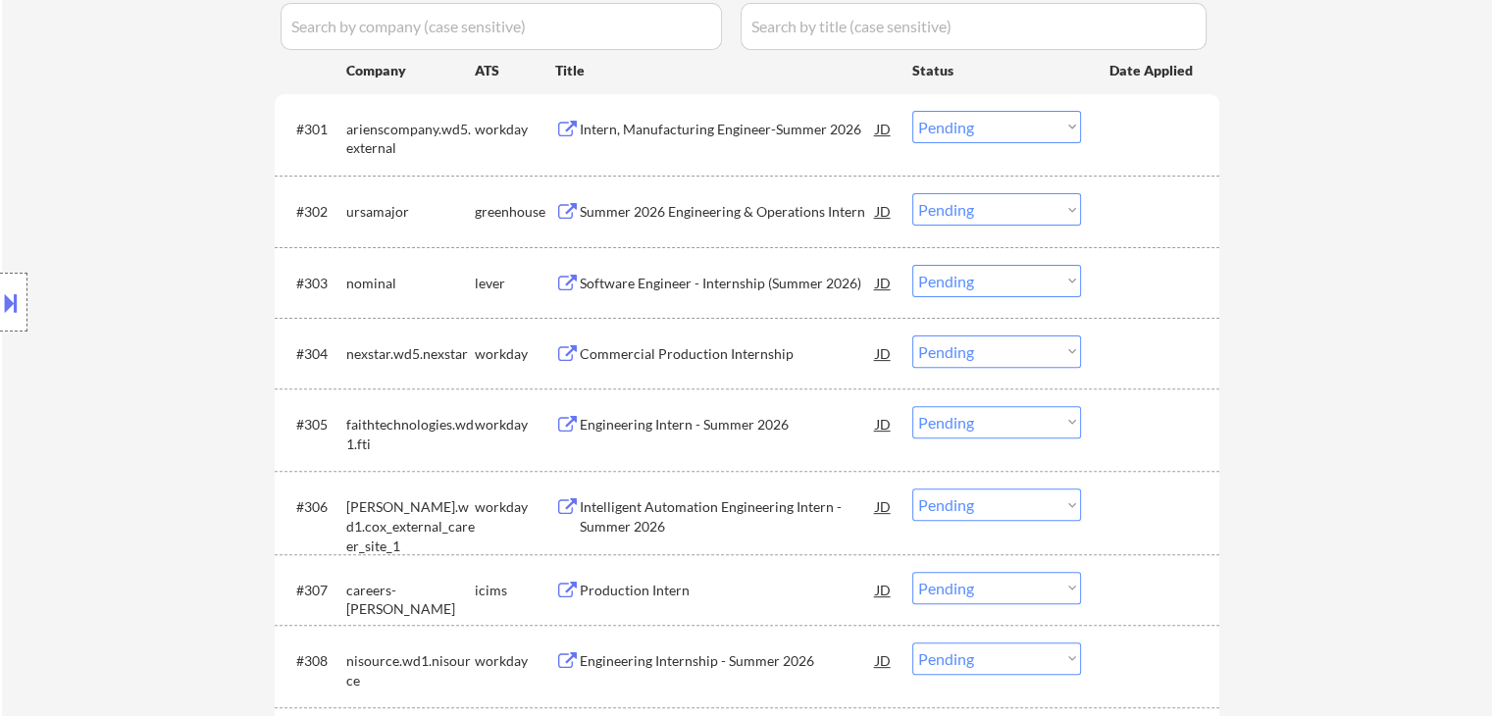
scroll to position [573, 0]
click at [951, 341] on select "Choose an option... Pending Applied Excluded (Questions) Excluded (Expired) Exc…" at bounding box center [996, 352] width 169 height 32
click at [912, 336] on select "Choose an option... Pending Applied Excluded (Questions) Excluded (Expired) Exc…" at bounding box center [996, 352] width 169 height 32
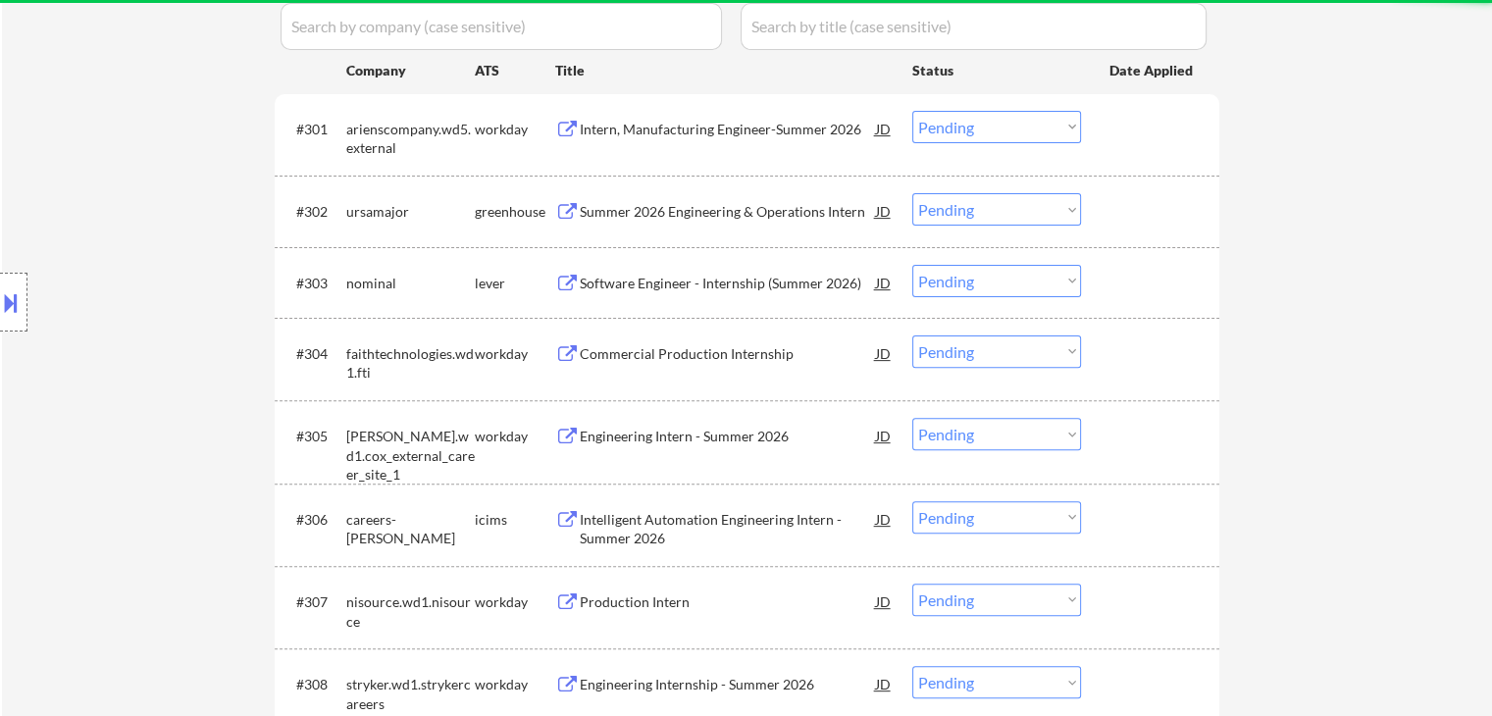
scroll to position [683, 0]
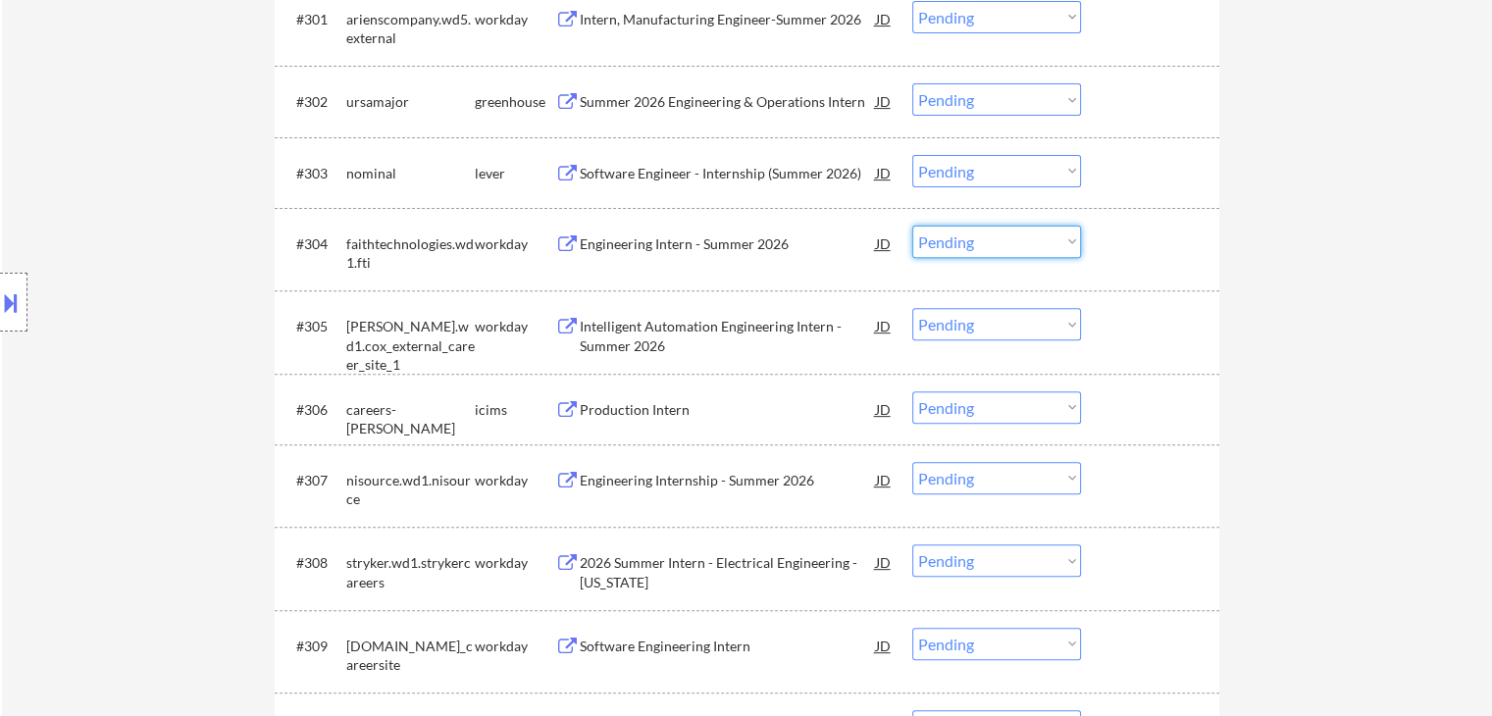
click at [983, 232] on select "Choose an option... Pending Applied Excluded (Questions) Excluded (Expired) Exc…" at bounding box center [996, 242] width 169 height 32
click at [912, 226] on select "Choose an option... Pending Applied Excluded (Questions) Excluded (Expired) Exc…" at bounding box center [996, 242] width 169 height 32
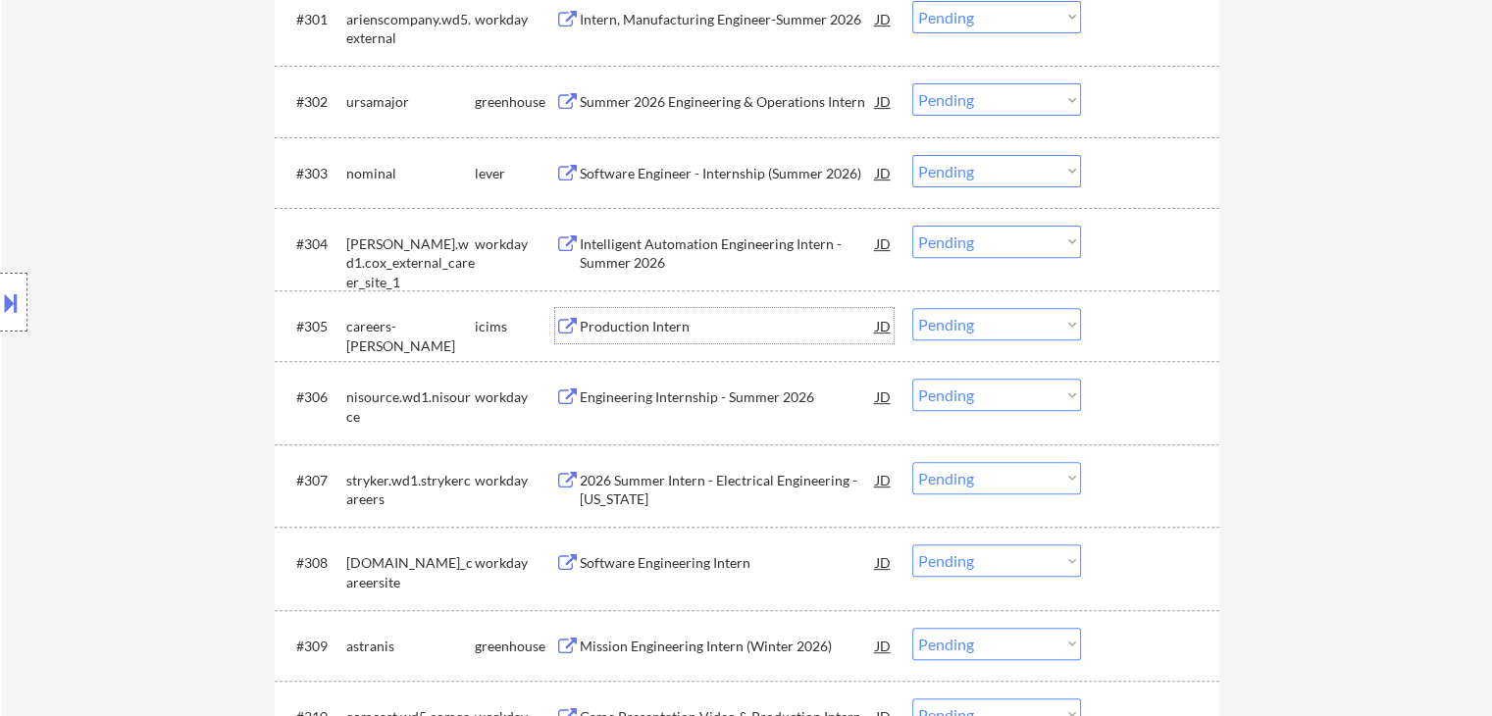
click at [633, 333] on div "Production Intern" at bounding box center [728, 327] width 296 height 20
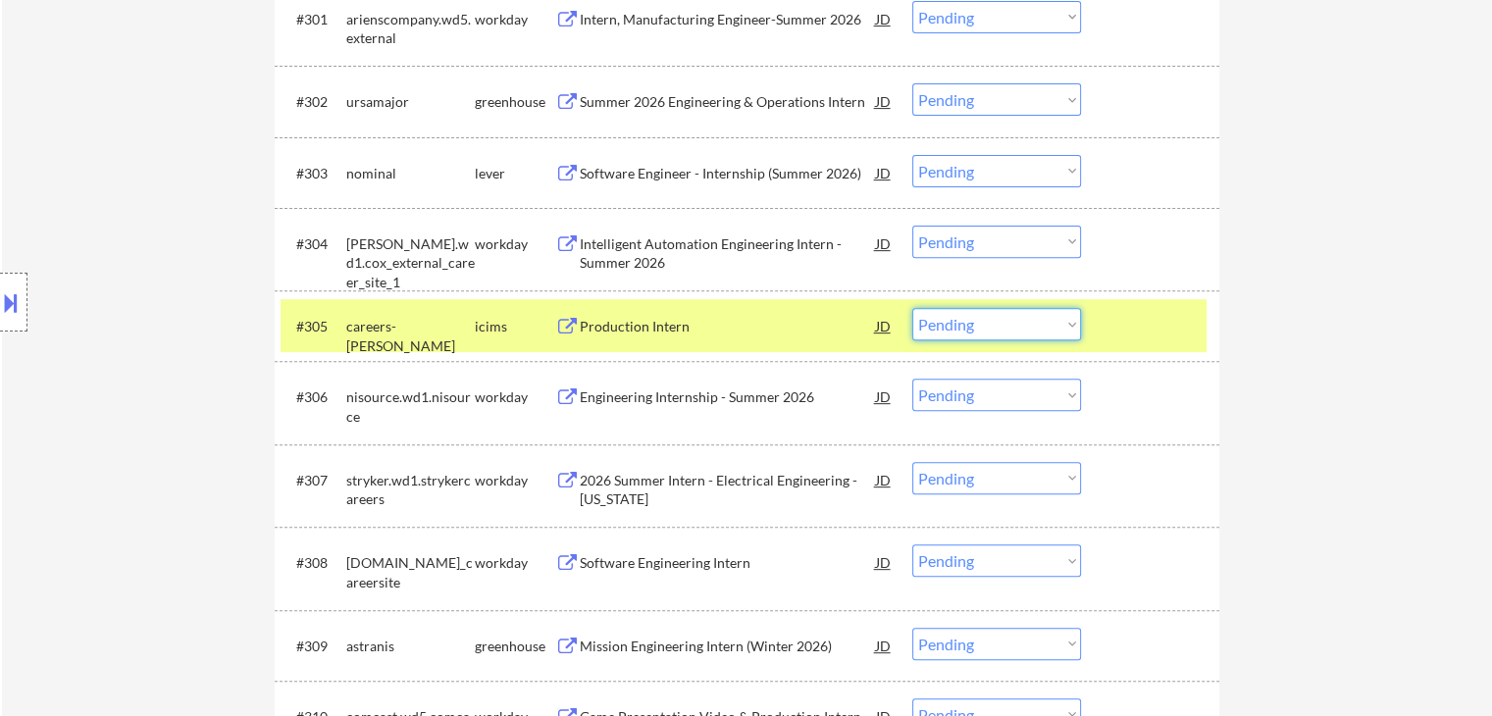
click at [1034, 319] on select "Choose an option... Pending Applied Excluded (Questions) Excluded (Expired) Exc…" at bounding box center [996, 324] width 169 height 32
click at [912, 308] on select "Choose an option... Pending Applied Excluded (Questions) Excluded (Expired) Exc…" at bounding box center [996, 324] width 169 height 32
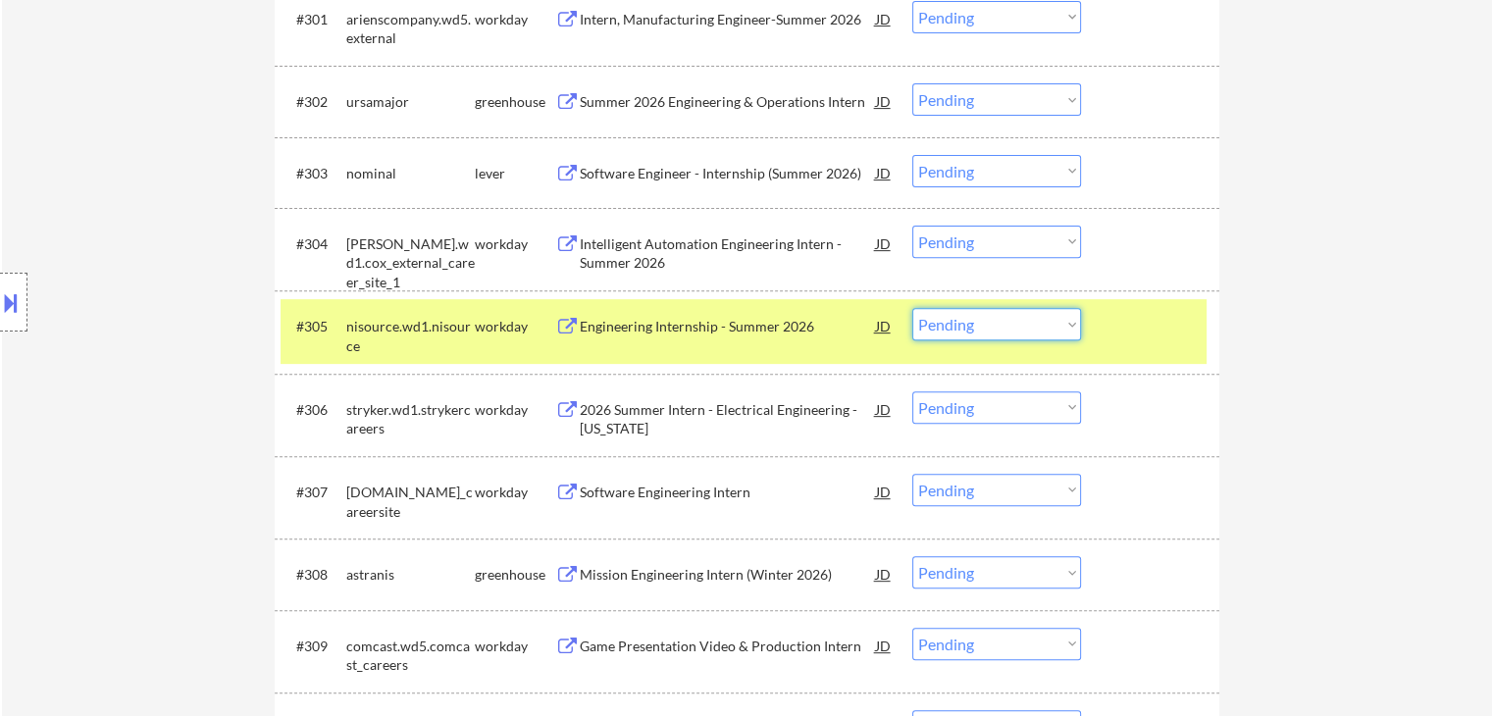
drag, startPoint x: 975, startPoint y: 325, endPoint x: 1042, endPoint y: 482, distance: 170.5
click at [912, 308] on select "Choose an option... Pending Applied Excluded (Questions) Excluded (Expired) Exc…" at bounding box center [996, 324] width 169 height 32
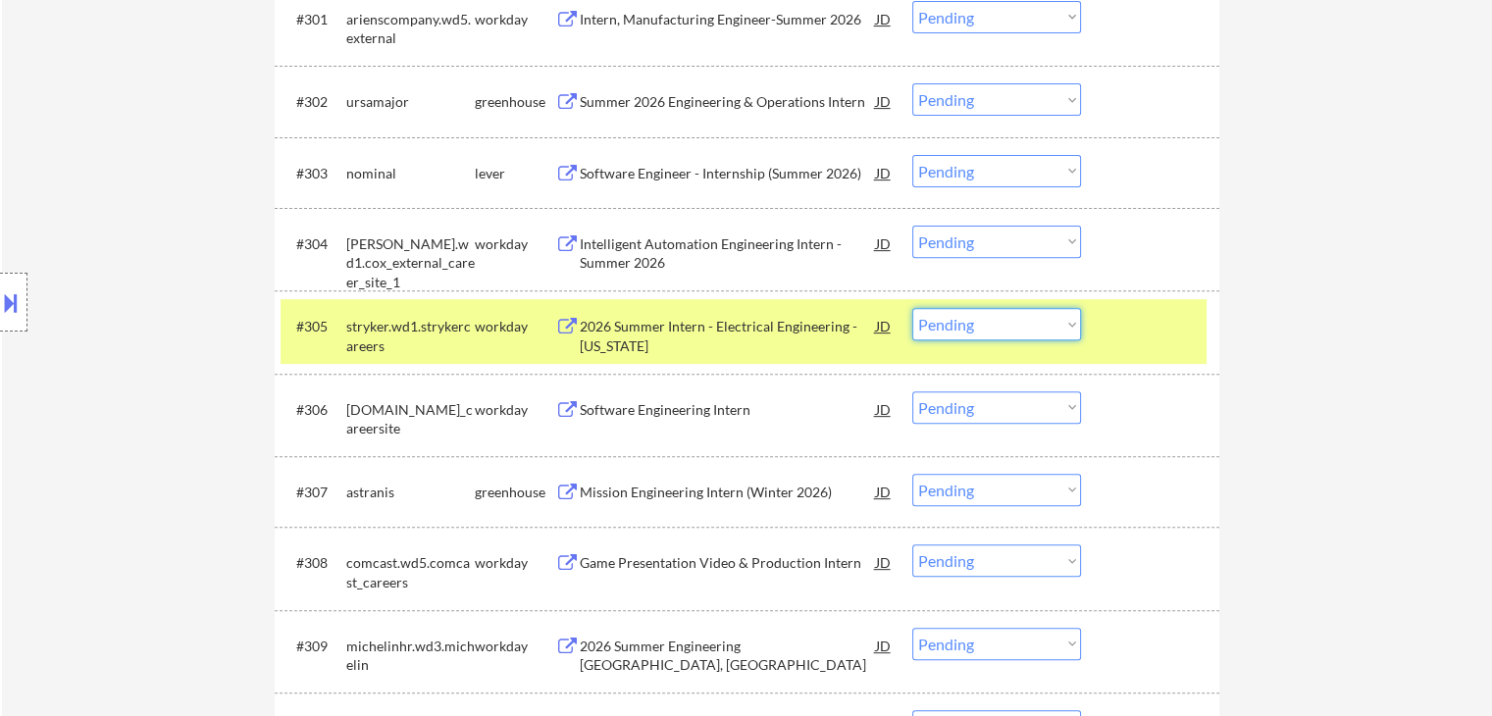
click at [971, 327] on select "Choose an option... Pending Applied Excluded (Questions) Excluded (Expired) Exc…" at bounding box center [996, 324] width 169 height 32
click at [912, 308] on select "Choose an option... Pending Applied Excluded (Questions) Excluded (Expired) Exc…" at bounding box center [996, 324] width 169 height 32
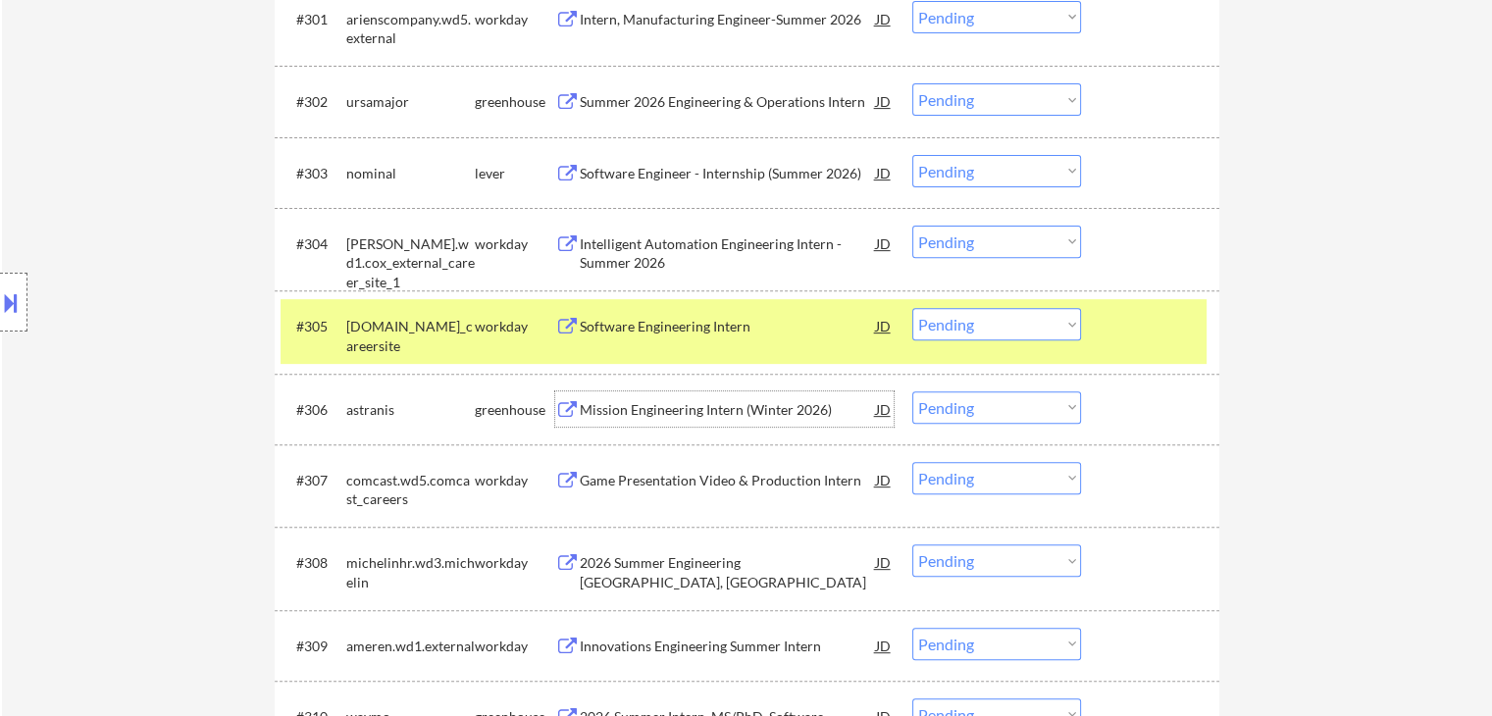
click at [765, 409] on div "Mission Engineering Intern (Winter 2026)" at bounding box center [728, 410] width 296 height 20
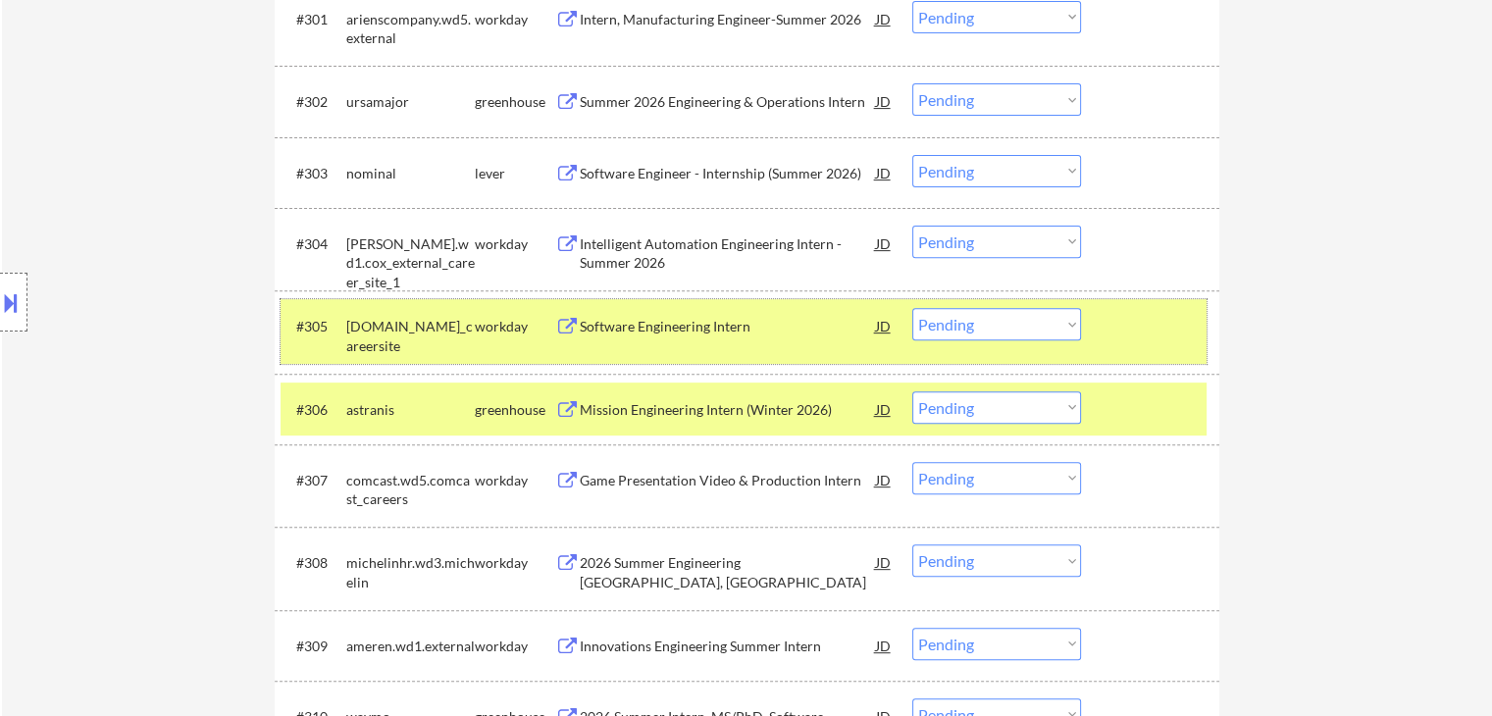
click at [462, 323] on div "badgermeter.wd5.us_careersite" at bounding box center [410, 336] width 129 height 38
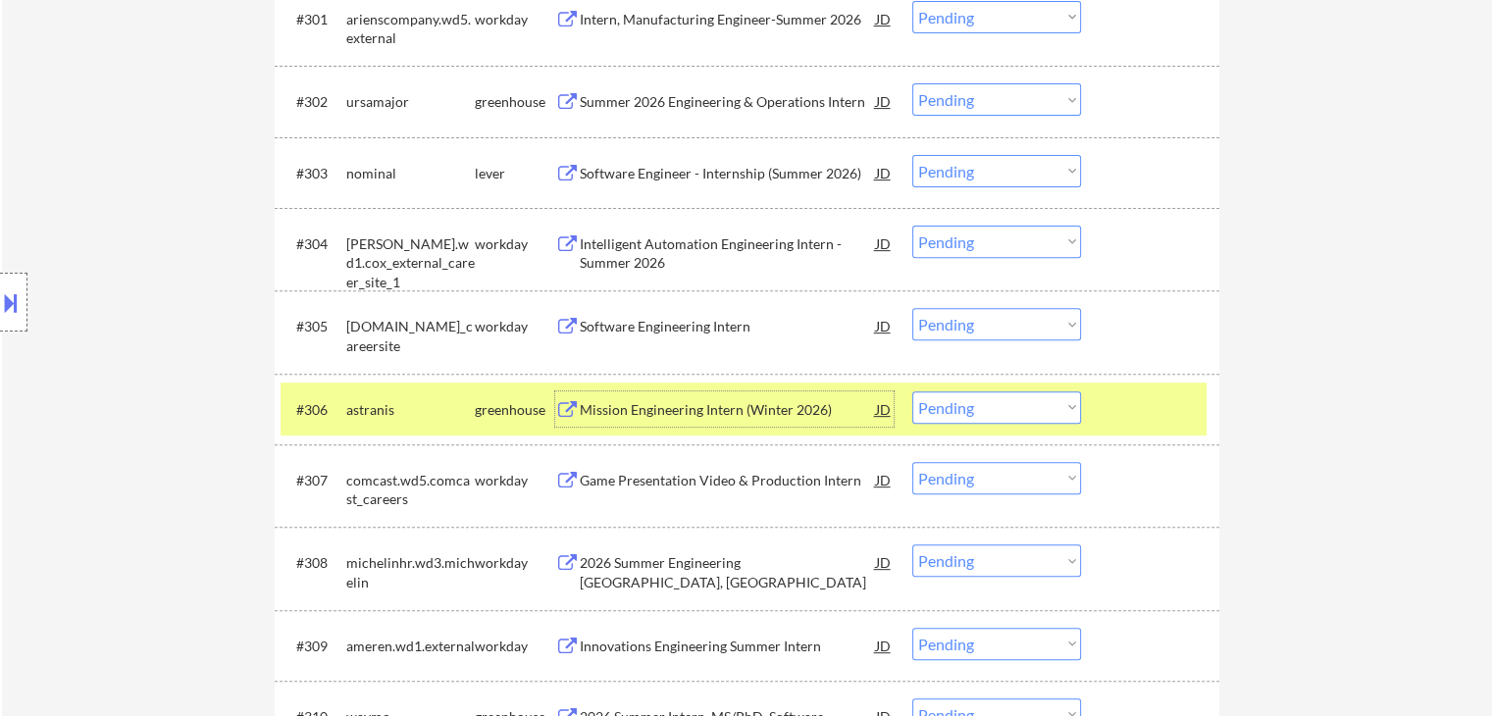
click at [690, 409] on div "Mission Engineering Intern (Winter 2026)" at bounding box center [728, 410] width 296 height 20
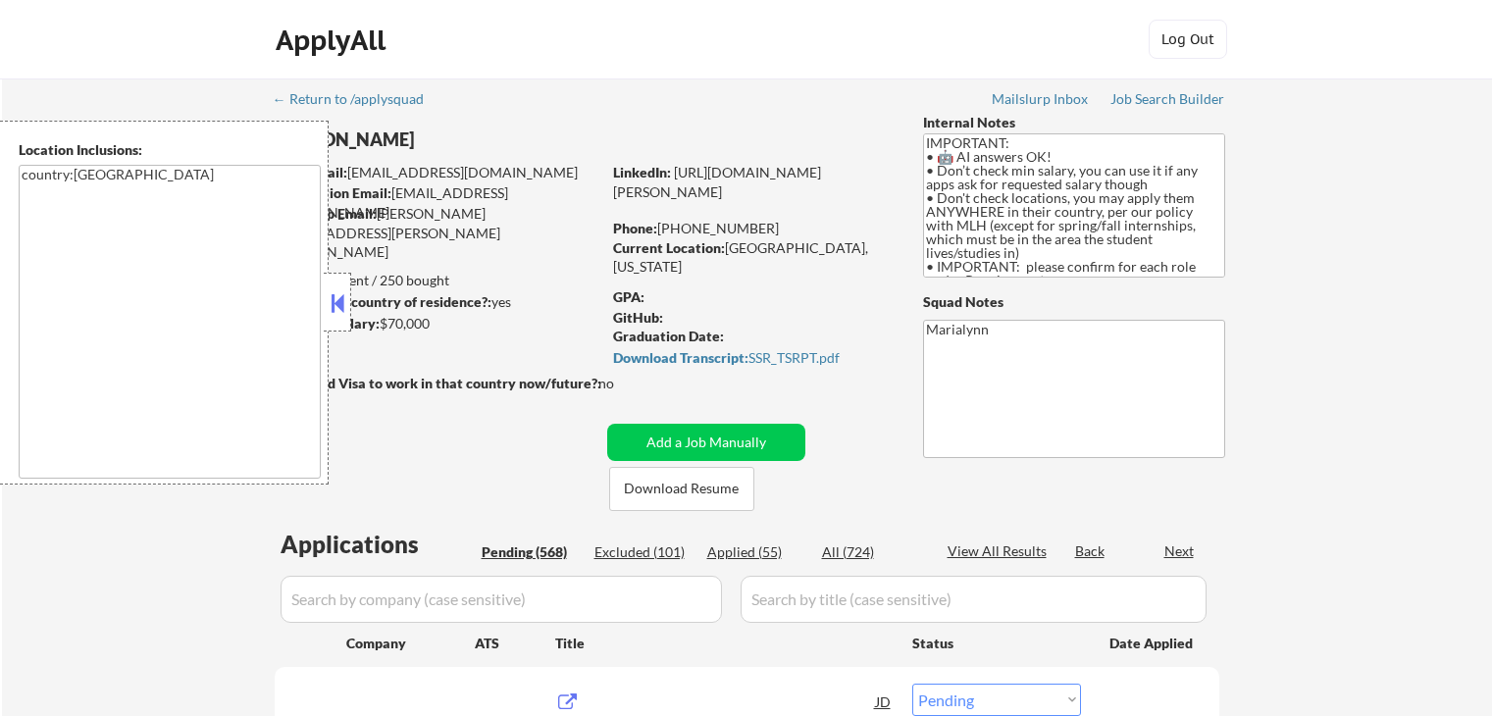
select select ""pending""
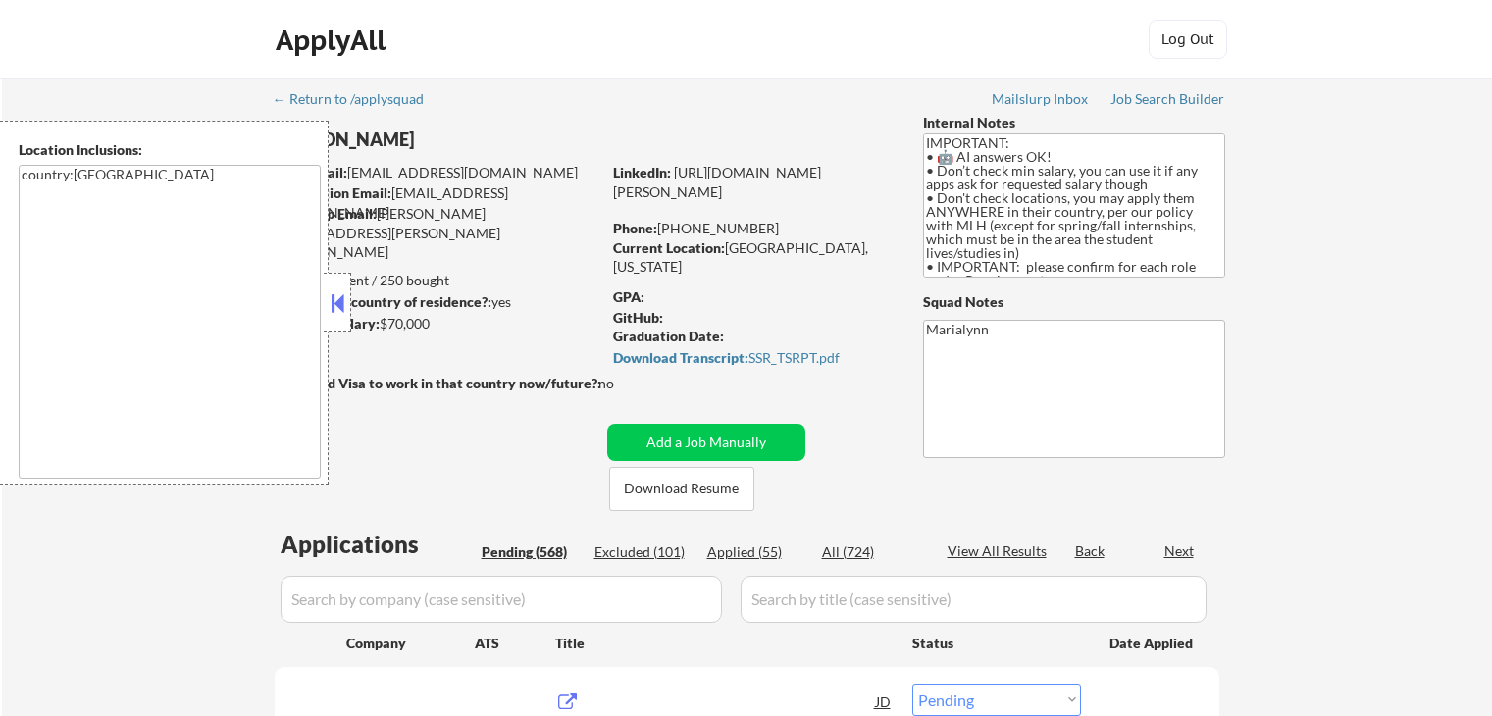
select select ""pending""
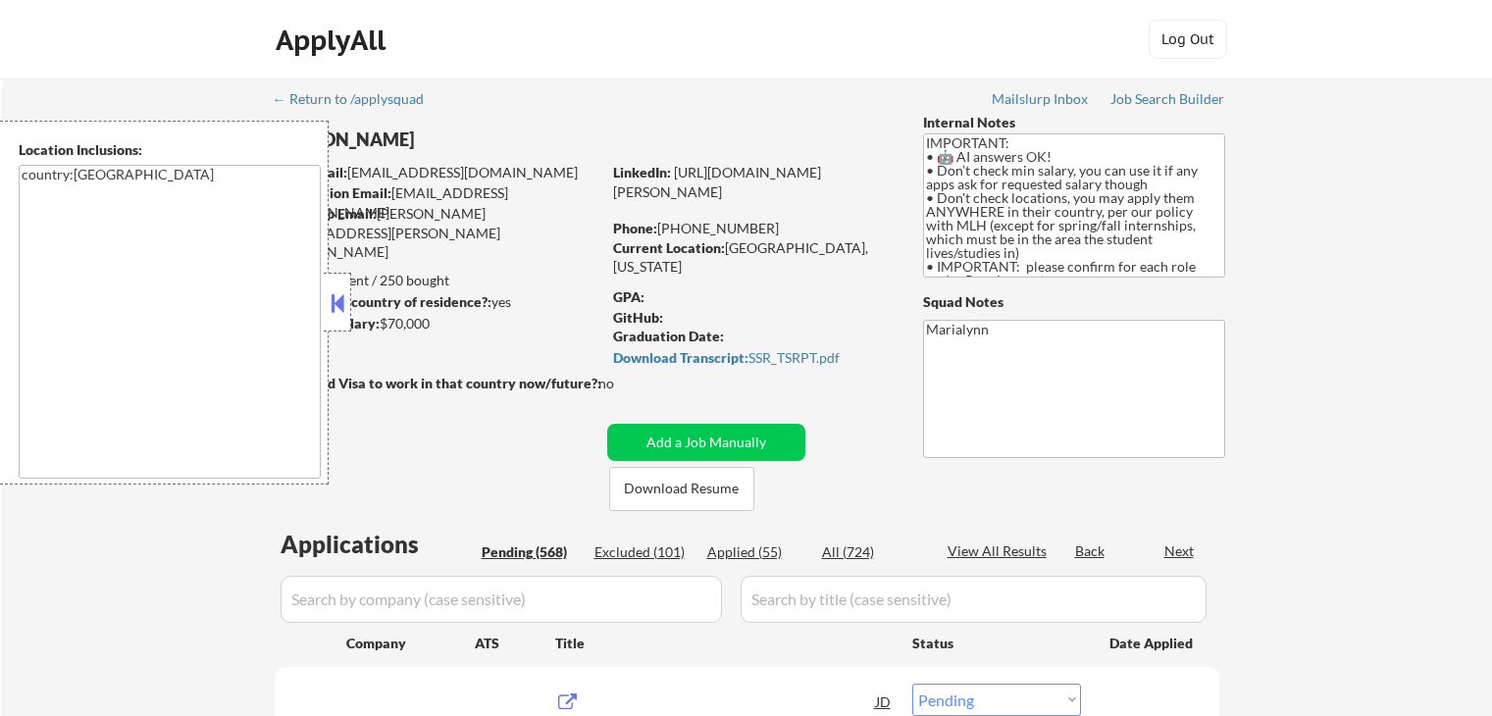
select select ""pending""
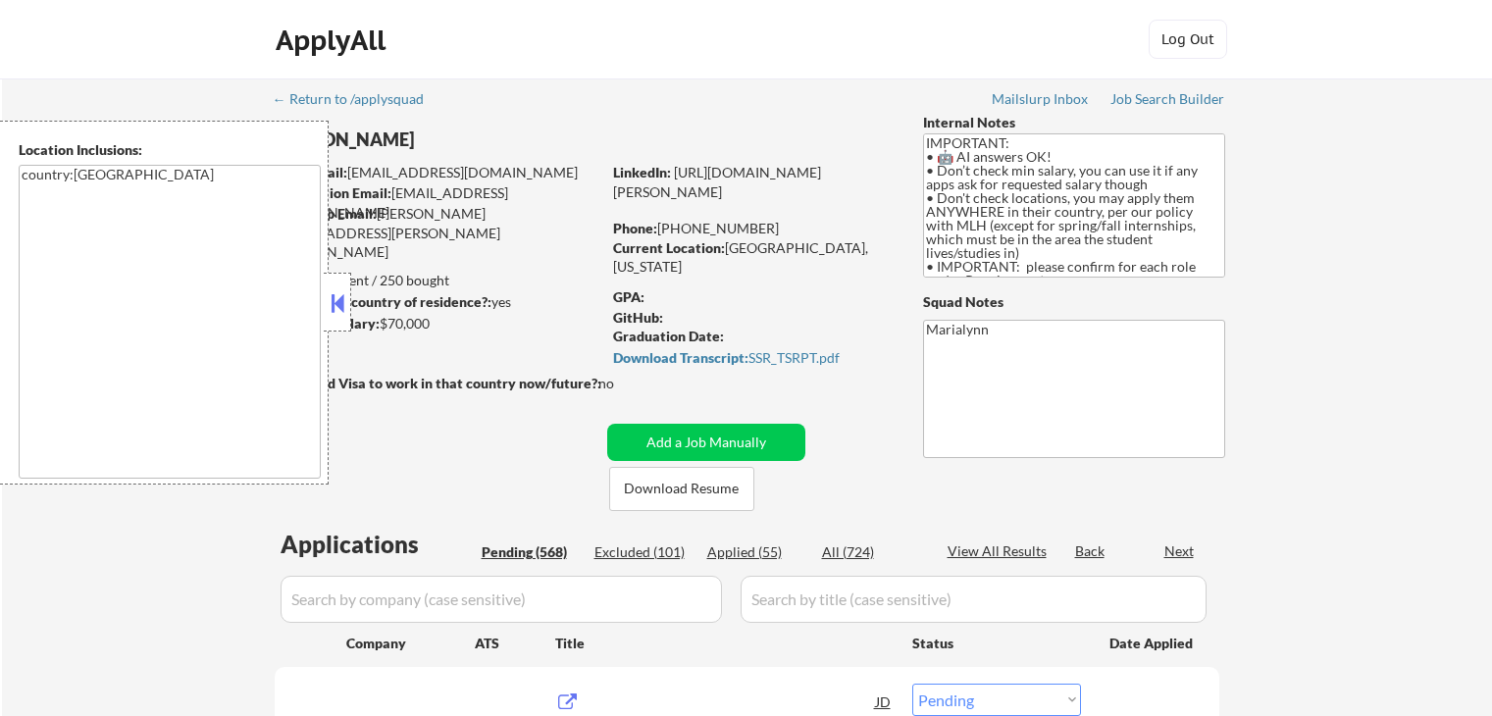
select select ""pending""
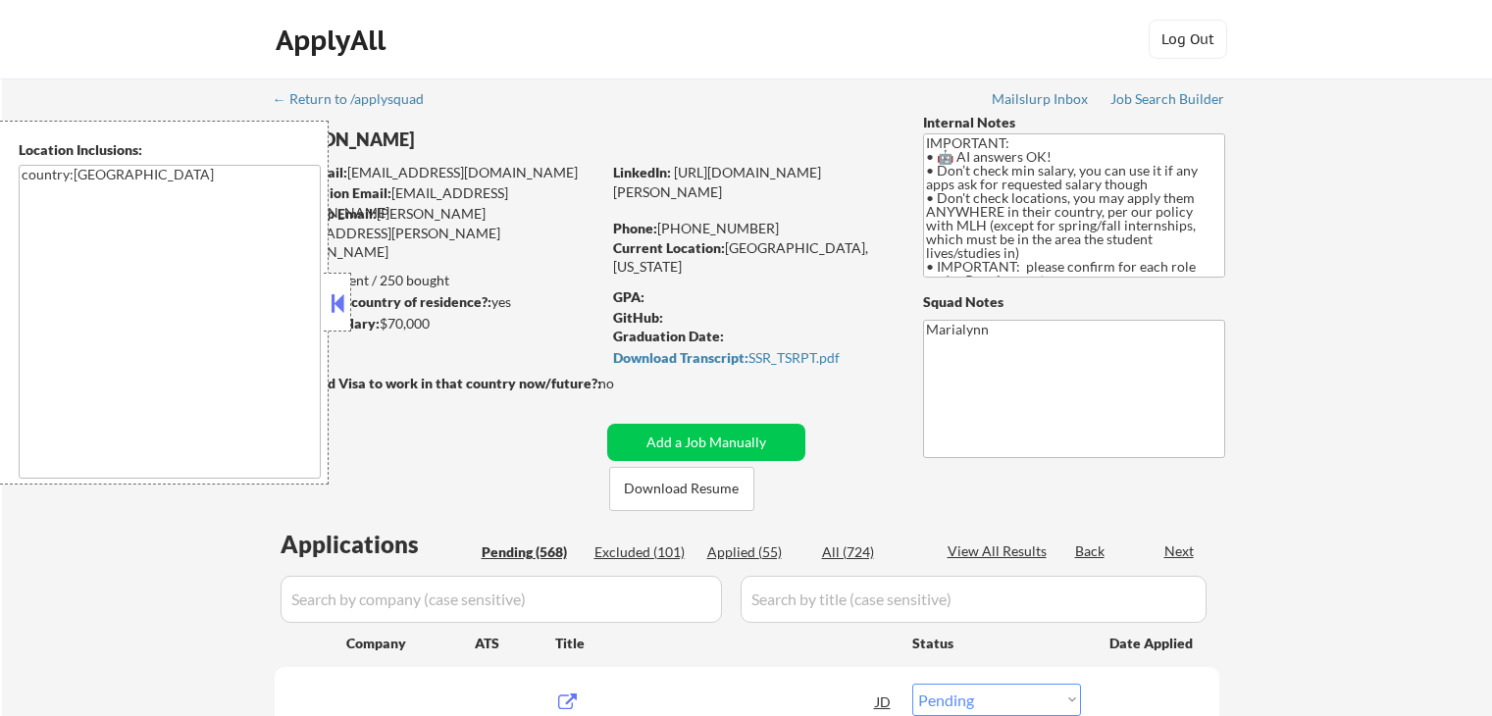
select select ""pending""
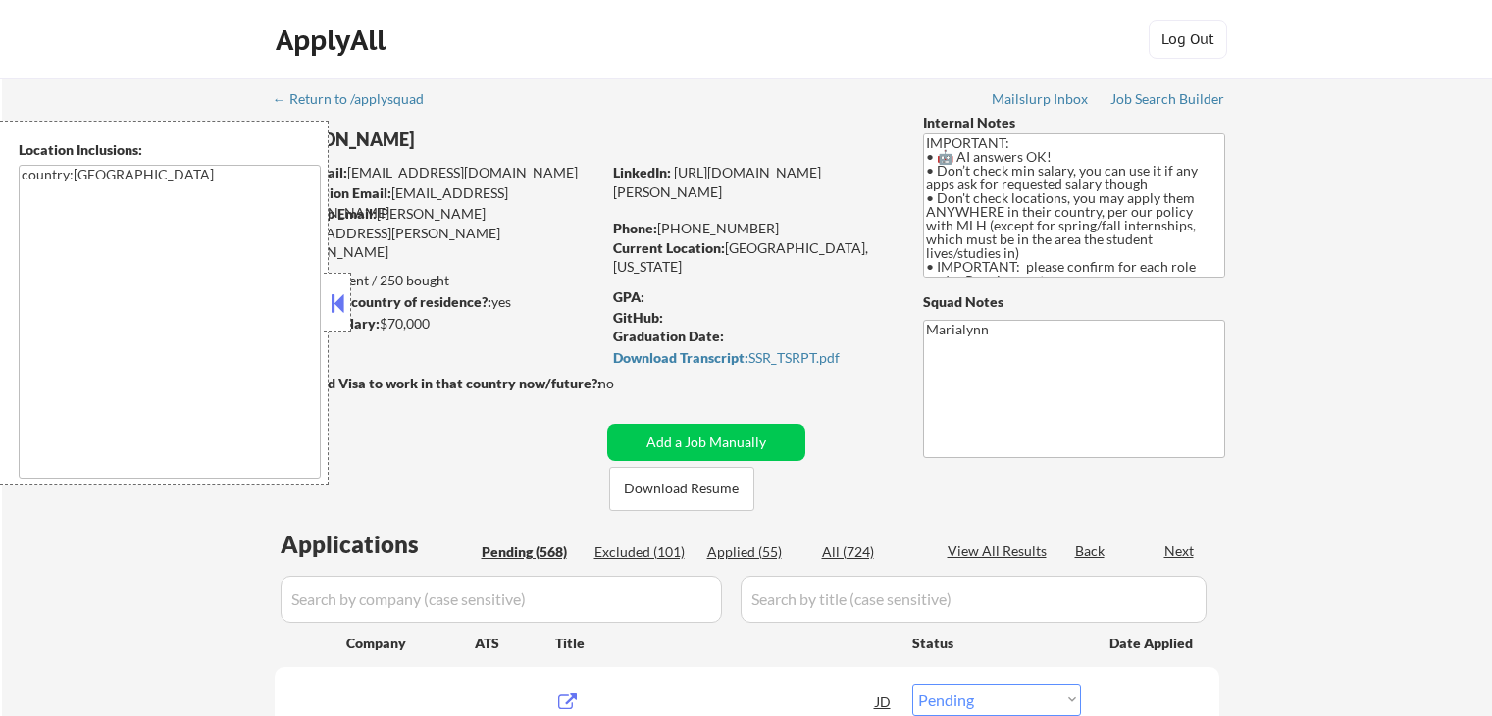
select select ""pending""
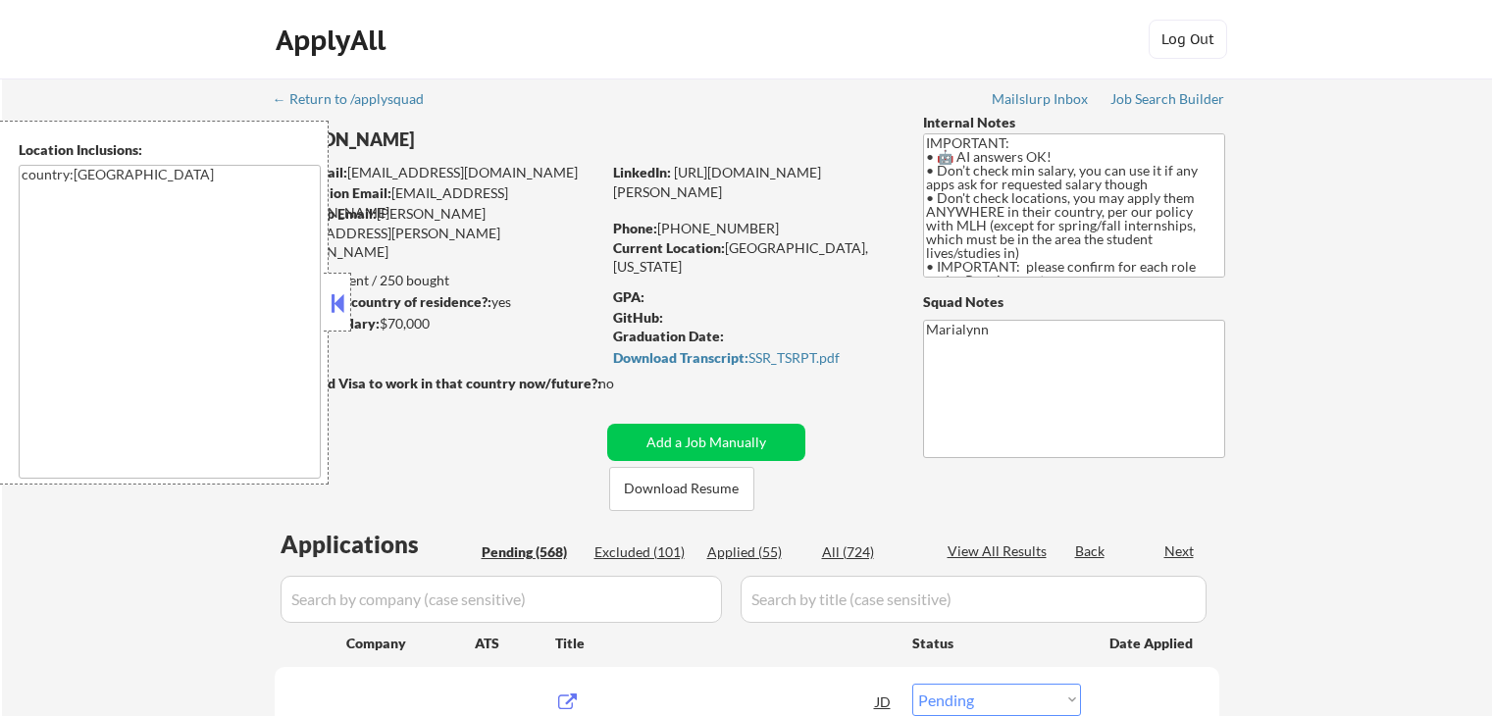
select select ""pending""
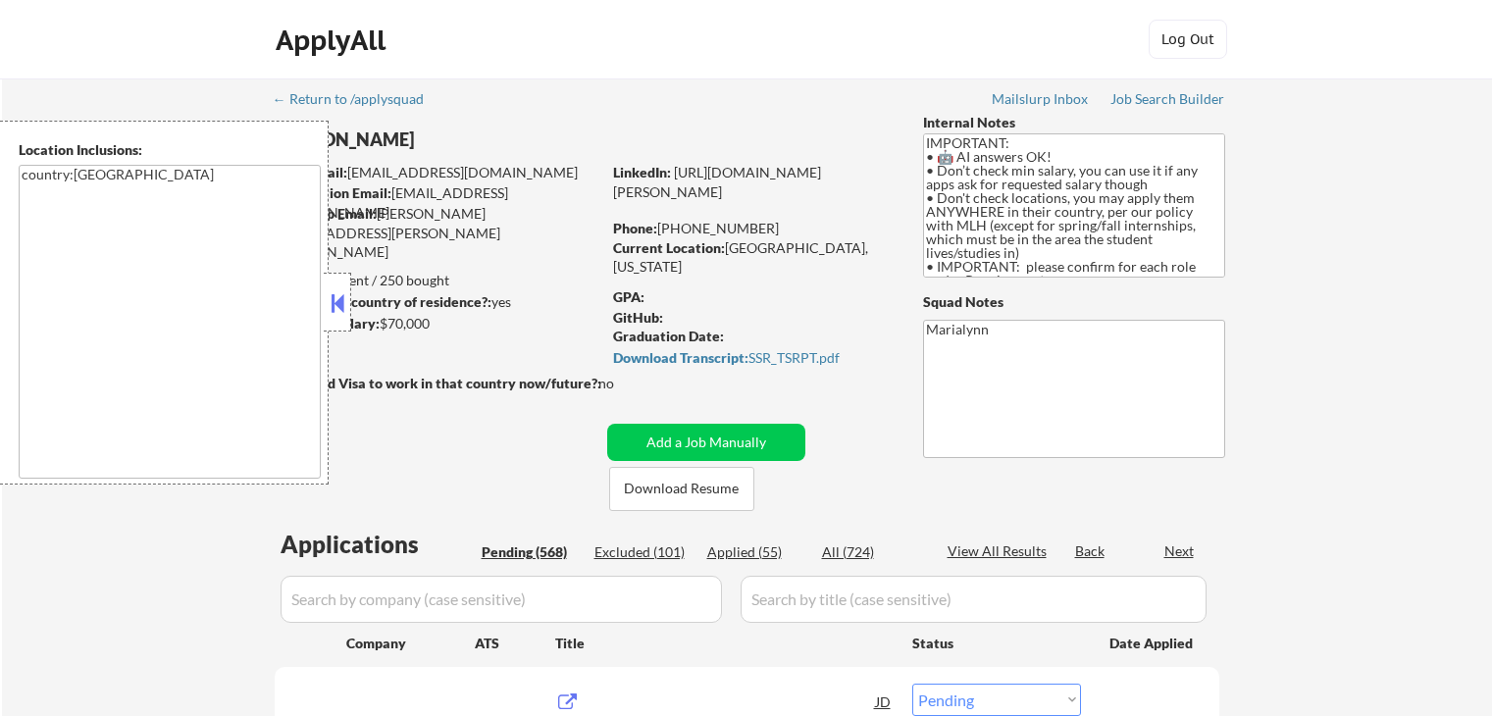
select select ""pending""
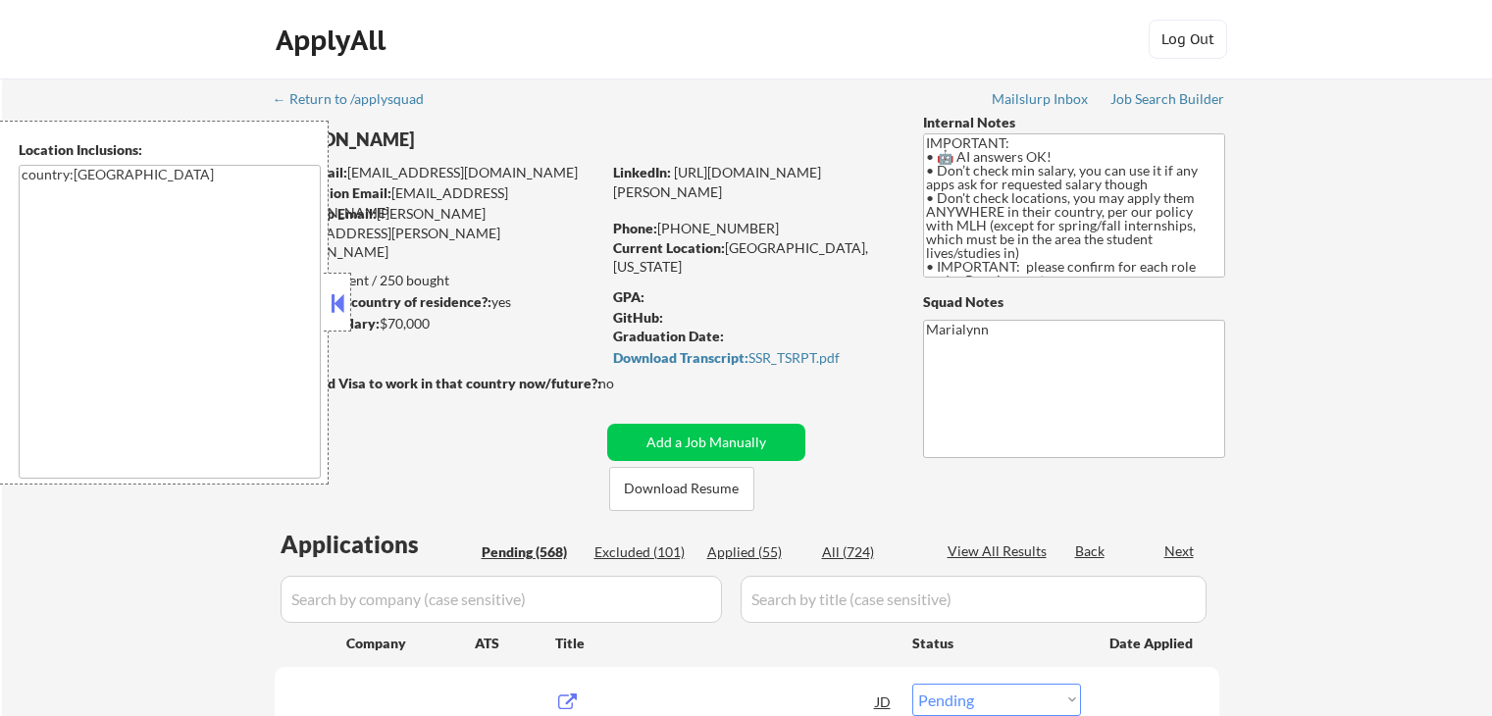
select select ""pending""
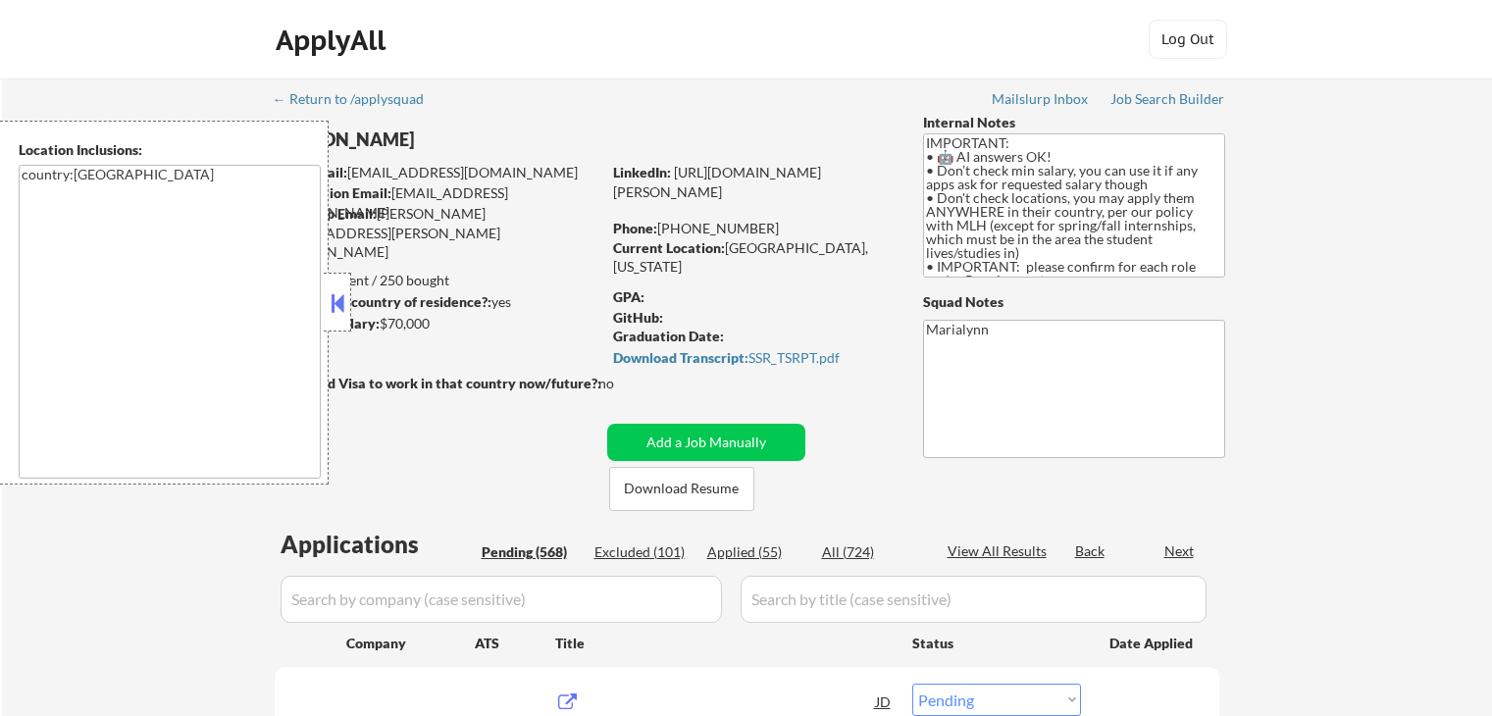
select select ""pending""
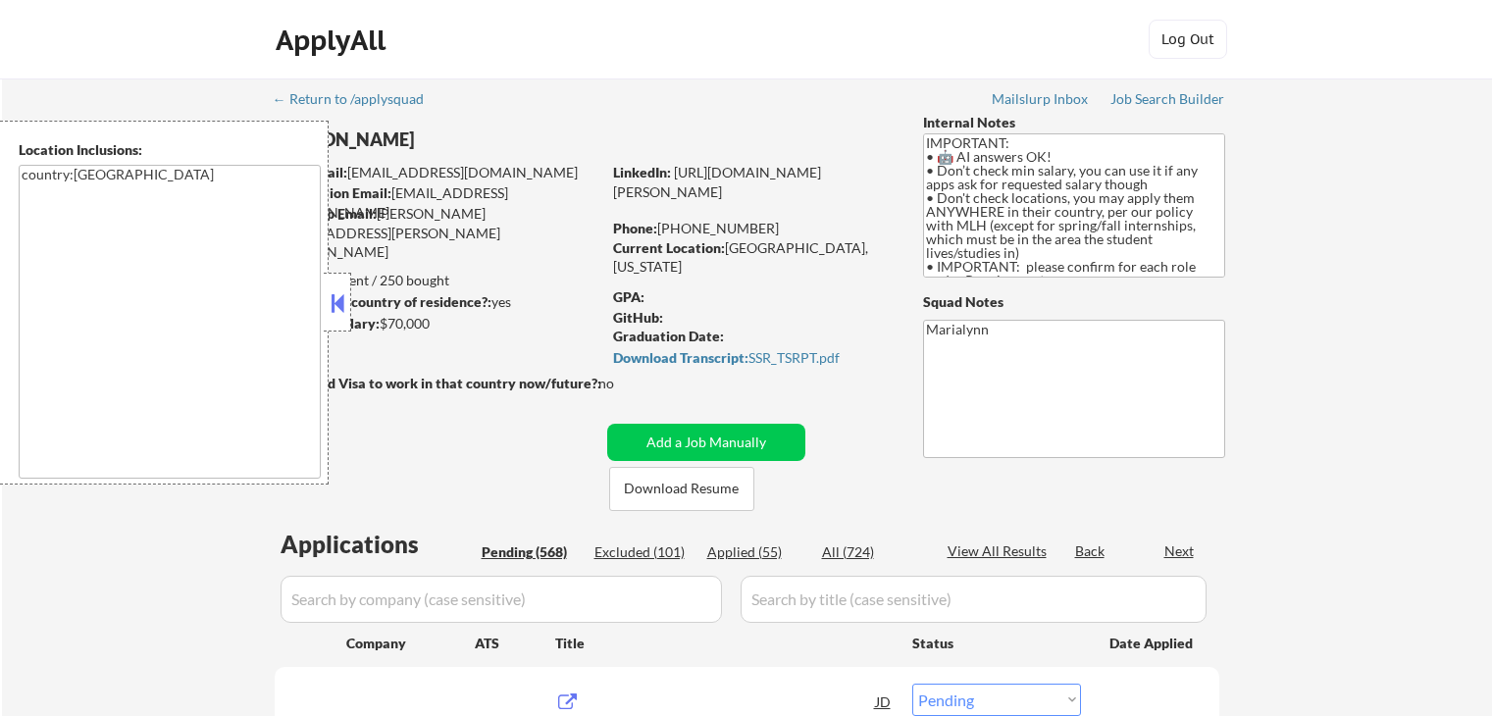
select select ""pending""
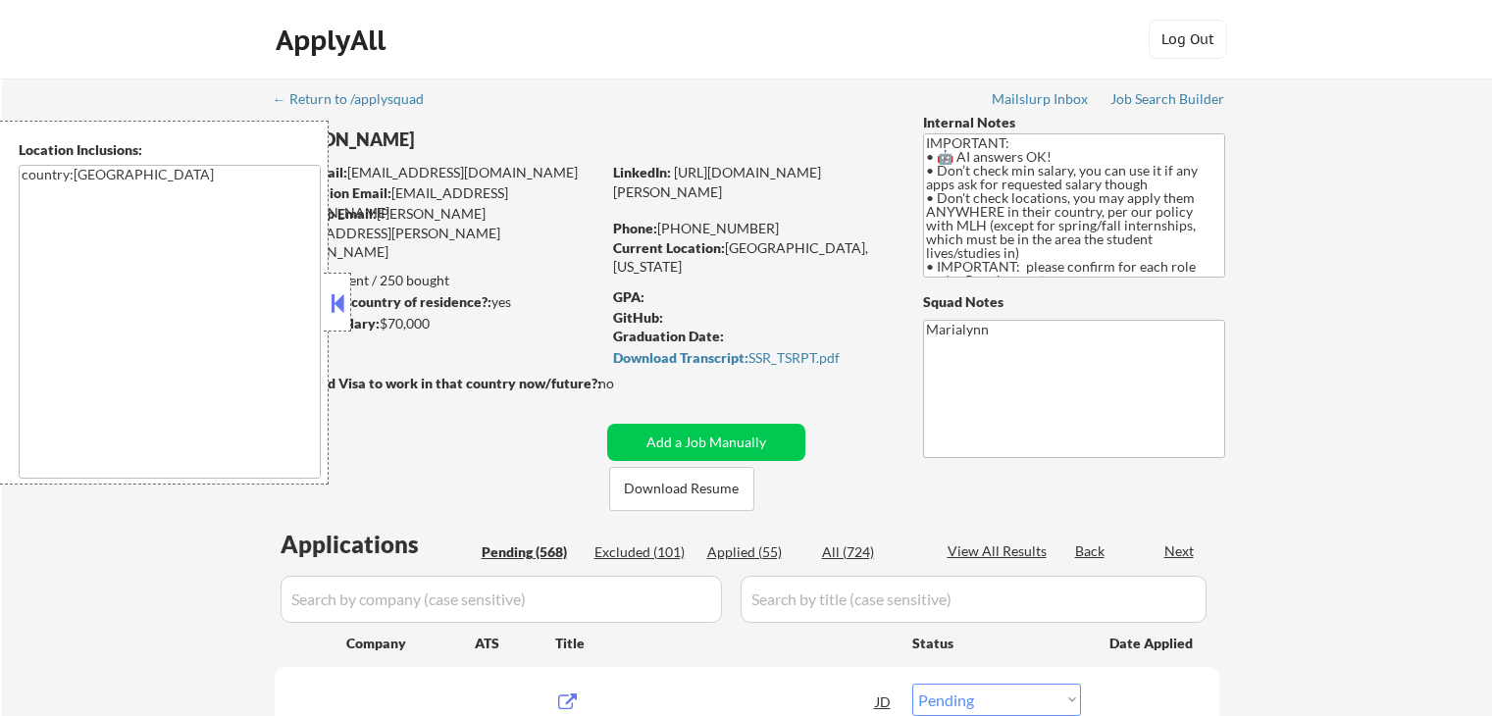
select select ""pending""
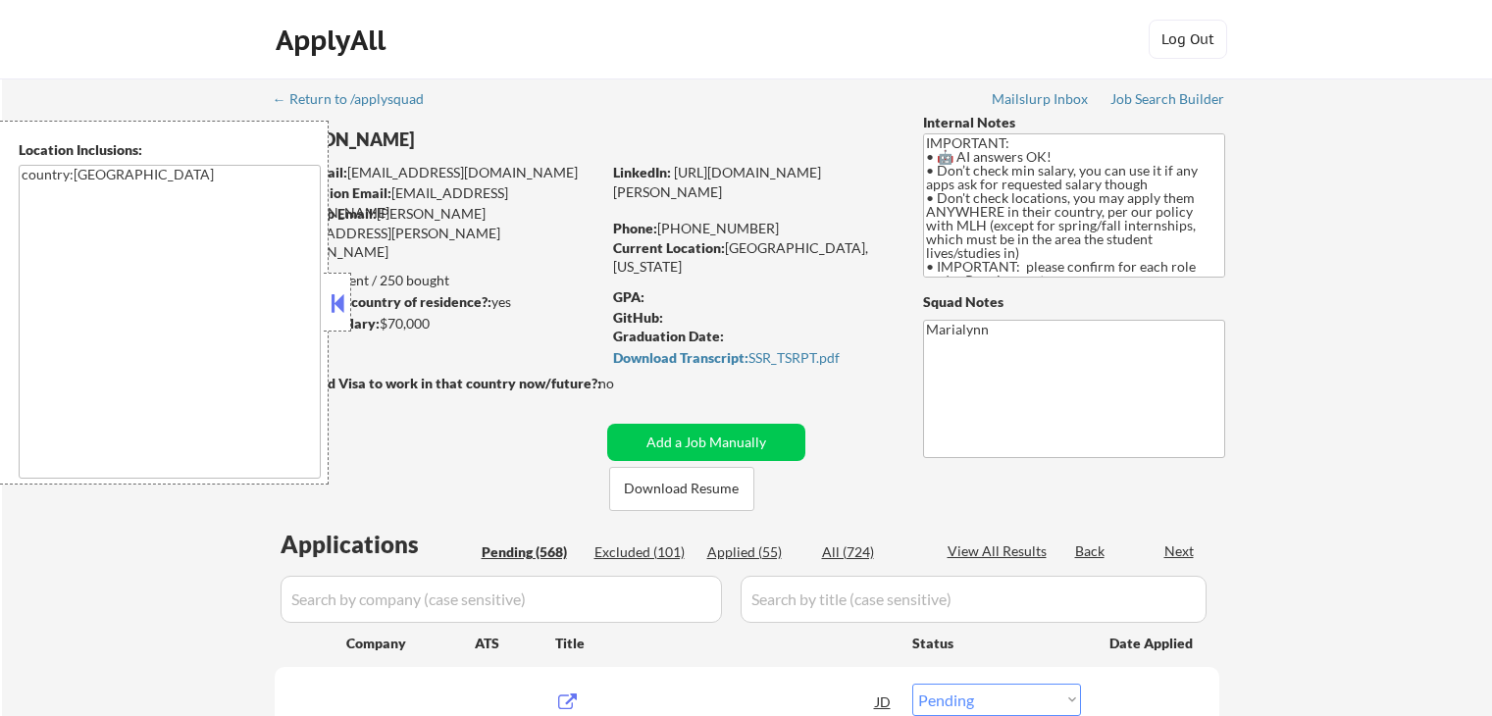
select select ""pending""
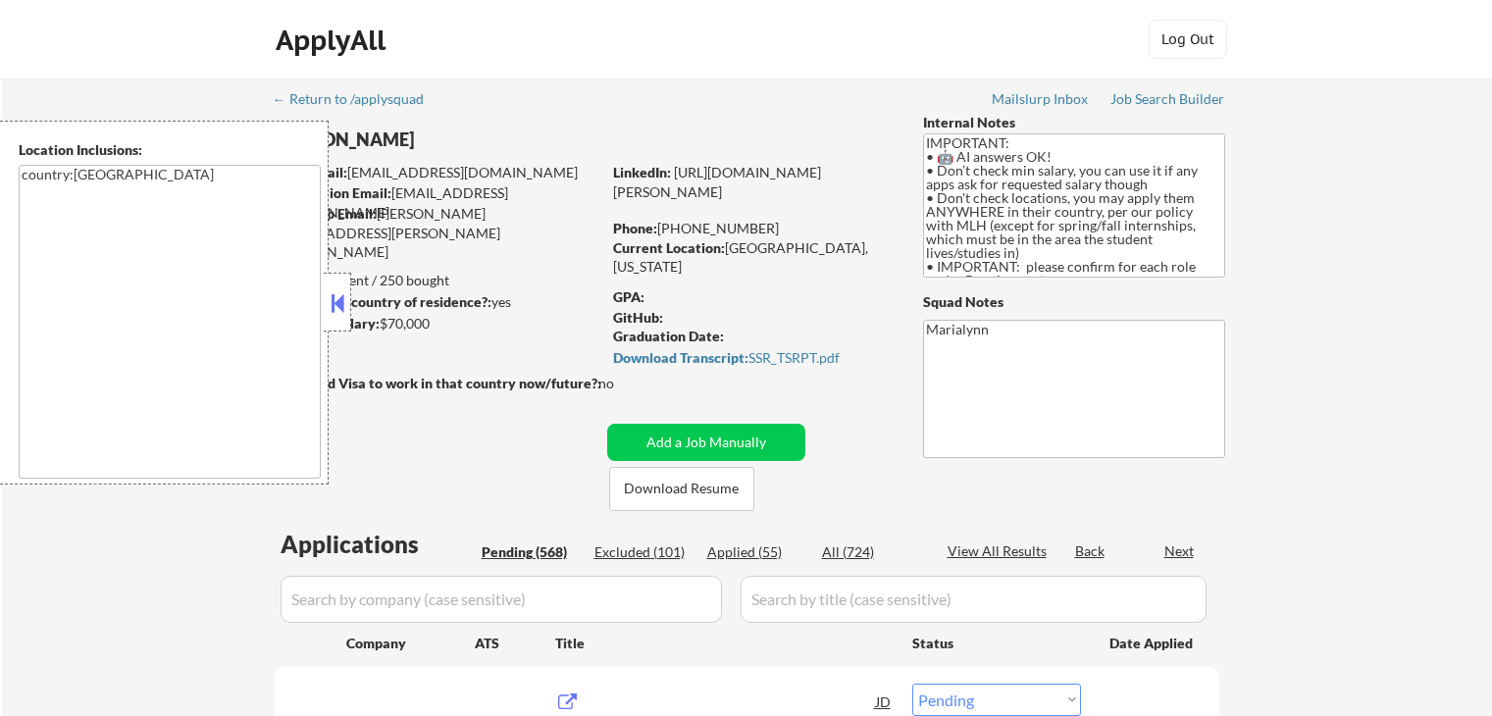
select select ""pending""
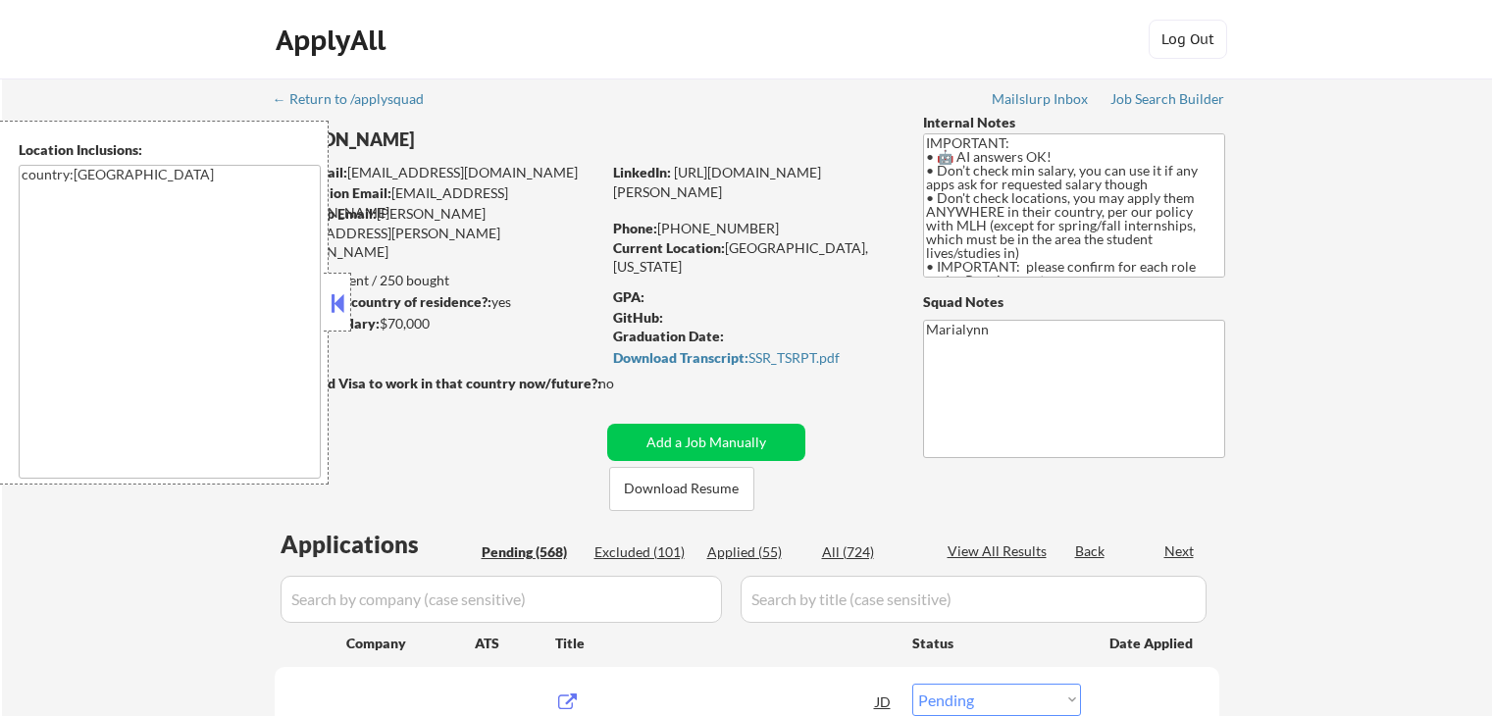
select select ""pending""
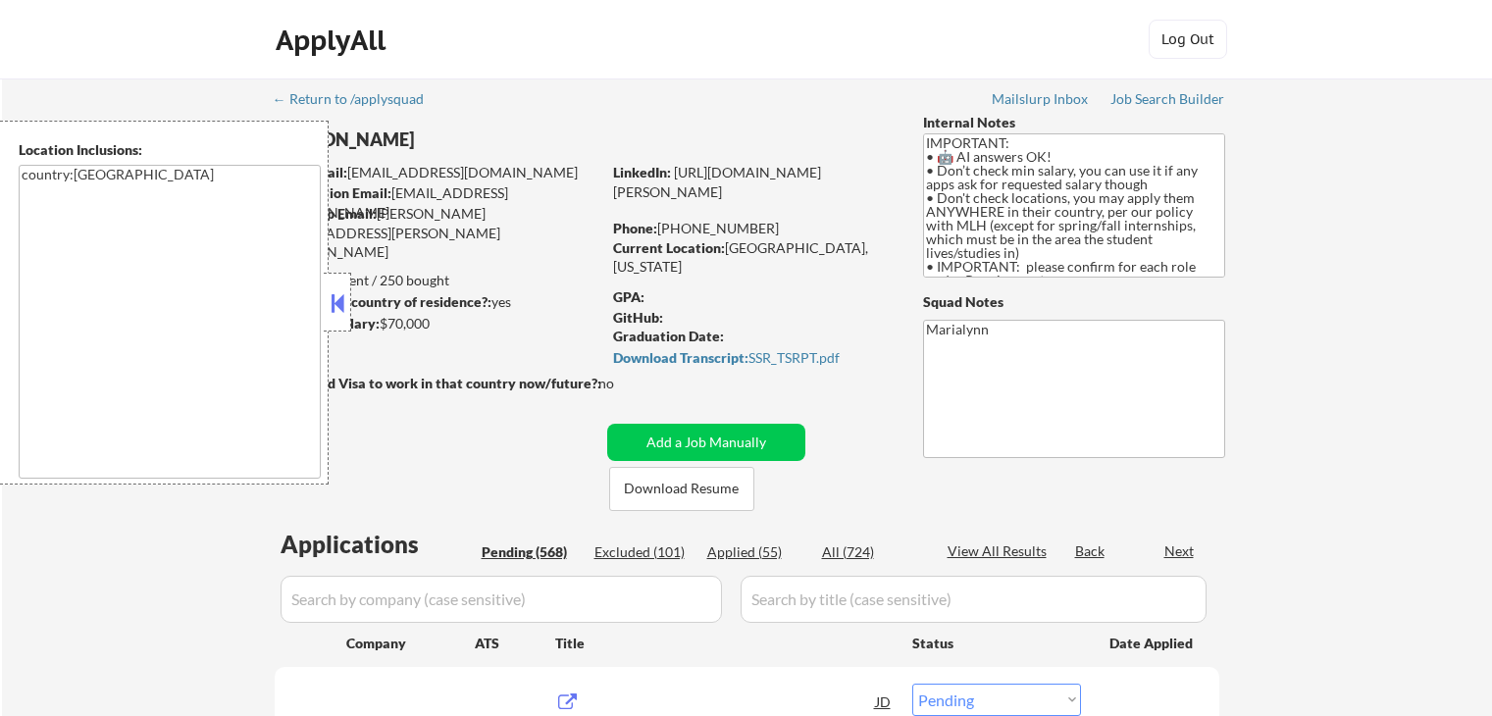
select select ""pending""
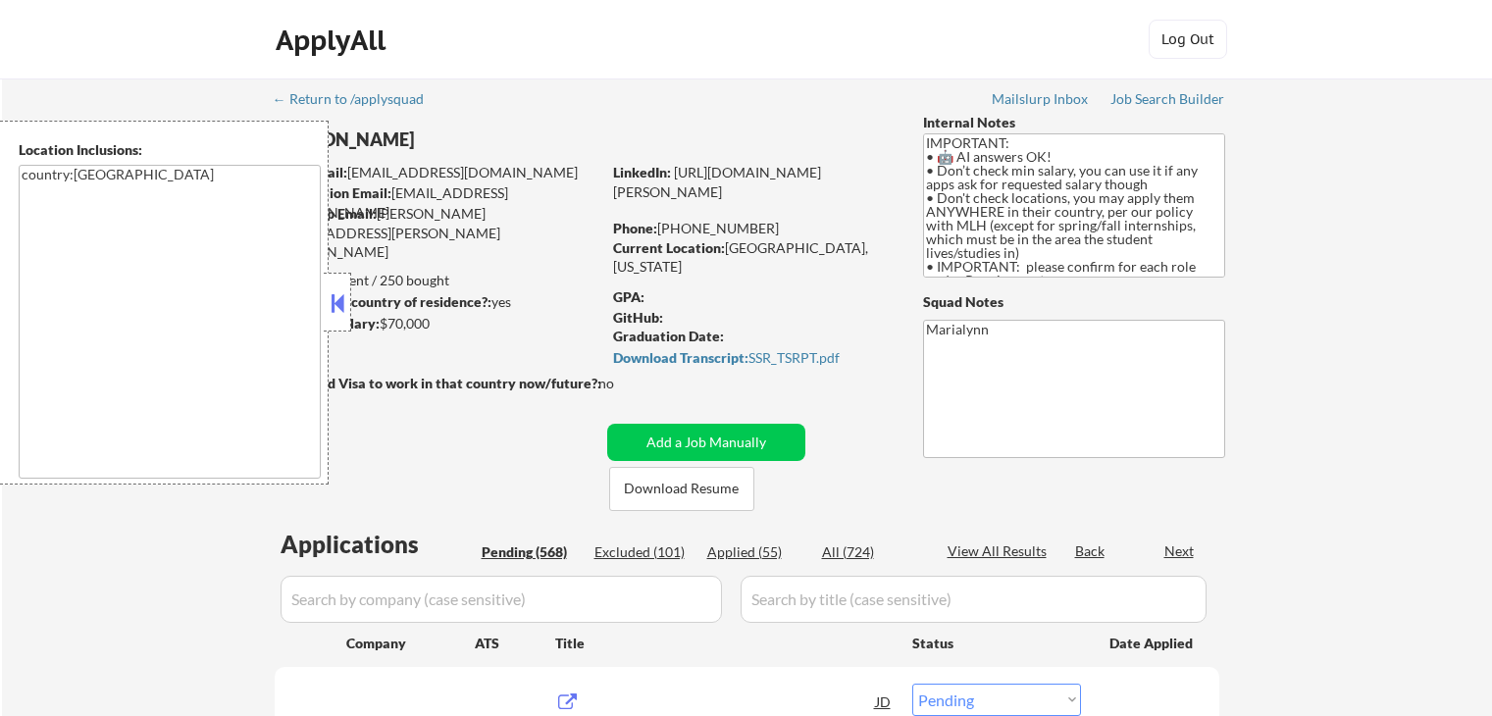
select select ""pending""
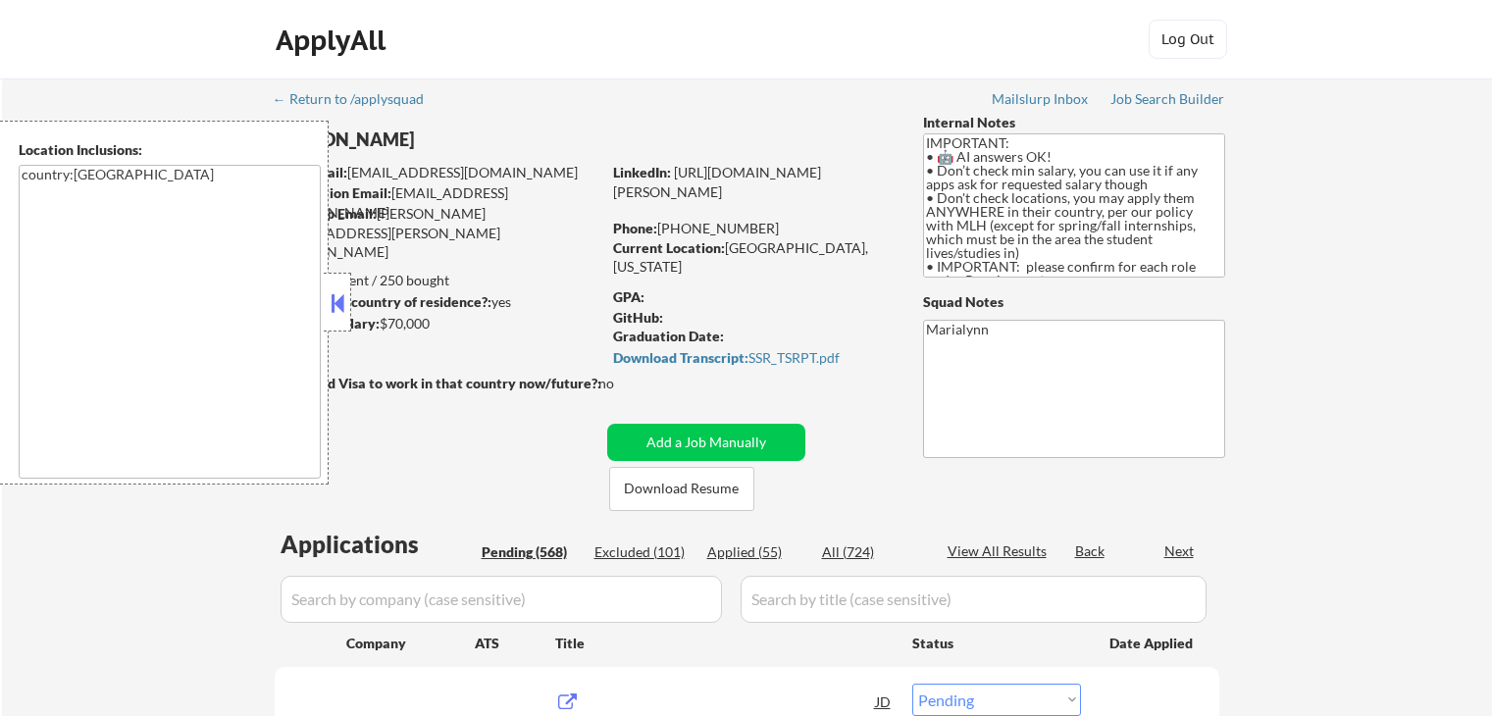
select select ""pending""
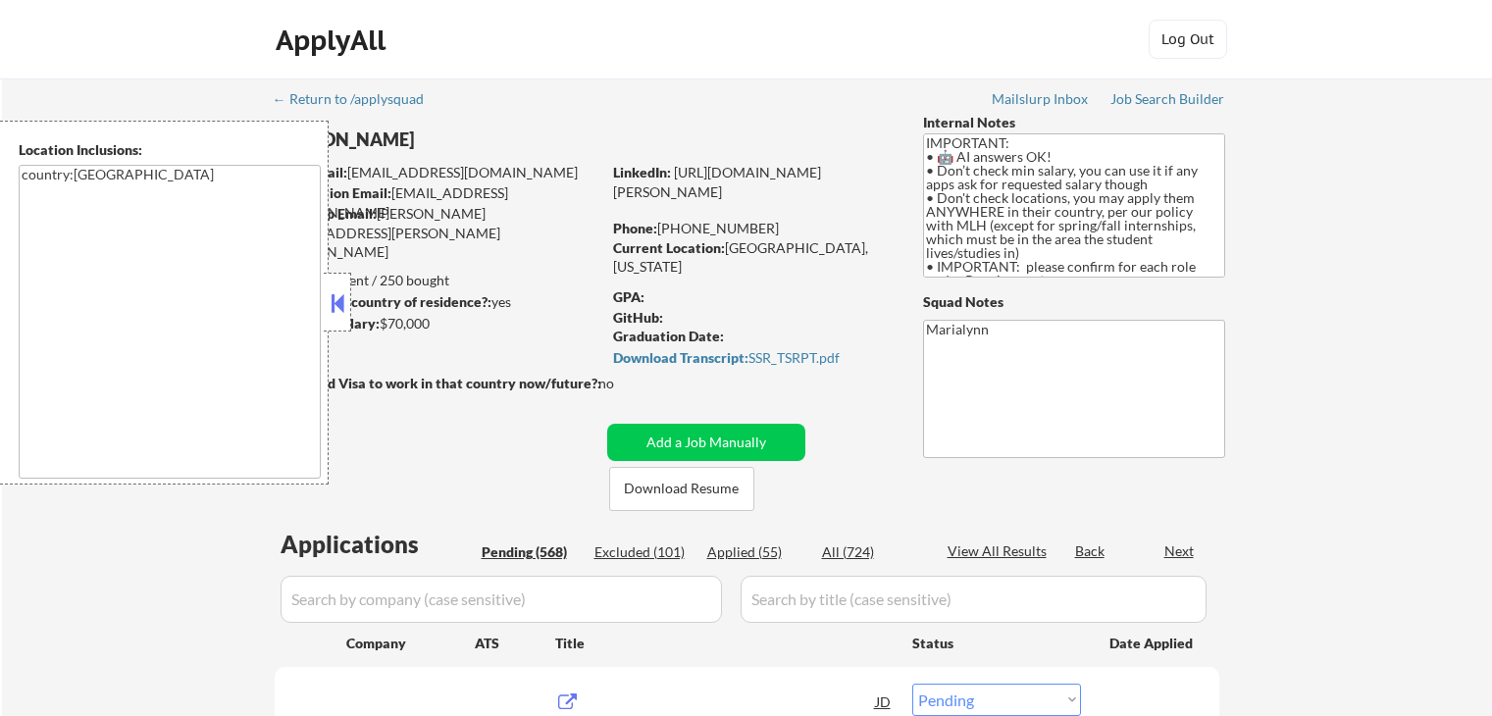
select select ""pending""
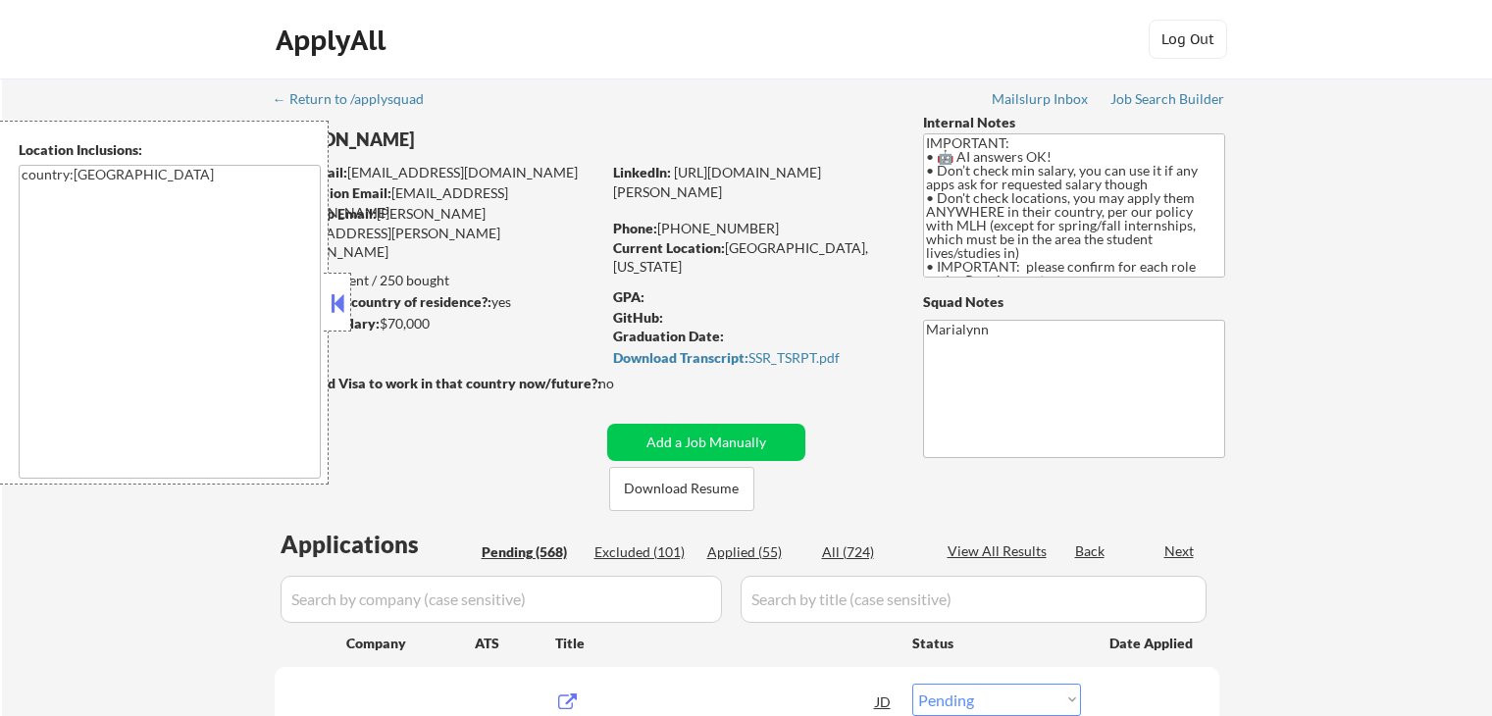
select select ""pending""
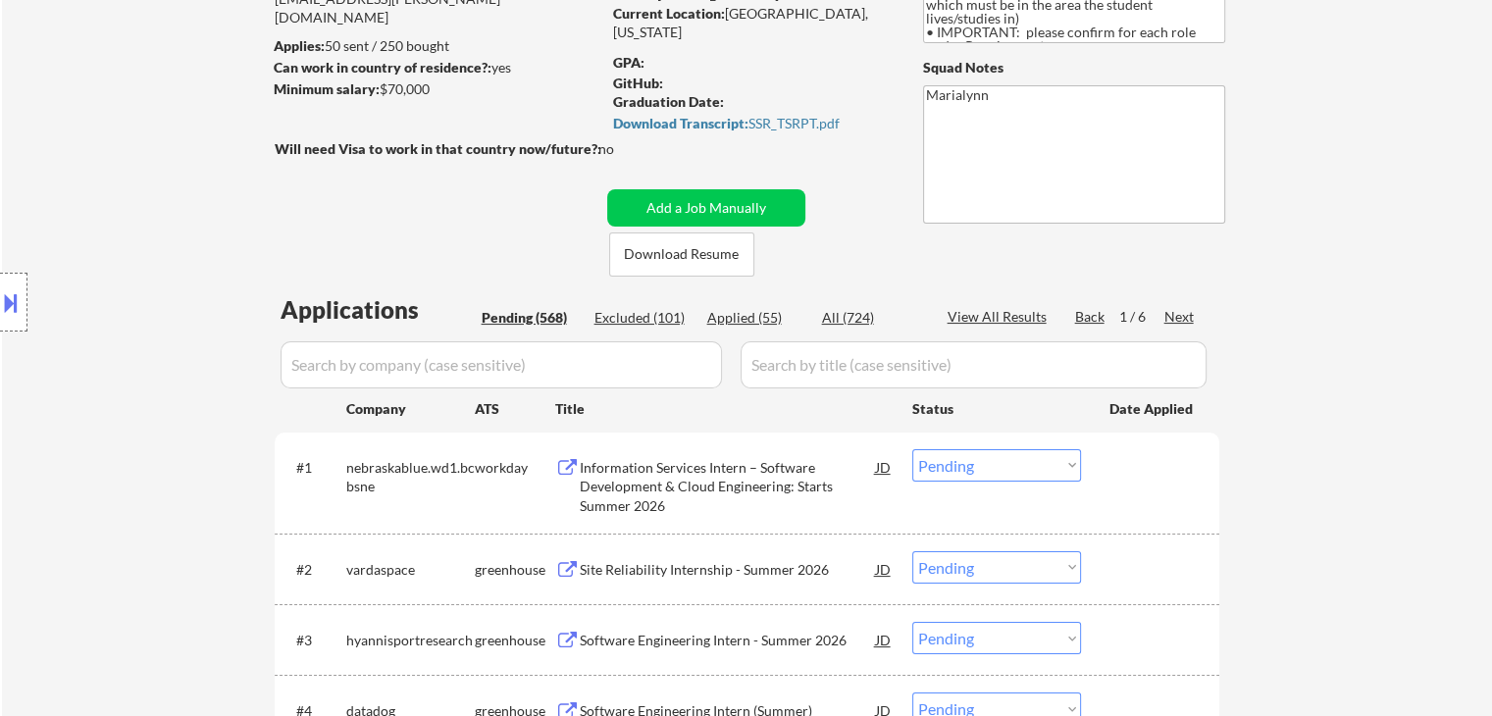
scroll to position [235, 0]
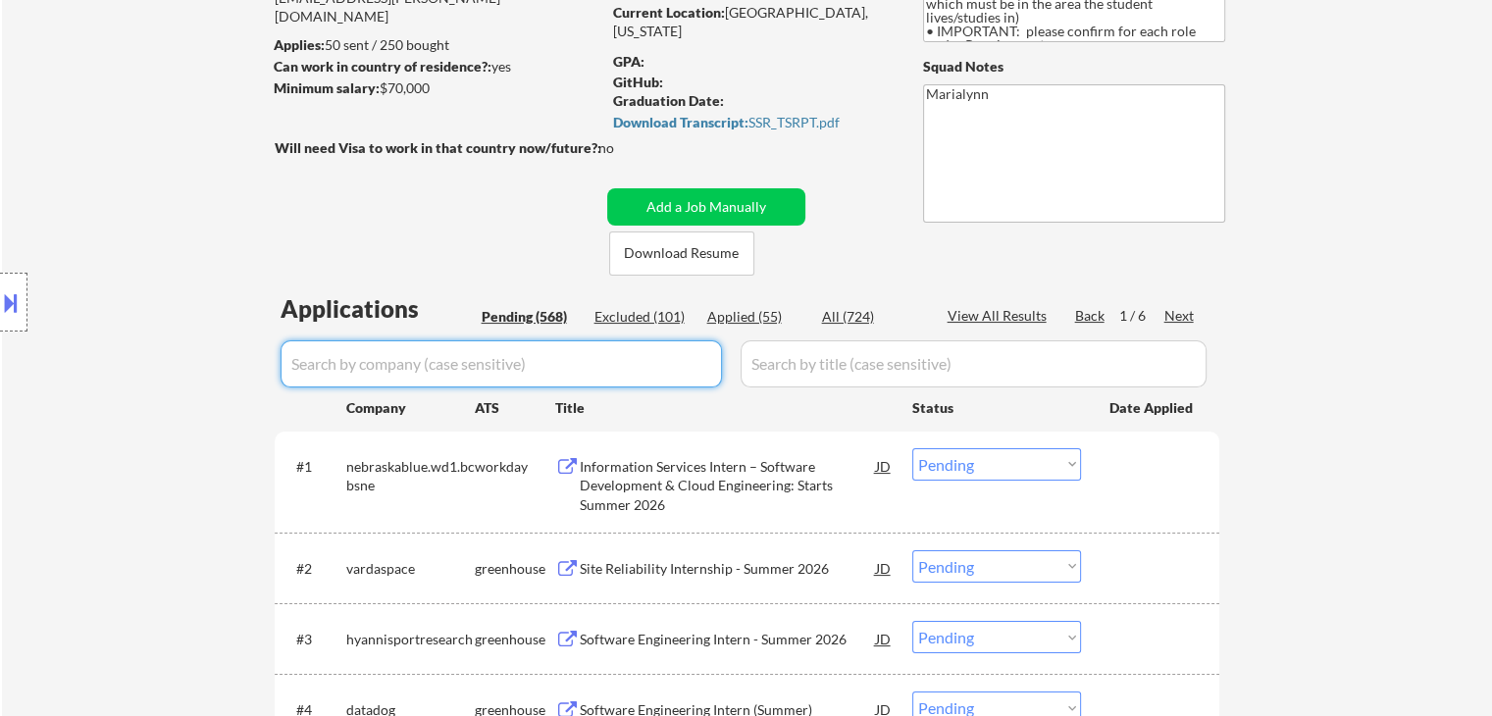
click at [413, 374] on input "input" at bounding box center [501, 363] width 441 height 47
paste input "fiveringsllc"
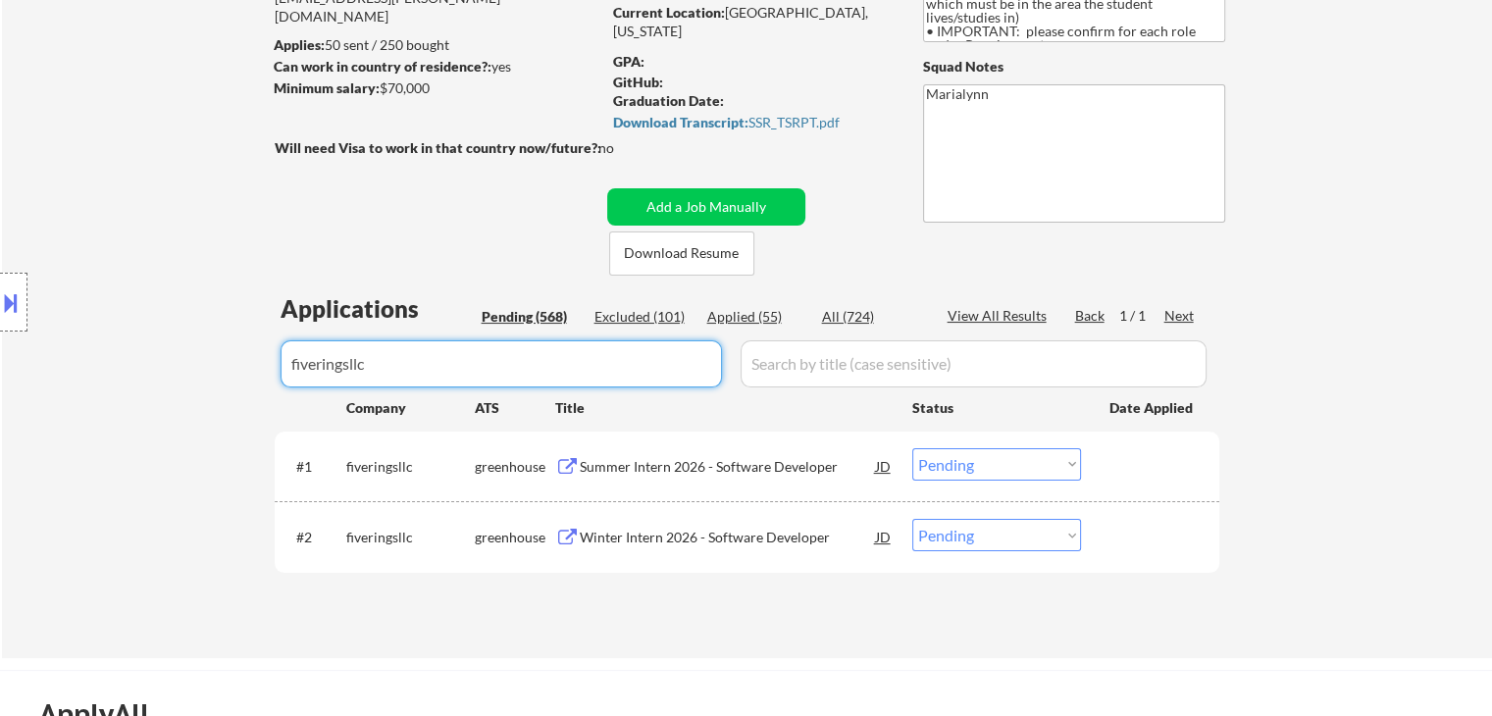
type input "fiveringsllc"
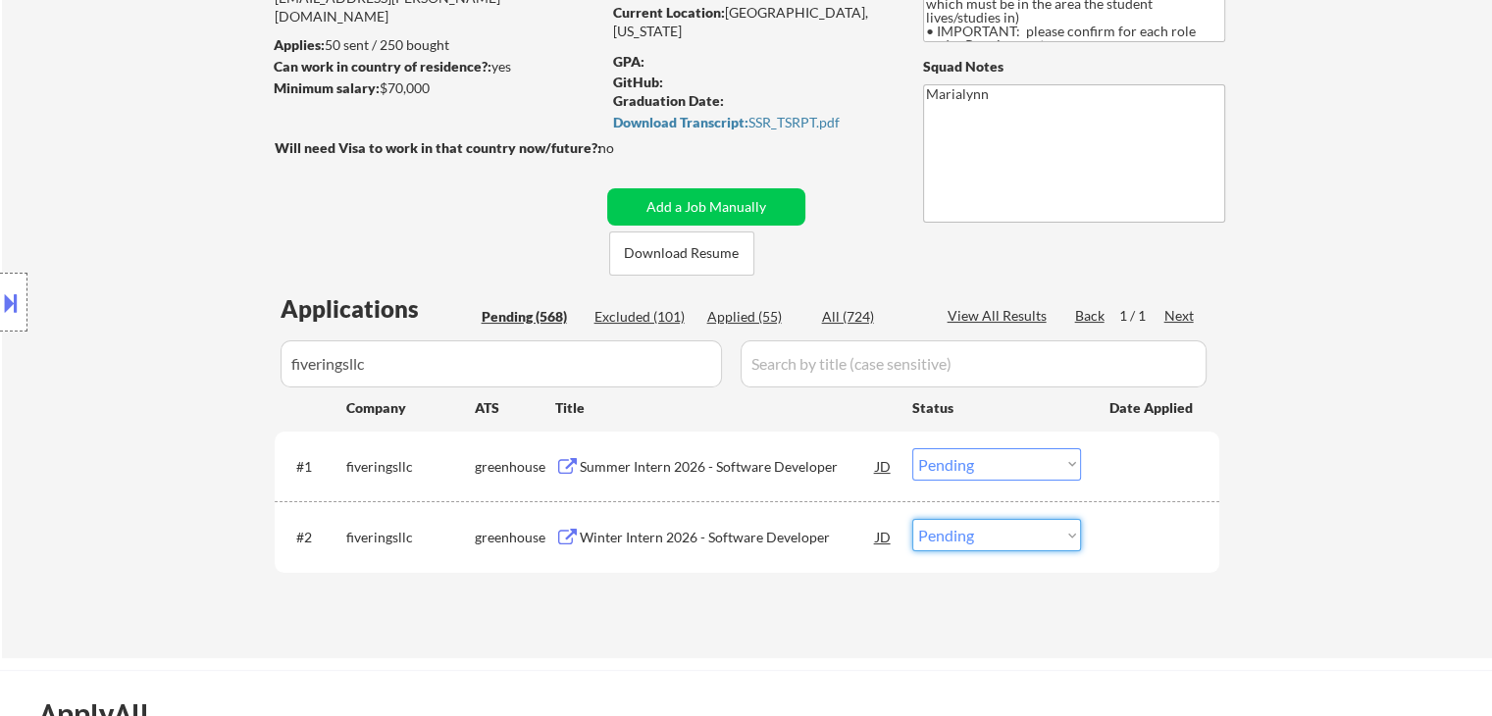
click at [963, 539] on select "Choose an option... Pending Applied Excluded (Questions) Excluded (Expired) Exc…" at bounding box center [996, 535] width 169 height 32
select select ""applied""
click at [912, 519] on select "Choose an option... Pending Applied Excluded (Questions) Excluded (Expired) Exc…" at bounding box center [996, 535] width 169 height 32
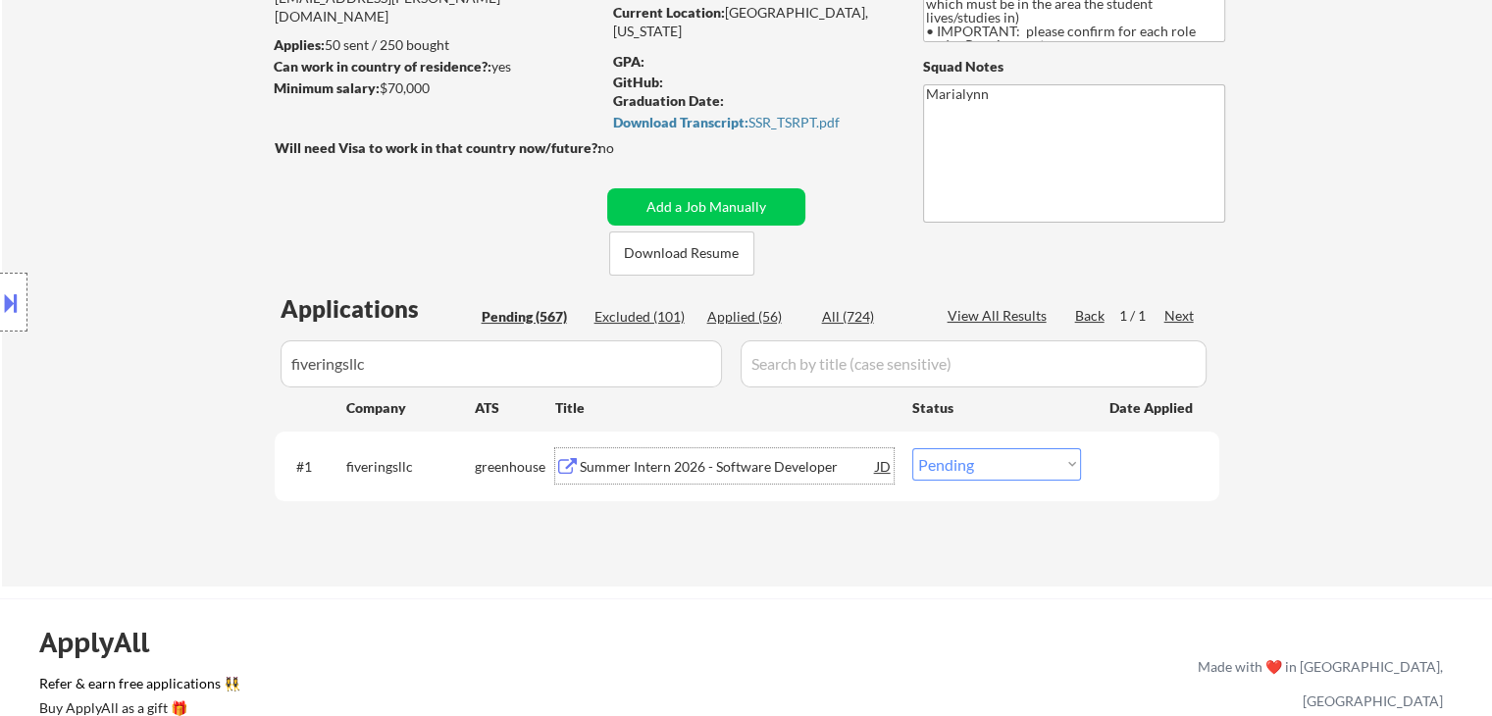
click at [748, 475] on div "Summer Intern 2026 - Software Developer" at bounding box center [728, 467] width 296 height 20
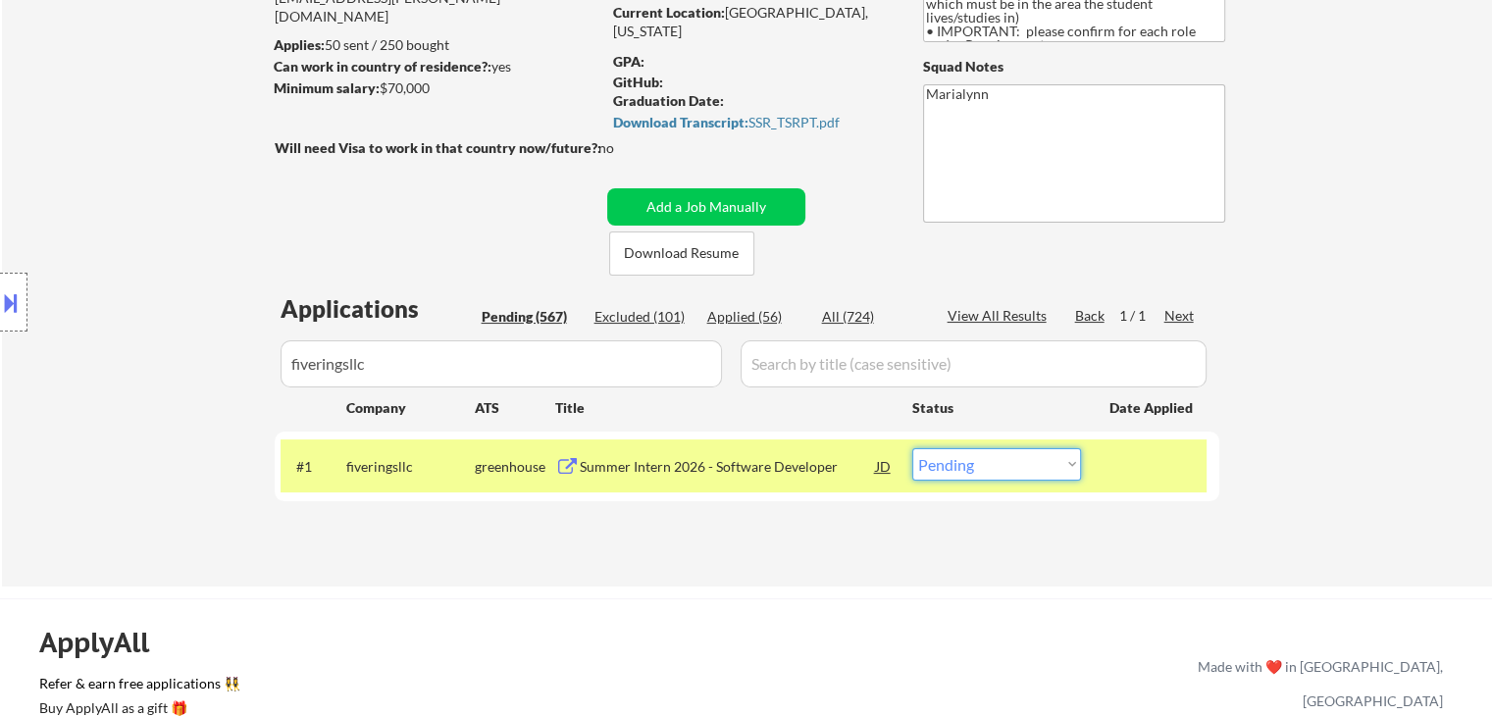
click at [971, 467] on select "Choose an option... Pending Applied Excluded (Questions) Excluded (Expired) Exc…" at bounding box center [996, 464] width 169 height 32
select select ""excluded__bad_match_""
click at [912, 448] on select "Choose an option... Pending Applied Excluded (Questions) Excluded (Expired) Exc…" at bounding box center [996, 464] width 169 height 32
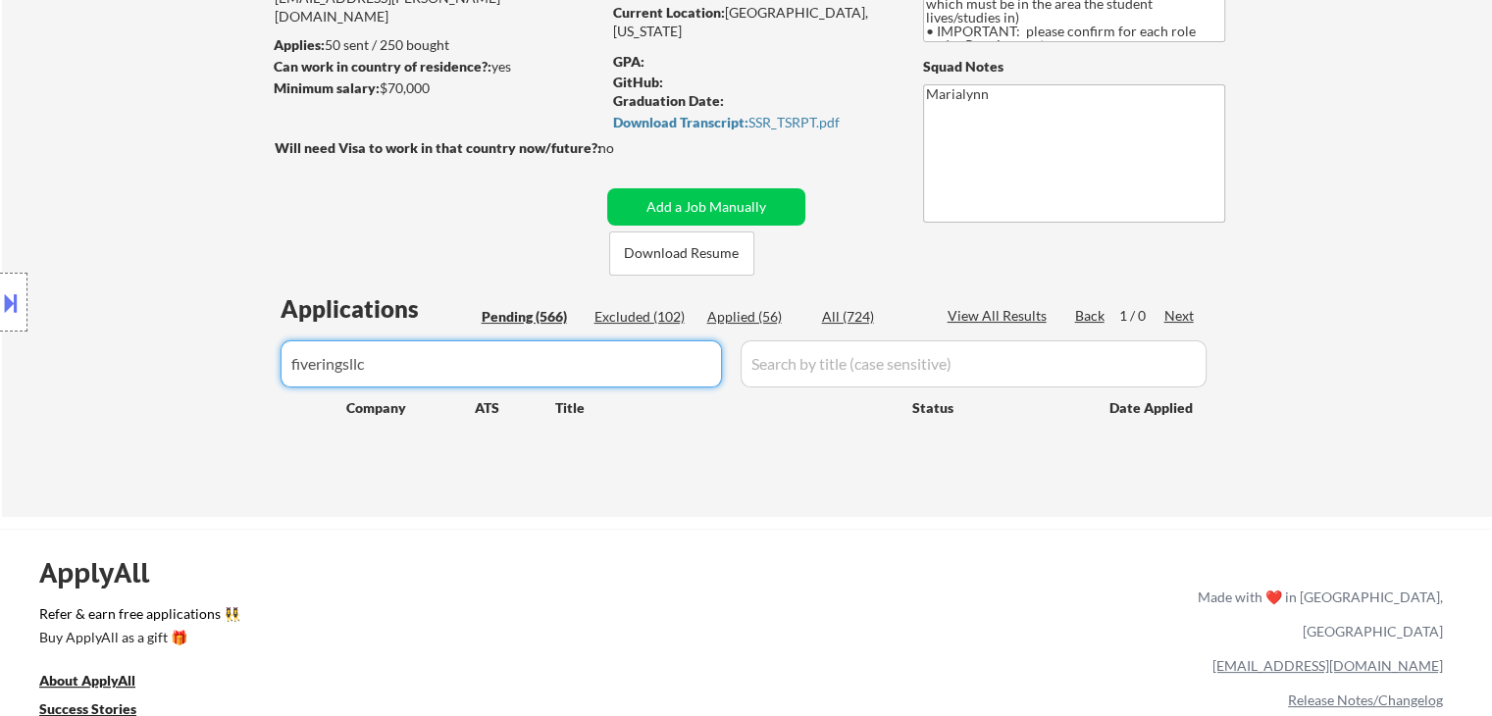
drag, startPoint x: 449, startPoint y: 363, endPoint x: 0, endPoint y: 460, distance: 459.7
click at [0, 460] on body "← Return to /applysquad Mailslurp Inbox Job Search Builder [PERSON_NAME] User E…" at bounding box center [746, 123] width 1492 height 716
select select ""pending""
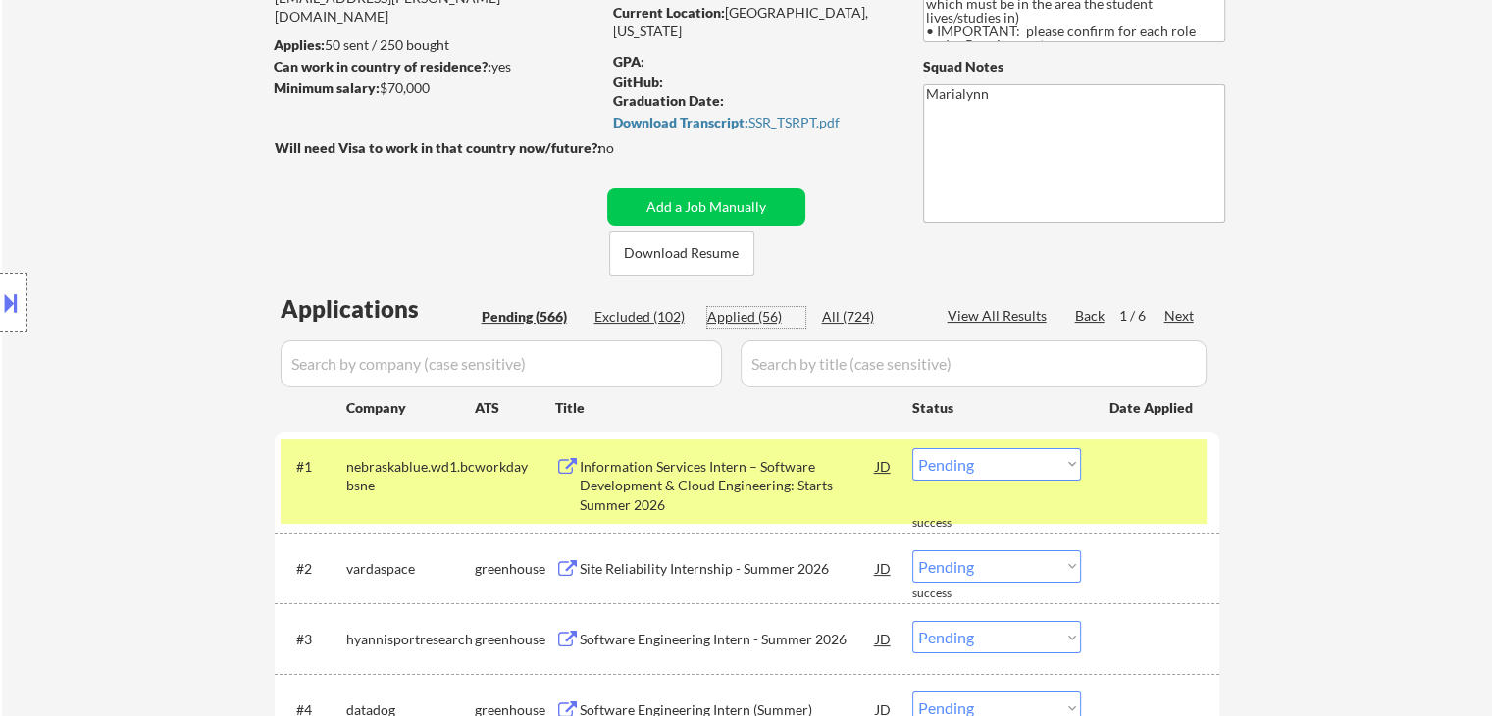
click at [770, 307] on div "Applied (56)" at bounding box center [756, 317] width 98 height 20
select select ""applied""
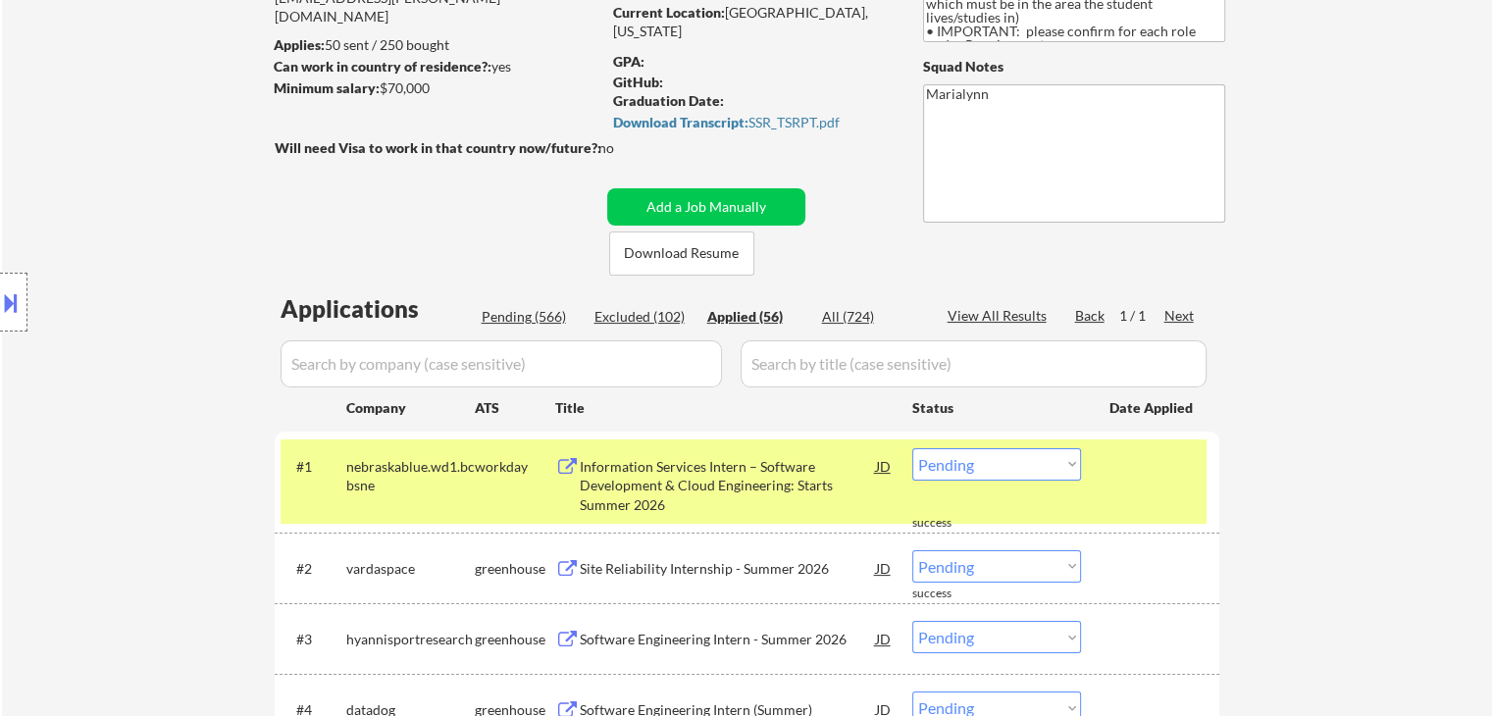
select select ""applied""
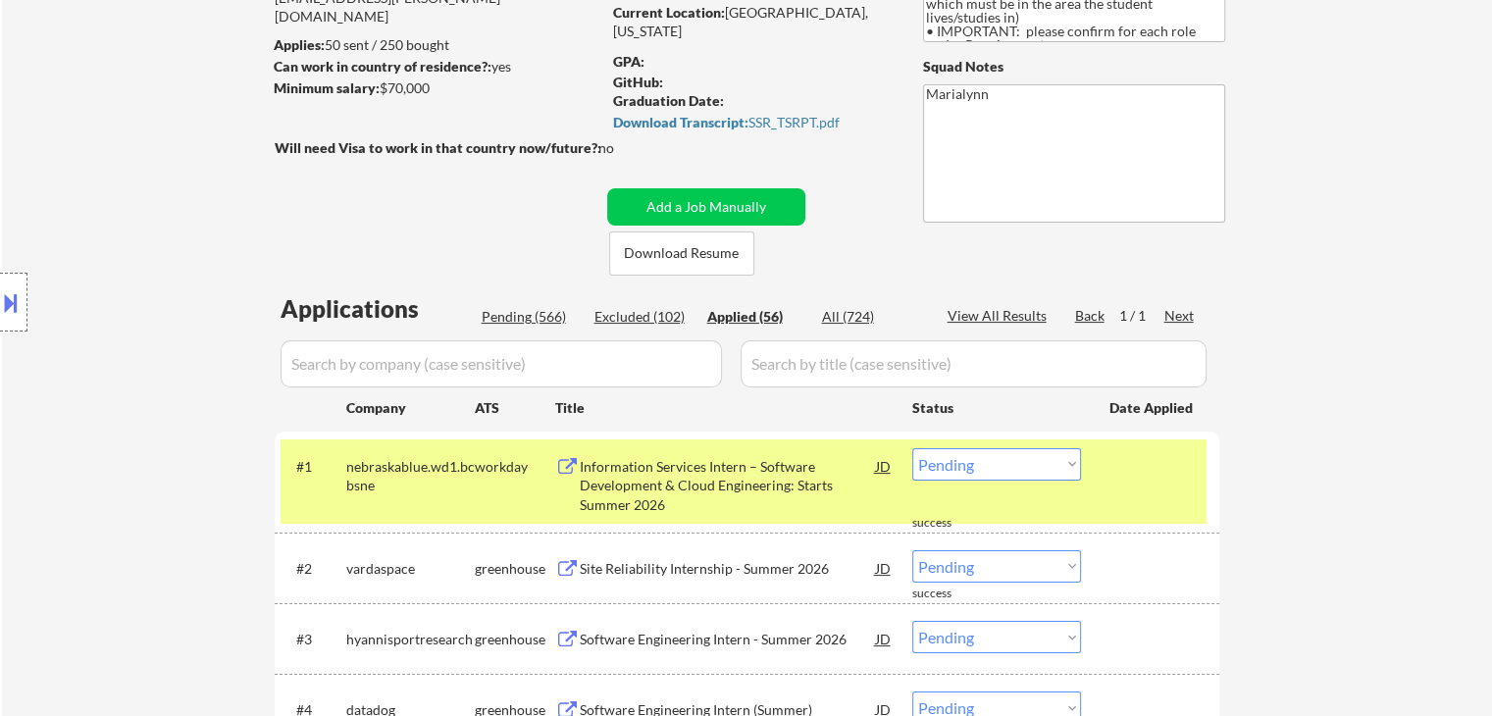
select select ""applied""
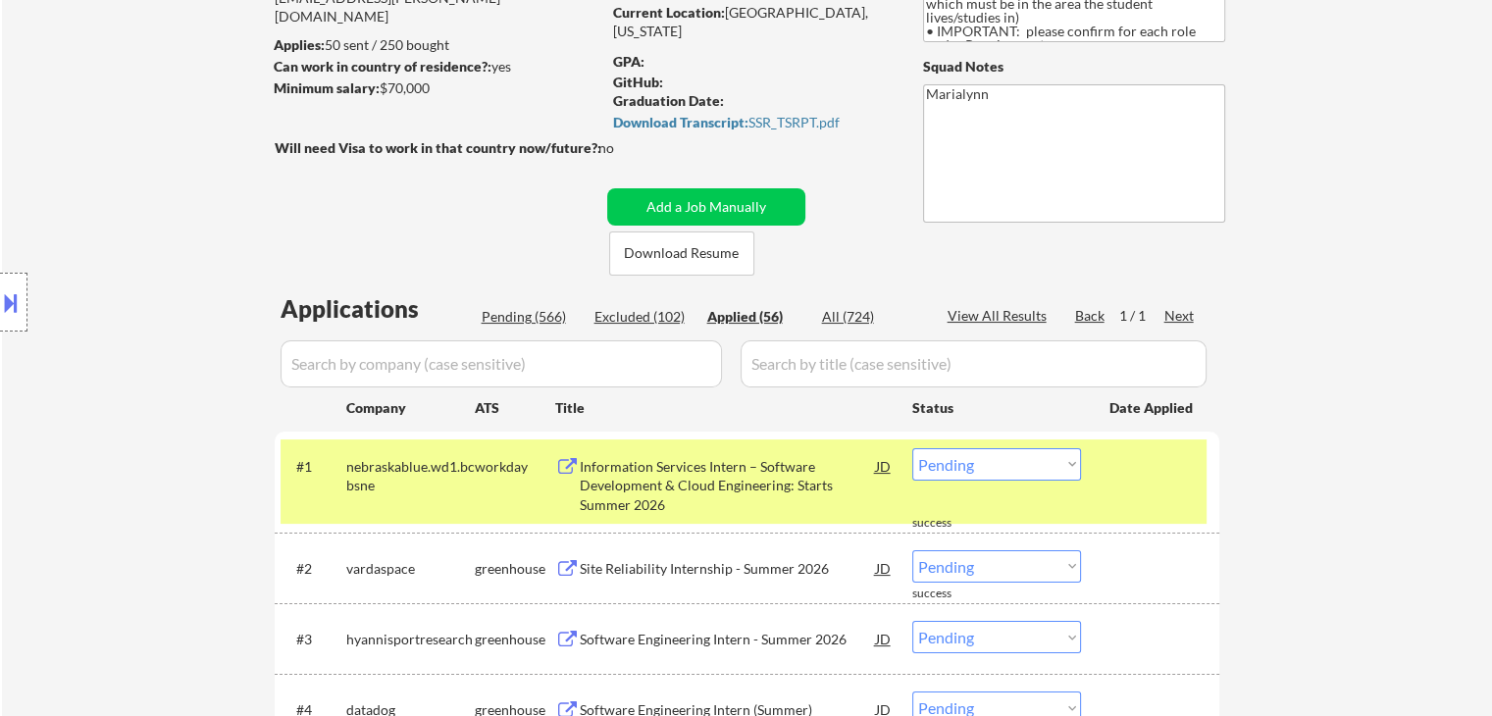
select select ""applied""
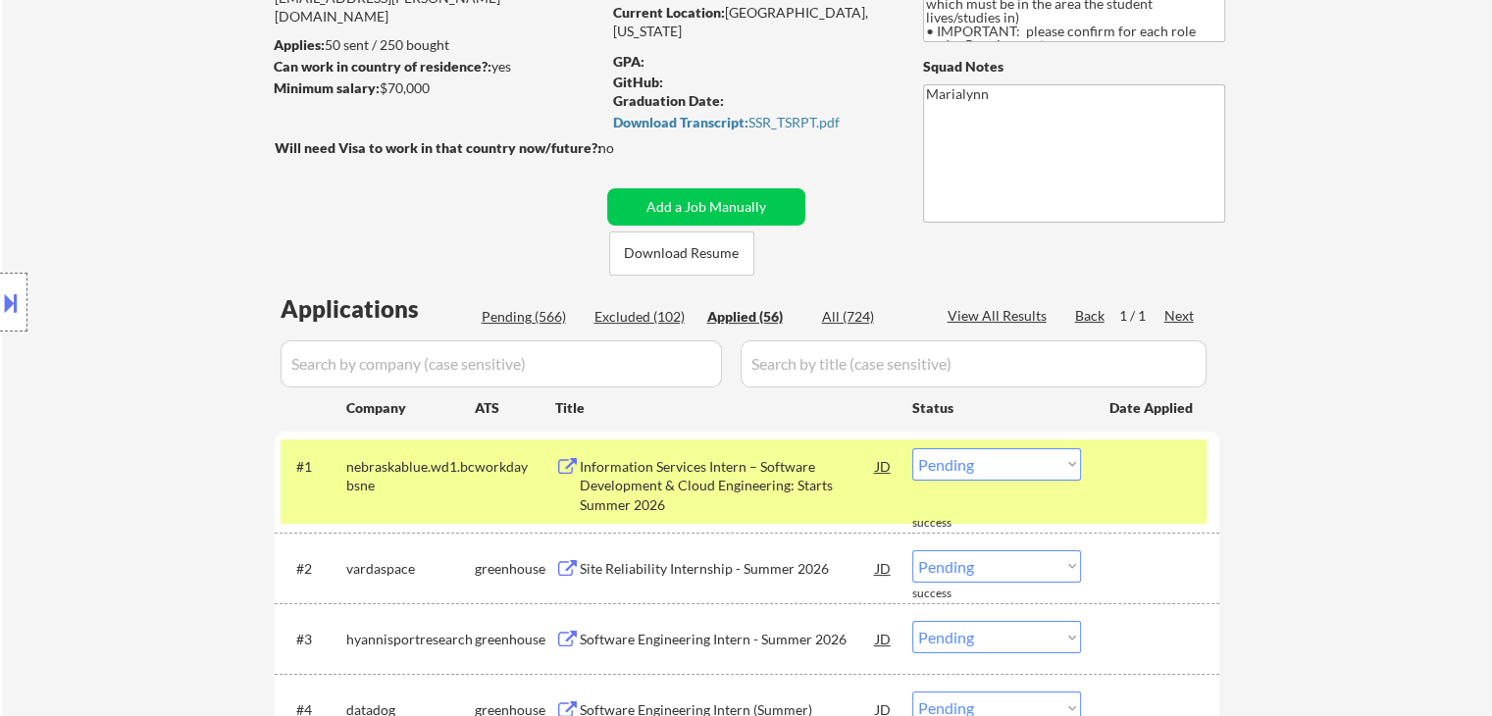
select select ""applied""
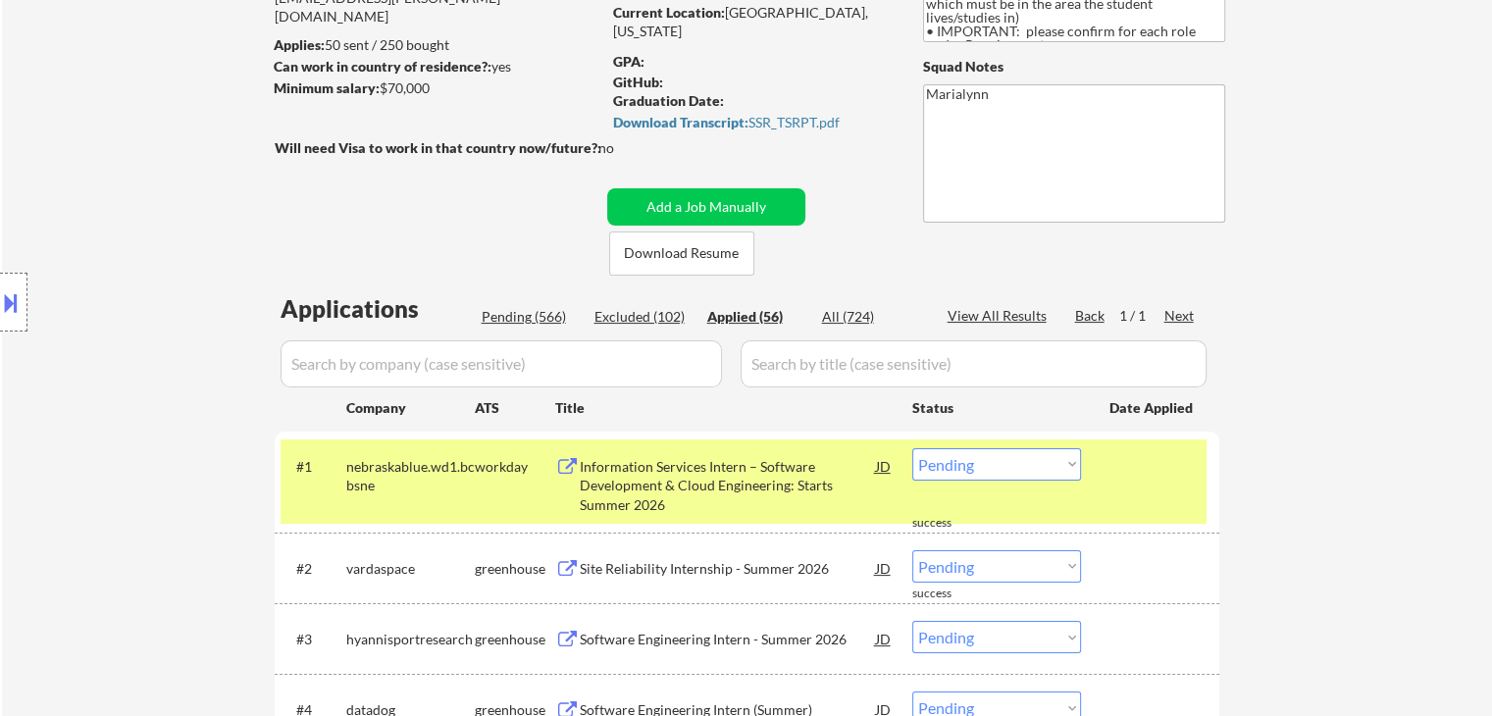
select select ""applied""
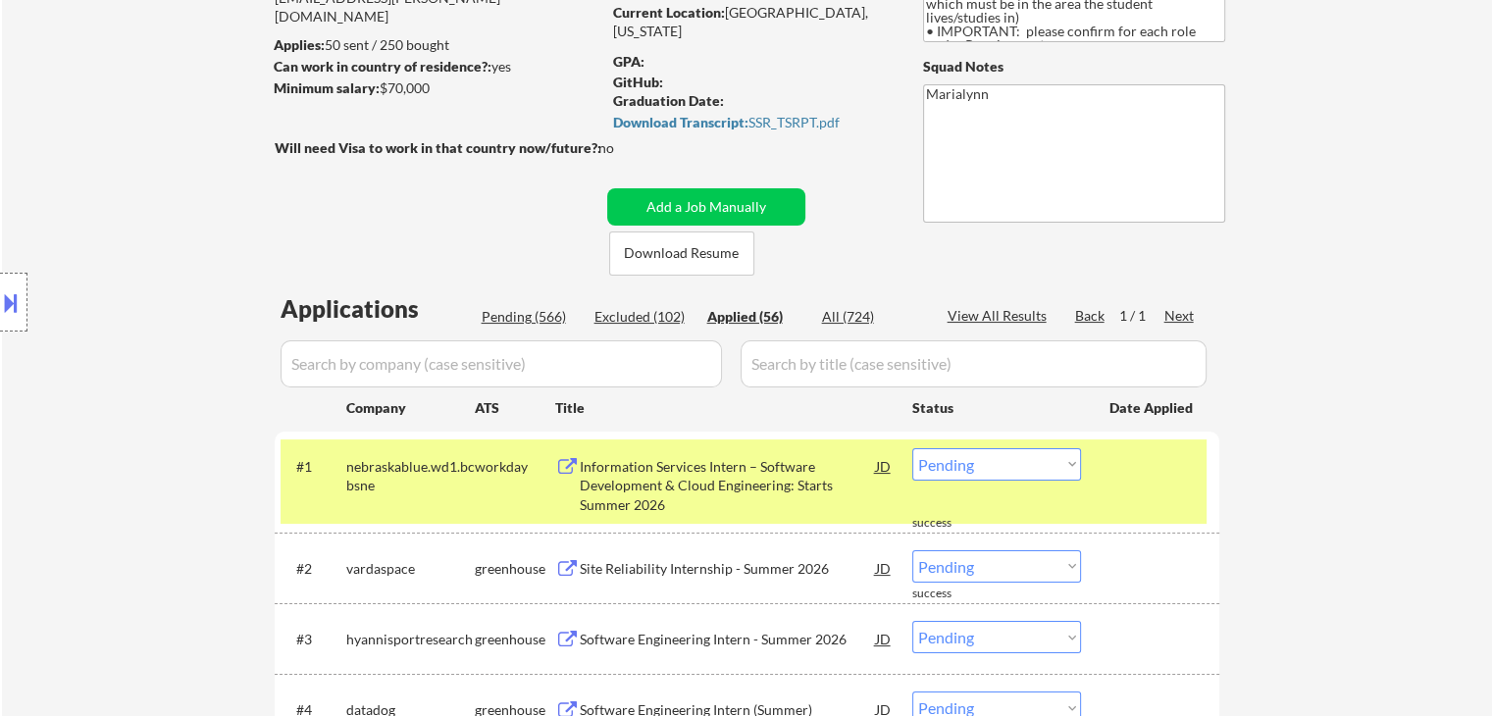
select select ""applied""
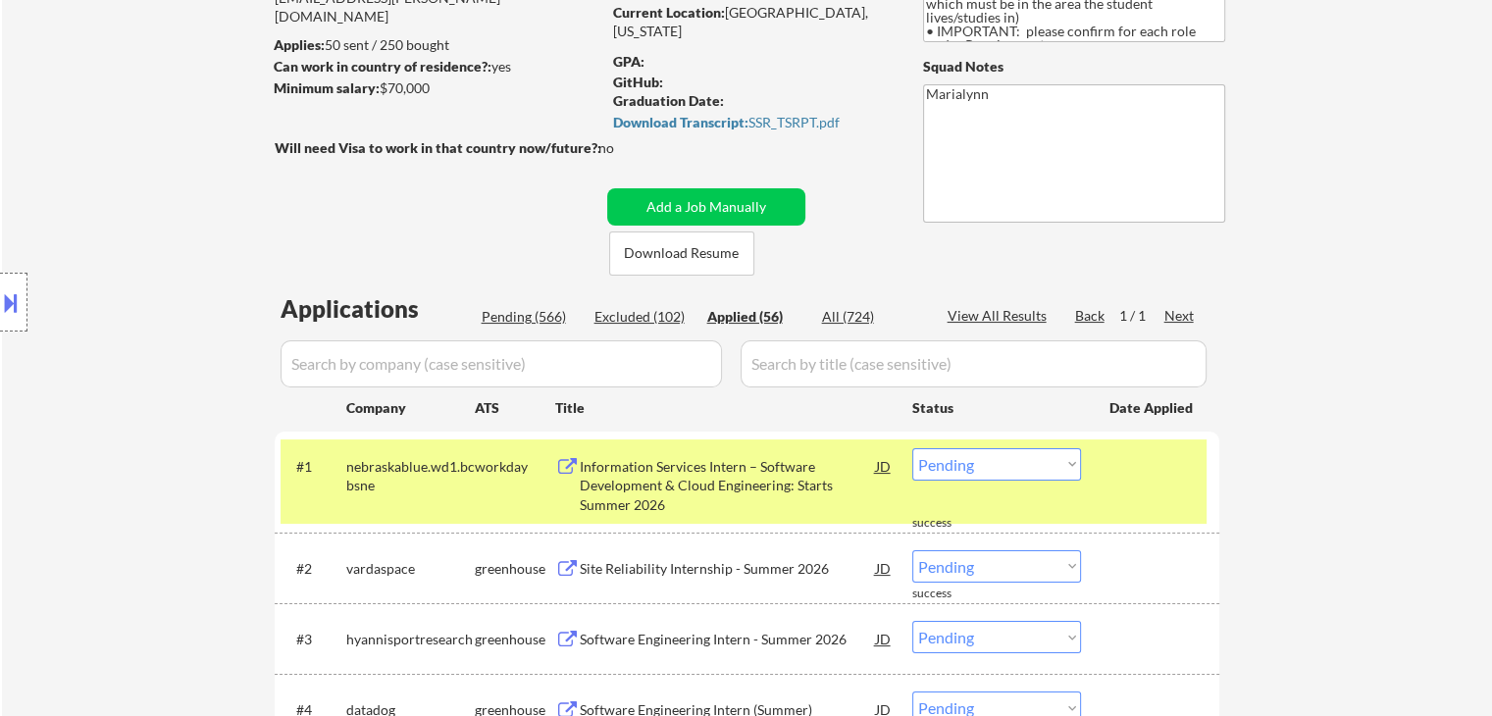
select select ""applied""
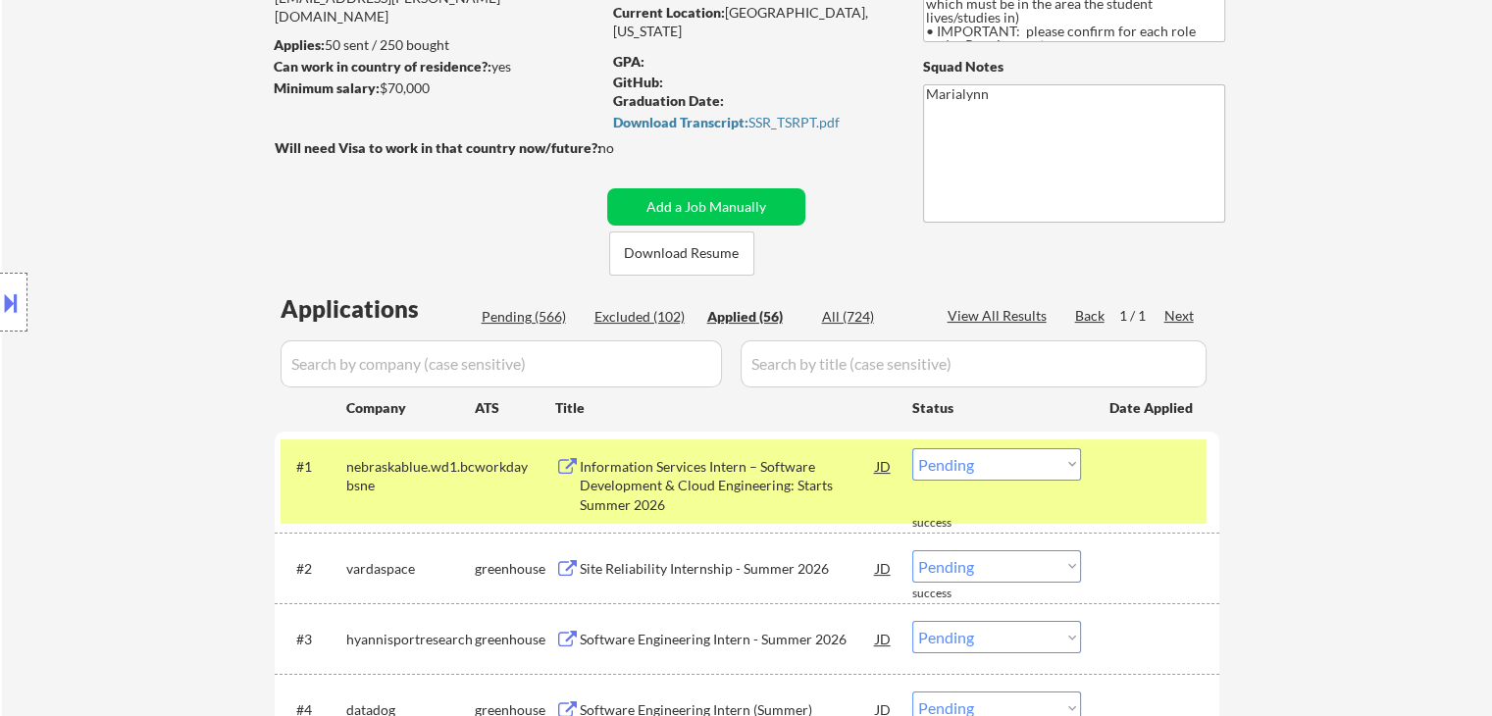
select select ""applied""
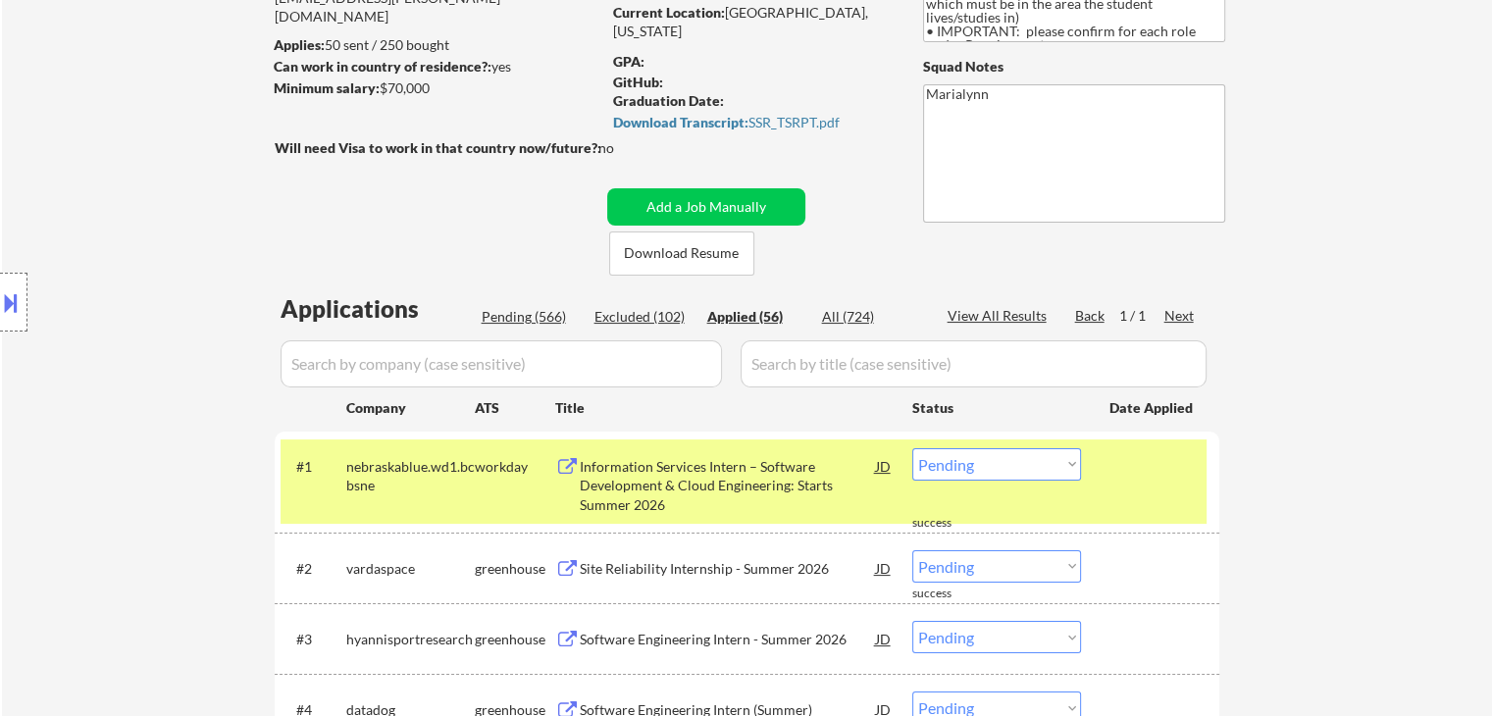
select select ""applied""
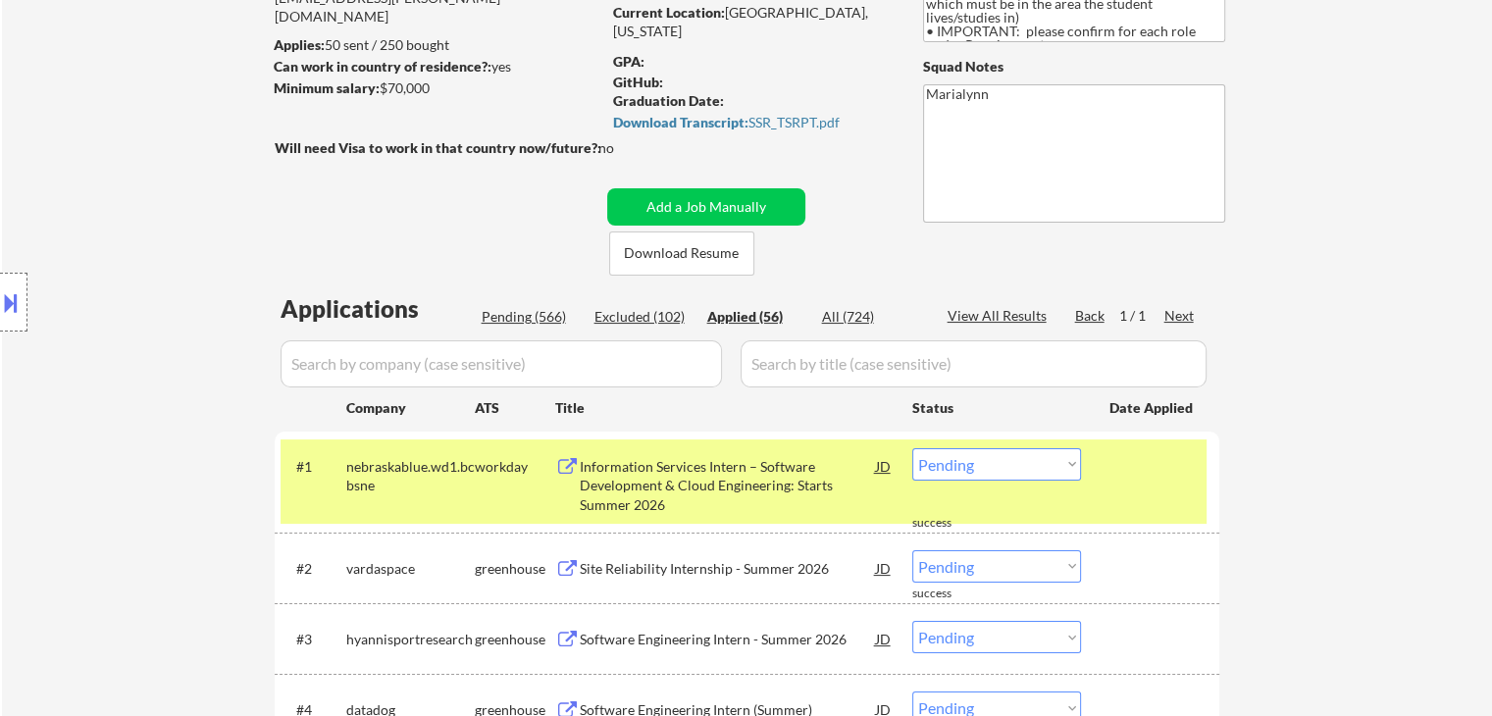
select select ""applied""
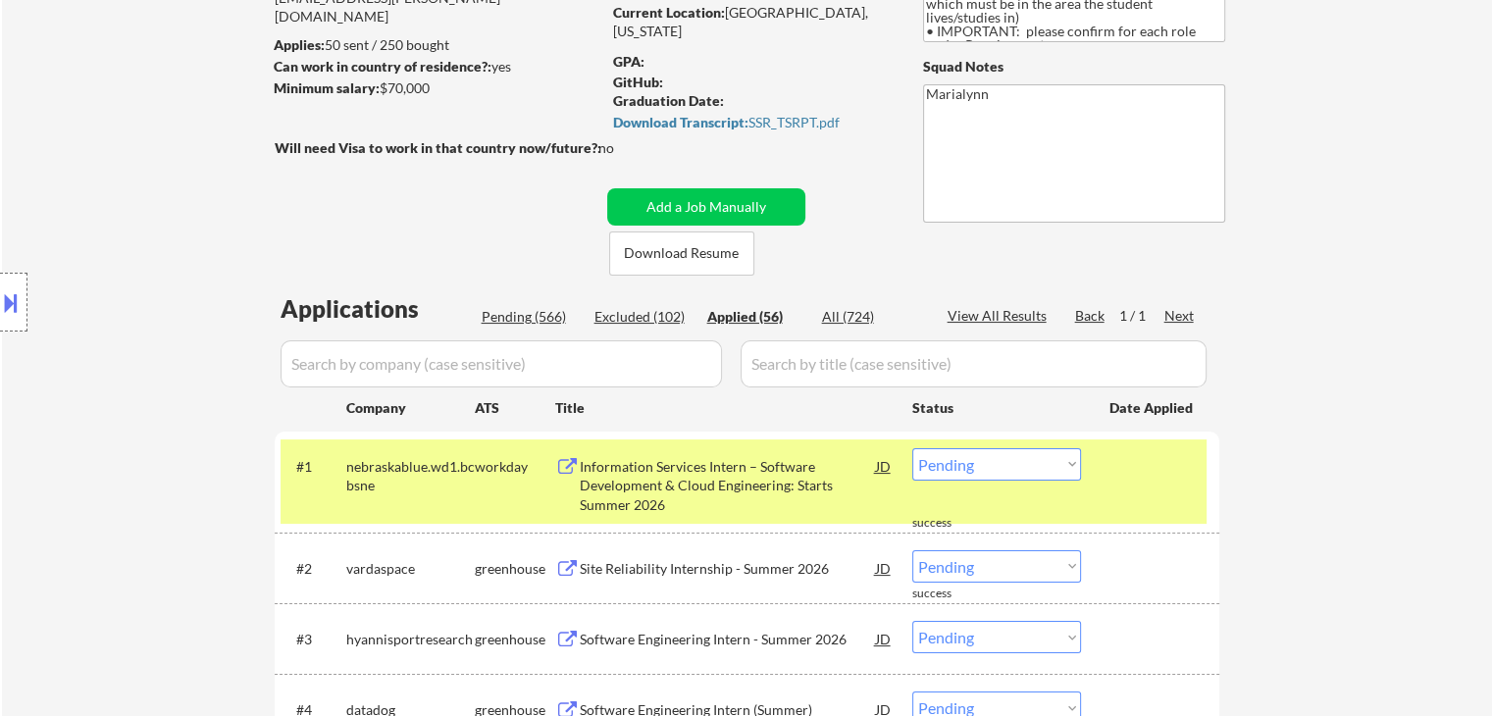
select select ""applied""
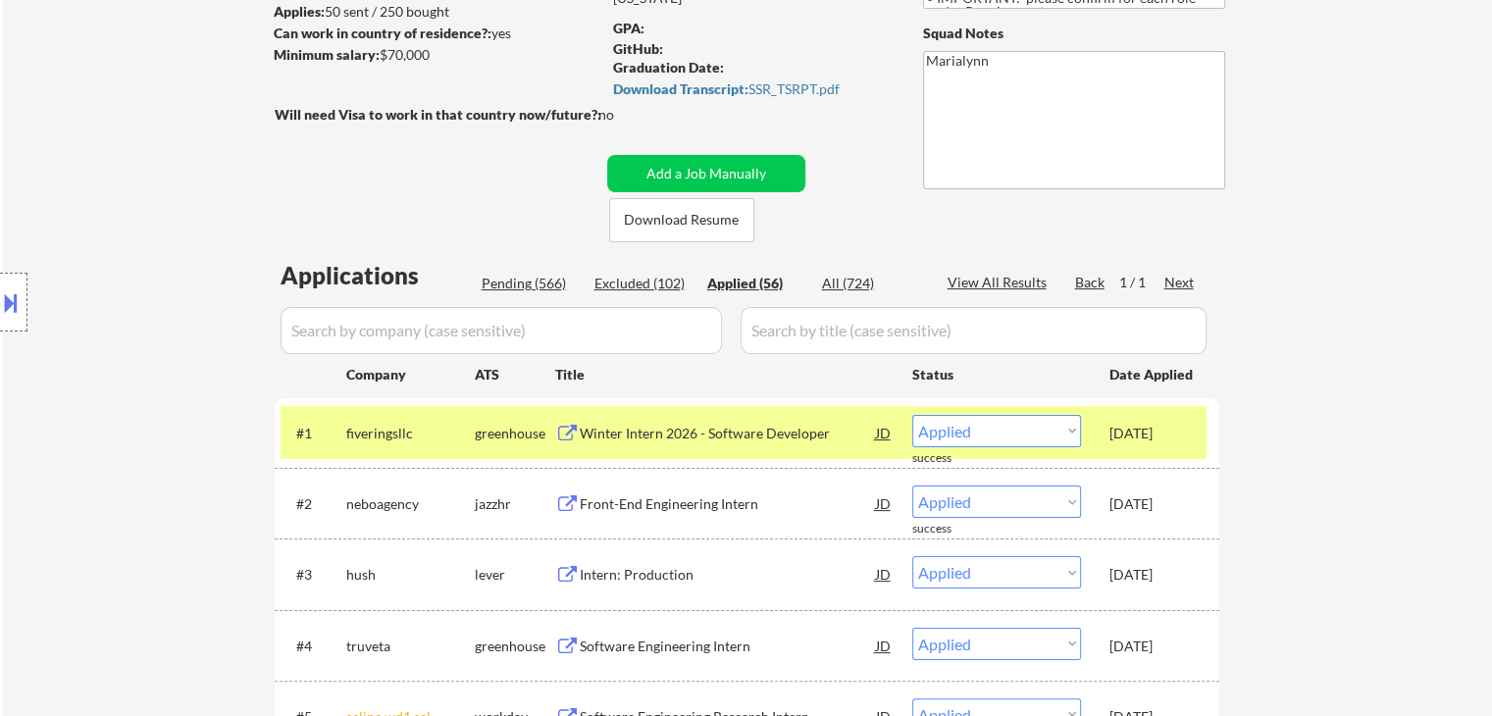
scroll to position [267, 0]
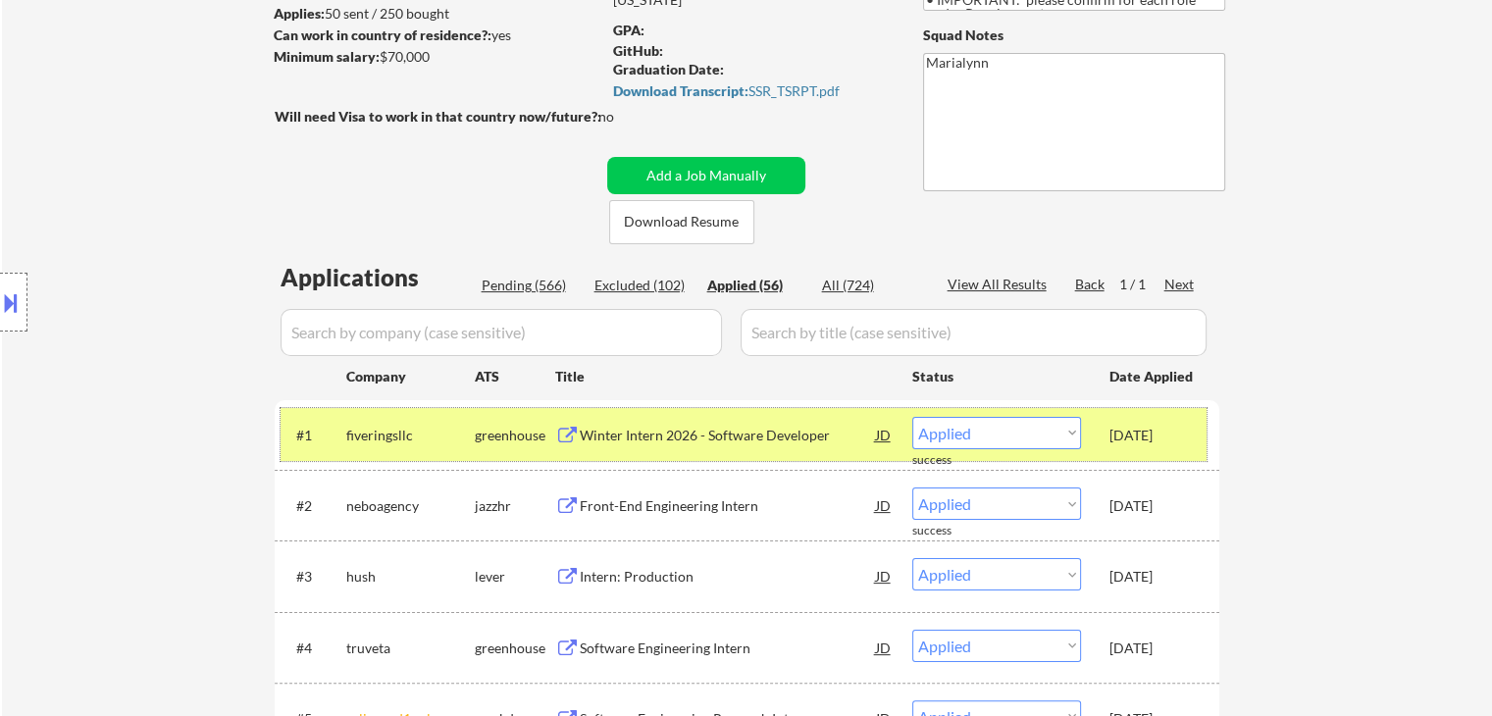
click at [406, 424] on div "fiveringsllc" at bounding box center [410, 434] width 129 height 35
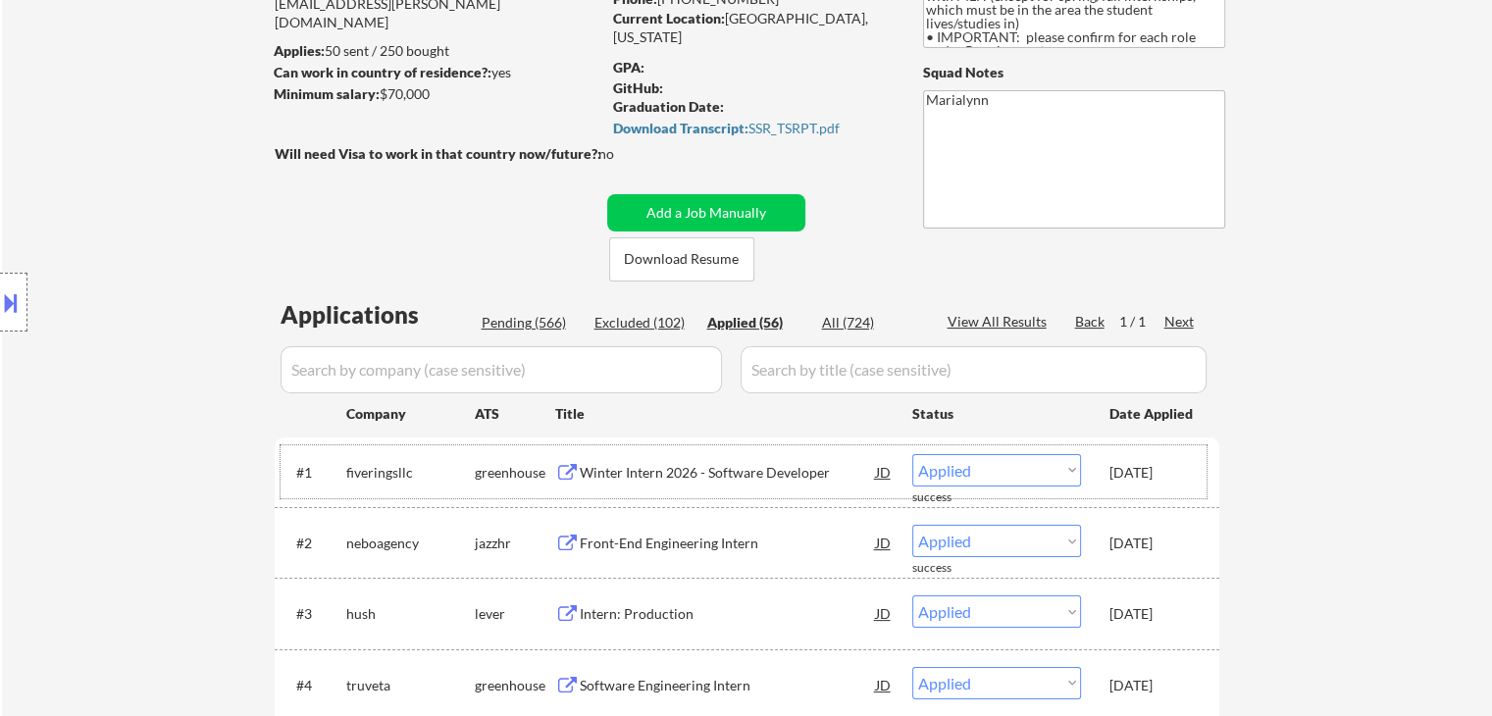
scroll to position [241, 0]
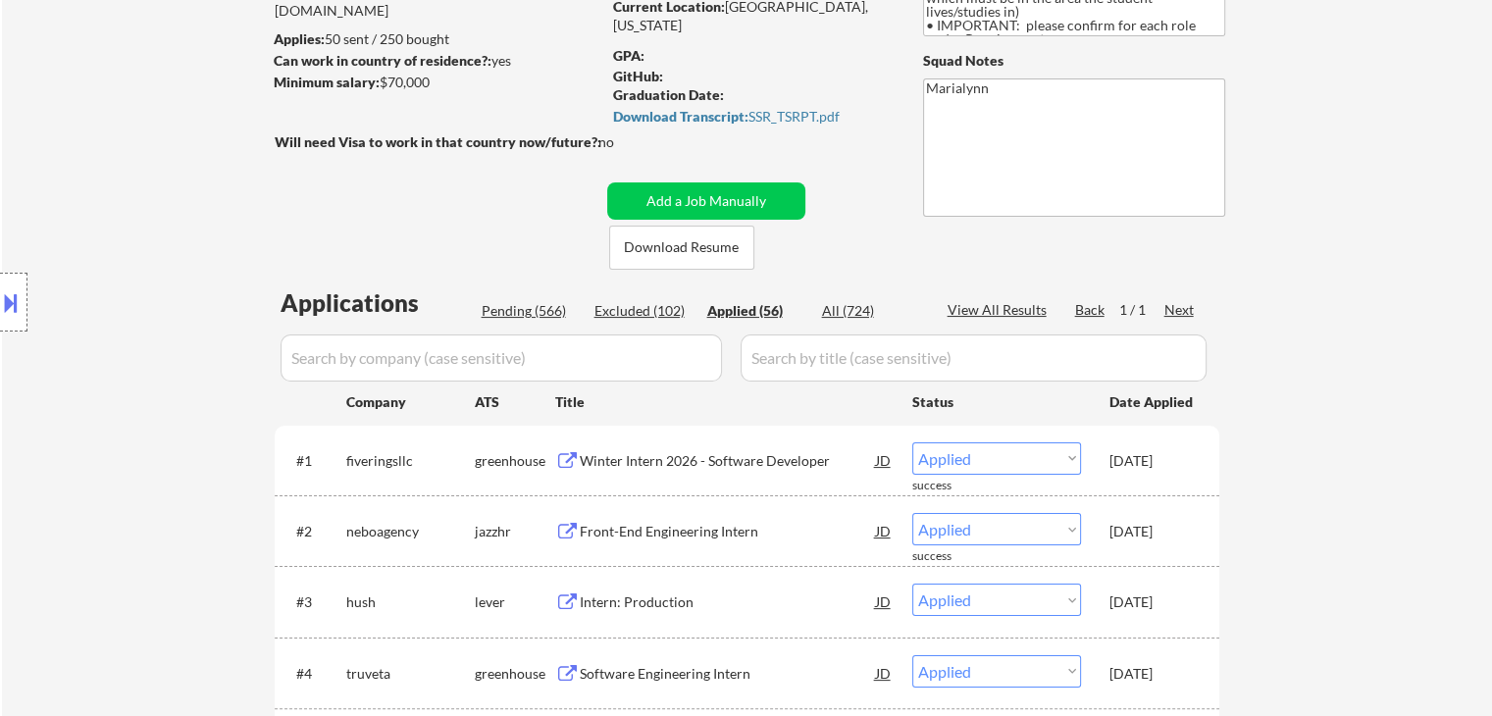
select select ""applied""
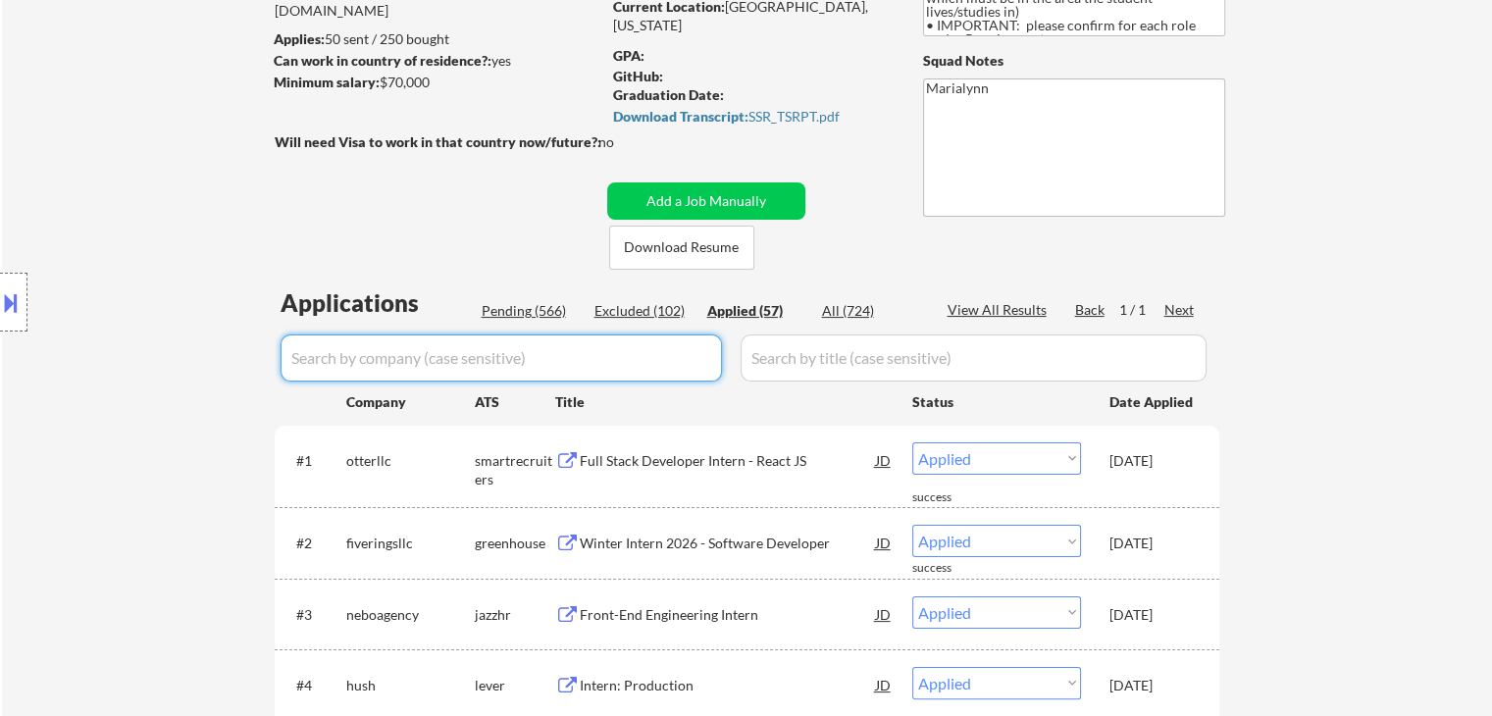
click at [413, 356] on input "input" at bounding box center [501, 358] width 441 height 47
paste input "thetradedesk"
click at [413, 356] on input "input" at bounding box center [501, 358] width 441 height 47
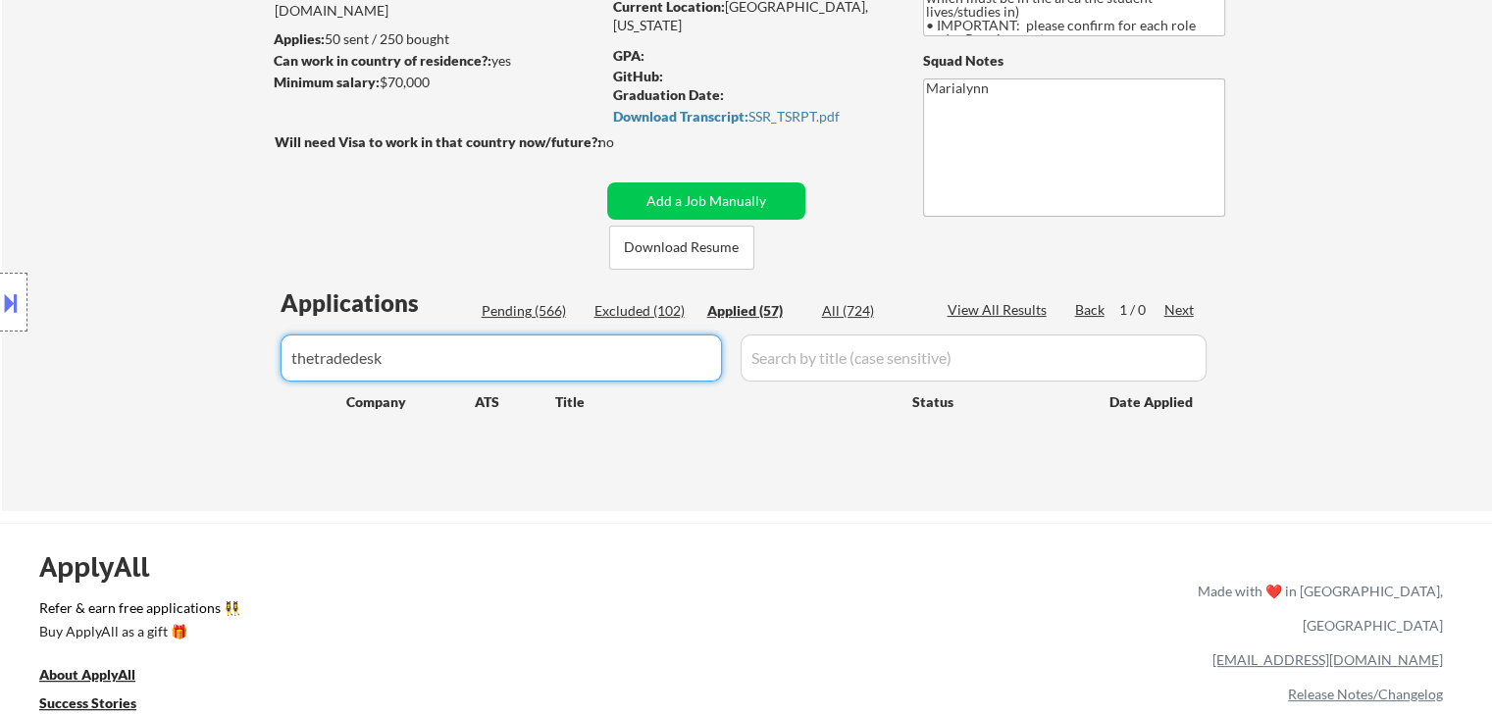
type input "thetradedesk"
click at [844, 303] on div "All (724)" at bounding box center [871, 311] width 98 height 20
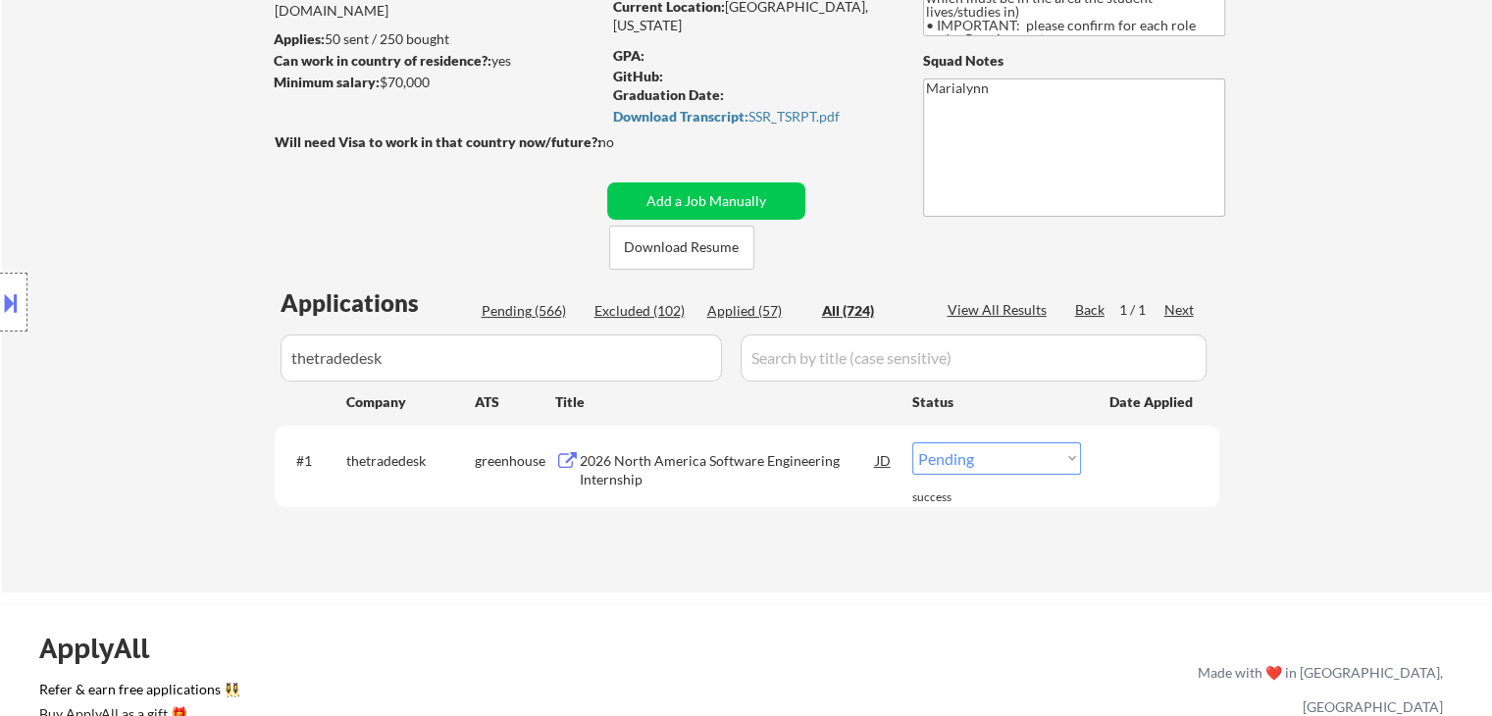
click at [1015, 451] on select "Choose an option... Pending Applied Excluded (Questions) Excluded (Expired) Exc…" at bounding box center [996, 458] width 169 height 32
select select ""applied""
click at [912, 442] on select "Choose an option... Pending Applied Excluded (Questions) Excluded (Expired) Exc…" at bounding box center [996, 458] width 169 height 32
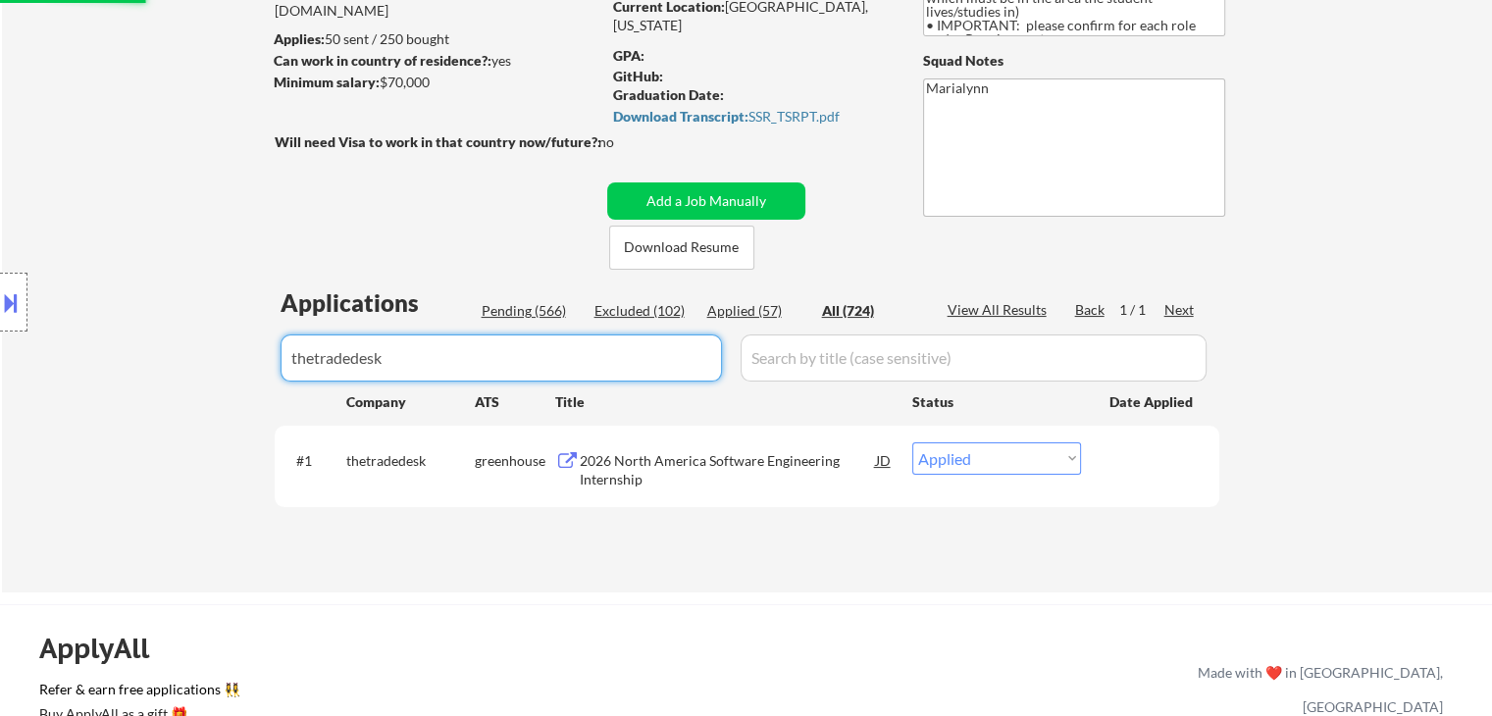
drag, startPoint x: 408, startPoint y: 356, endPoint x: 0, endPoint y: 356, distance: 408.1
click at [0, 356] on body "← Return to /applysquad Mailslurp Inbox Job Search Builder [PERSON_NAME] User E…" at bounding box center [746, 117] width 1492 height 716
select select ""excluded__expired_""
select select ""applied""
select select ""excluded__expired_""
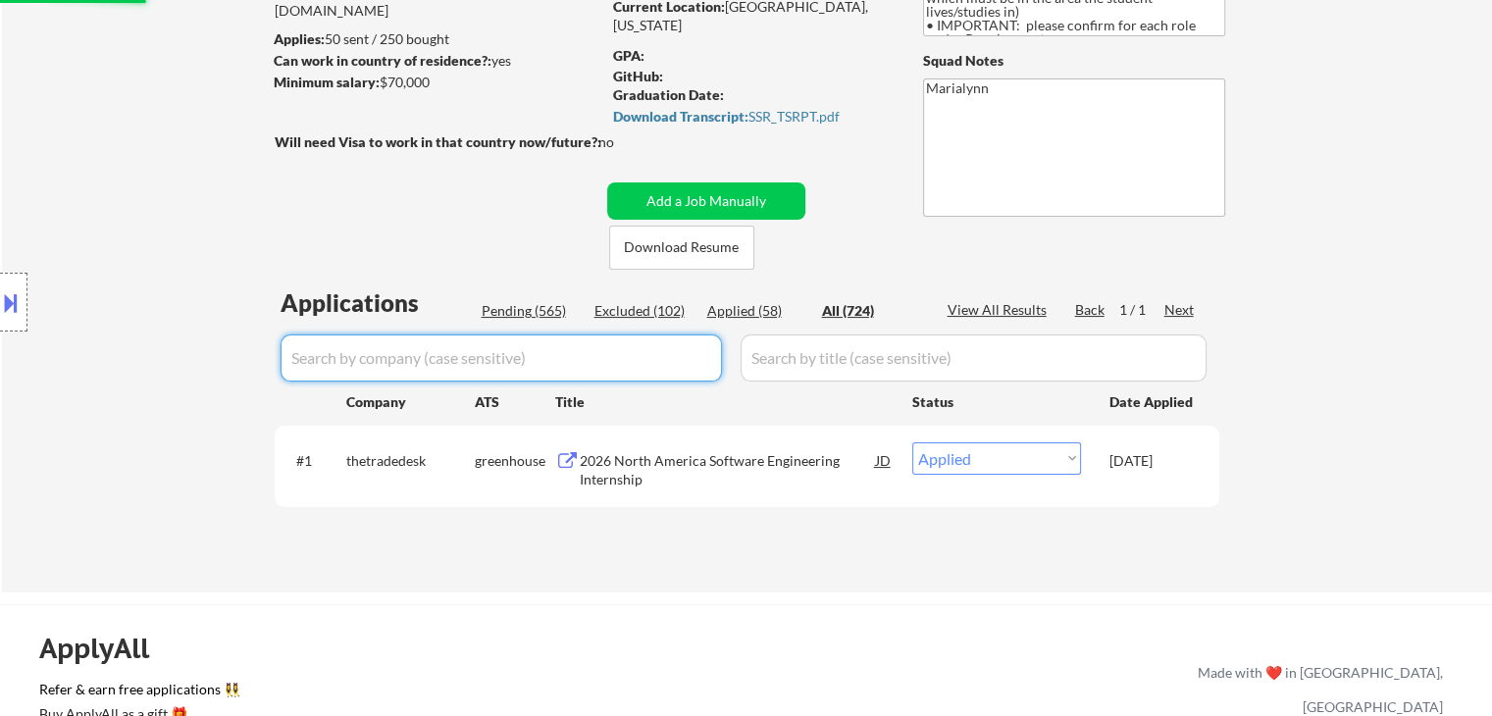
select select ""excluded__other_""
select select ""excluded""
select select ""excluded__expired_""
select select ""excluded__other_""
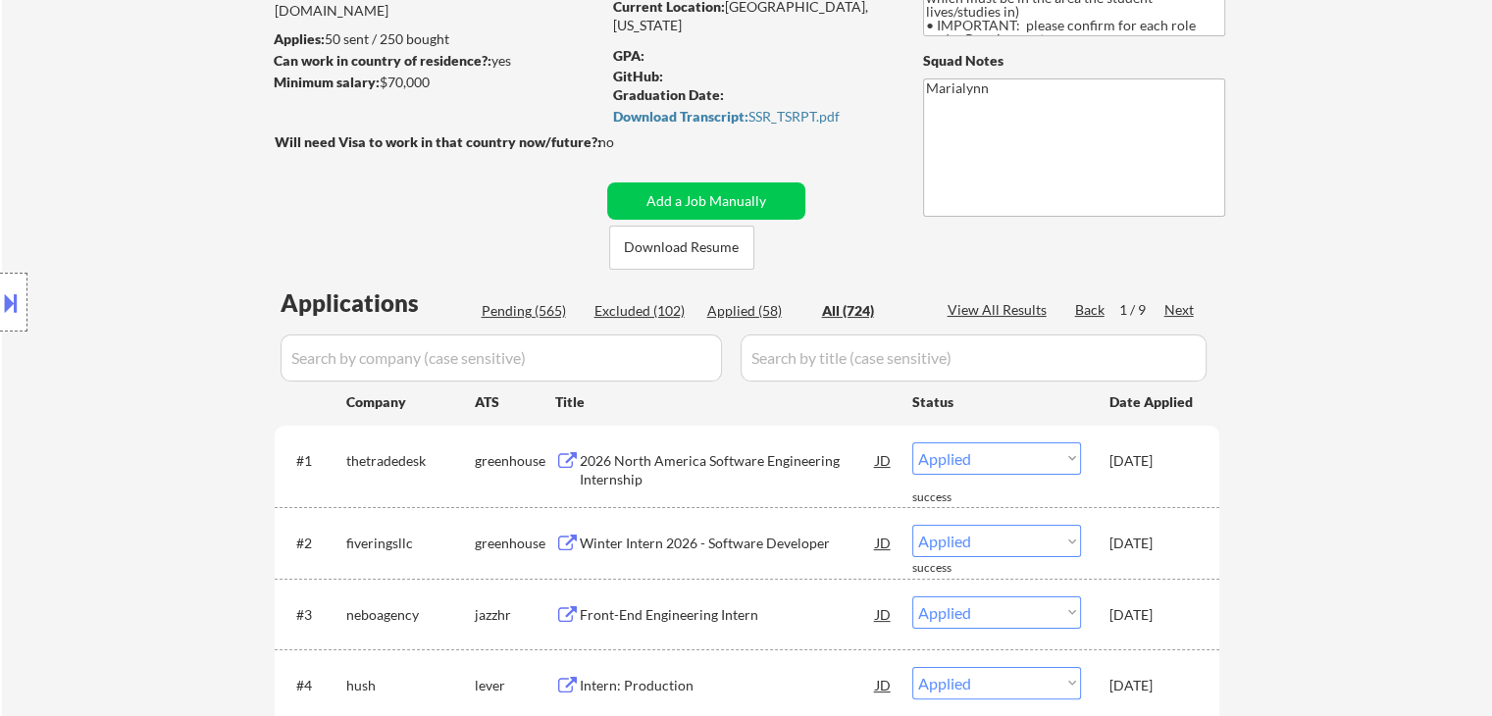
select select ""applied""
select select ""excluded__expired_""
select select ""applied""
select select ""excluded__expired_""
select select ""pending""
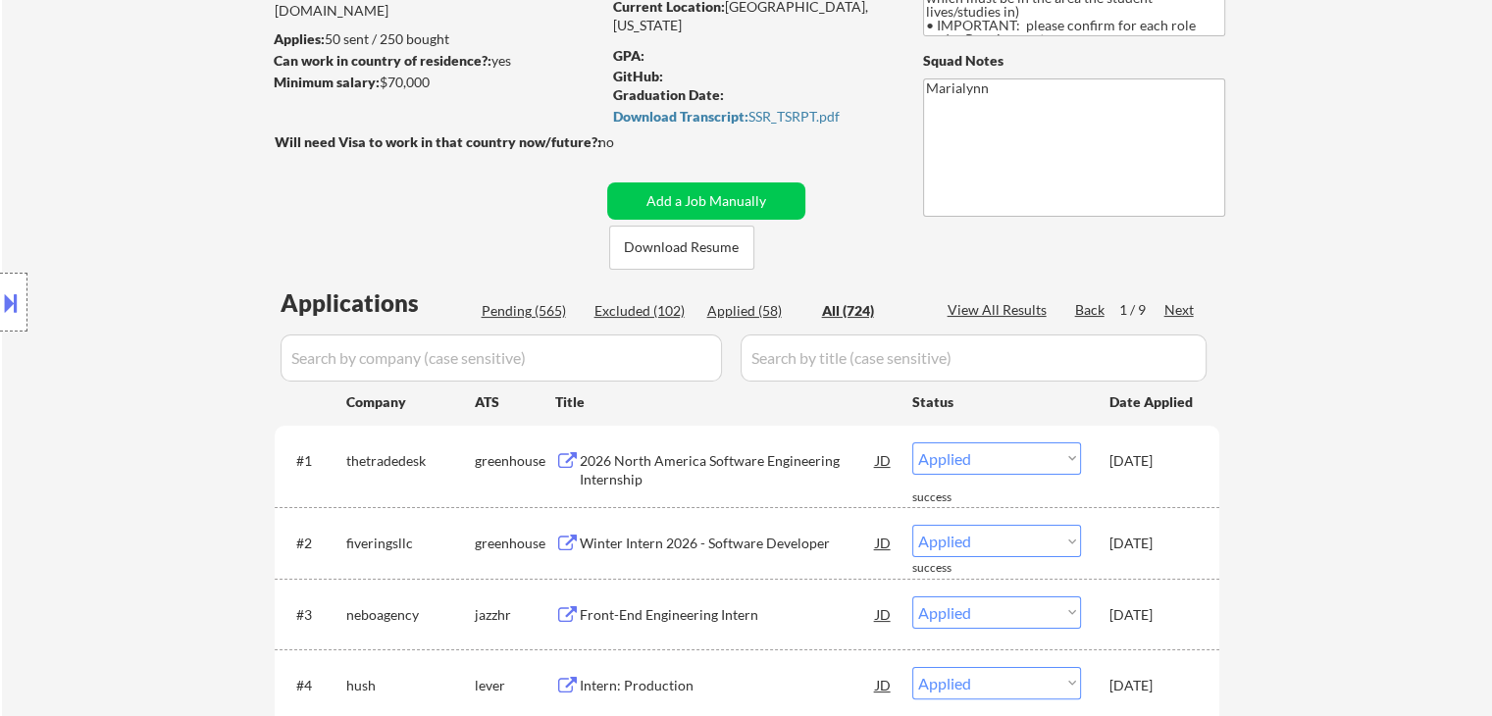
select select ""excluded__other_""
select select ""pending""
select select ""excluded""
select select ""pending""
select select ""excluded__expired_""
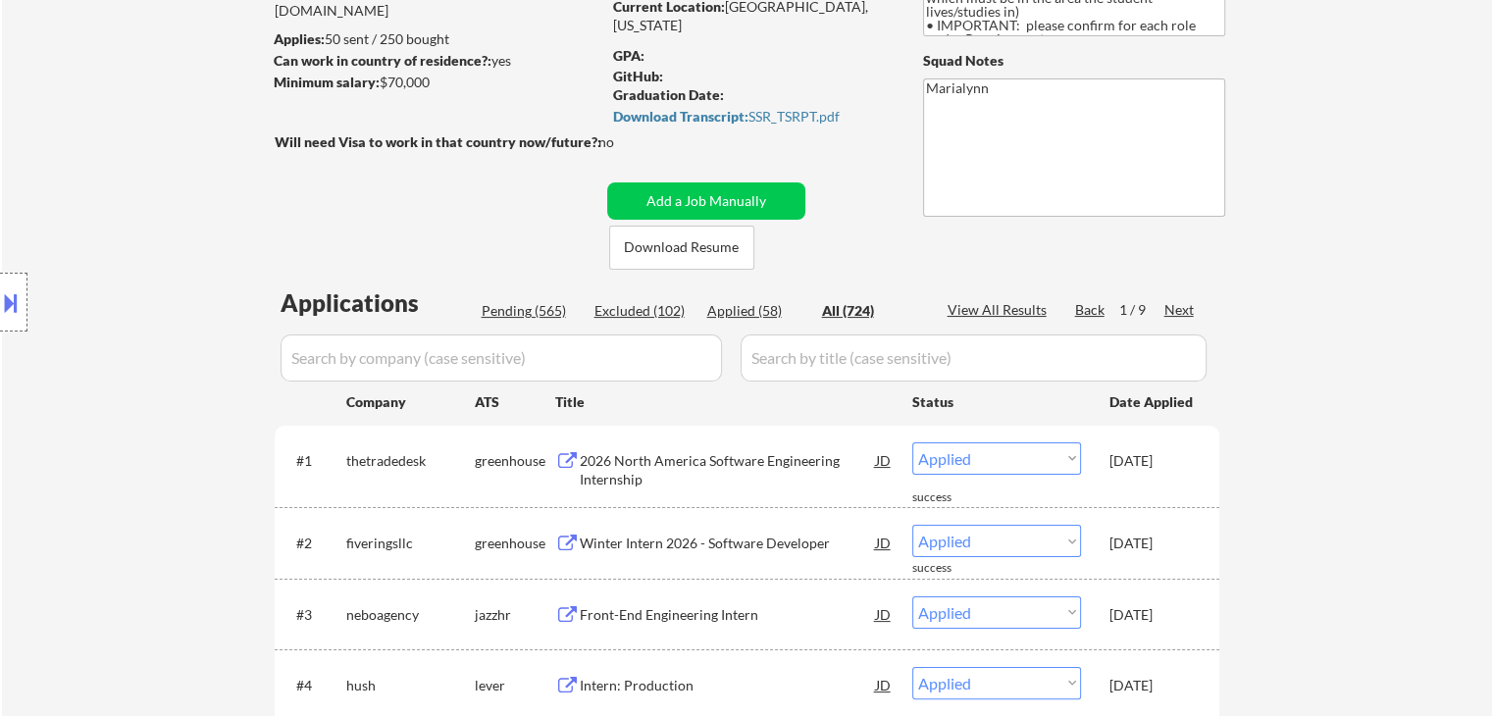
select select ""pending""
select select ""excluded__other_""
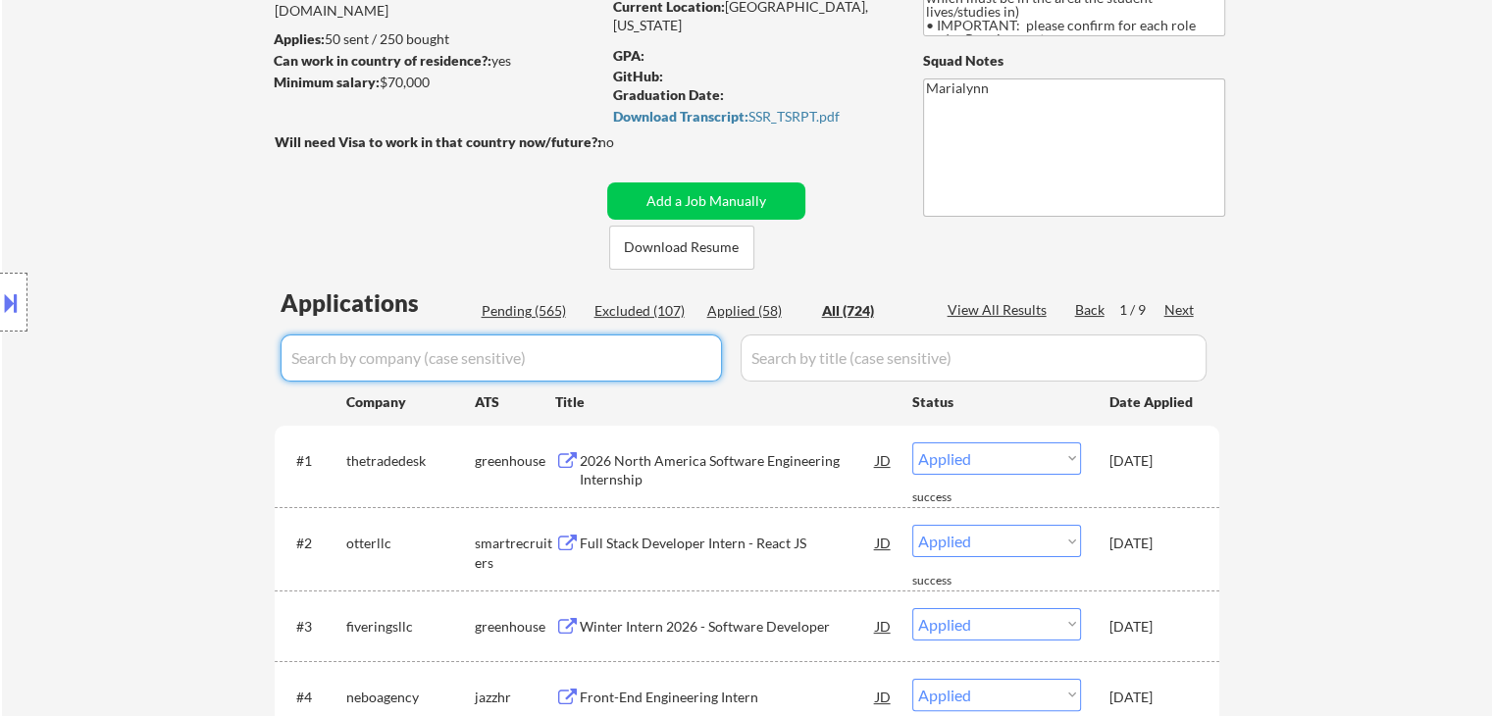
click at [635, 338] on input "input" at bounding box center [501, 358] width 441 height 47
